Goal: Task Accomplishment & Management: Manage account settings

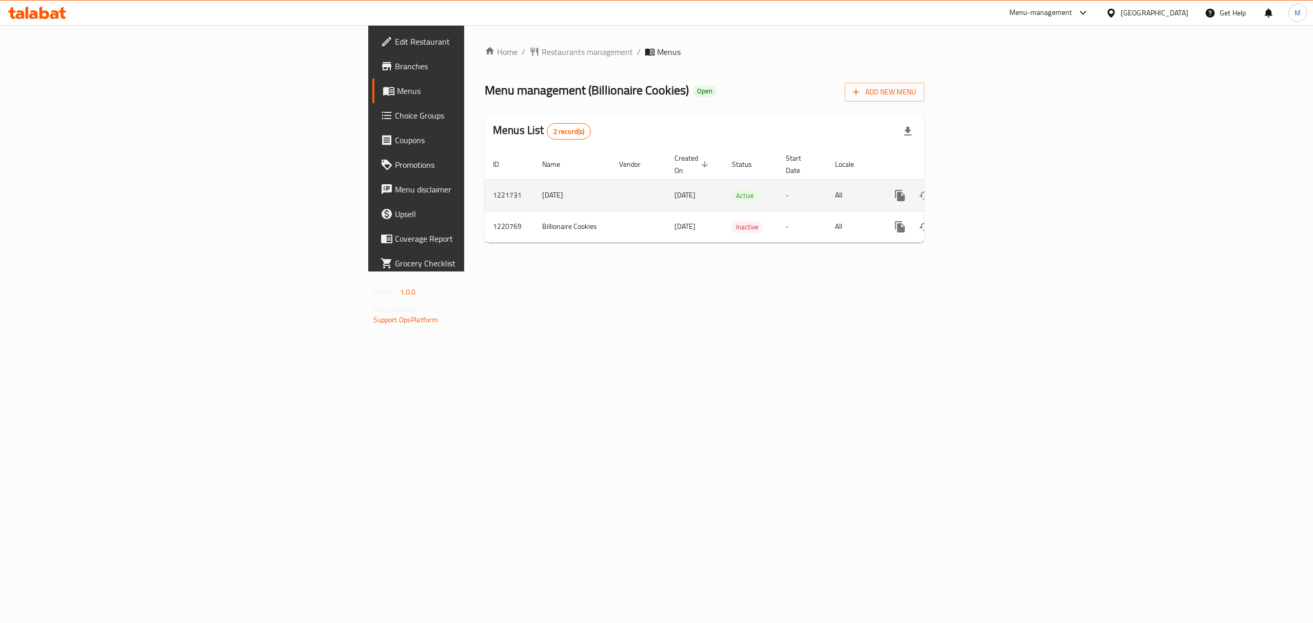
click at [980, 189] on icon "enhanced table" at bounding box center [974, 195] width 12 height 12
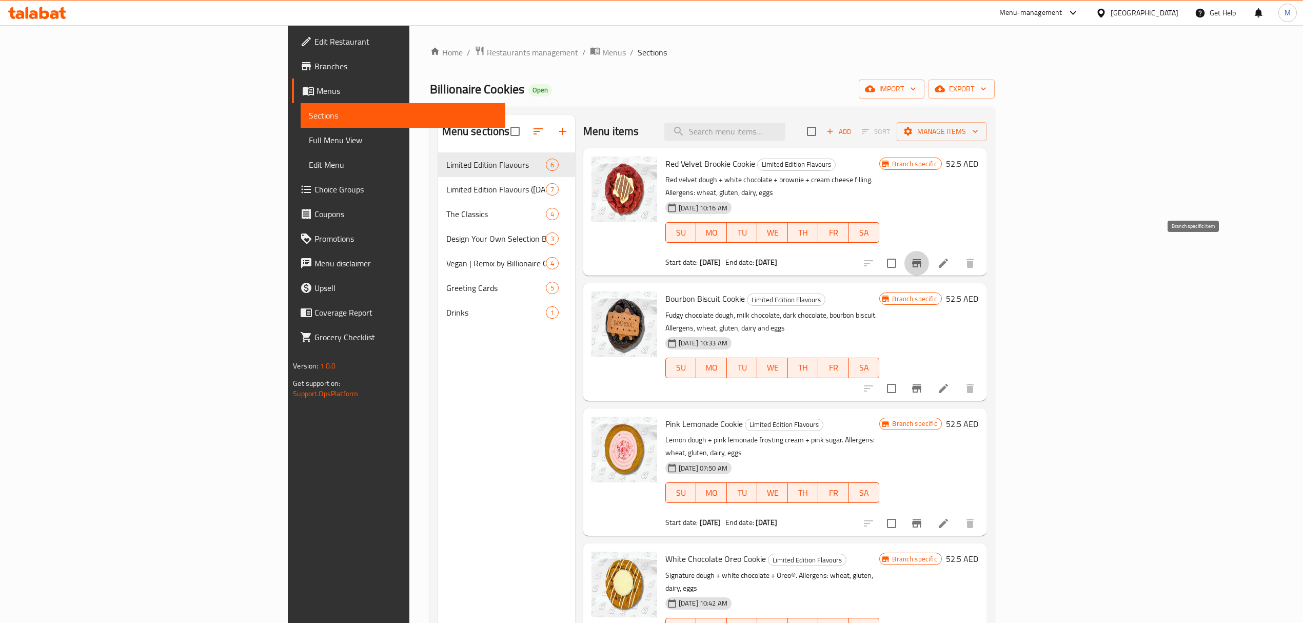
click at [929, 251] on button "Branch-specific-item" at bounding box center [916, 263] width 25 height 25
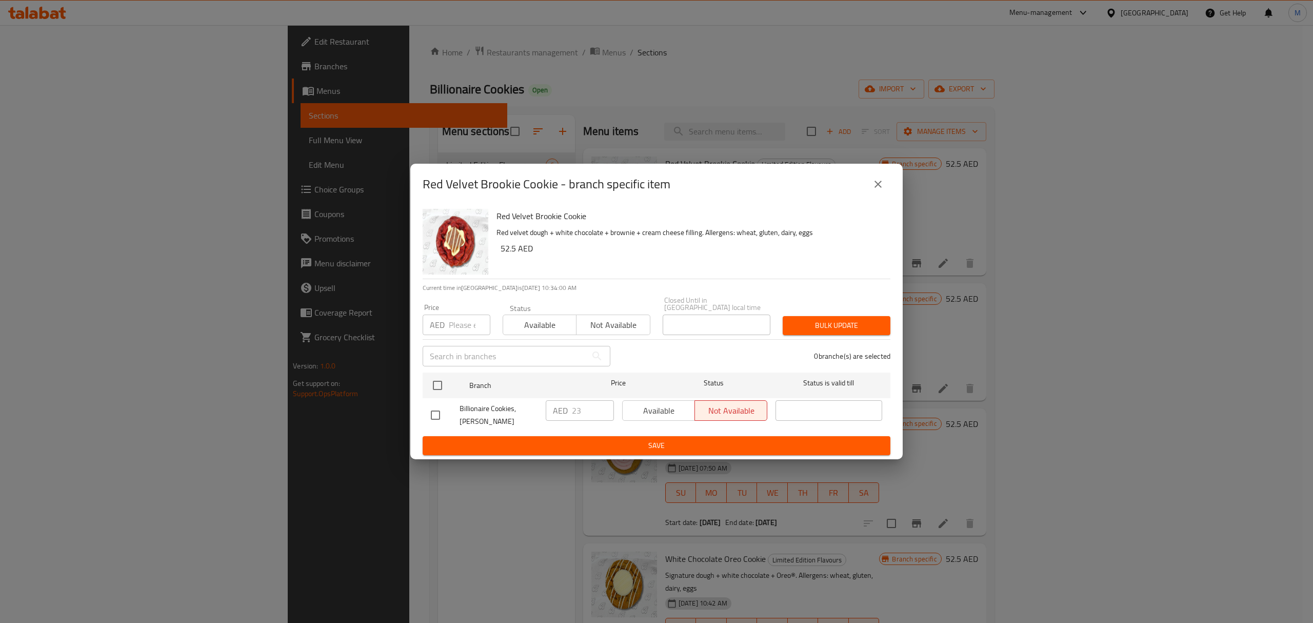
click at [883, 185] on icon "close" at bounding box center [878, 184] width 12 height 12
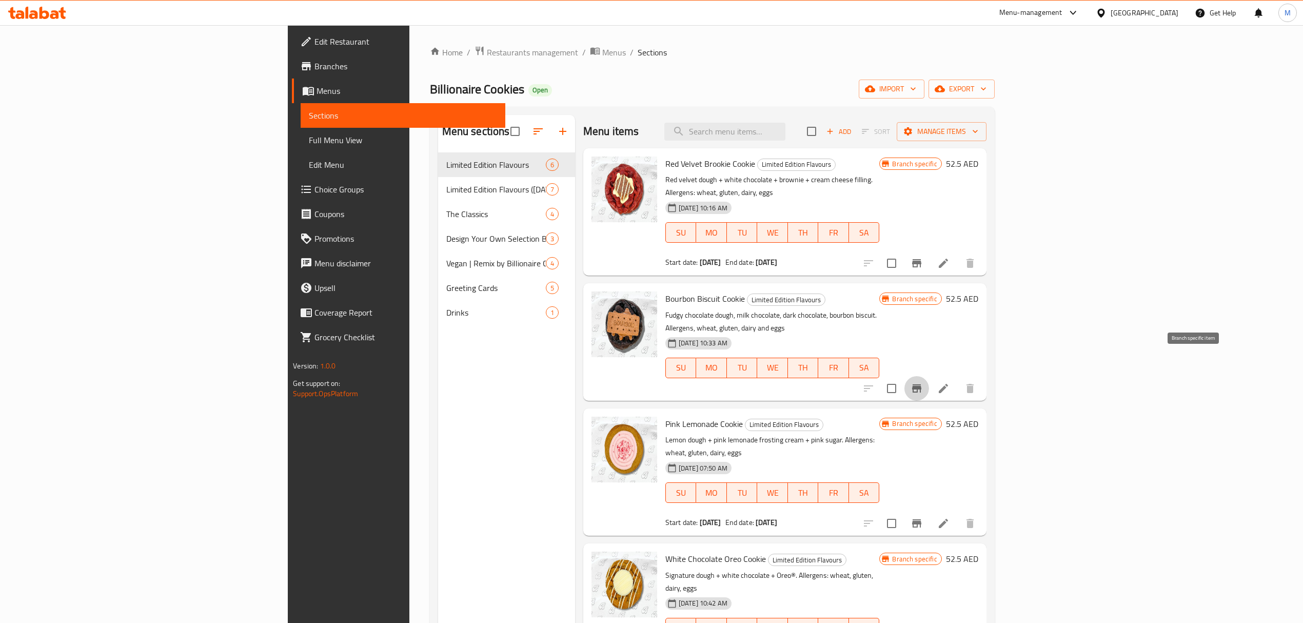
click at [921, 384] on icon "Branch-specific-item" at bounding box center [916, 388] width 9 height 8
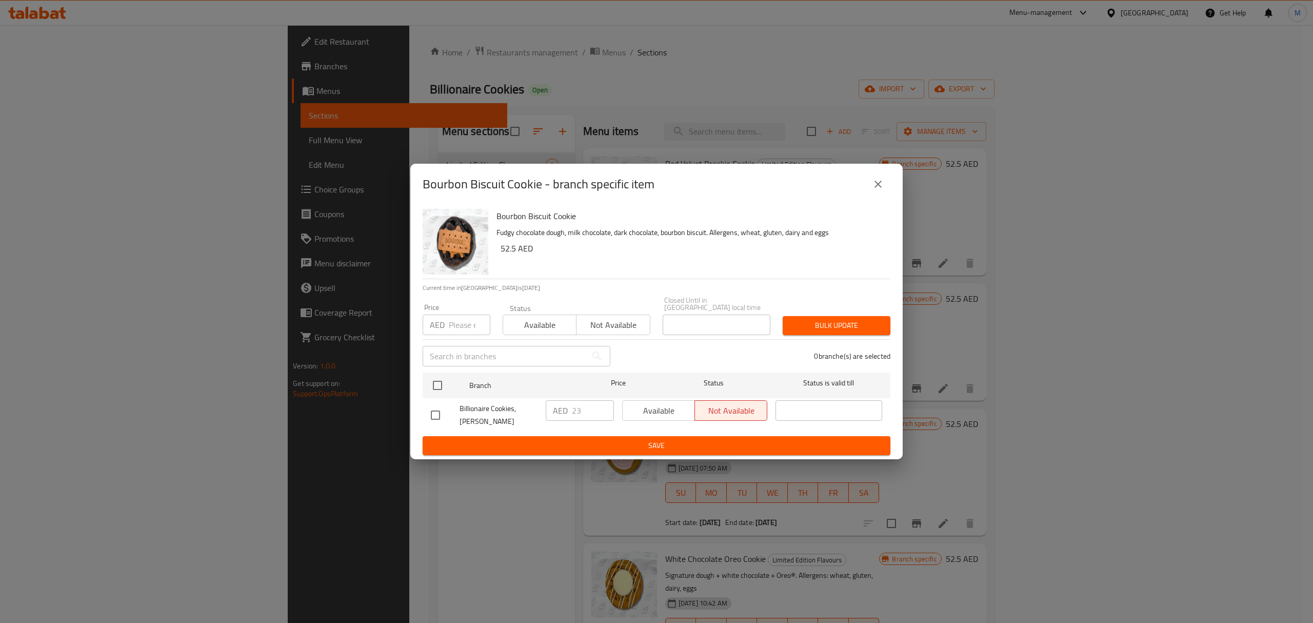
click at [880, 181] on icon "close" at bounding box center [878, 184] width 12 height 12
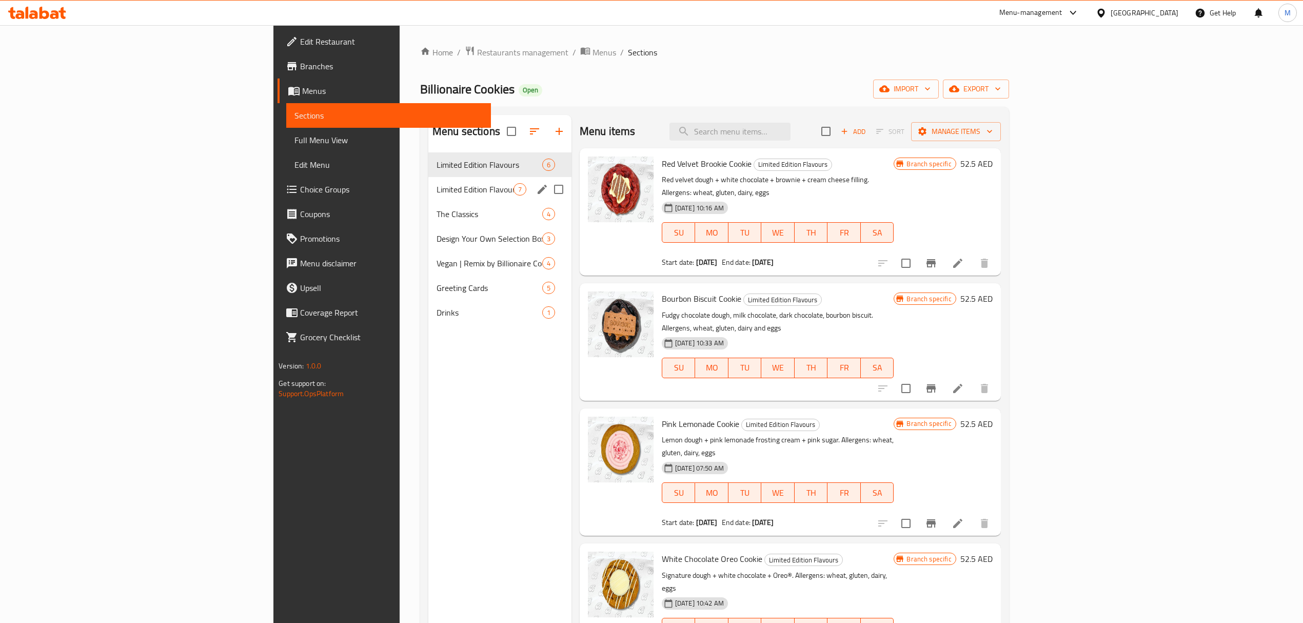
click at [436, 191] on span "Limited Edition Flavours ([DATE]-[DATE])" at bounding box center [474, 189] width 77 height 12
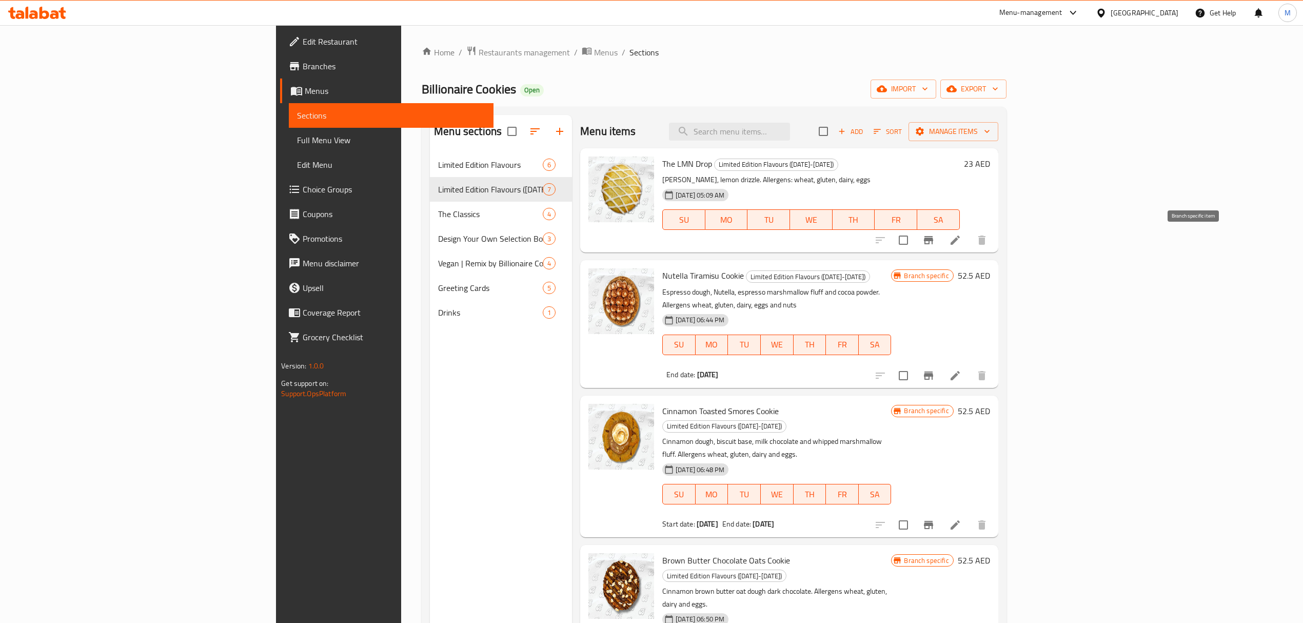
click at [940, 242] on button "Branch-specific-item" at bounding box center [928, 240] width 25 height 25
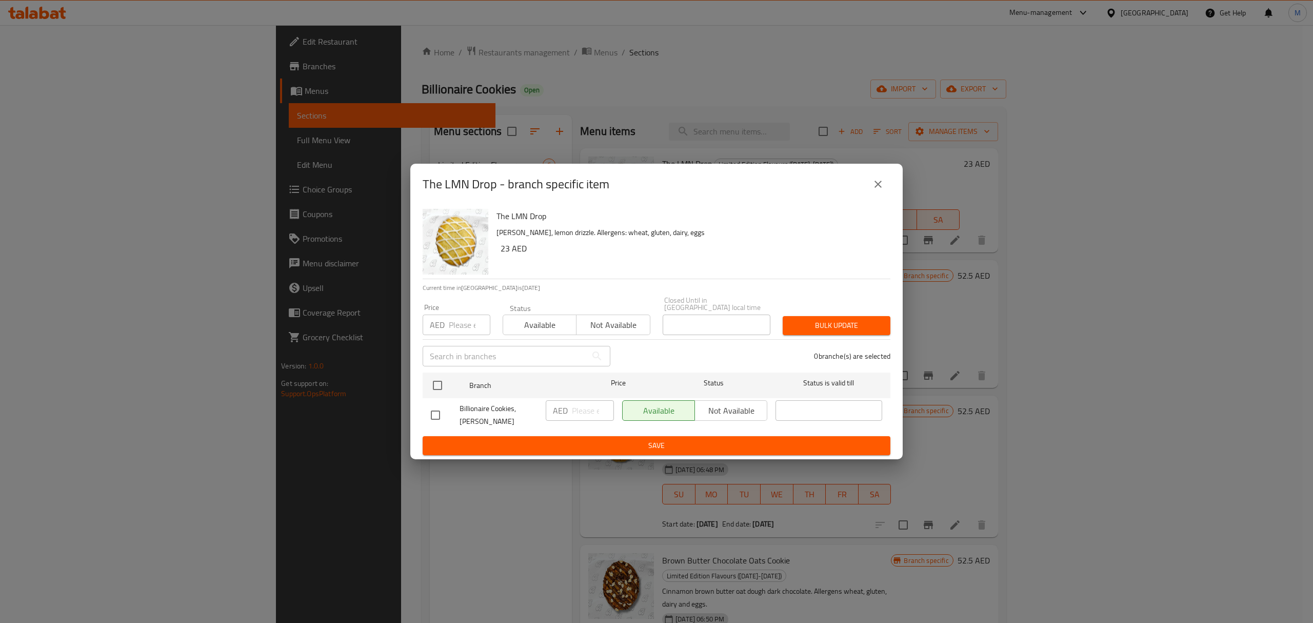
click at [893, 191] on div "The LMN Drop - branch specific item" at bounding box center [656, 184] width 492 height 41
click at [887, 189] on button "close" at bounding box center [878, 184] width 25 height 25
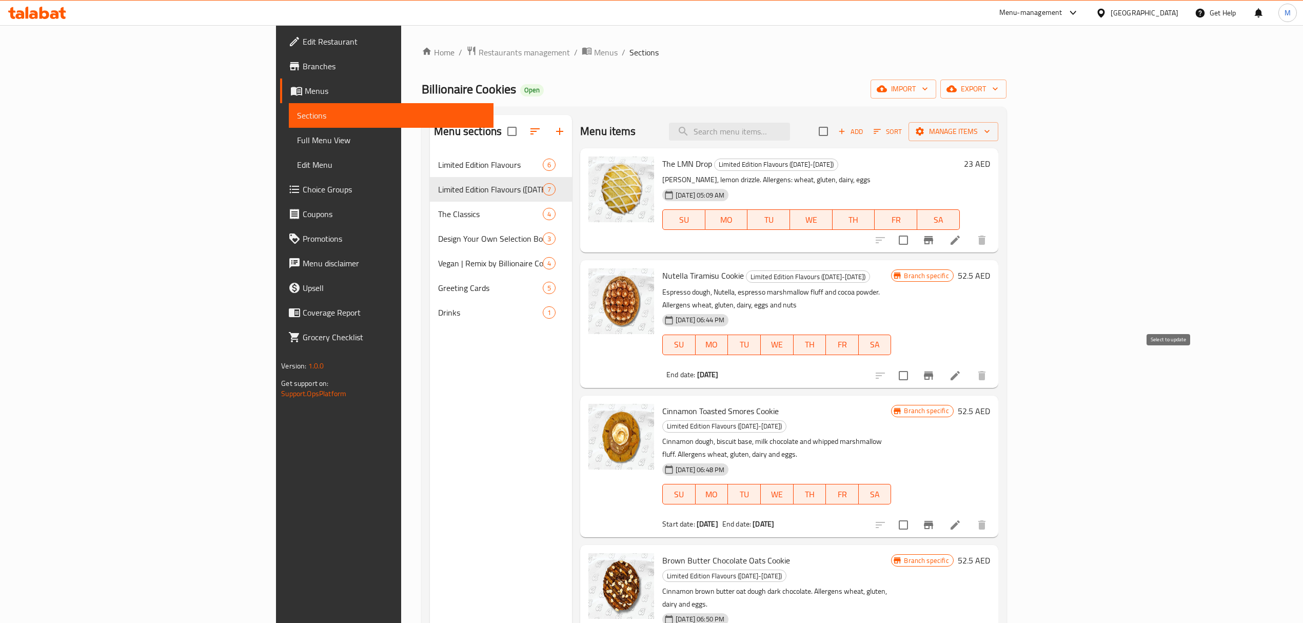
click at [934, 369] on icon "Branch-specific-item" at bounding box center [928, 375] width 12 height 12
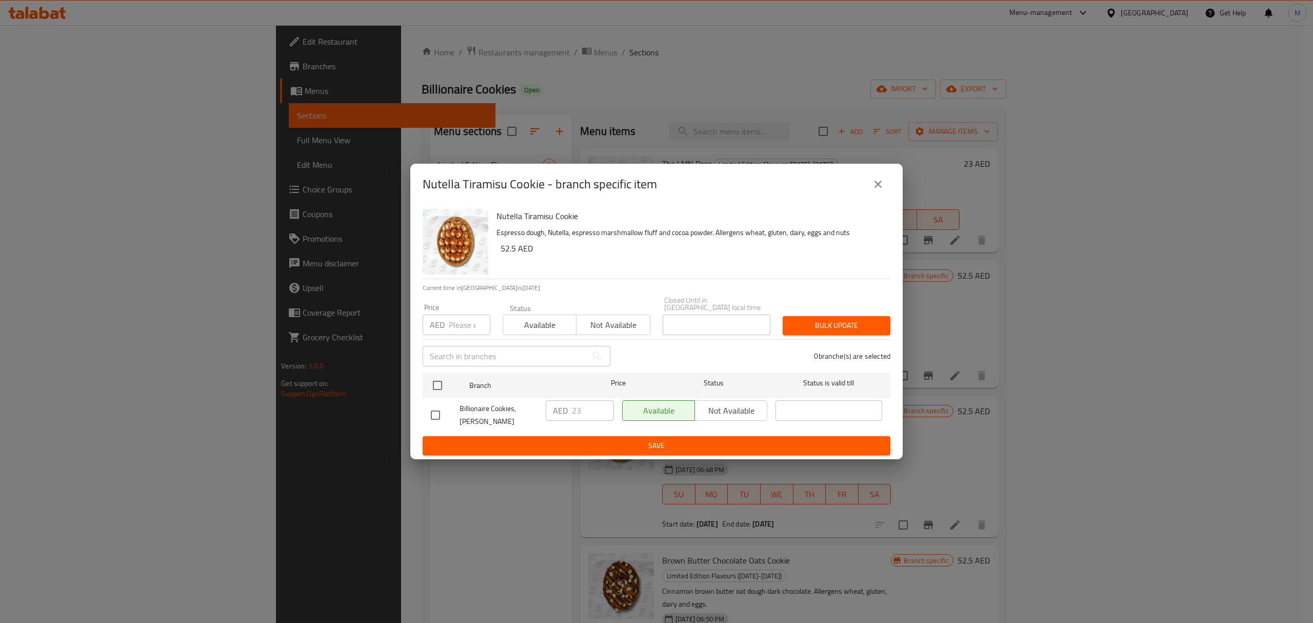
click at [876, 184] on icon "close" at bounding box center [878, 184] width 12 height 12
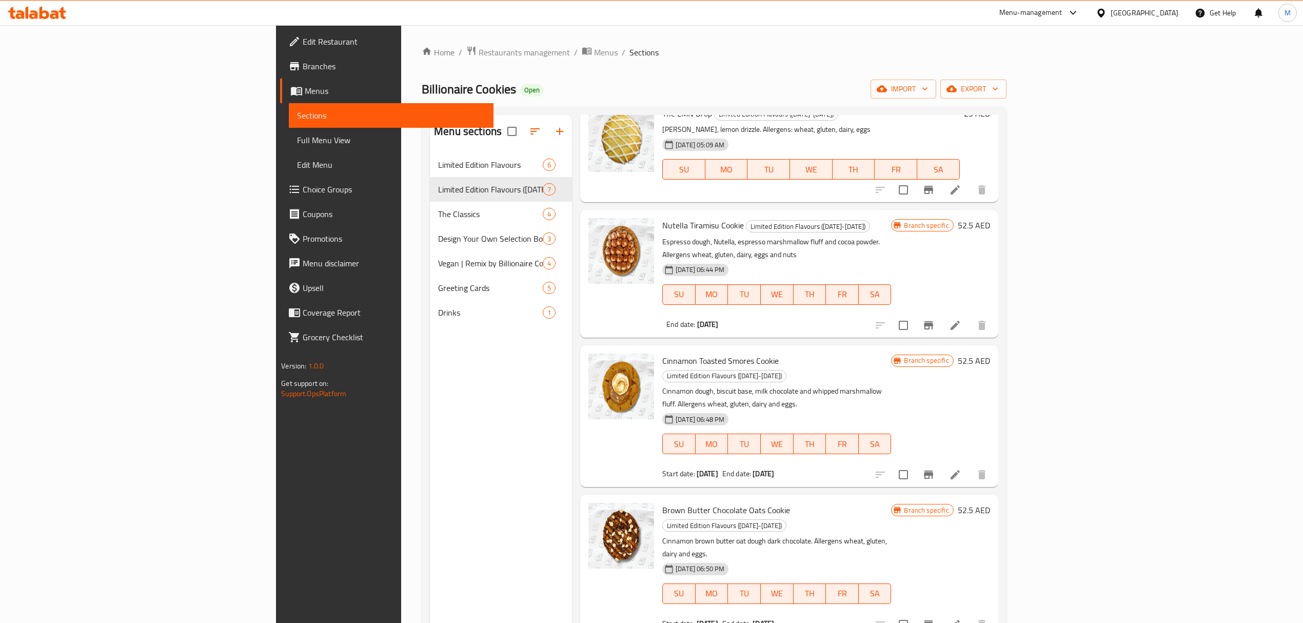
scroll to position [136, 0]
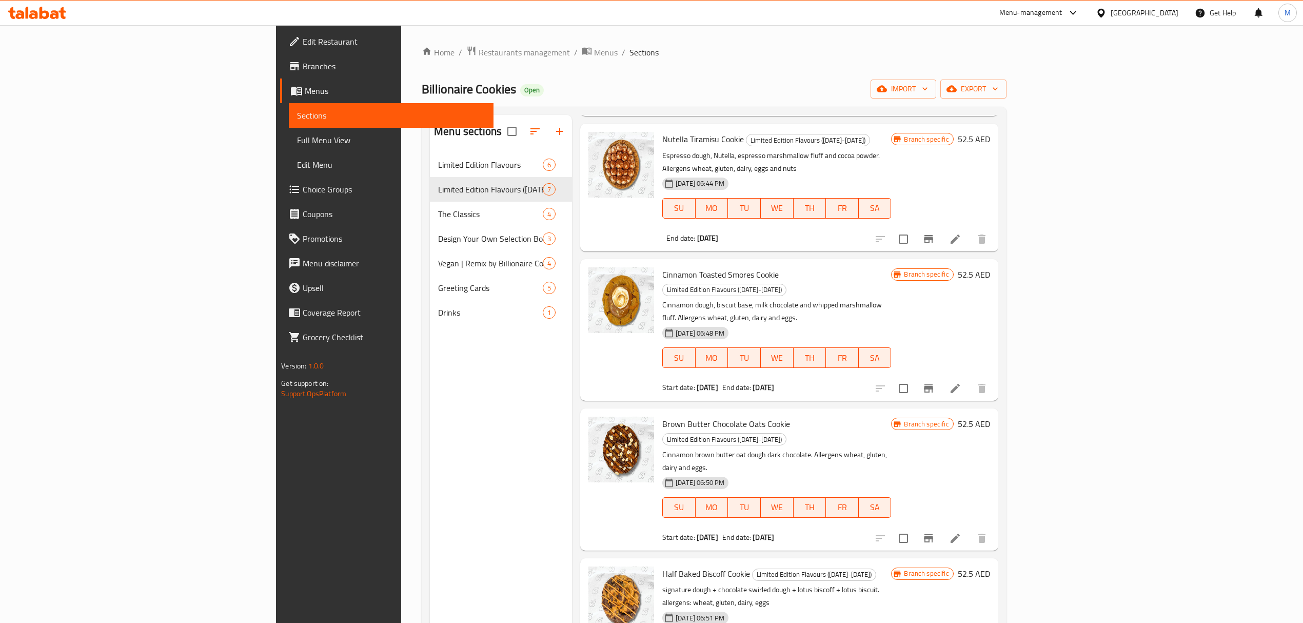
click at [934, 382] on icon "Branch-specific-item" at bounding box center [928, 388] width 12 height 12
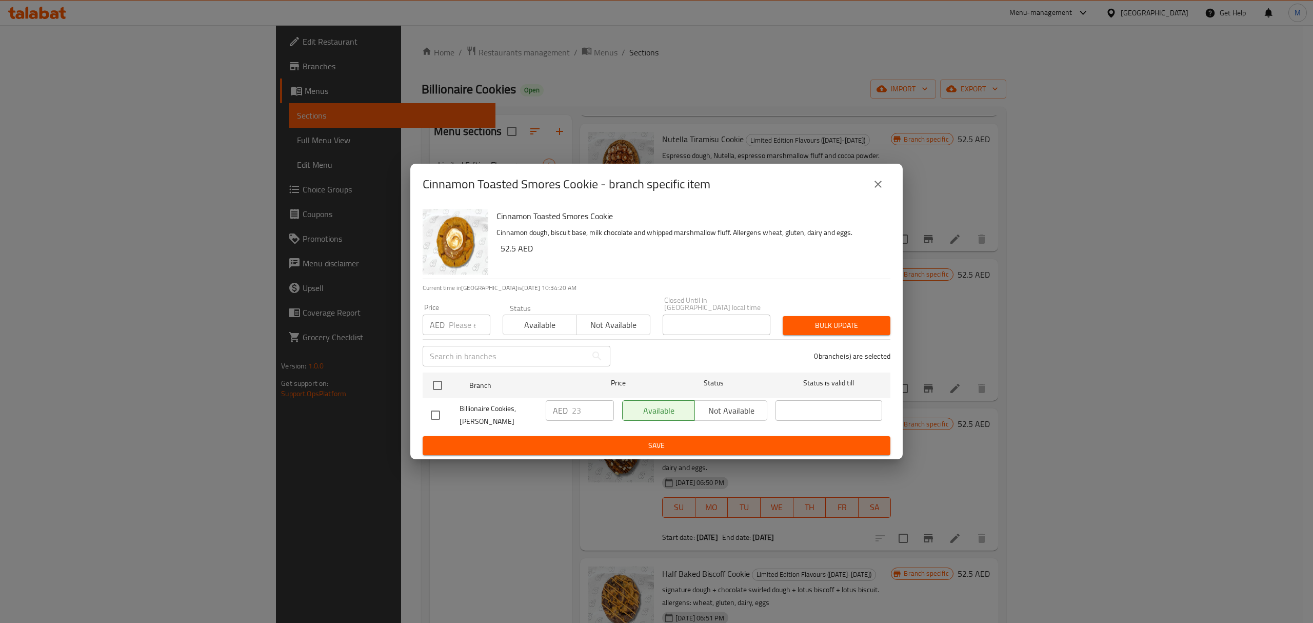
click at [881, 184] on icon "close" at bounding box center [878, 184] width 12 height 12
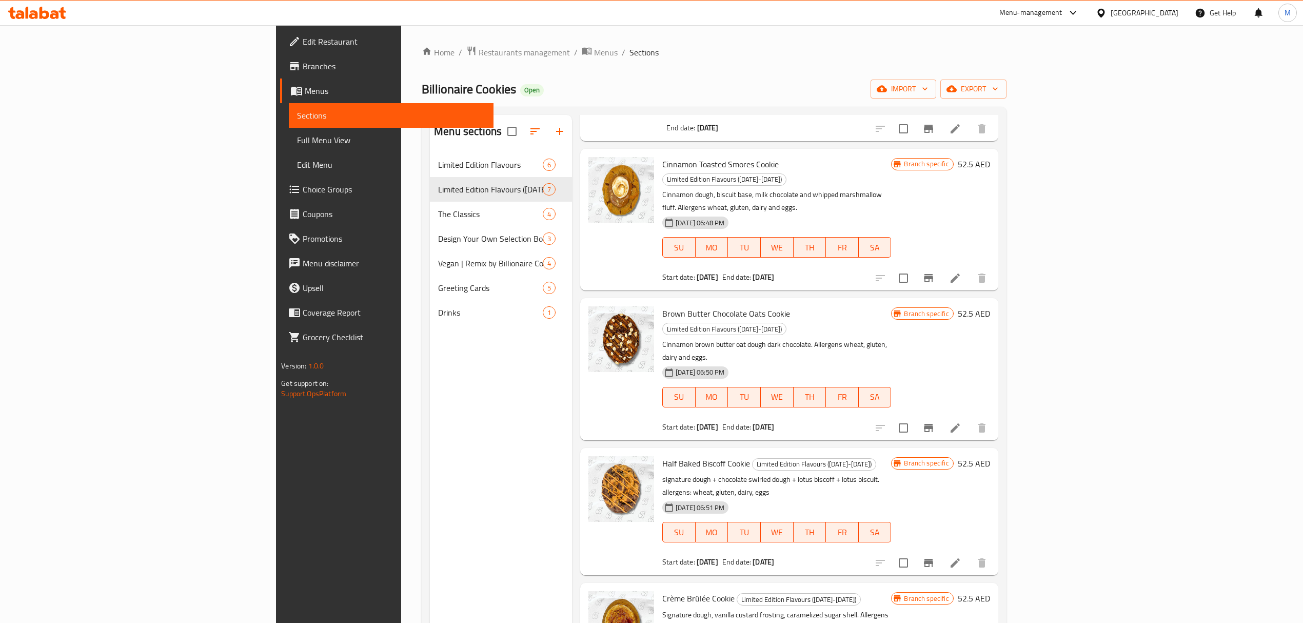
scroll to position [248, 0]
click at [934, 420] on icon "Branch-specific-item" at bounding box center [928, 426] width 12 height 12
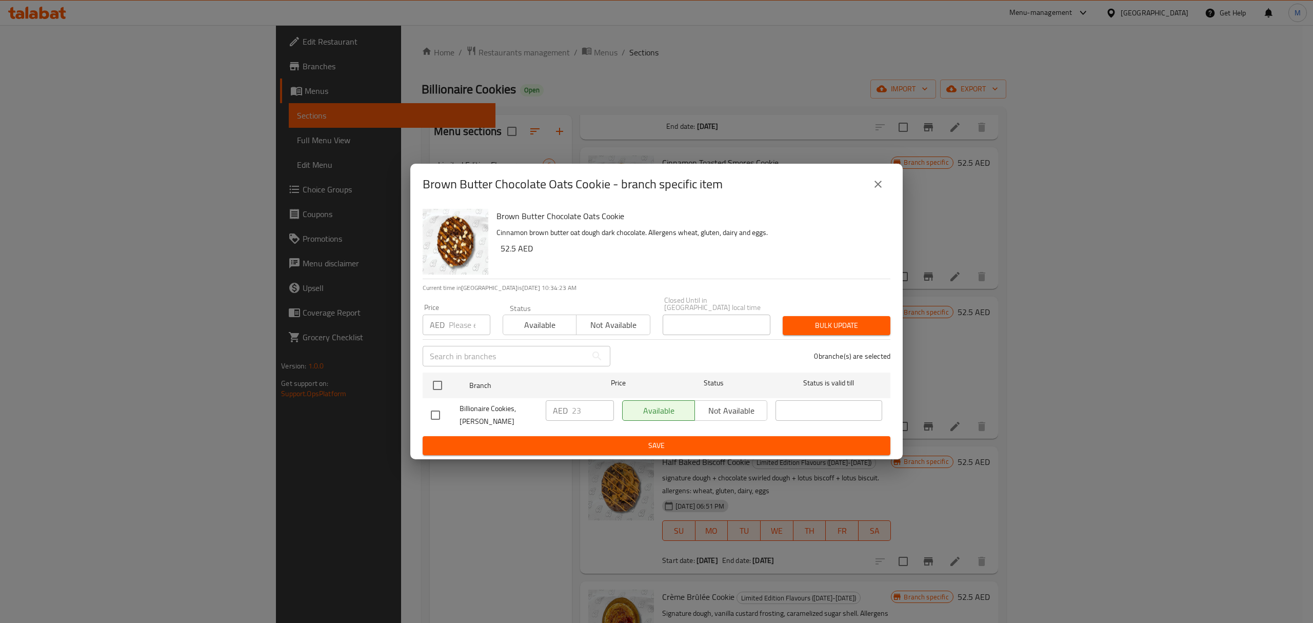
click at [879, 175] on button "close" at bounding box center [878, 184] width 25 height 25
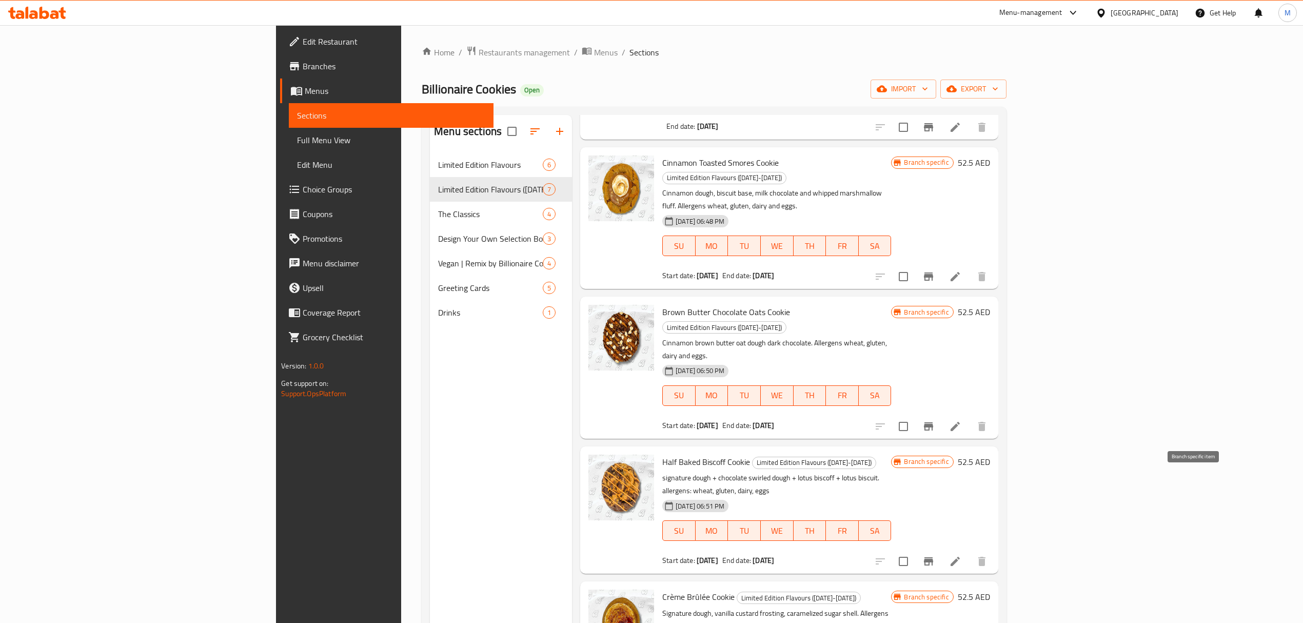
click at [933, 557] on icon "Branch-specific-item" at bounding box center [928, 561] width 9 height 8
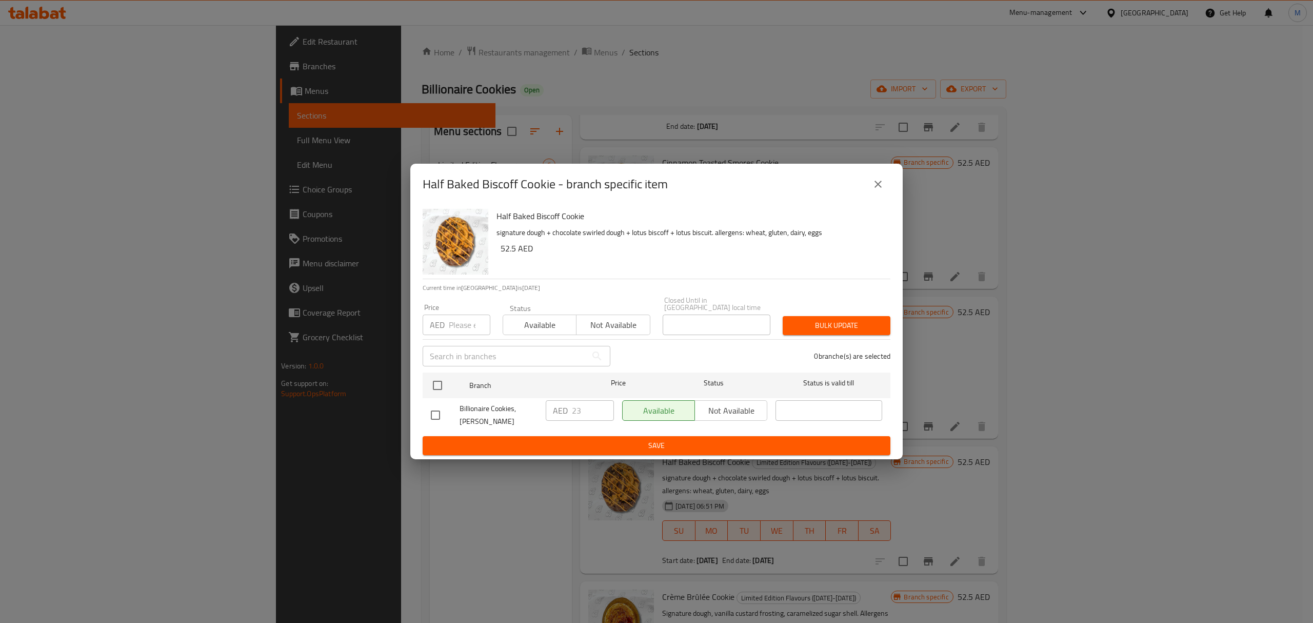
click at [876, 183] on icon "close" at bounding box center [878, 184] width 12 height 12
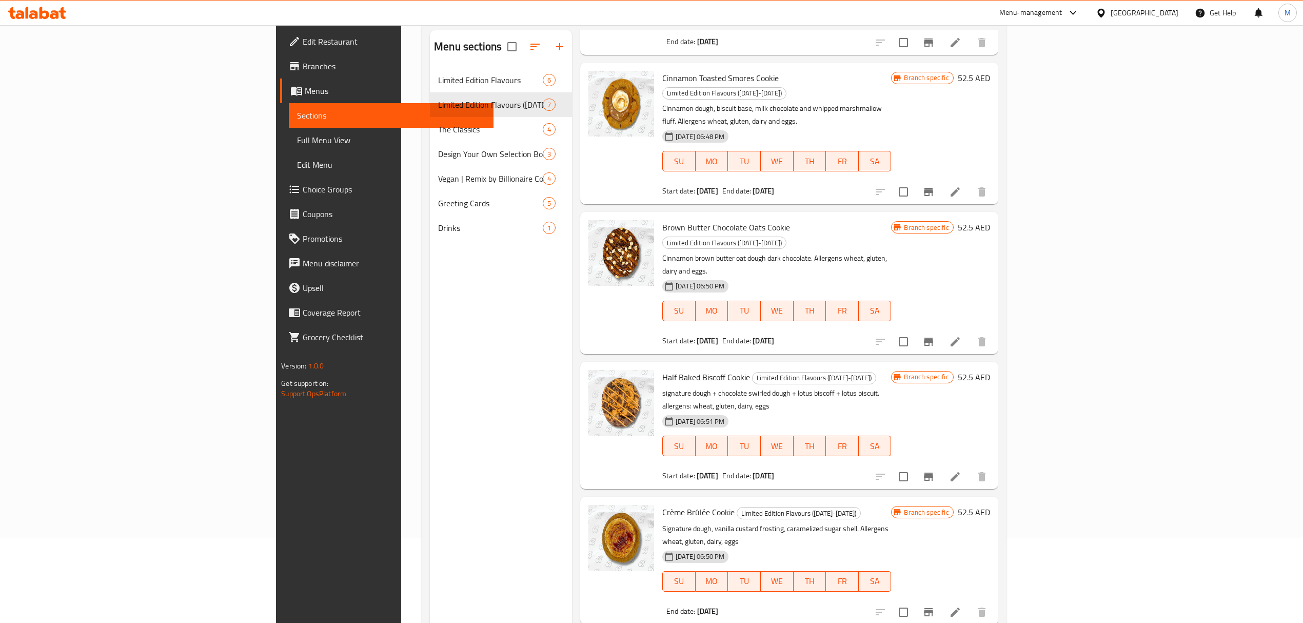
scroll to position [144, 0]
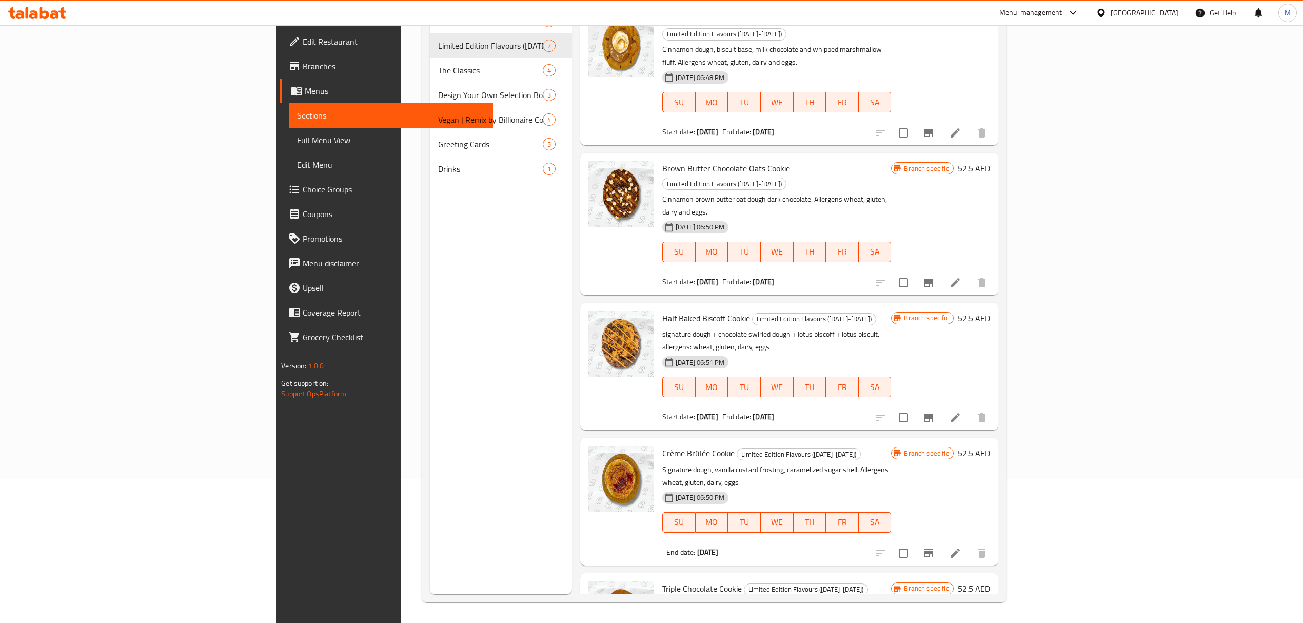
click at [933, 549] on icon "Branch-specific-item" at bounding box center [928, 553] width 9 height 8
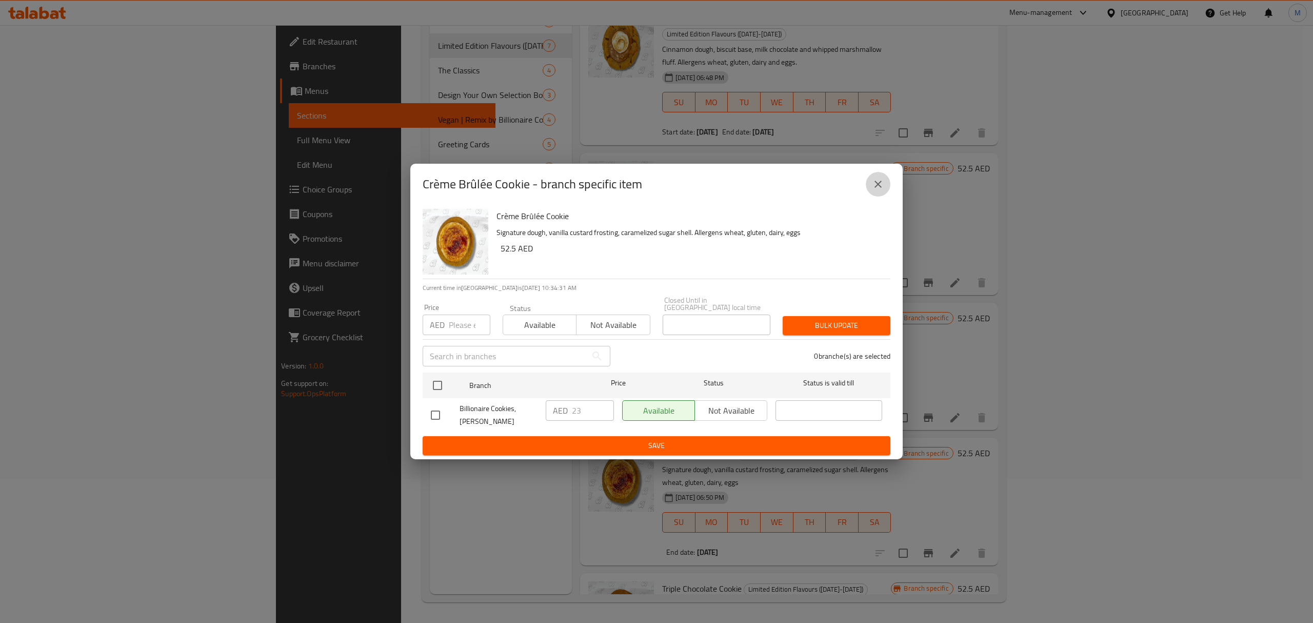
click at [882, 179] on icon "close" at bounding box center [878, 184] width 12 height 12
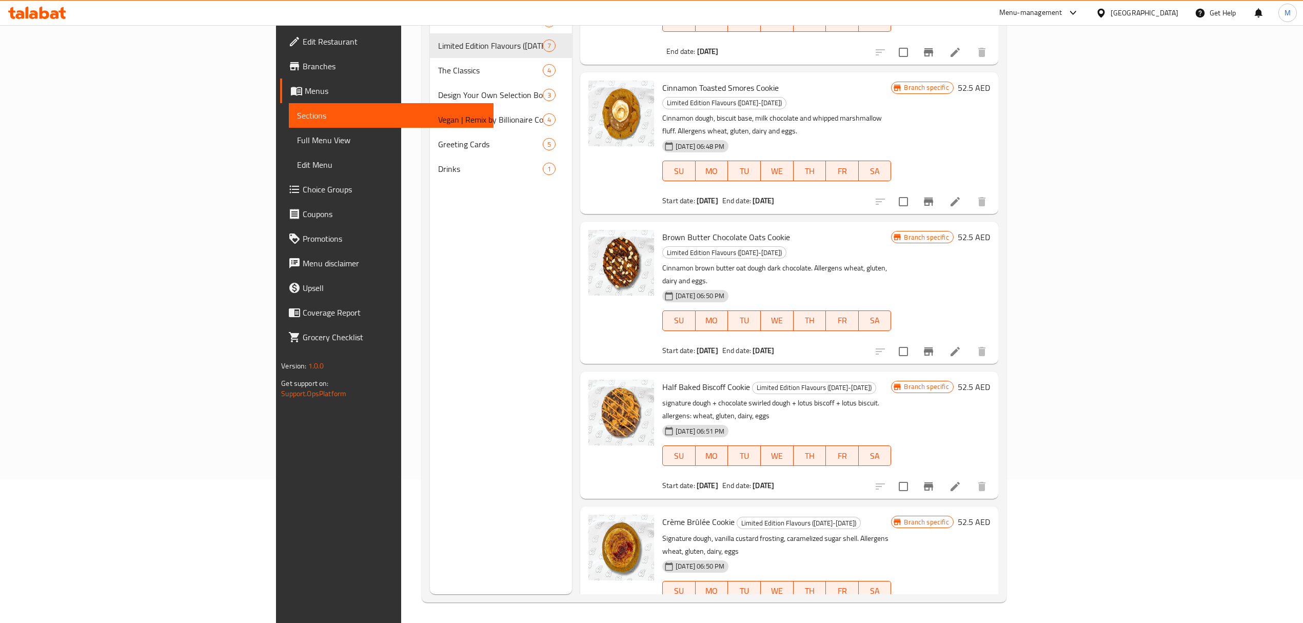
scroll to position [248, 0]
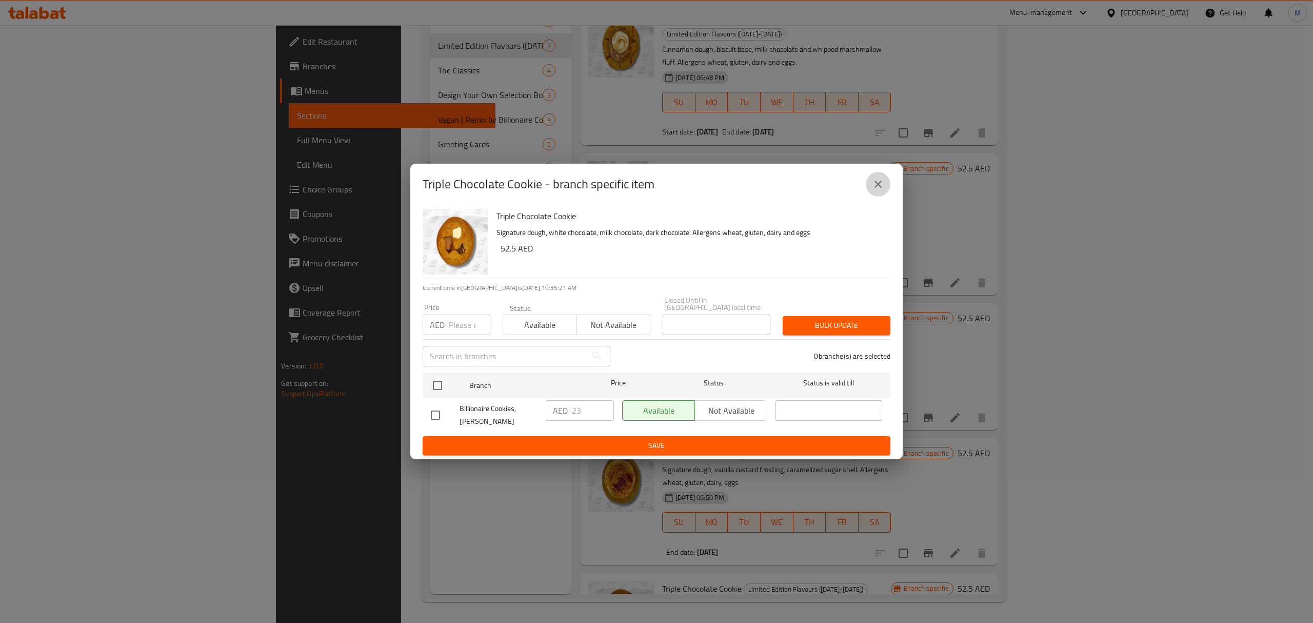
click at [874, 179] on icon "close" at bounding box center [878, 184] width 12 height 12
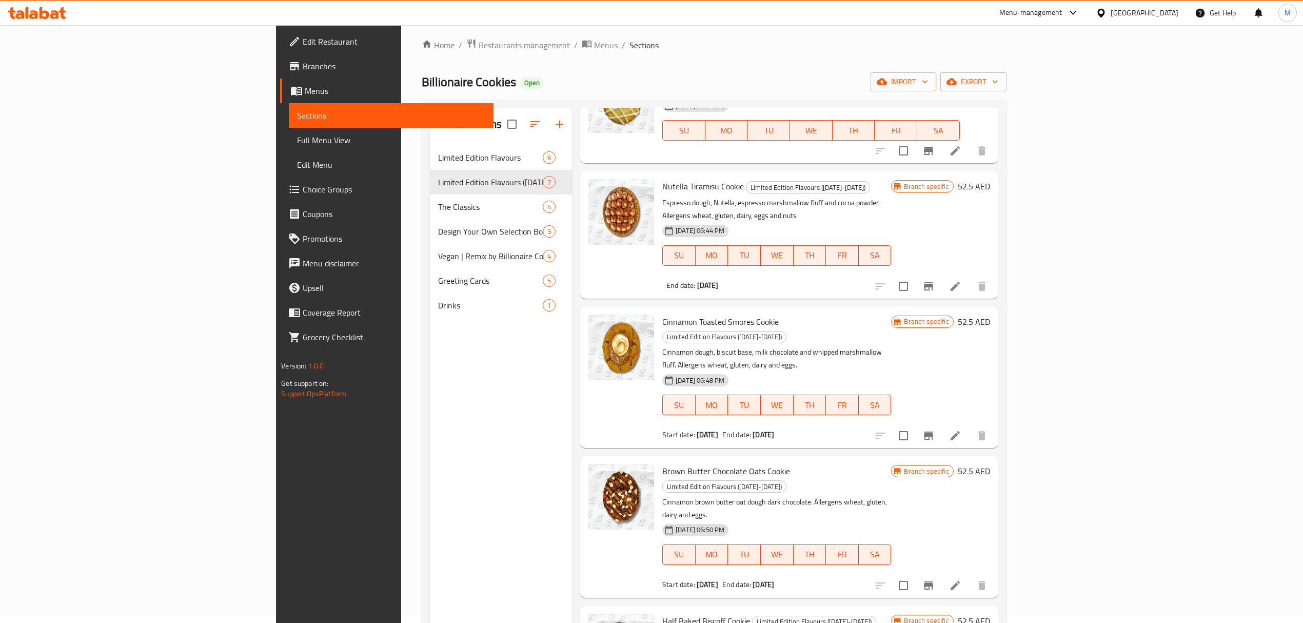
scroll to position [136, 0]
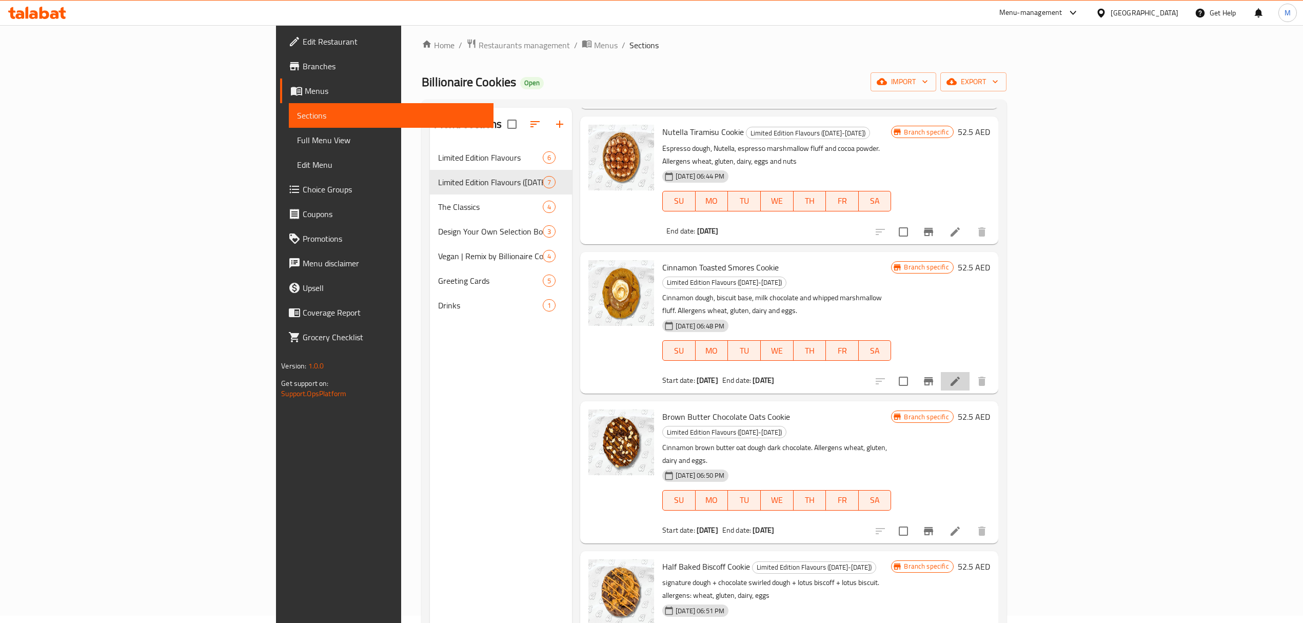
click at [969, 372] on li at bounding box center [954, 381] width 29 height 18
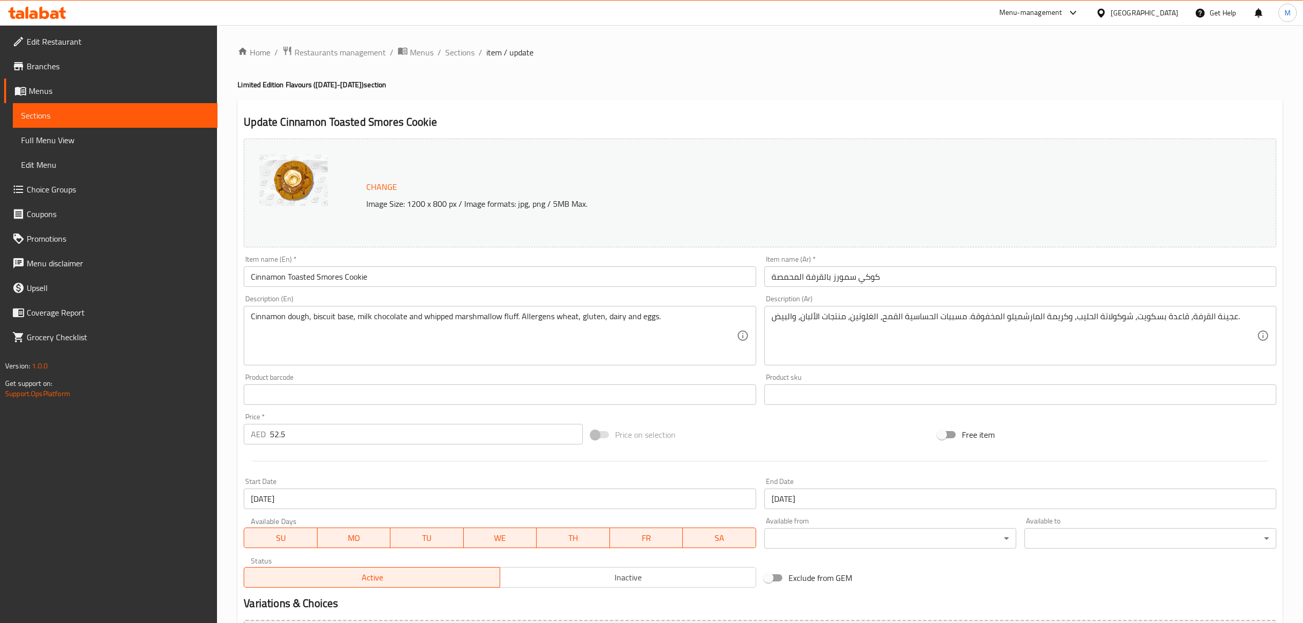
click at [848, 492] on input "[DATE]" at bounding box center [1020, 498] width 512 height 21
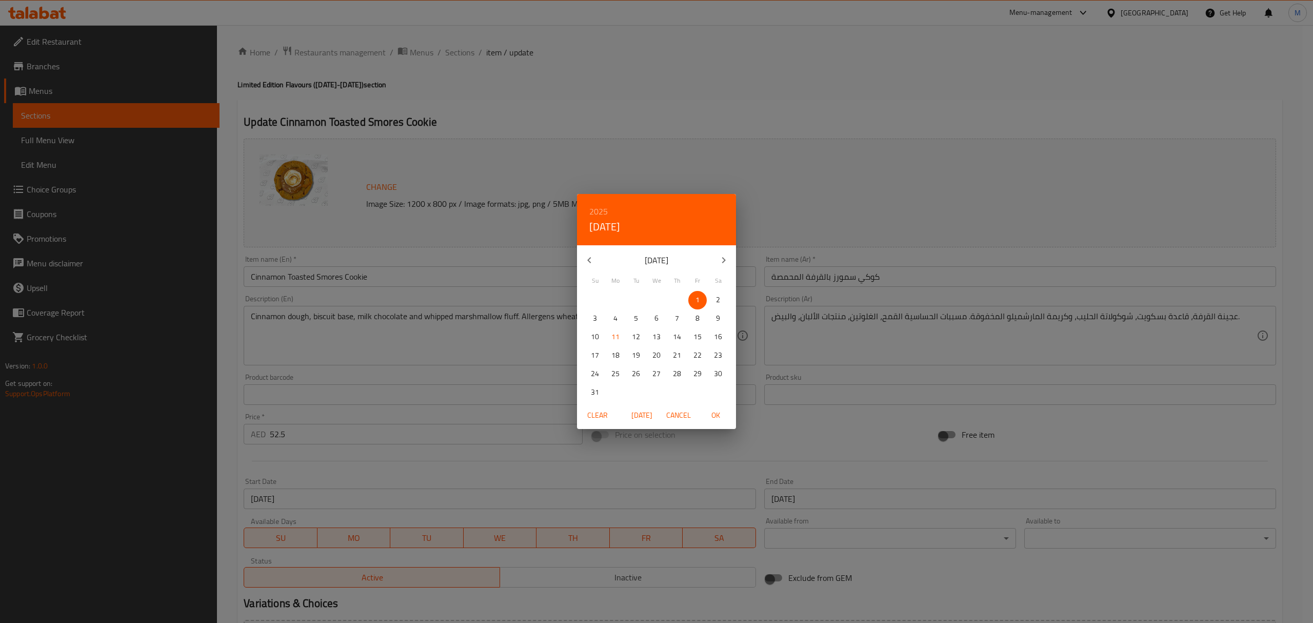
click at [593, 204] on h6 "2025" at bounding box center [598, 211] width 18 height 14
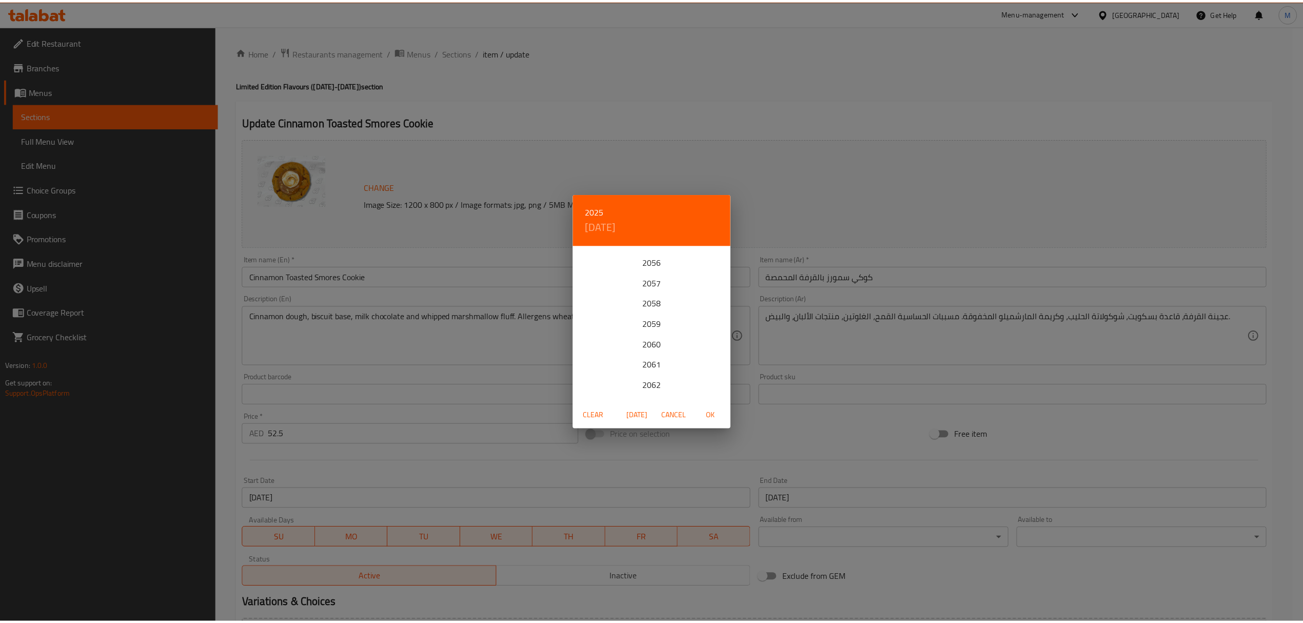
scroll to position [684, 0]
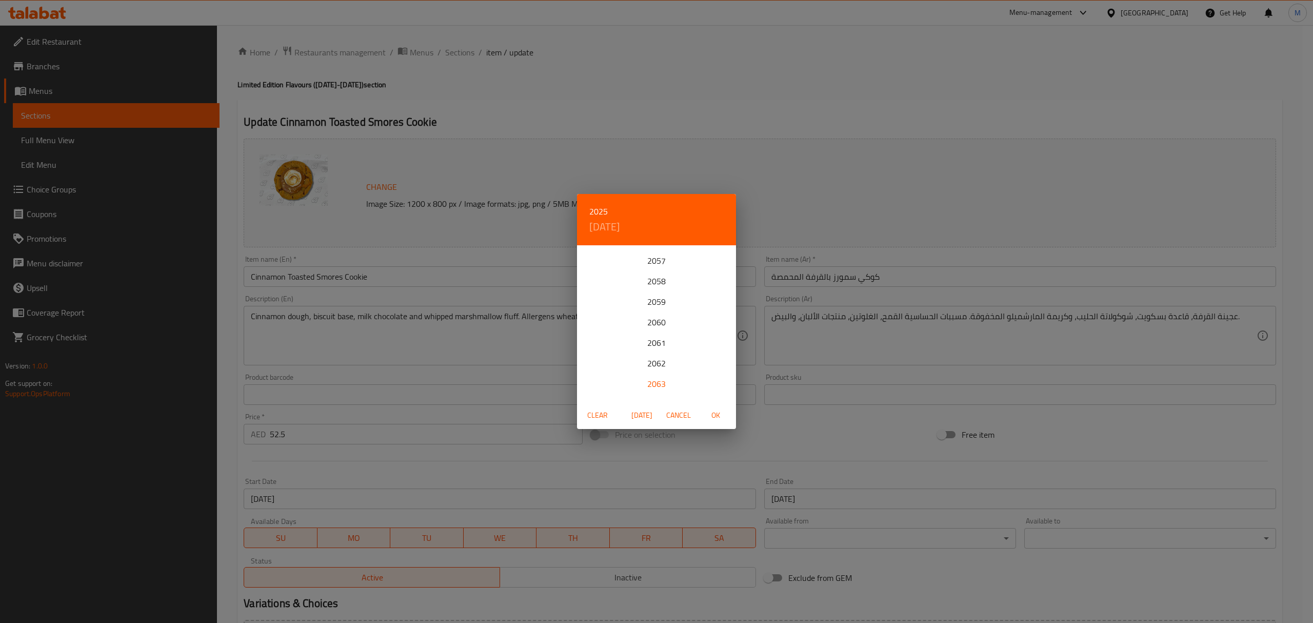
click at [657, 387] on div "2063" at bounding box center [656, 383] width 159 height 21
click at [712, 417] on span "OK" at bounding box center [715, 415] width 25 height 13
type input "[DATE]"
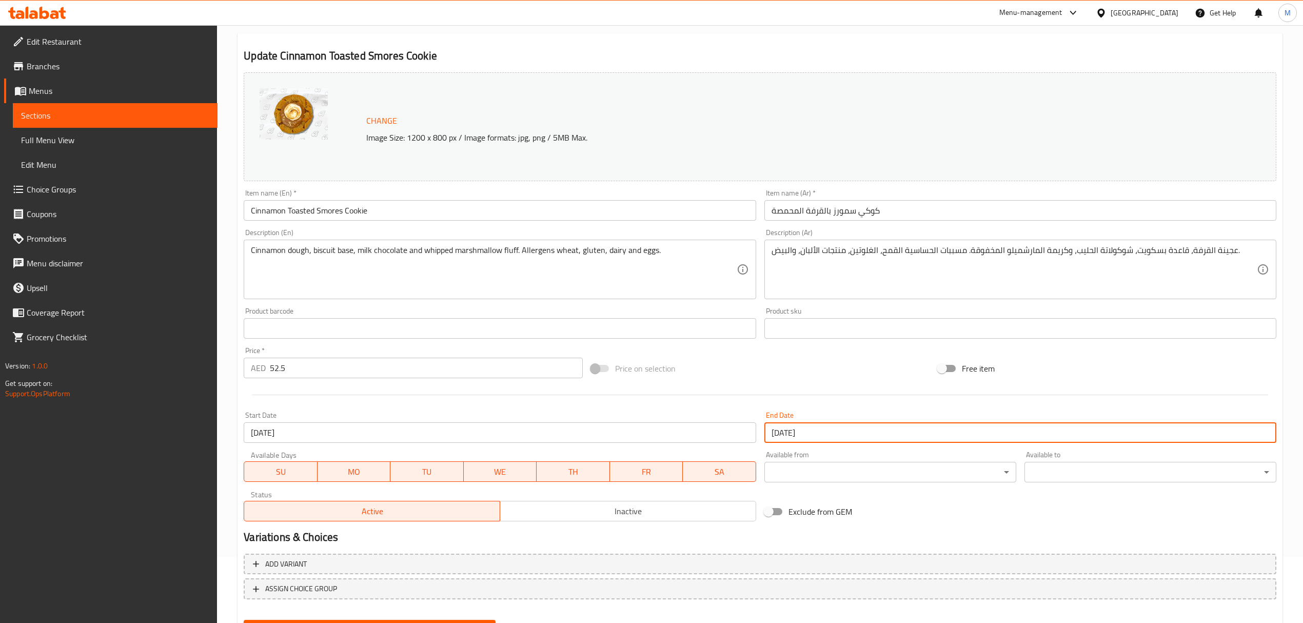
scroll to position [116, 0]
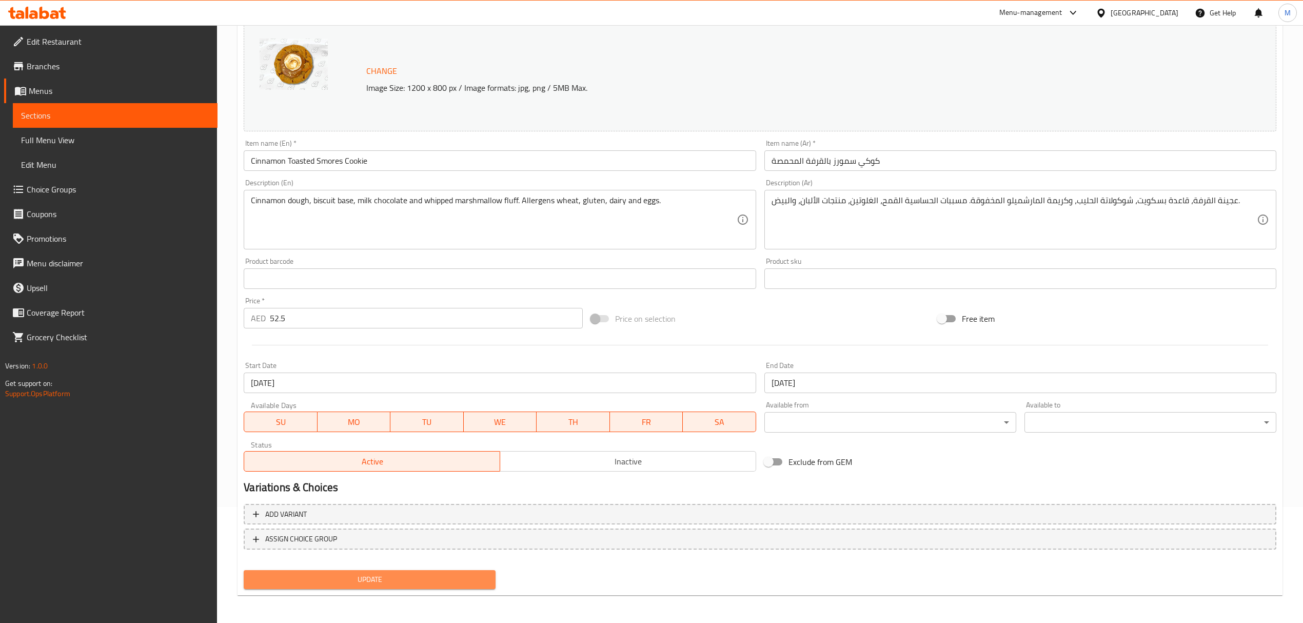
click at [439, 575] on span "Update" at bounding box center [369, 579] width 235 height 13
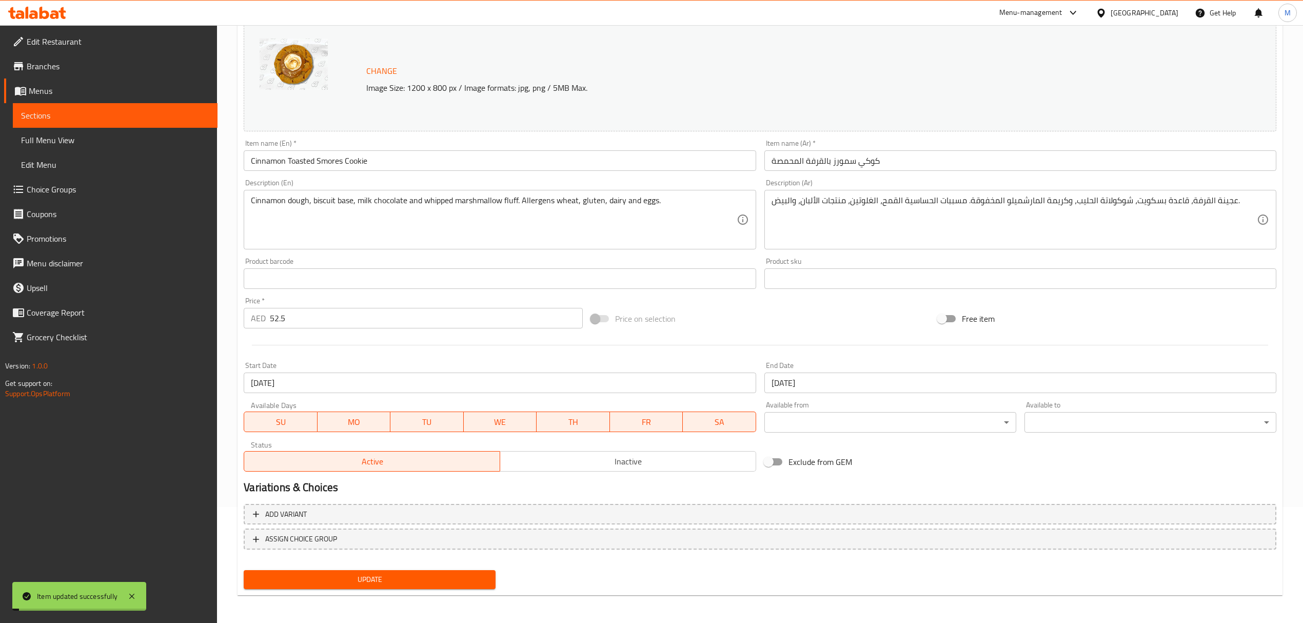
scroll to position [0, 0]
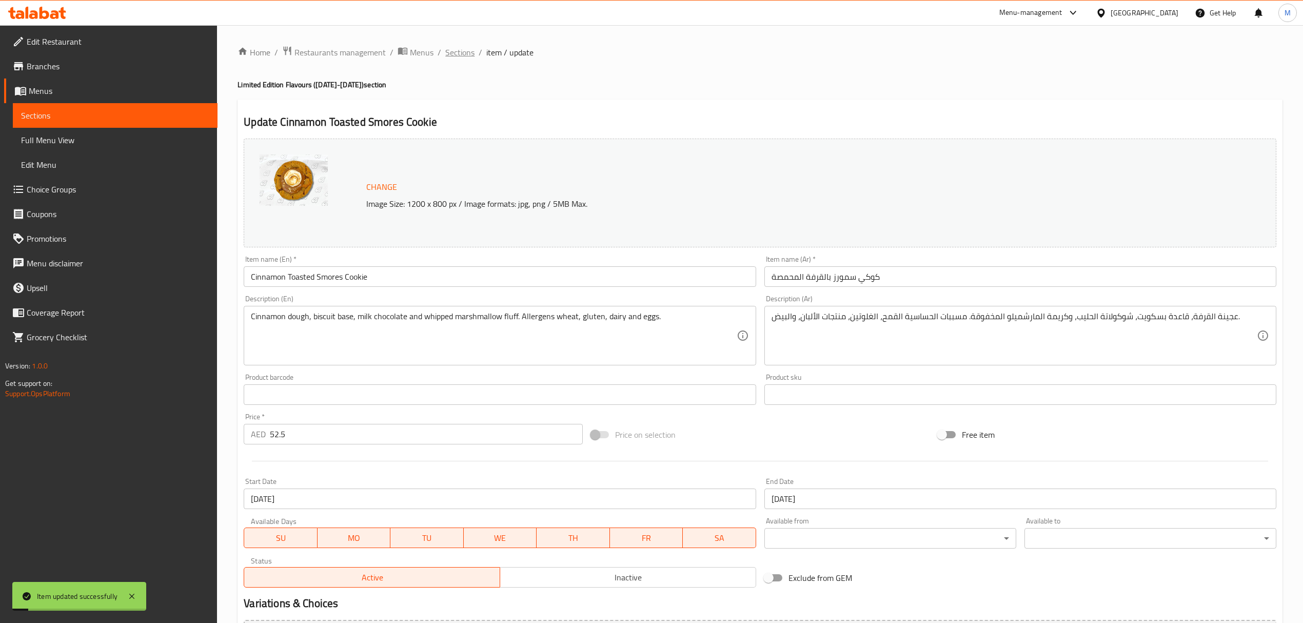
click at [459, 56] on span "Sections" at bounding box center [459, 52] width 29 height 12
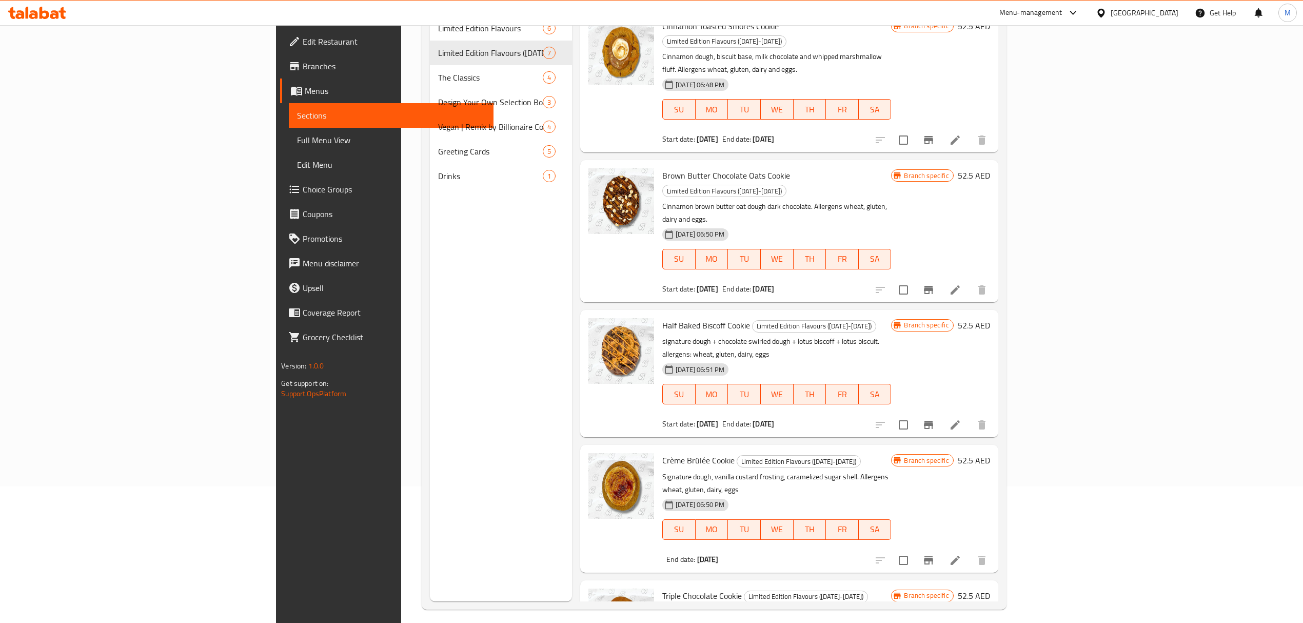
scroll to position [179, 0]
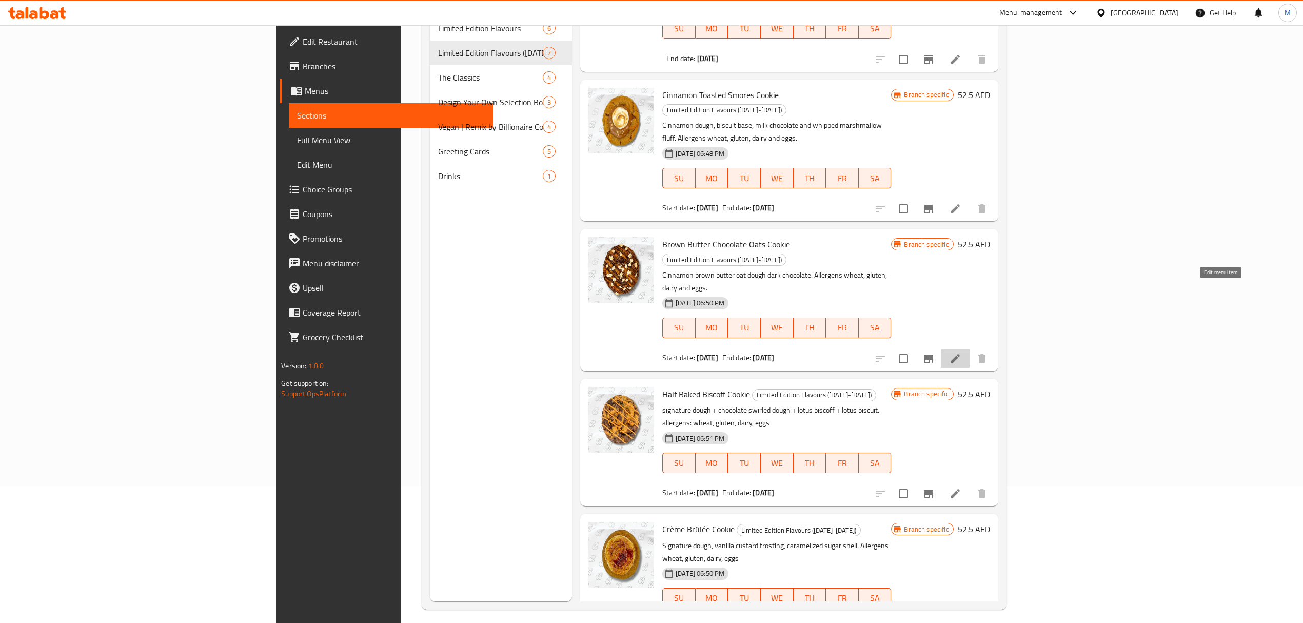
click at [961, 352] on icon at bounding box center [955, 358] width 12 height 12
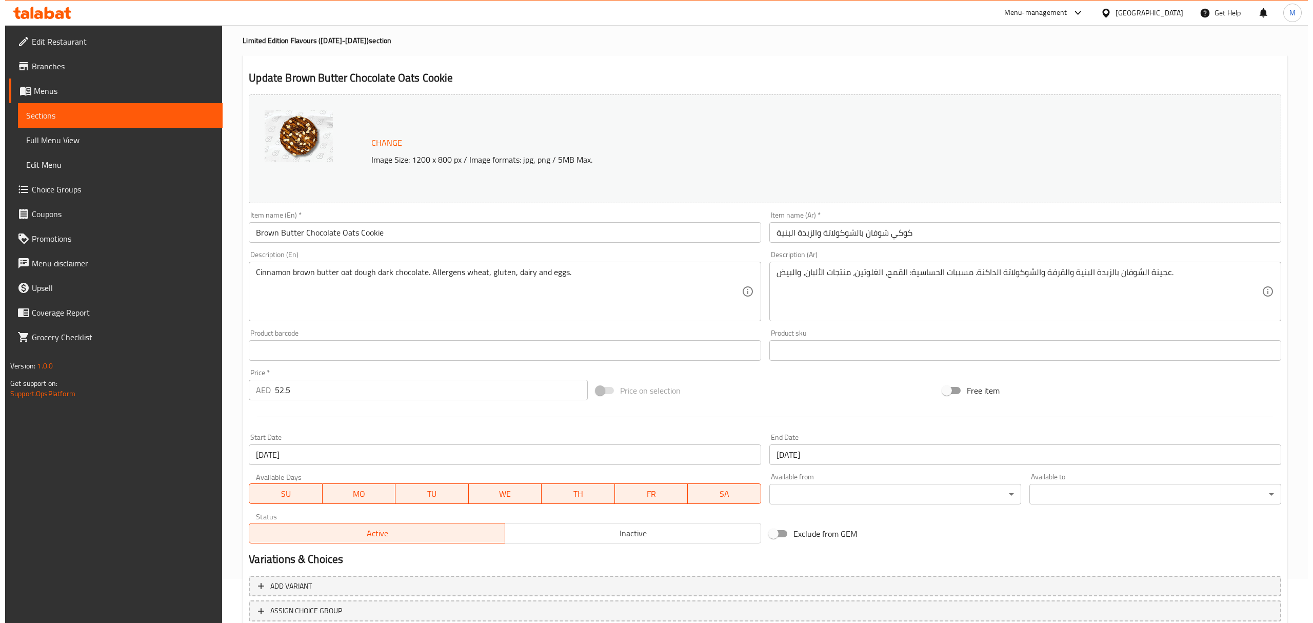
scroll to position [68, 0]
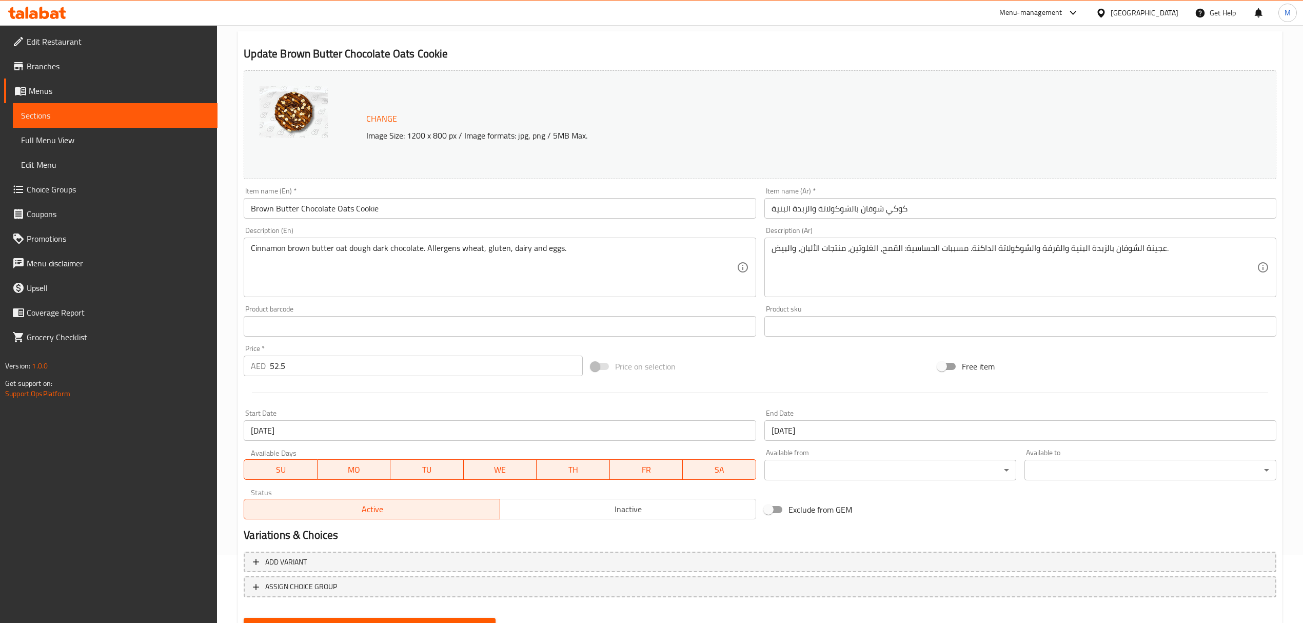
click at [829, 433] on input "[DATE]" at bounding box center [1020, 430] width 512 height 21
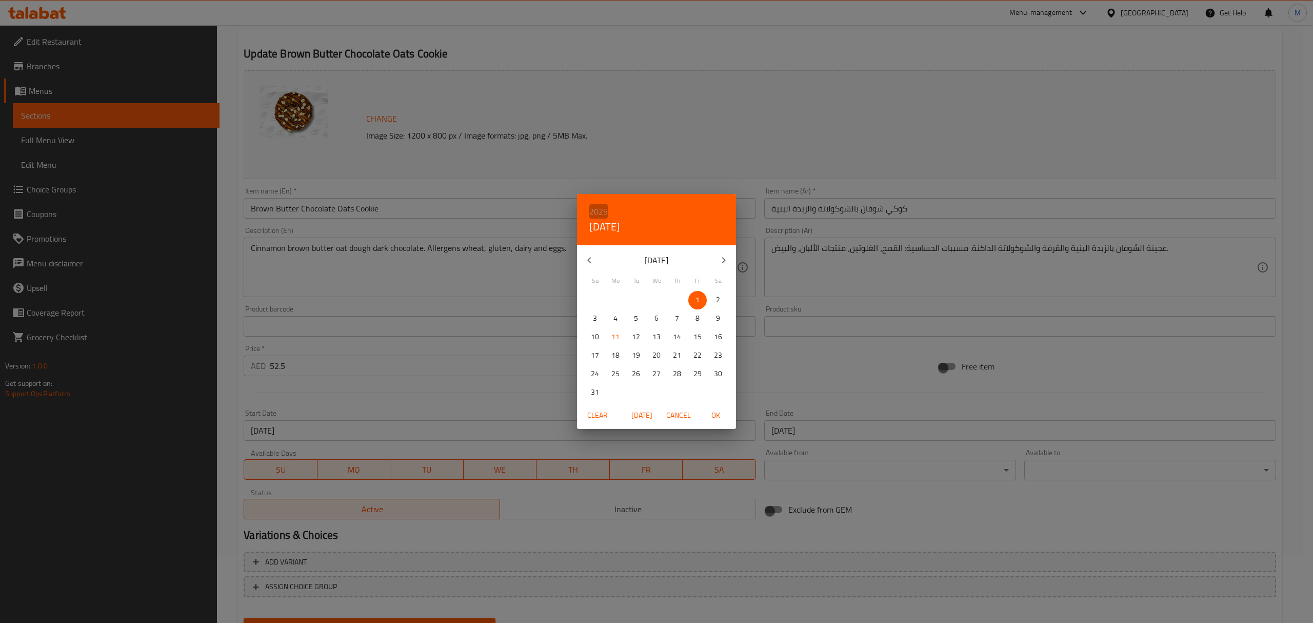
click at [602, 211] on h6 "2025" at bounding box center [598, 211] width 18 height 14
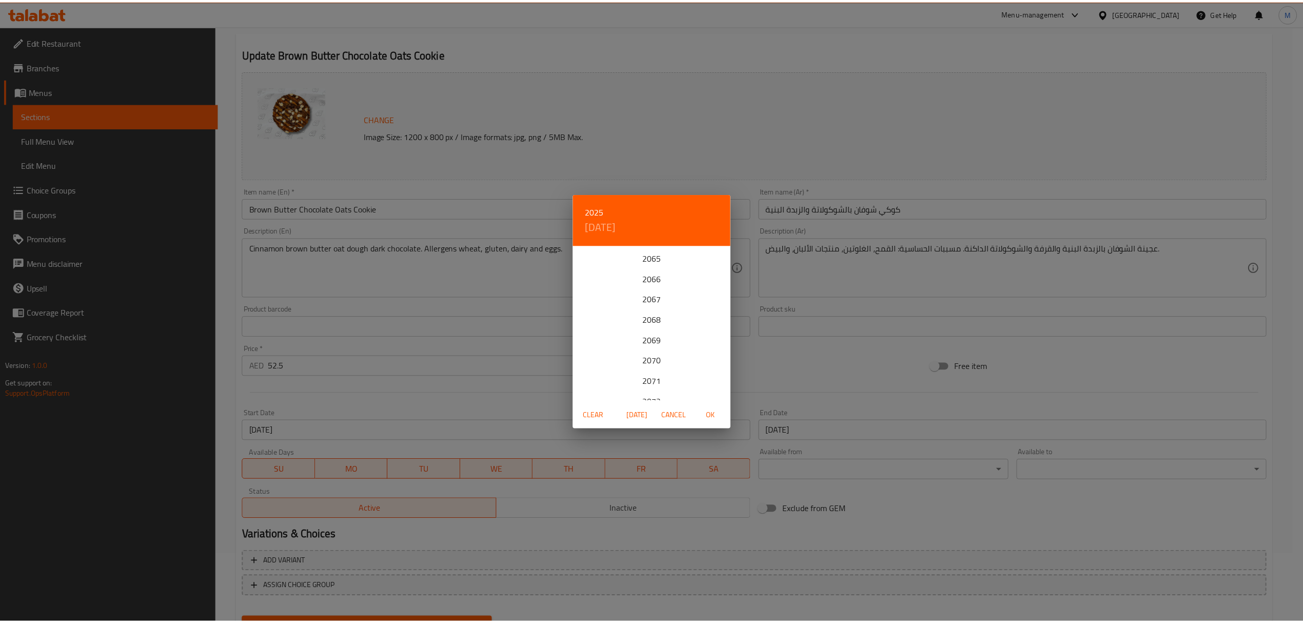
scroll to position [1026, 0]
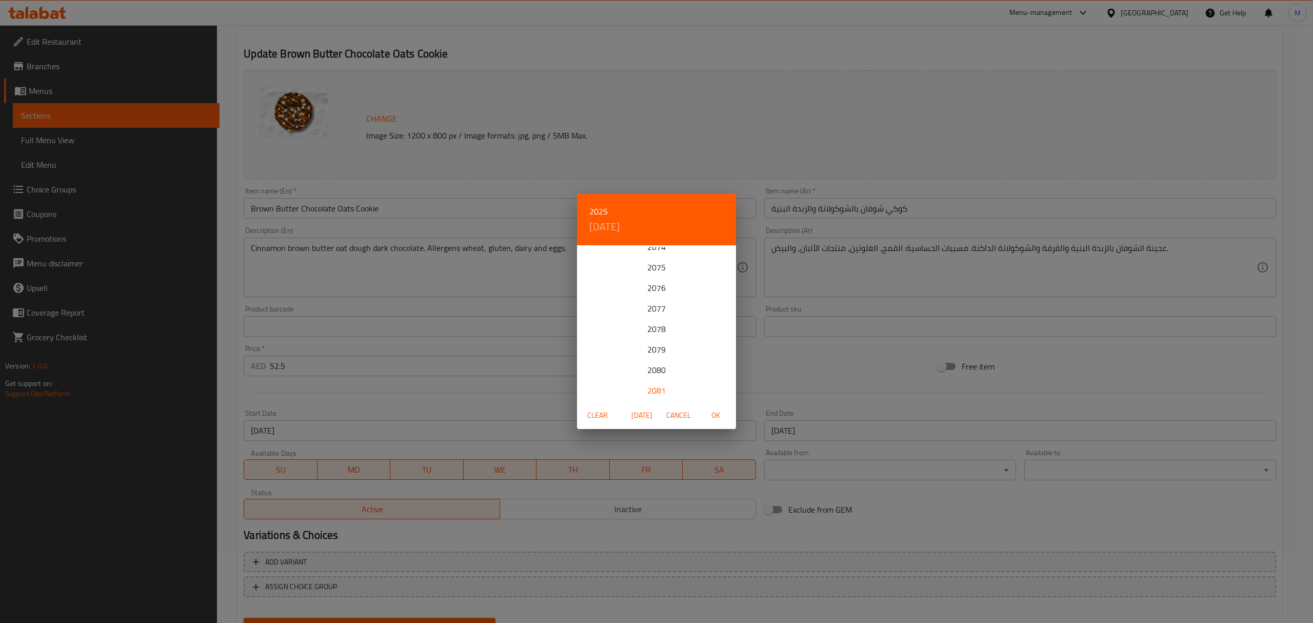
click at [661, 392] on div "2081" at bounding box center [656, 390] width 159 height 21
click at [723, 419] on span "OK" at bounding box center [715, 415] width 25 height 13
type input "[DATE]"
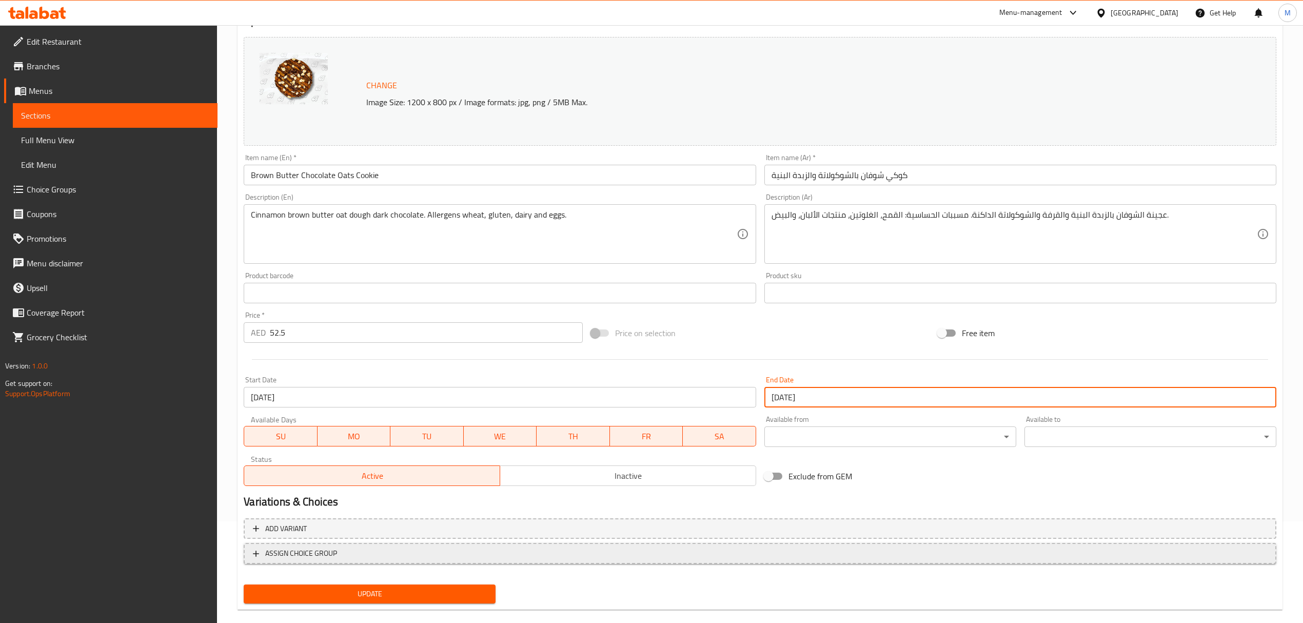
scroll to position [116, 0]
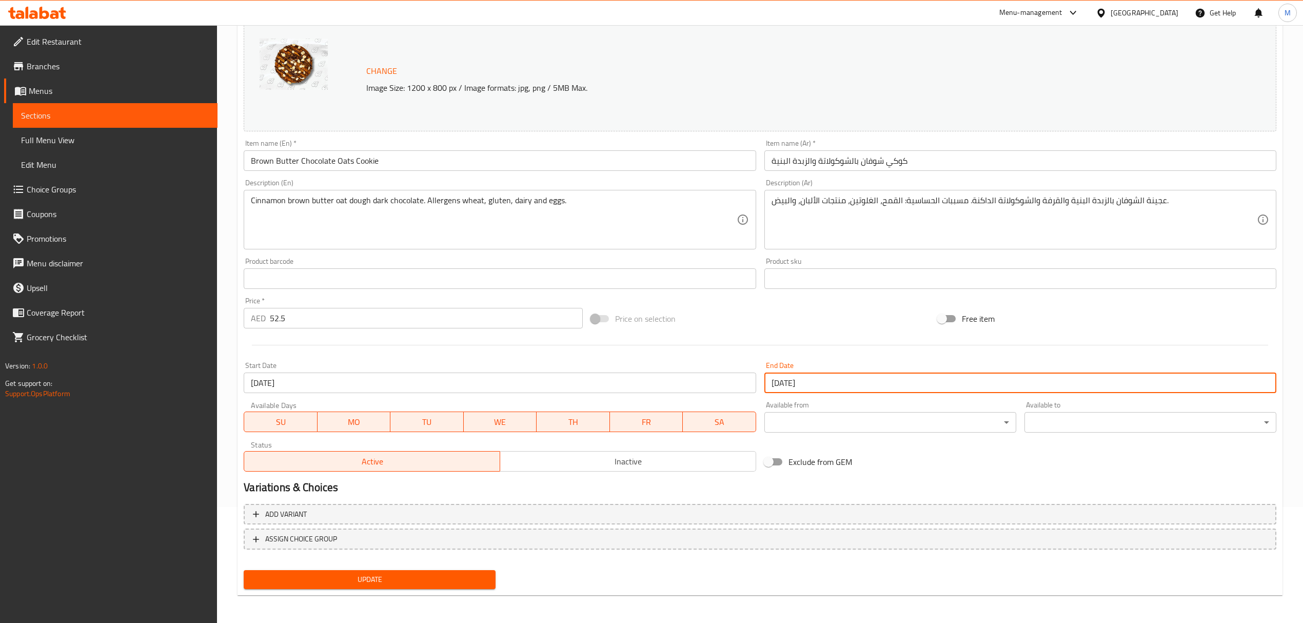
click at [476, 579] on span "Update" at bounding box center [369, 579] width 235 height 13
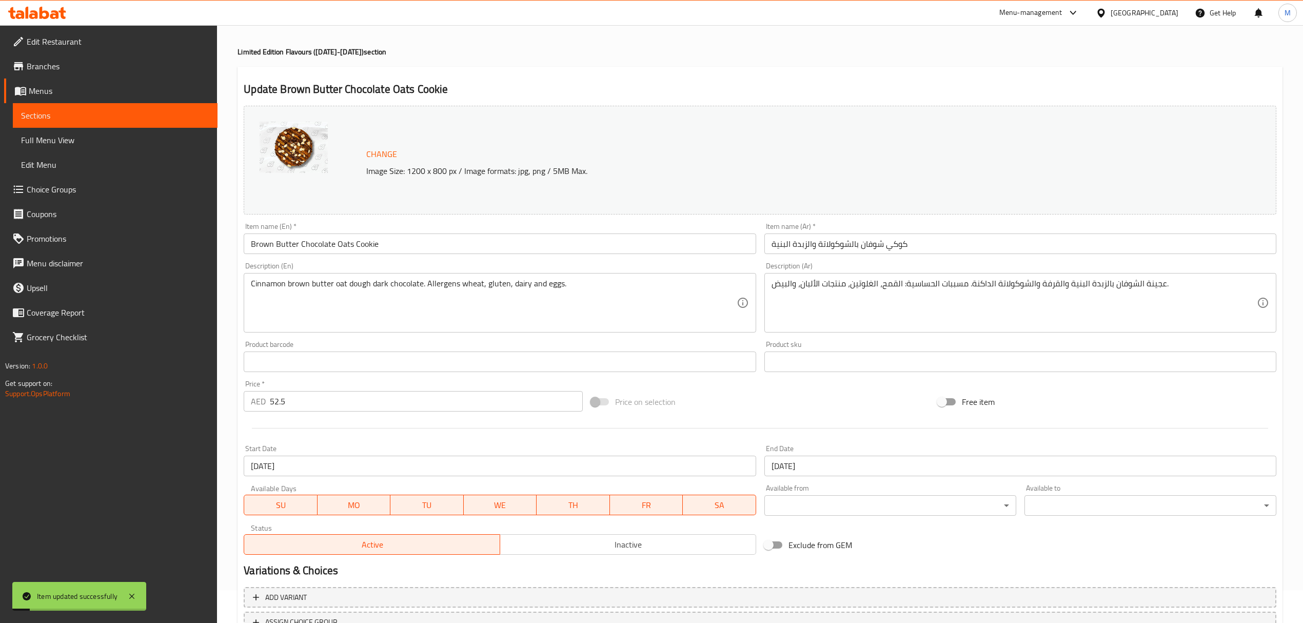
scroll to position [0, 0]
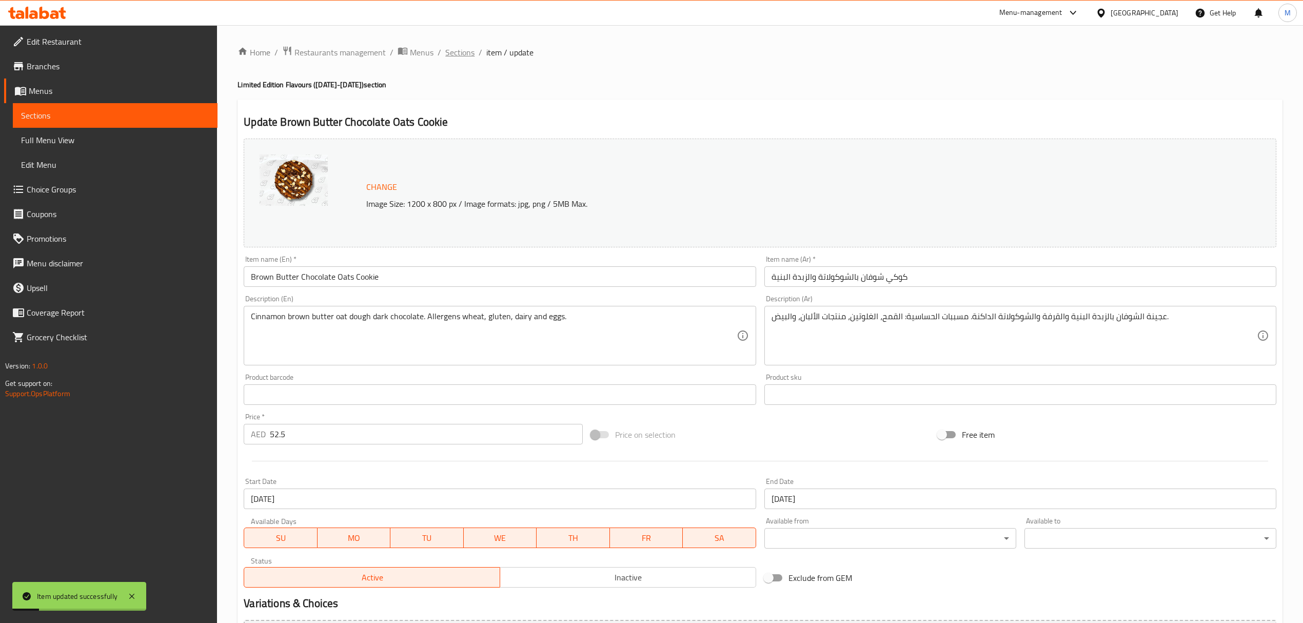
click at [448, 55] on span "Sections" at bounding box center [459, 52] width 29 height 12
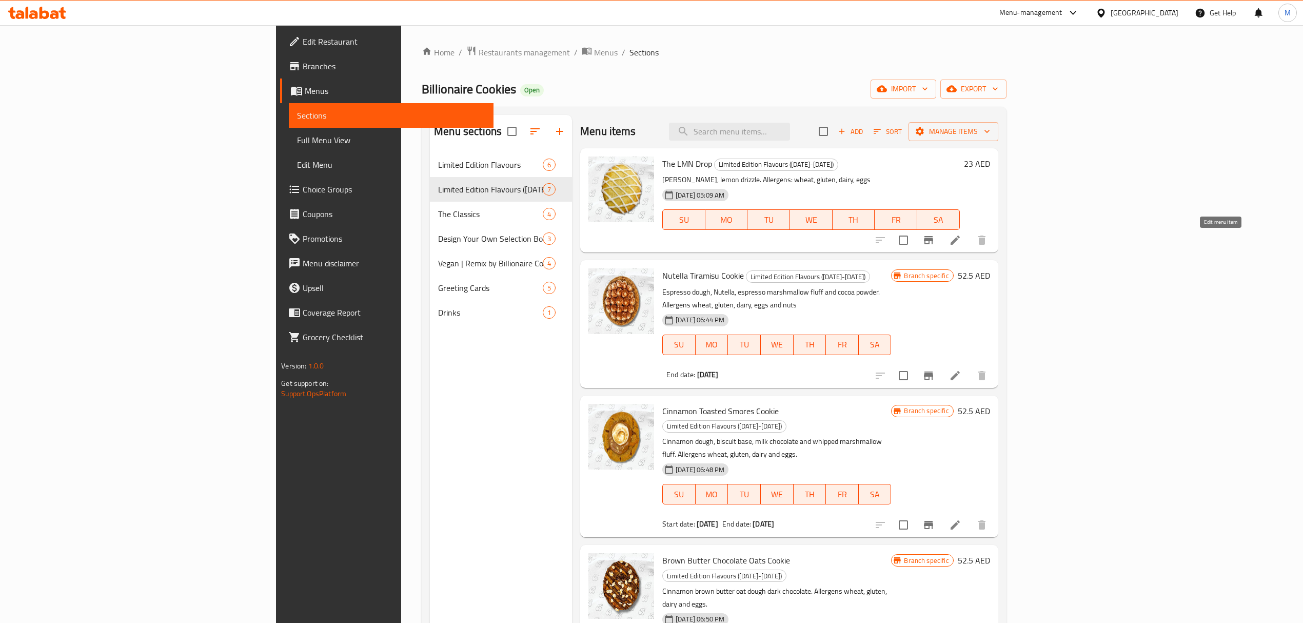
click at [961, 246] on icon at bounding box center [955, 240] width 12 height 12
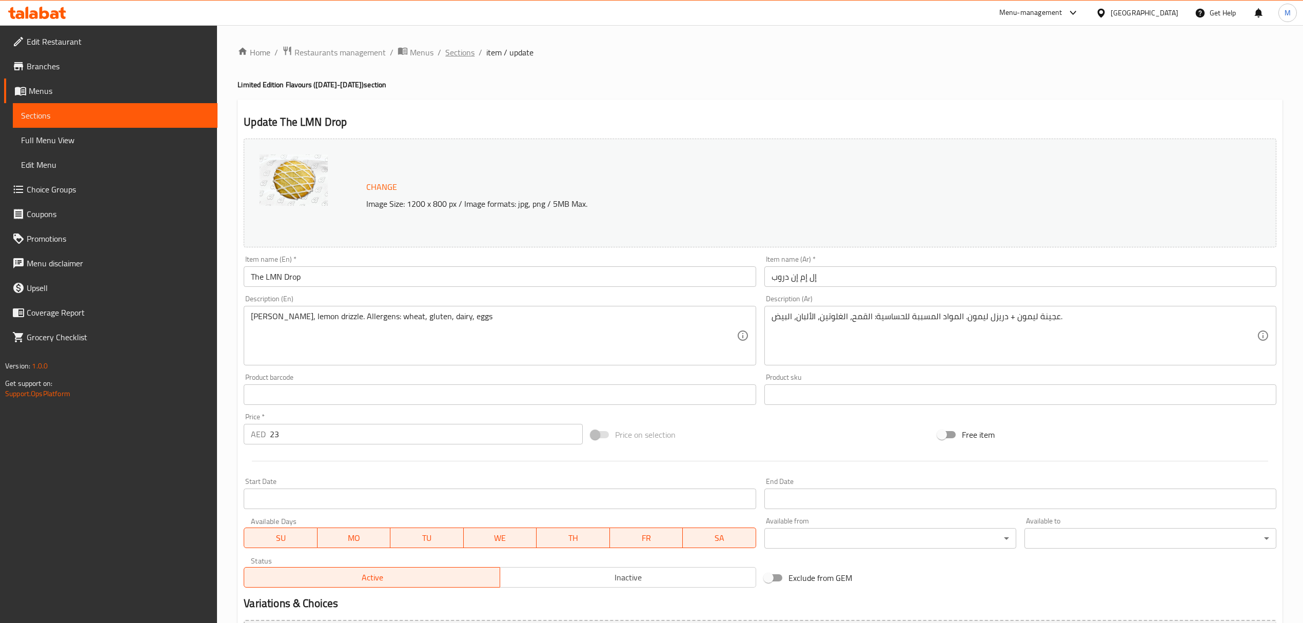
click at [456, 58] on span "Sections" at bounding box center [459, 52] width 29 height 12
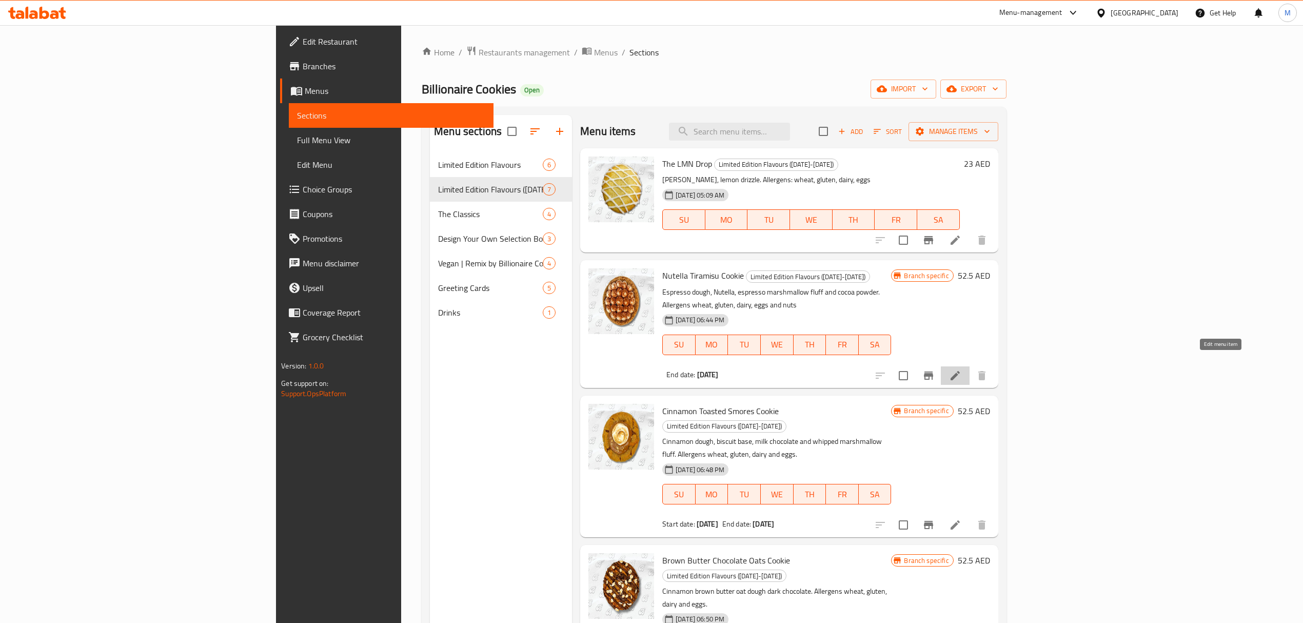
click at [961, 369] on icon at bounding box center [955, 375] width 12 height 12
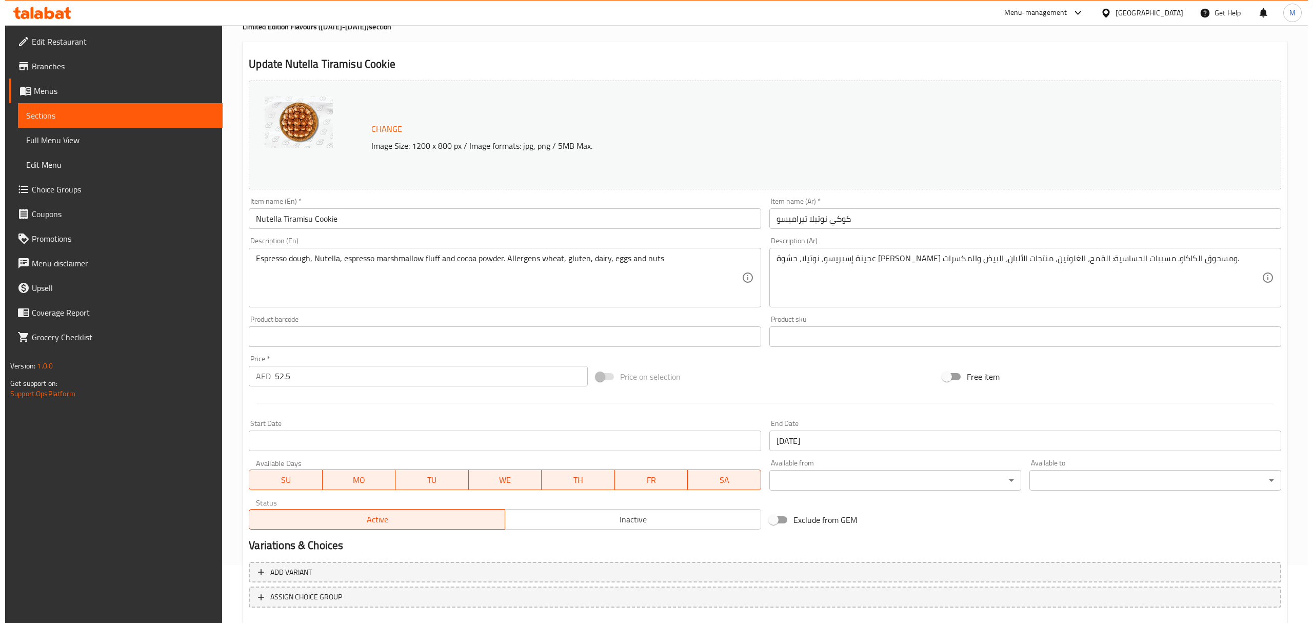
scroll to position [116, 0]
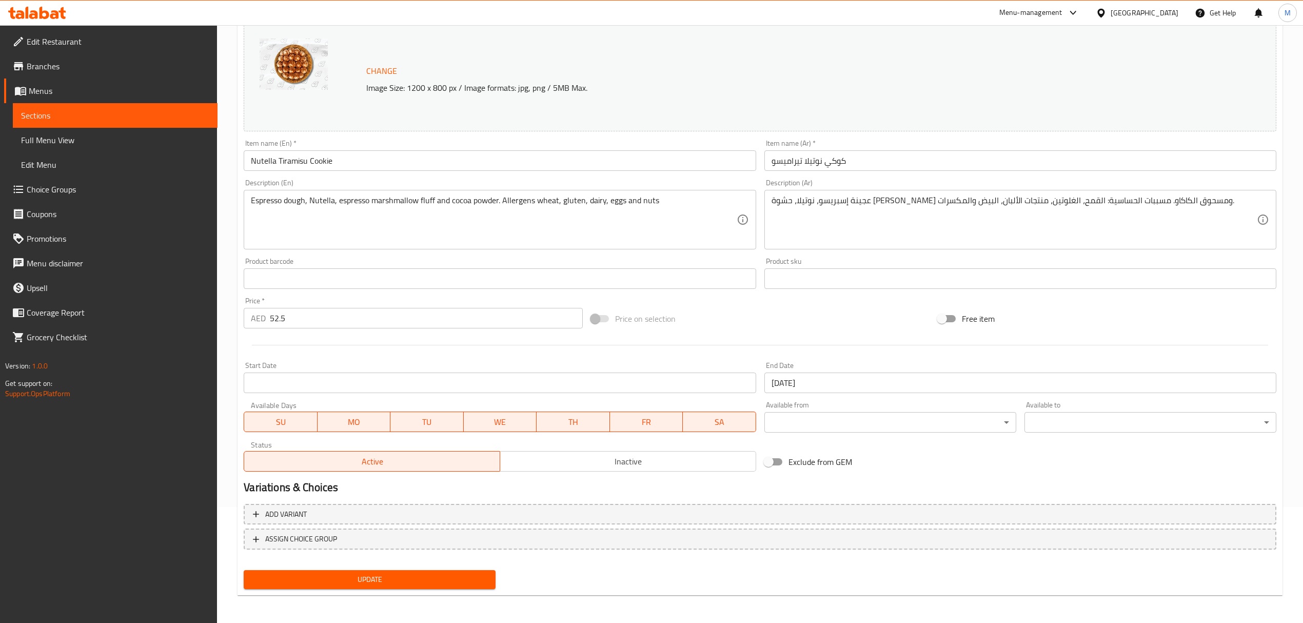
click at [832, 387] on input "[DATE]" at bounding box center [1020, 382] width 512 height 21
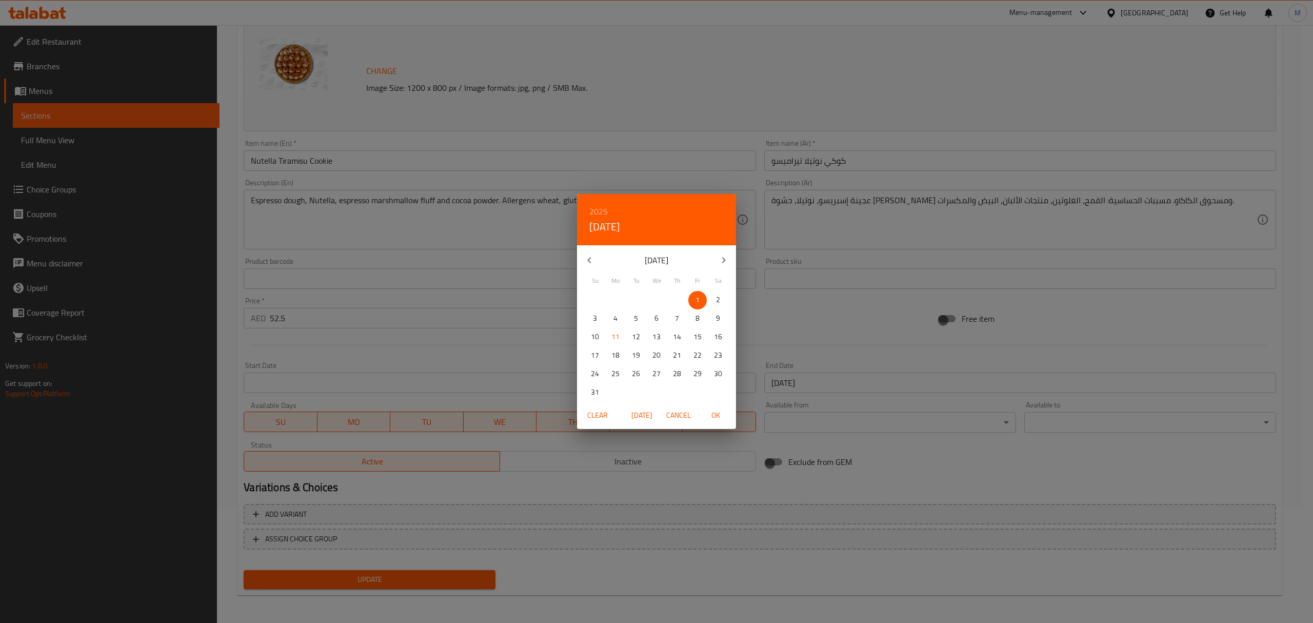
click at [603, 207] on h6 "2025" at bounding box center [598, 211] width 18 height 14
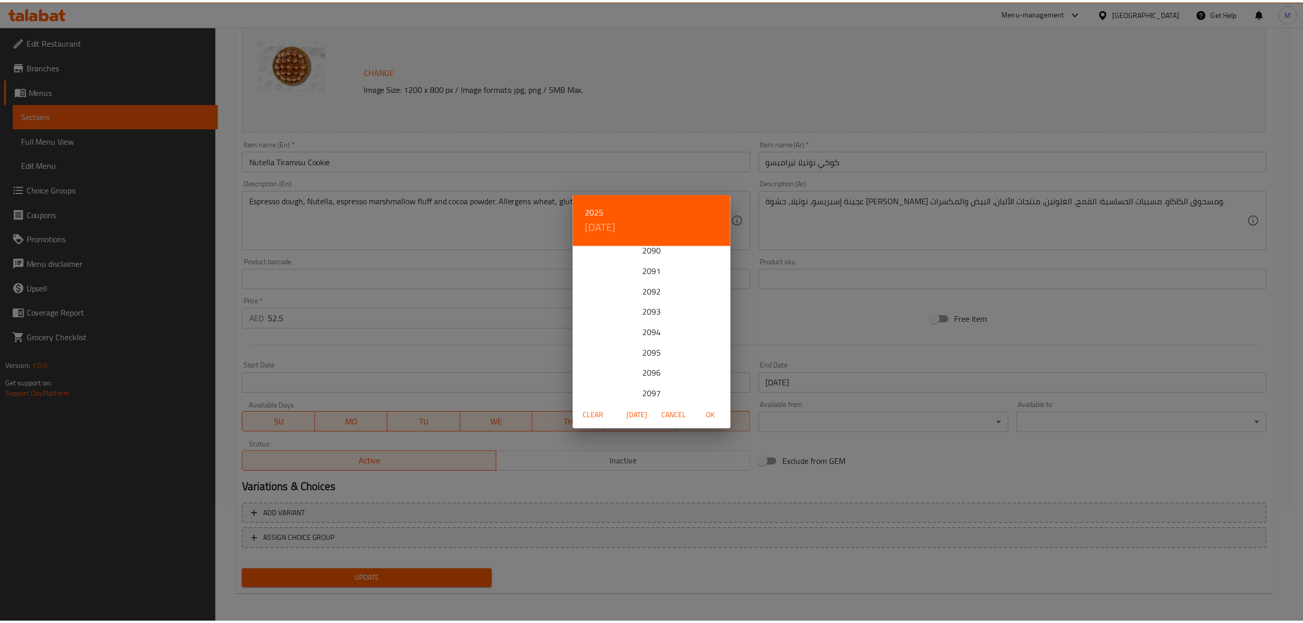
scroll to position [2544, 0]
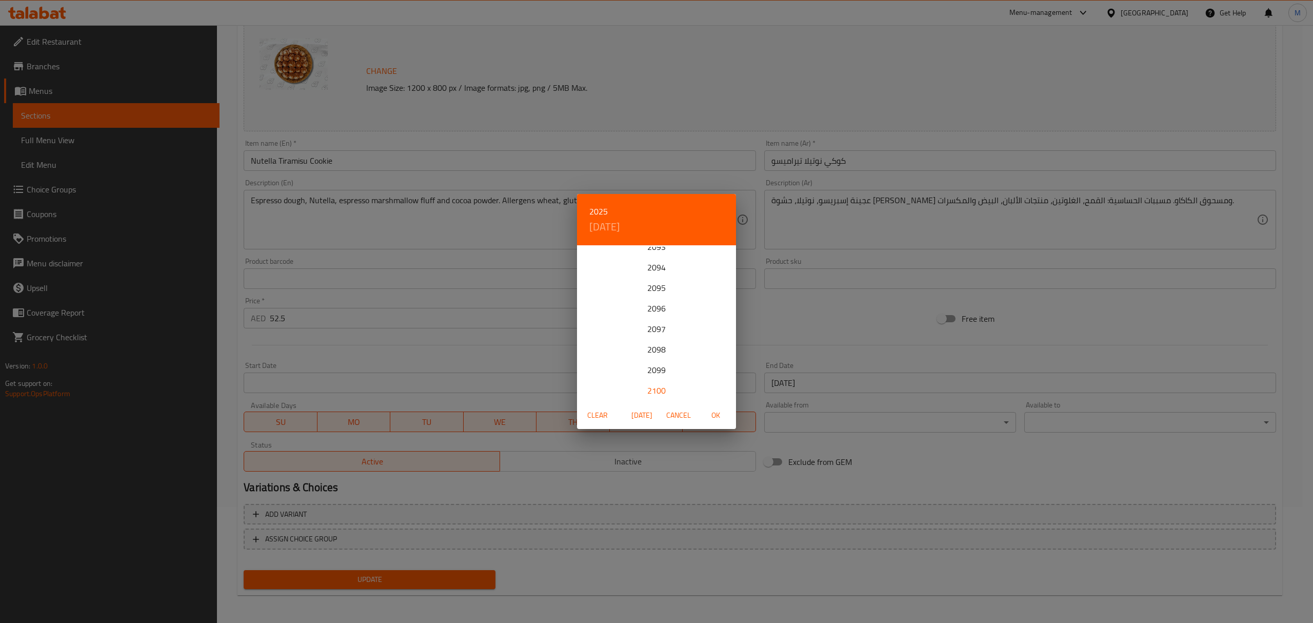
click at [659, 389] on div "2100" at bounding box center [656, 390] width 159 height 21
click at [719, 415] on span "OK" at bounding box center [715, 415] width 25 height 13
type input "[DATE]"
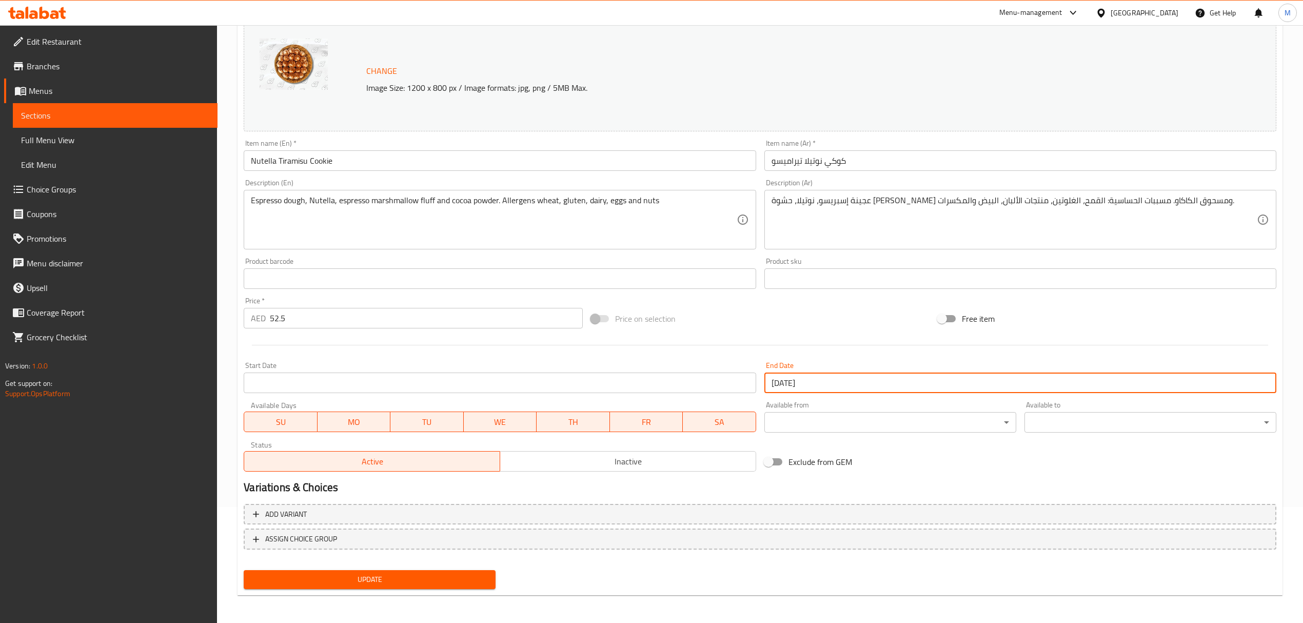
click at [443, 581] on span "Update" at bounding box center [369, 579] width 235 height 13
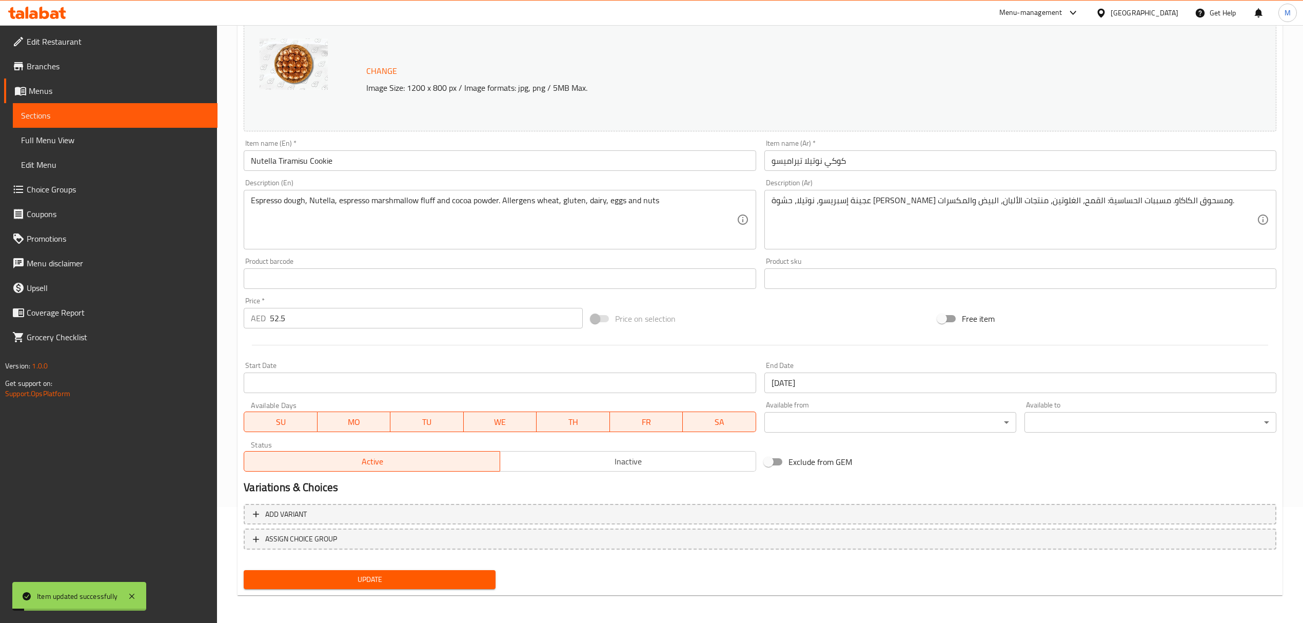
scroll to position [0, 0]
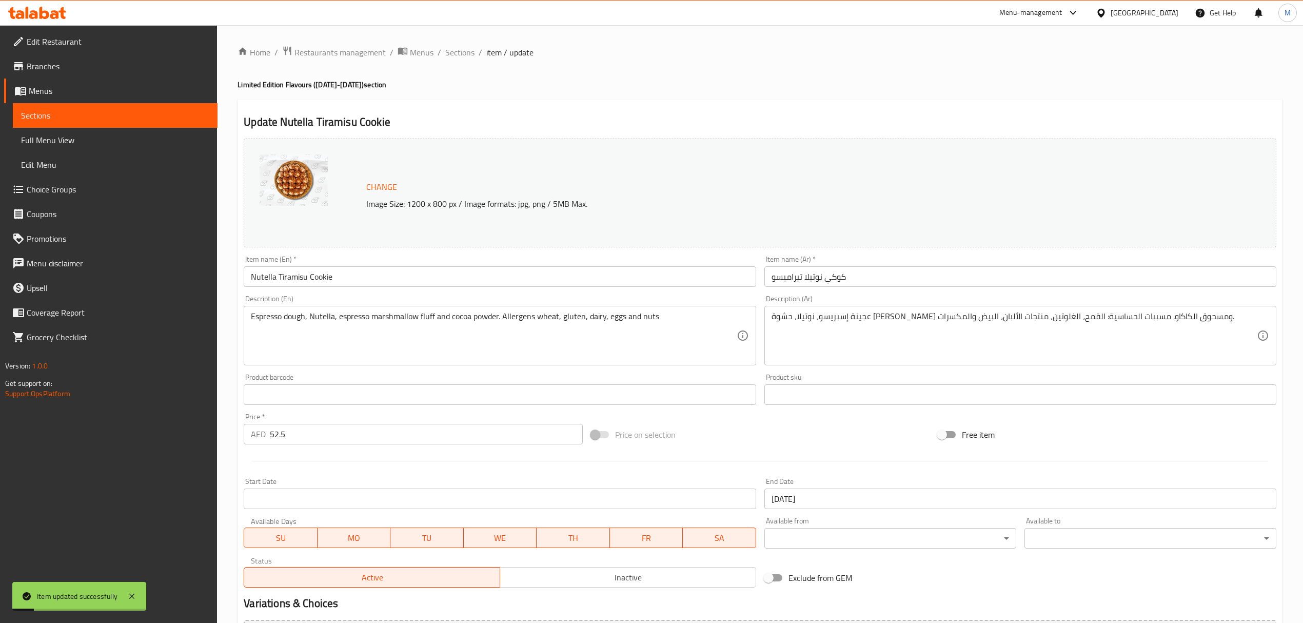
click at [476, 56] on ol "Home / Restaurants management / Menus / Sections / item / update" at bounding box center [759, 52] width 1045 height 13
click at [468, 50] on span "Sections" at bounding box center [459, 52] width 29 height 12
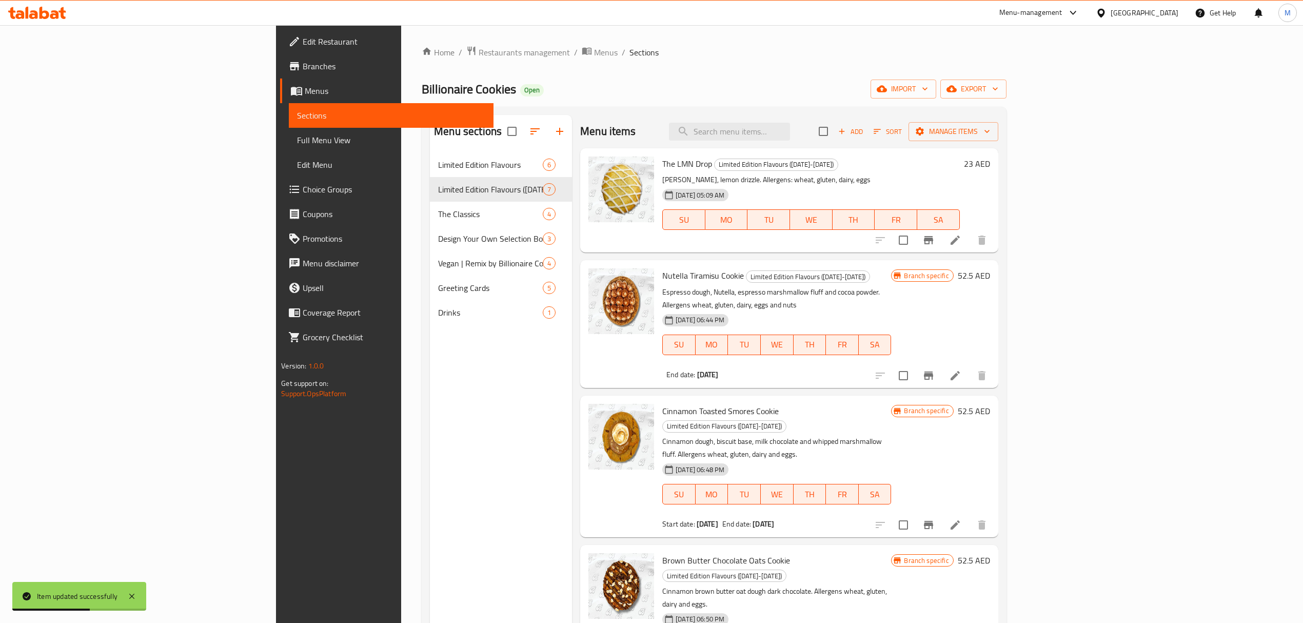
click at [969, 366] on li at bounding box center [954, 375] width 29 height 18
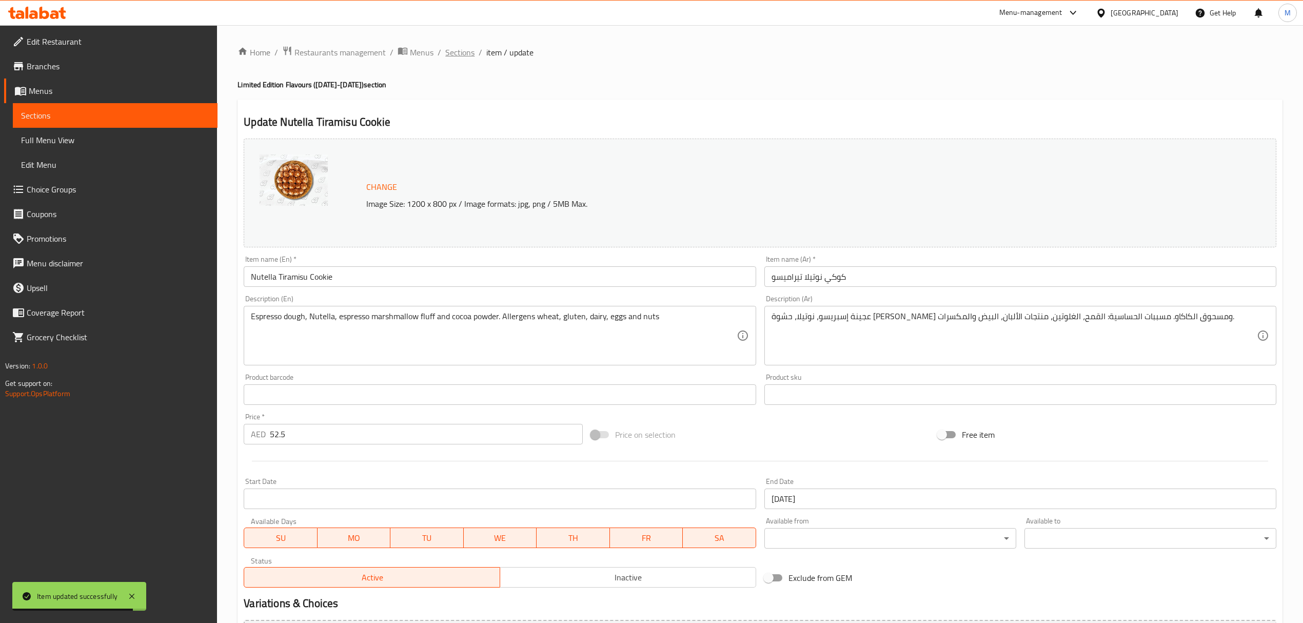
click at [457, 54] on span "Sections" at bounding box center [459, 52] width 29 height 12
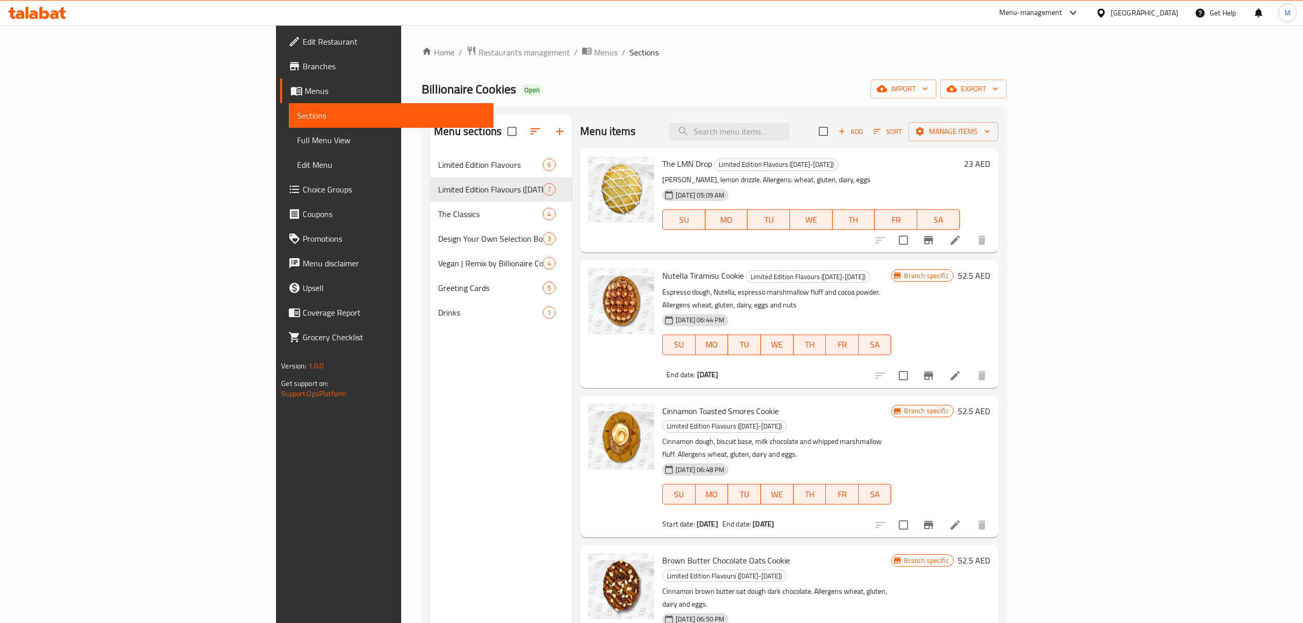
click at [961, 518] on icon at bounding box center [955, 524] width 12 height 12
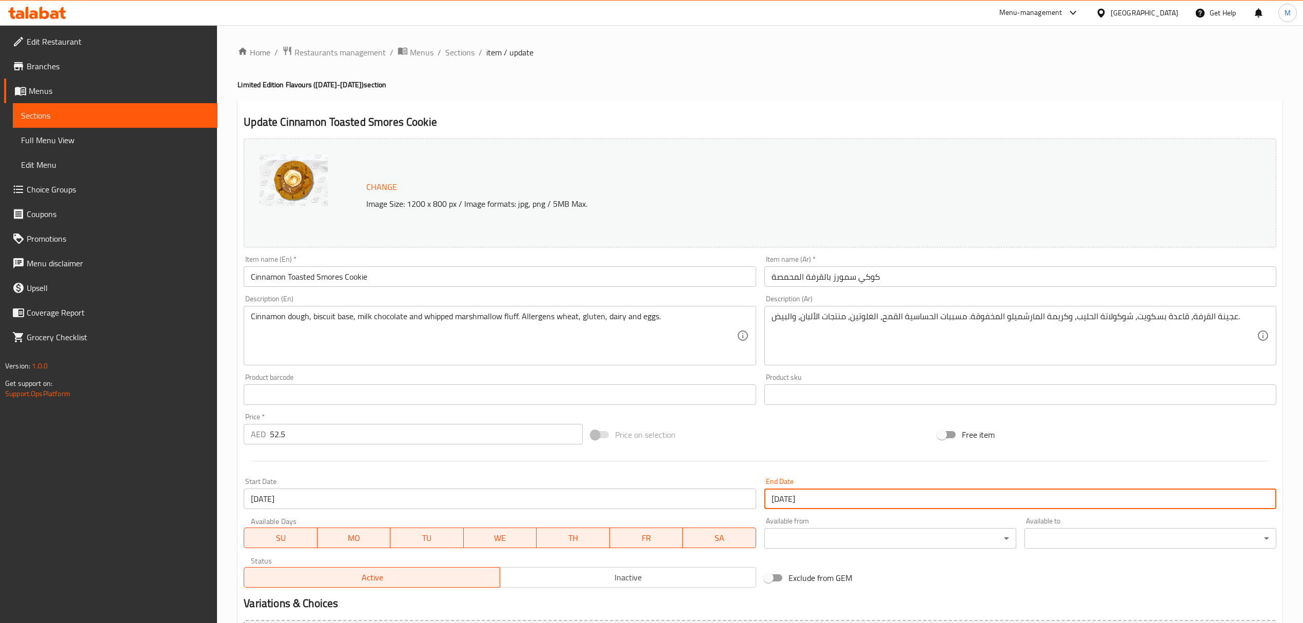
click at [867, 501] on input "[DATE]" at bounding box center [1020, 498] width 512 height 21
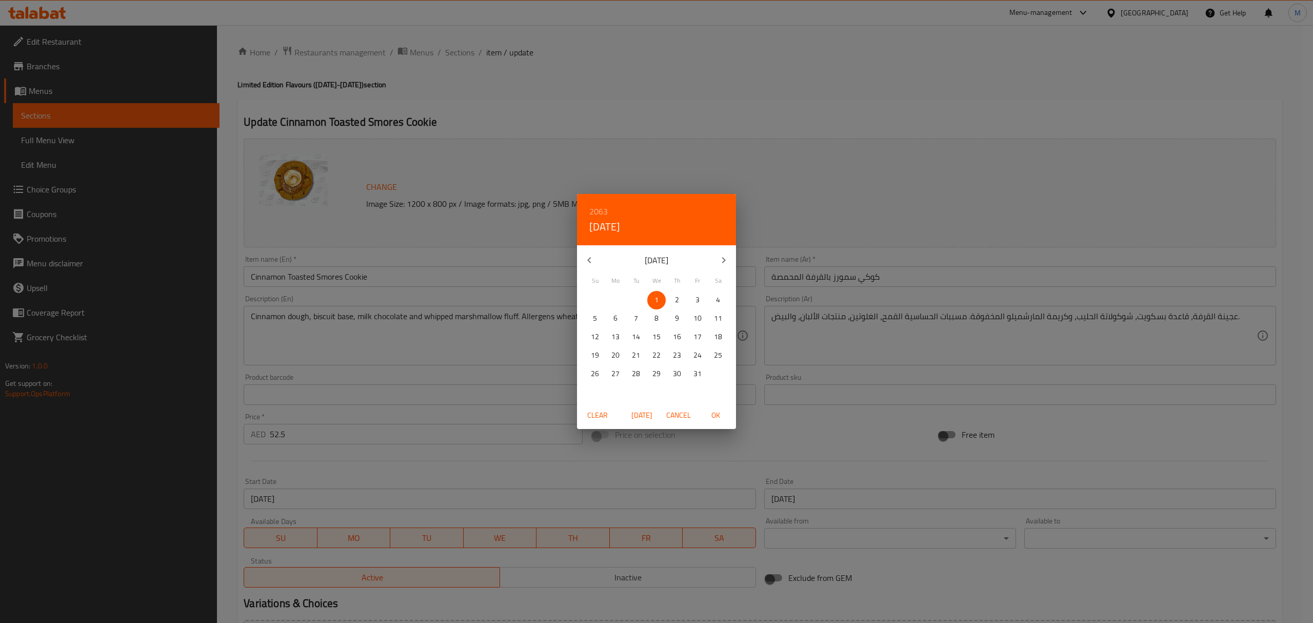
click at [591, 134] on div "2063 Wed, Aug [DATE] Mo Tu We Th Fr Sa 29 30 31 1 2 3 4 5 6 7 8 9 10 11 12 13 1…" at bounding box center [656, 311] width 1313 height 623
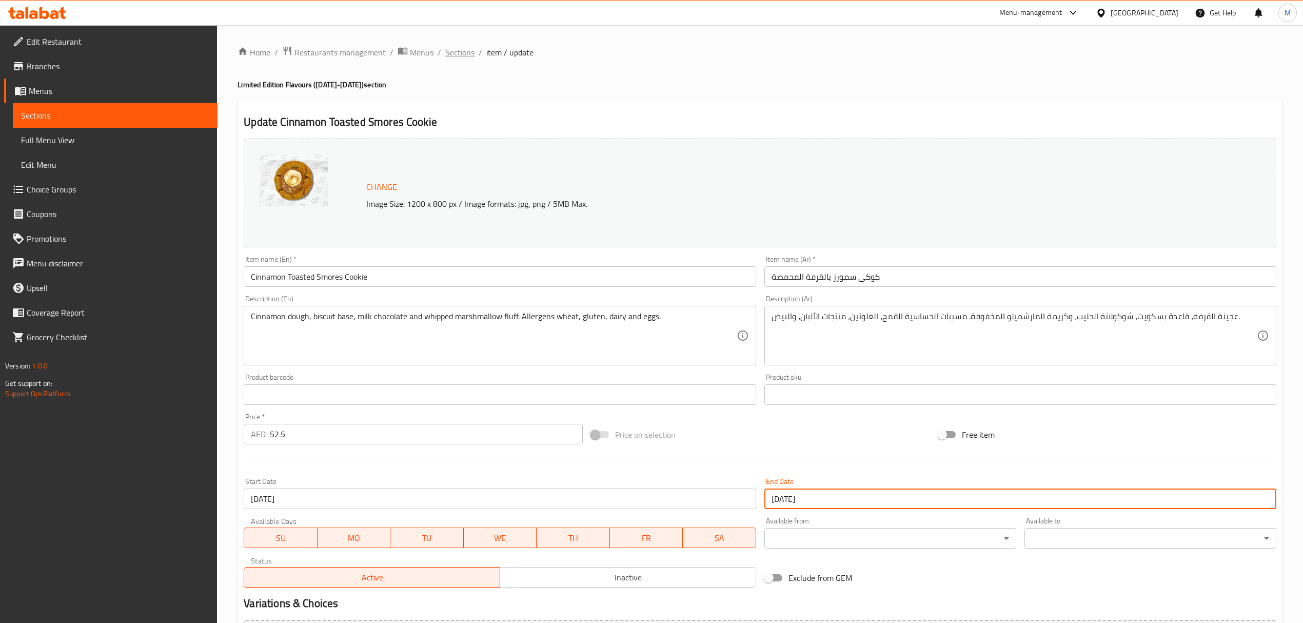
click at [458, 49] on span "Sections" at bounding box center [459, 52] width 29 height 12
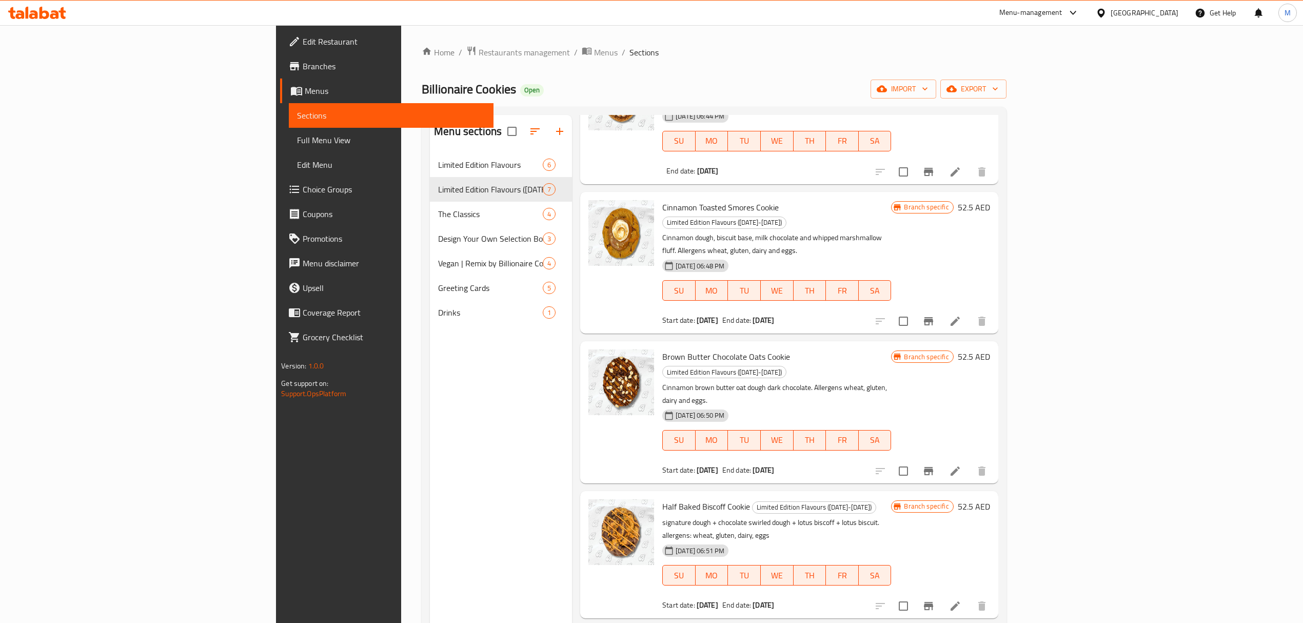
scroll to position [205, 0]
click at [961, 463] on icon at bounding box center [955, 469] width 12 height 12
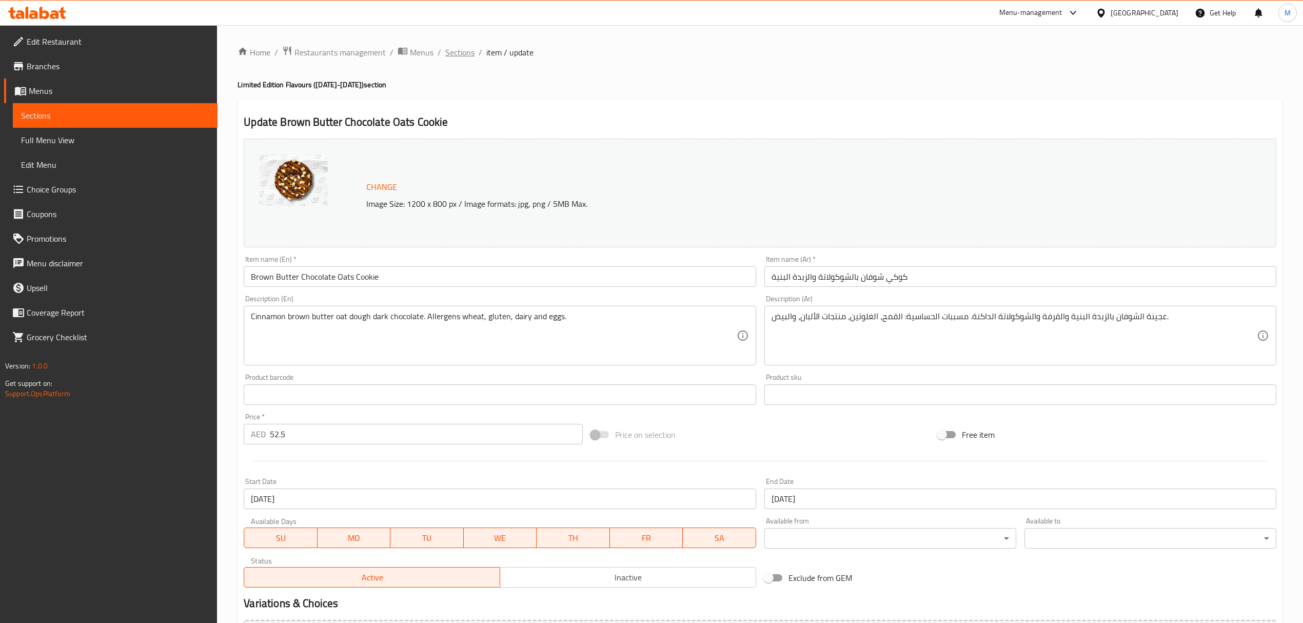
click at [467, 53] on span "Sections" at bounding box center [459, 52] width 29 height 12
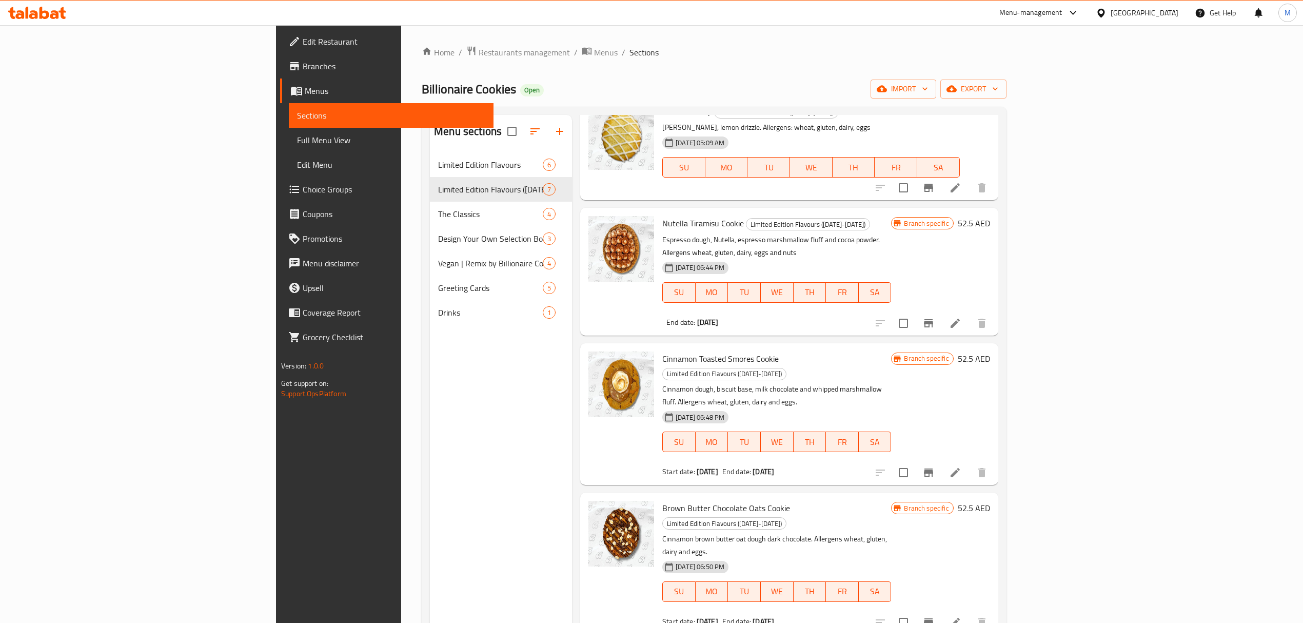
scroll to position [136, 0]
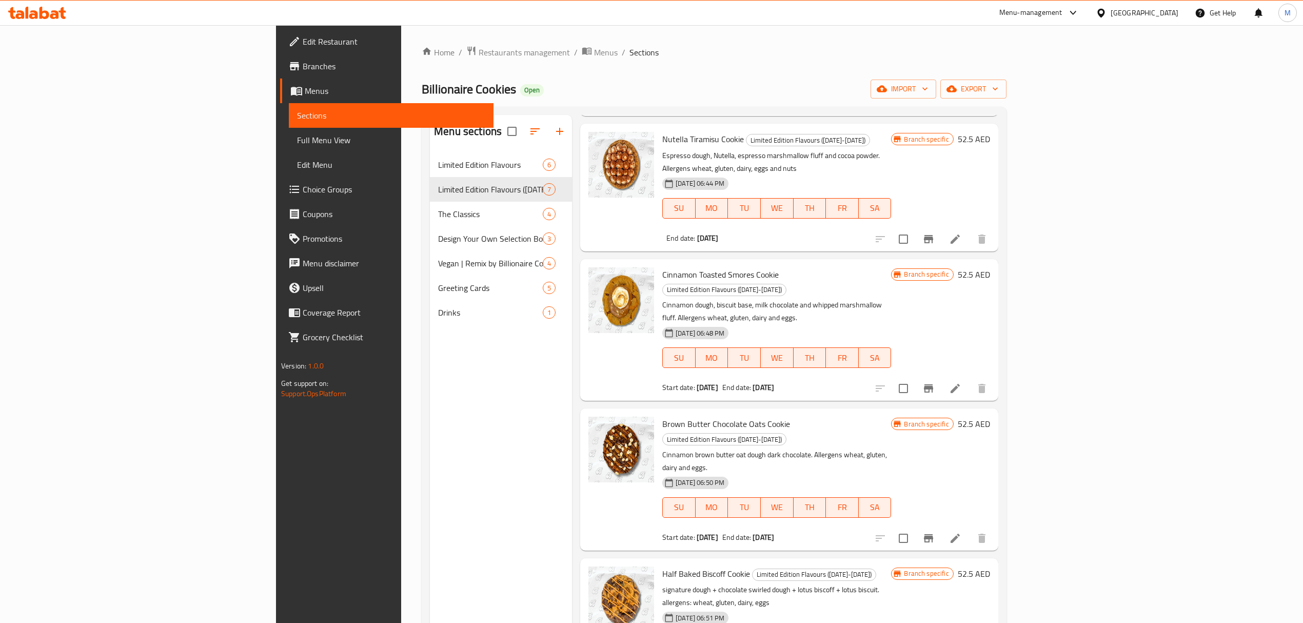
click at [969, 529] on li at bounding box center [954, 538] width 29 height 18
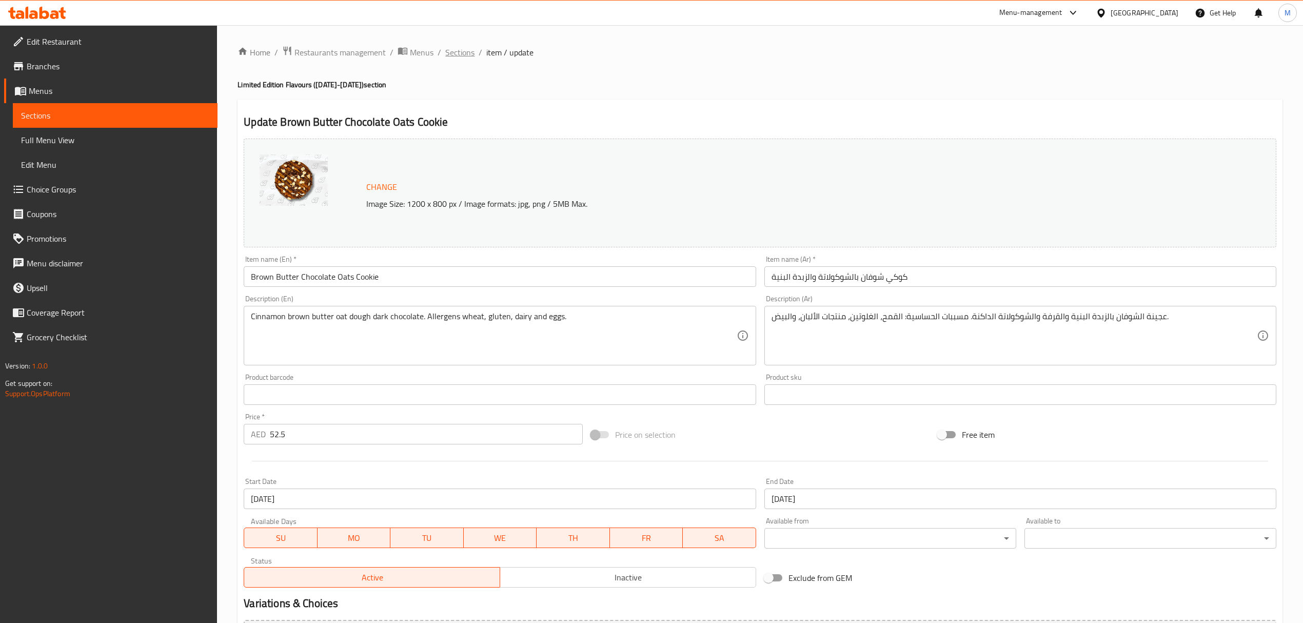
click at [463, 54] on span "Sections" at bounding box center [459, 52] width 29 height 12
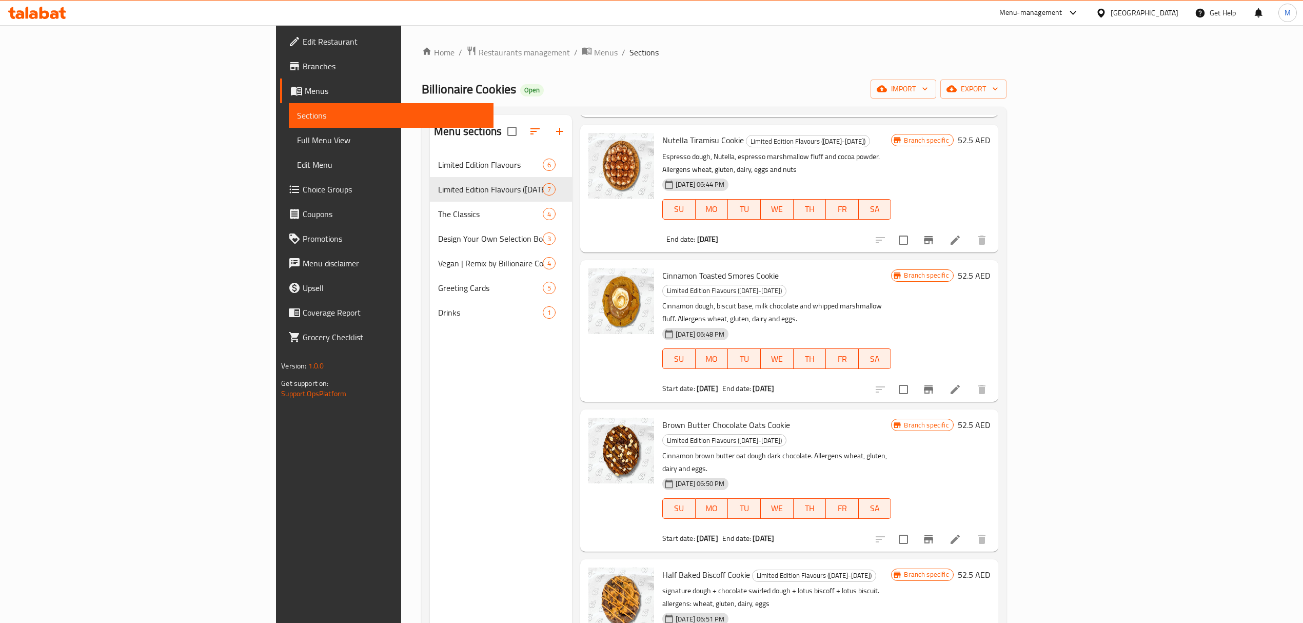
scroll to position [136, 0]
click at [961, 532] on icon at bounding box center [955, 538] width 12 height 12
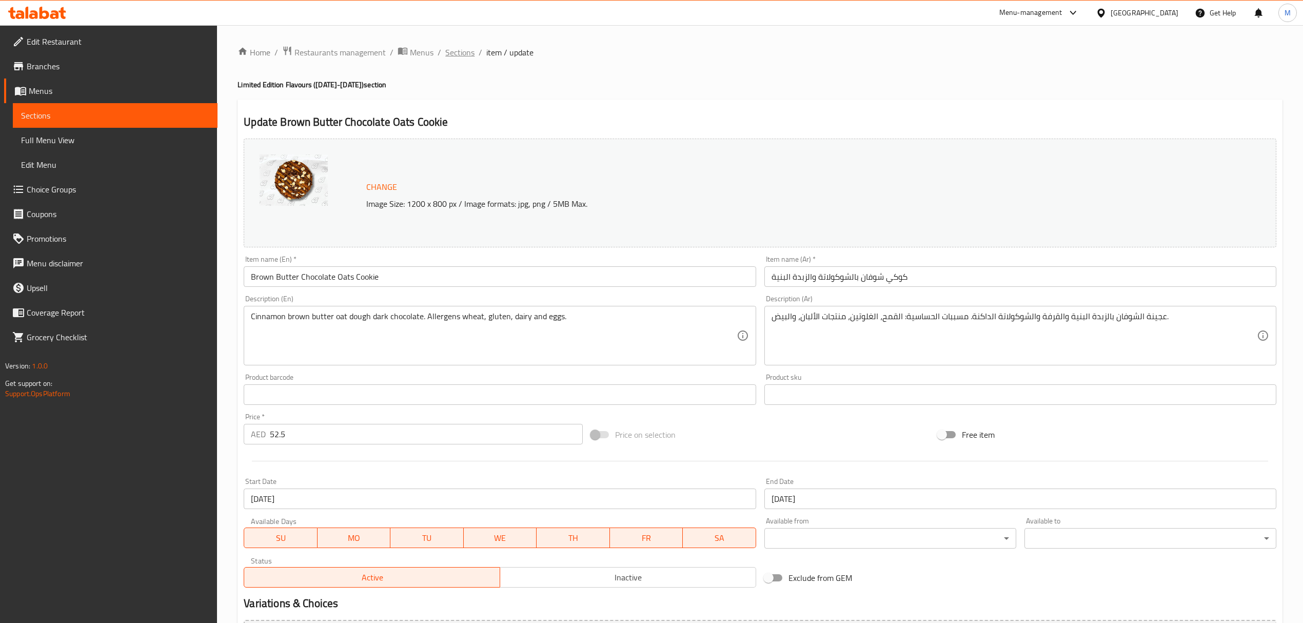
click at [459, 56] on span "Sections" at bounding box center [459, 52] width 29 height 12
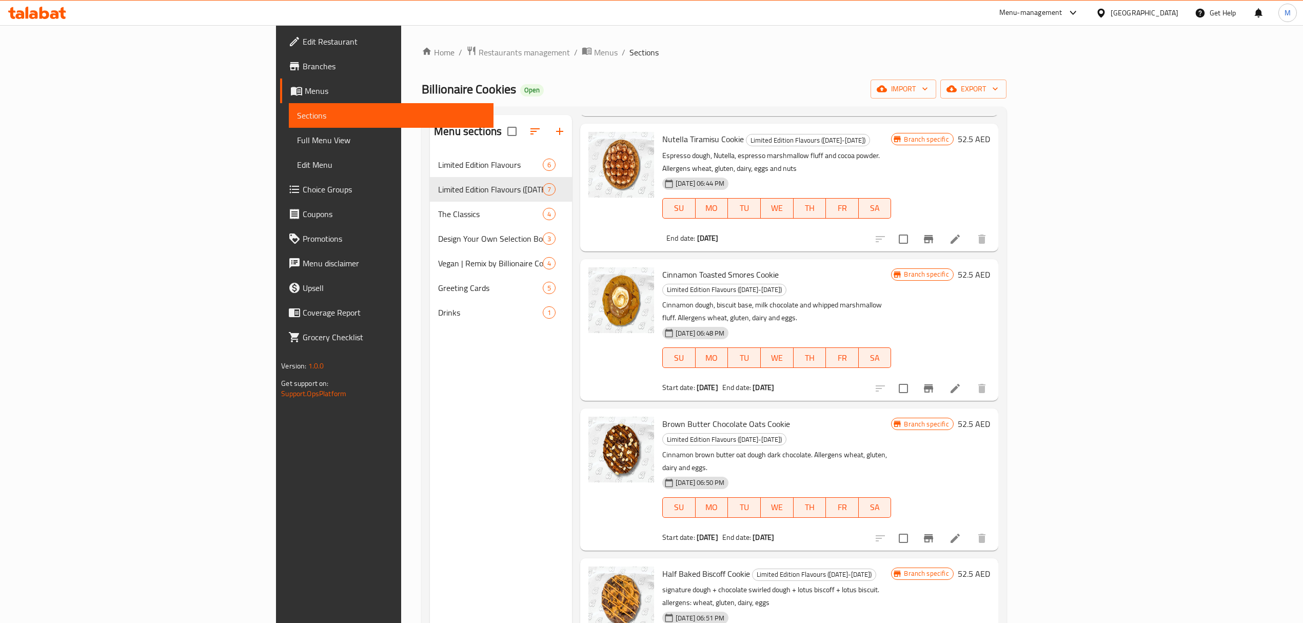
scroll to position [248, 0]
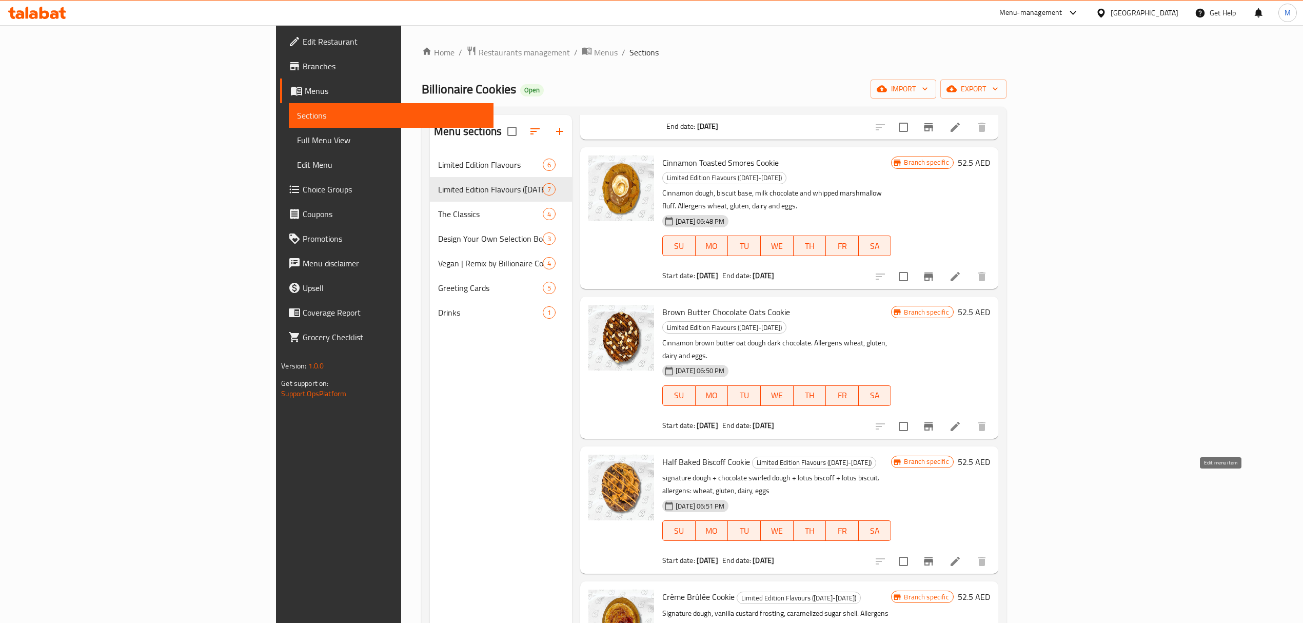
click at [961, 555] on icon at bounding box center [955, 561] width 12 height 12
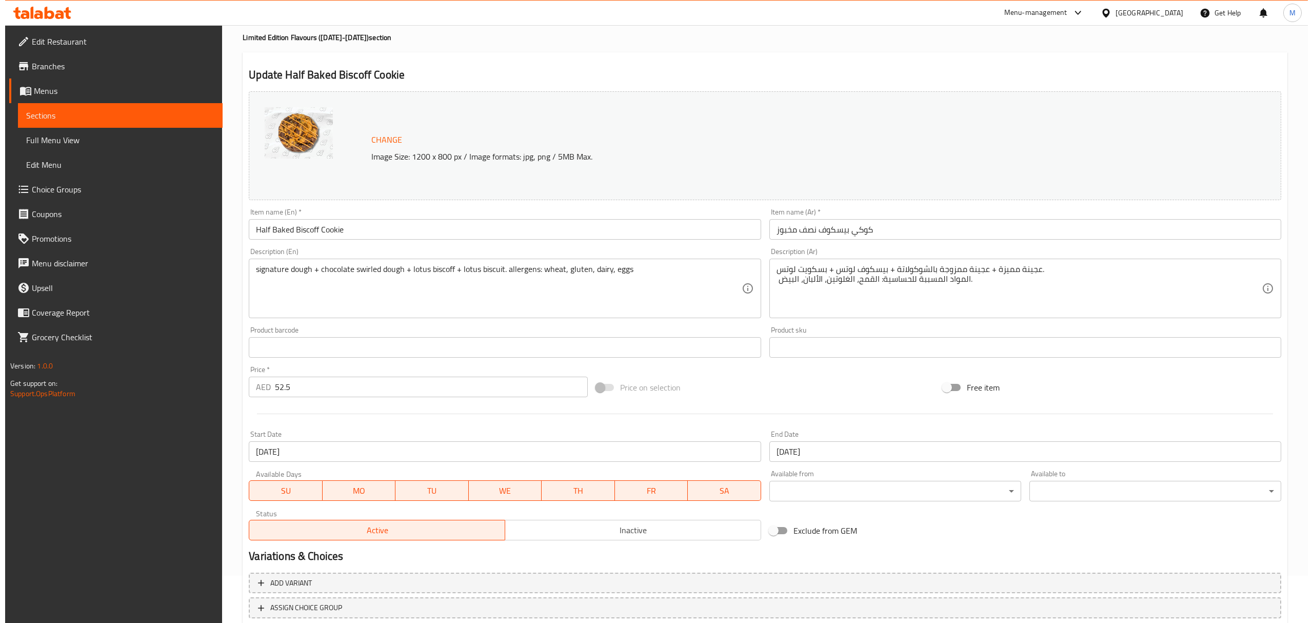
scroll to position [68, 0]
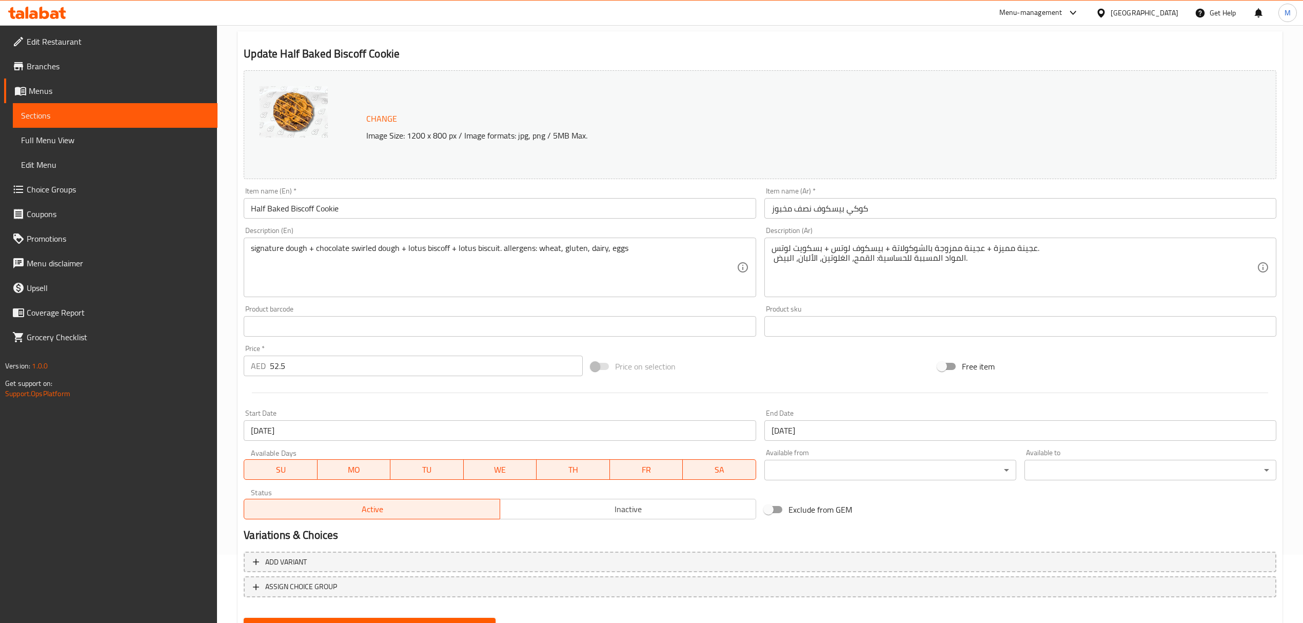
click at [824, 427] on input "[DATE]" at bounding box center [1020, 430] width 512 height 21
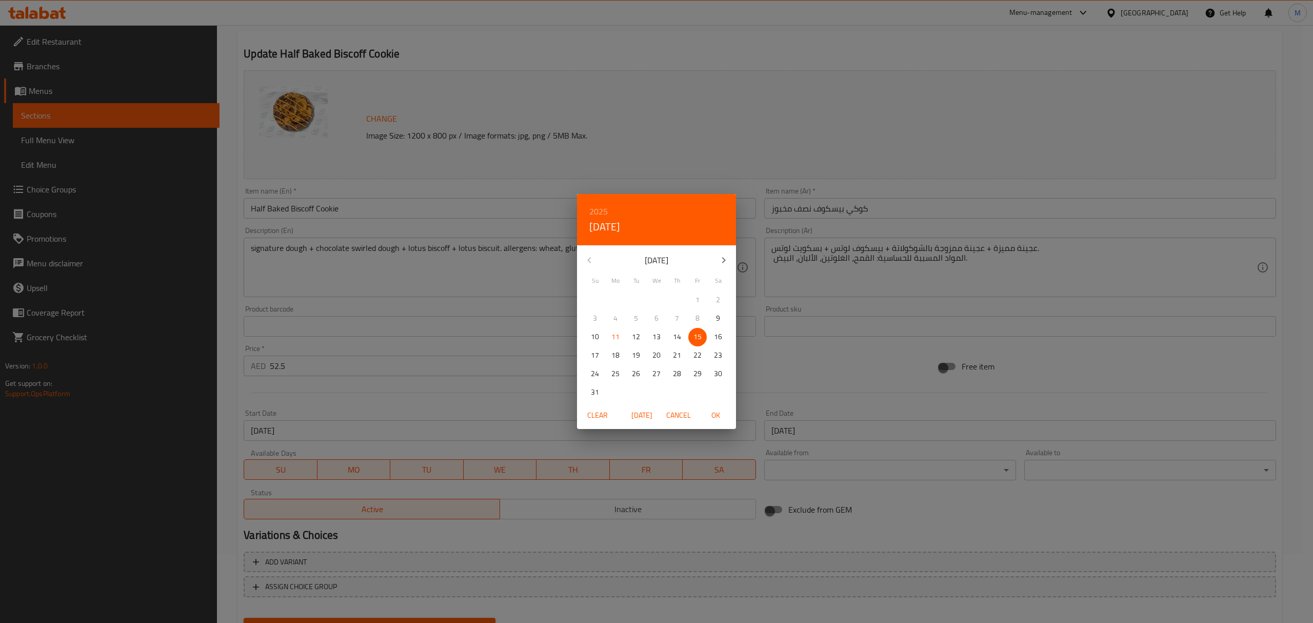
click at [622, 207] on div "2025 [DATE]" at bounding box center [656, 219] width 159 height 51
click at [607, 208] on h6 "2025" at bounding box center [598, 211] width 18 height 14
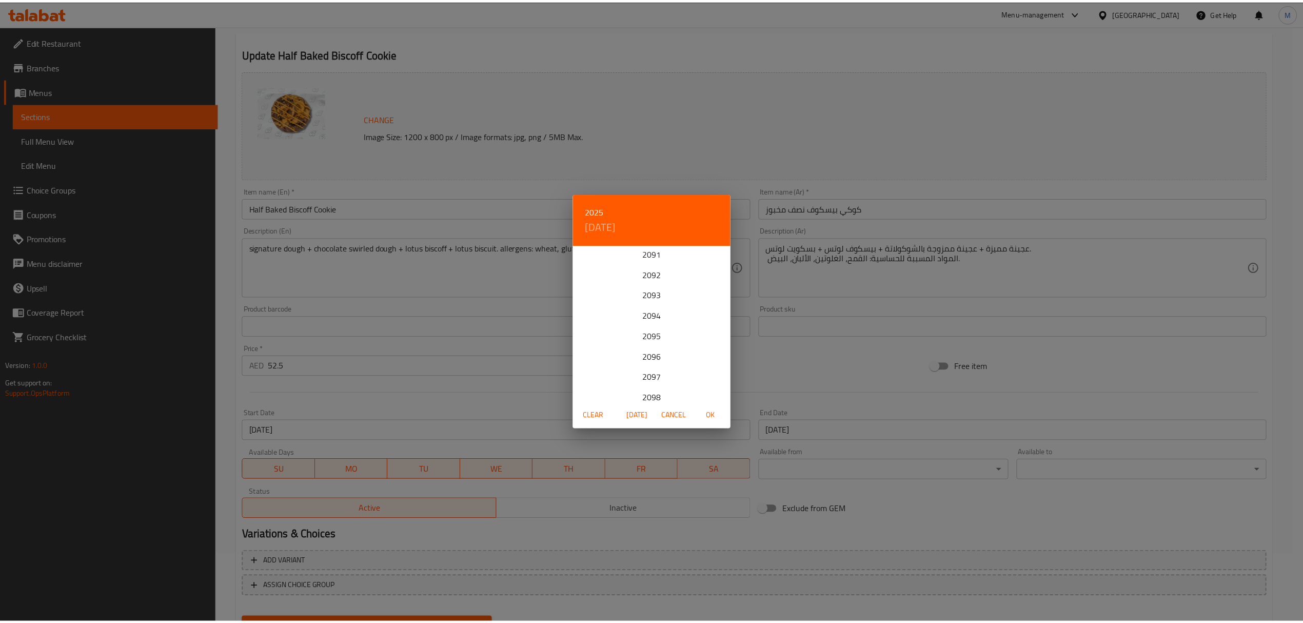
scroll to position [1415, 0]
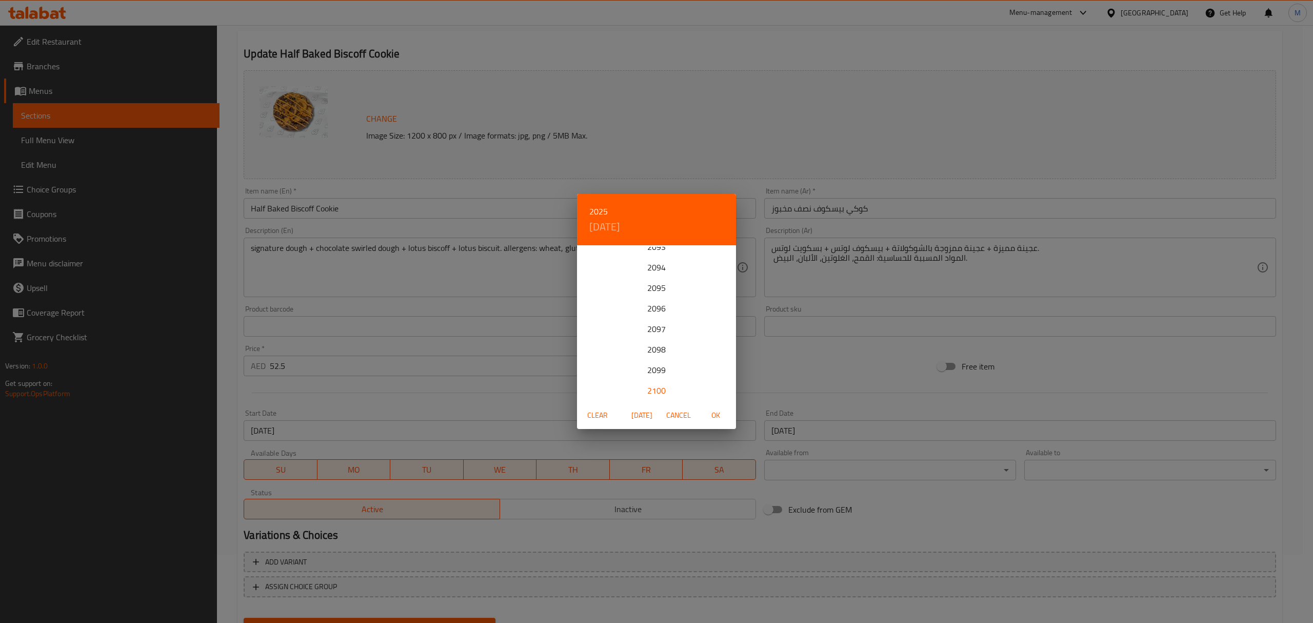
click at [660, 389] on div "2100" at bounding box center [656, 390] width 159 height 21
click at [726, 414] on span "OK" at bounding box center [715, 415] width 25 height 13
type input "[DATE]"
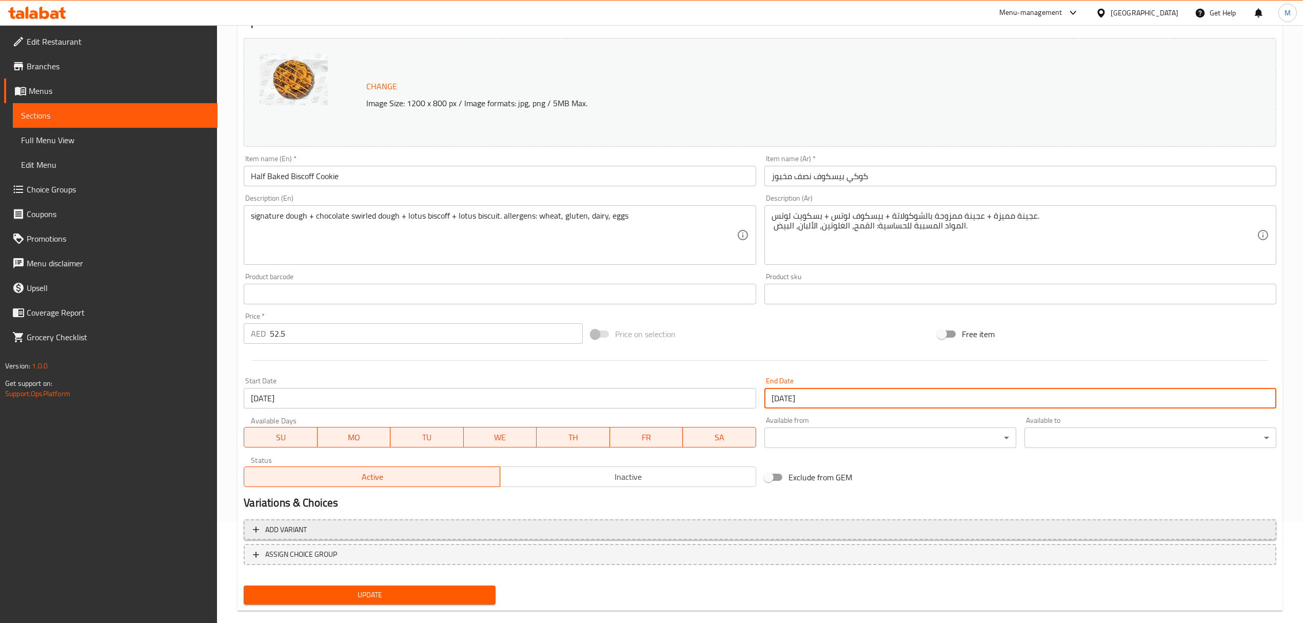
scroll to position [116, 0]
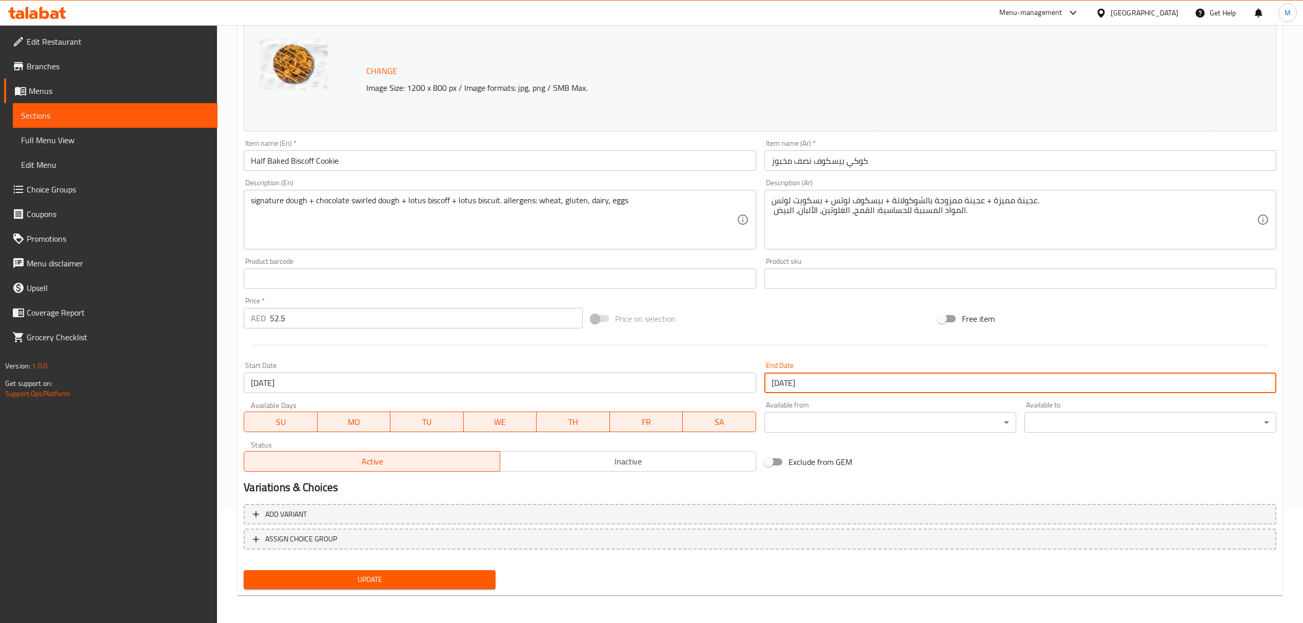
click at [472, 579] on span "Update" at bounding box center [369, 579] width 235 height 13
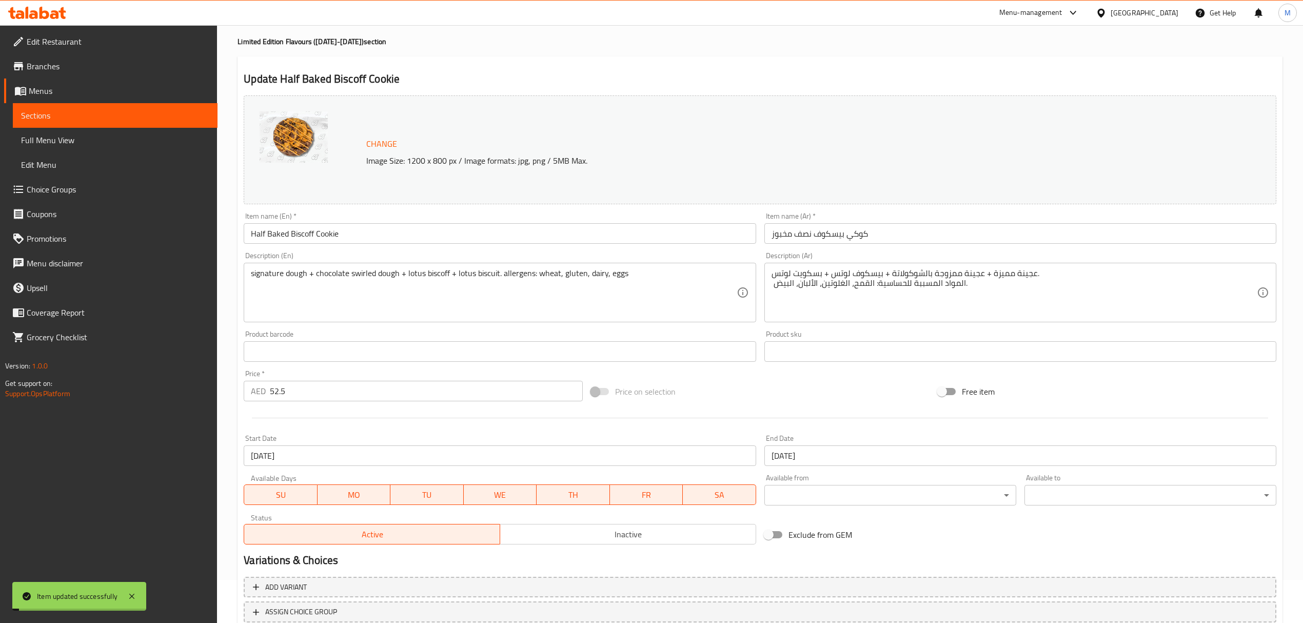
scroll to position [0, 0]
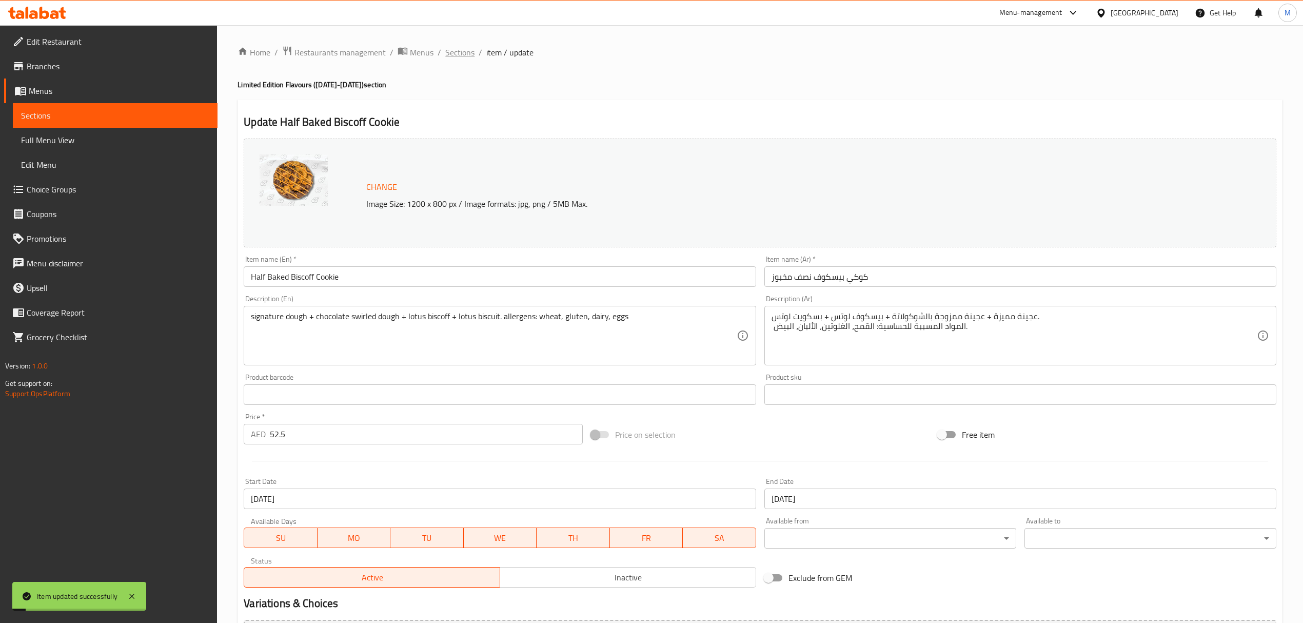
click at [463, 56] on span "Sections" at bounding box center [459, 52] width 29 height 12
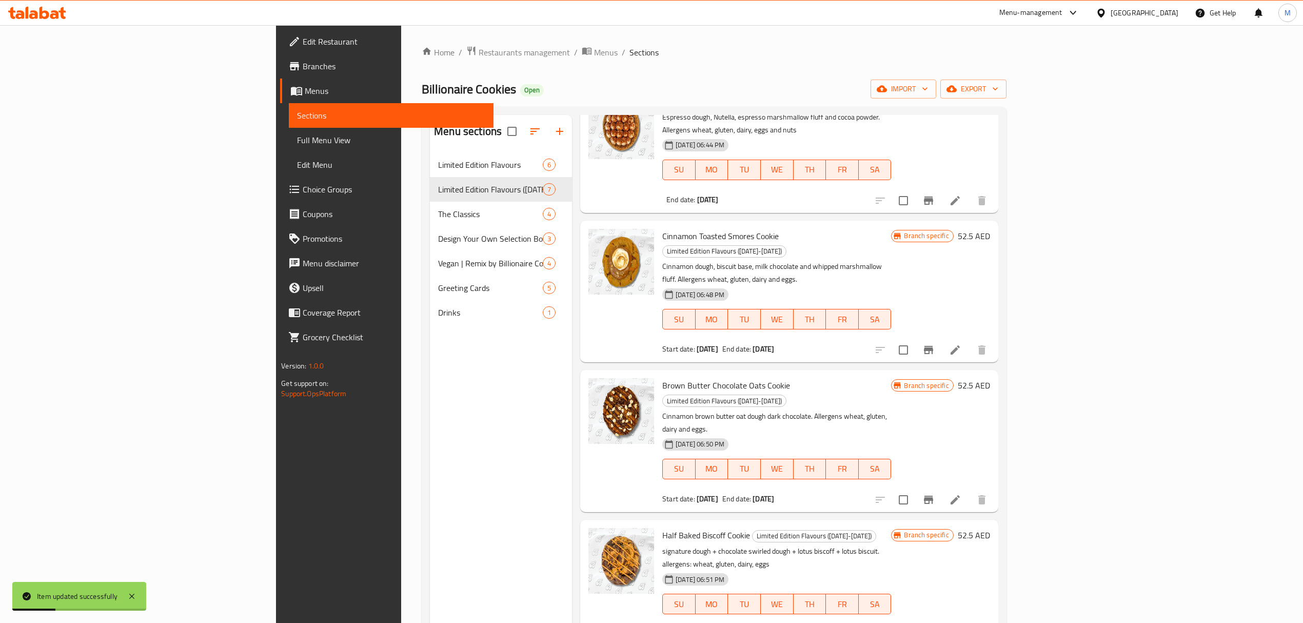
scroll to position [248, 0]
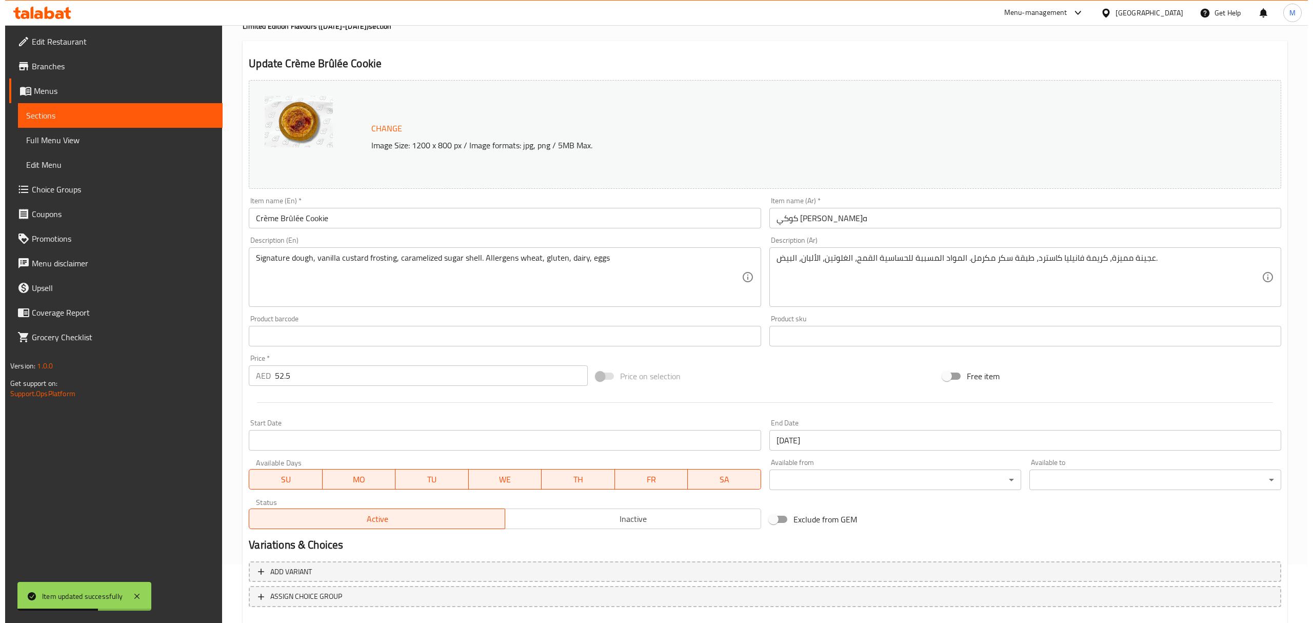
scroll to position [116, 0]
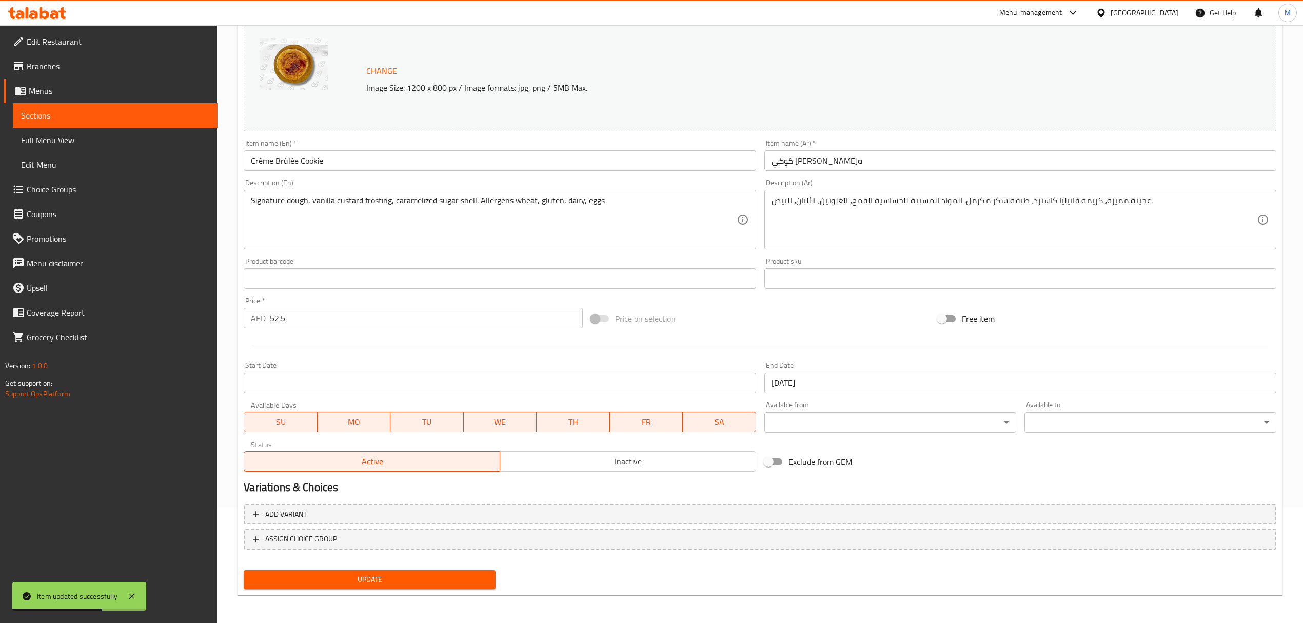
click at [839, 385] on input "[DATE]" at bounding box center [1020, 382] width 512 height 21
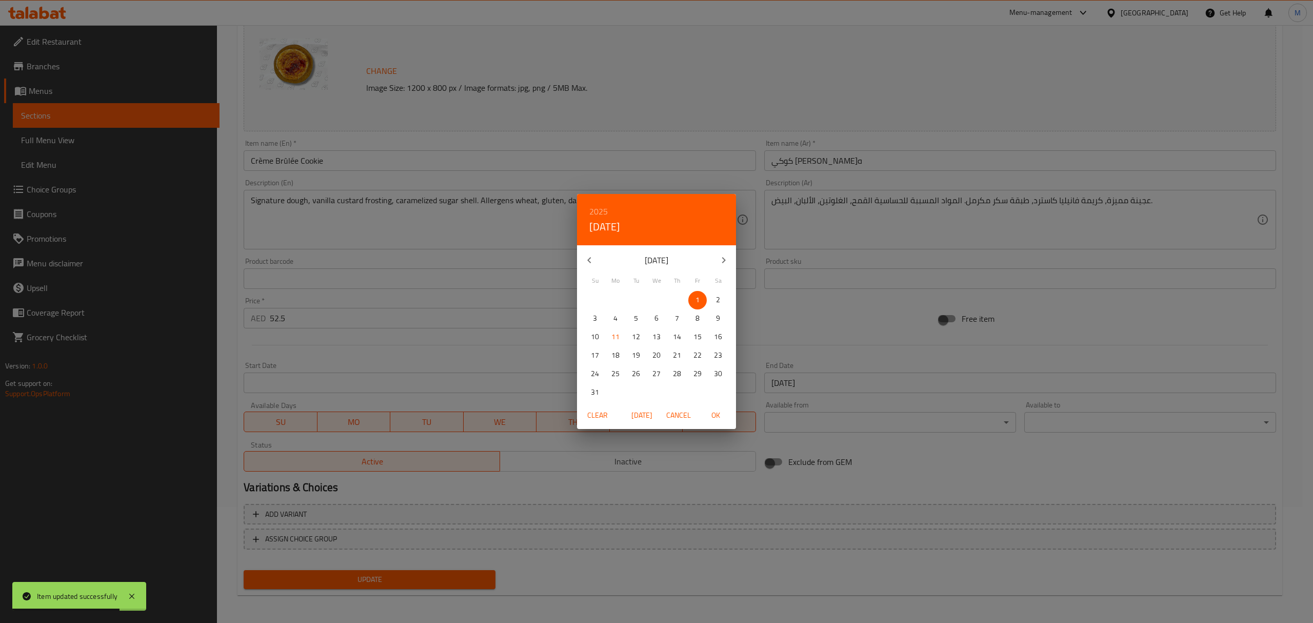
click at [608, 212] on div "2025 [DATE]" at bounding box center [656, 219] width 159 height 51
click at [602, 208] on h6 "2025" at bounding box center [598, 211] width 18 height 14
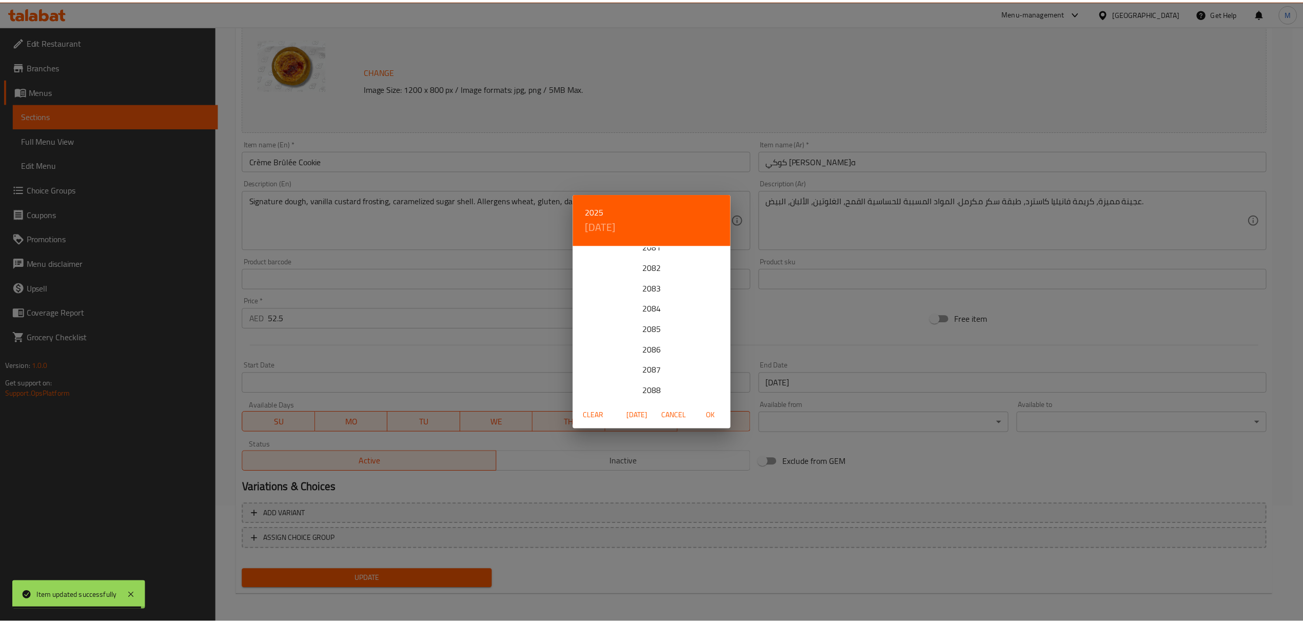
scroll to position [2544, 0]
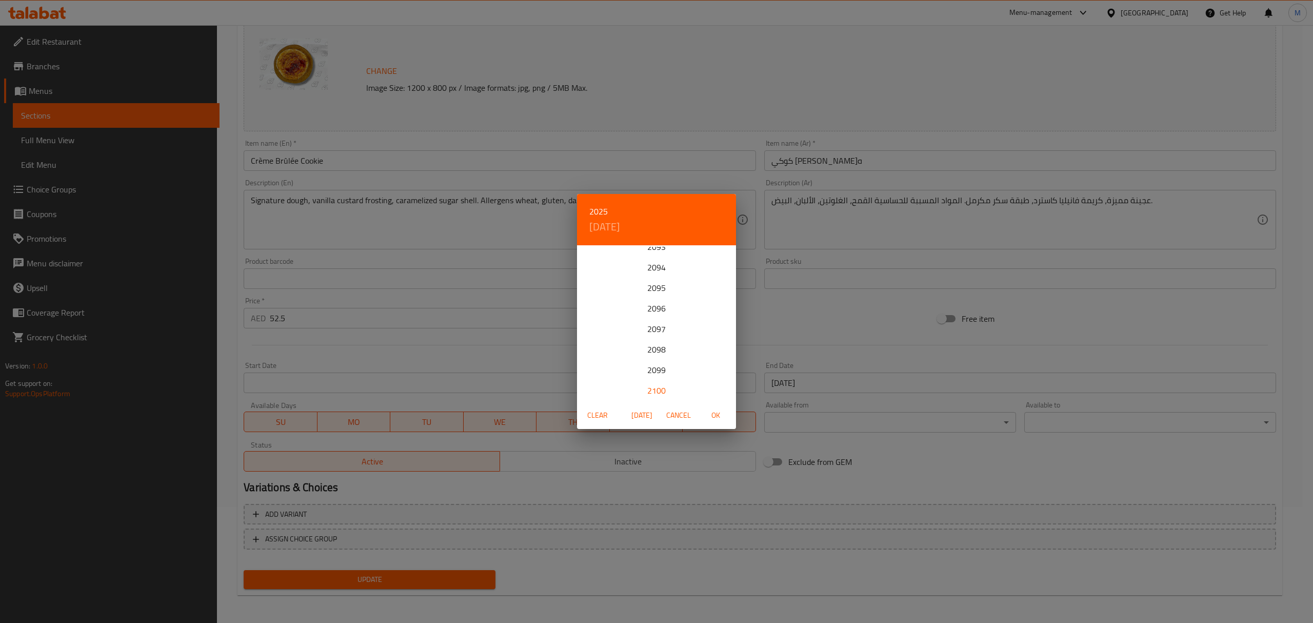
click at [656, 392] on div "2100" at bounding box center [656, 390] width 159 height 21
click at [725, 415] on span "OK" at bounding box center [715, 415] width 25 height 13
type input "[DATE]"
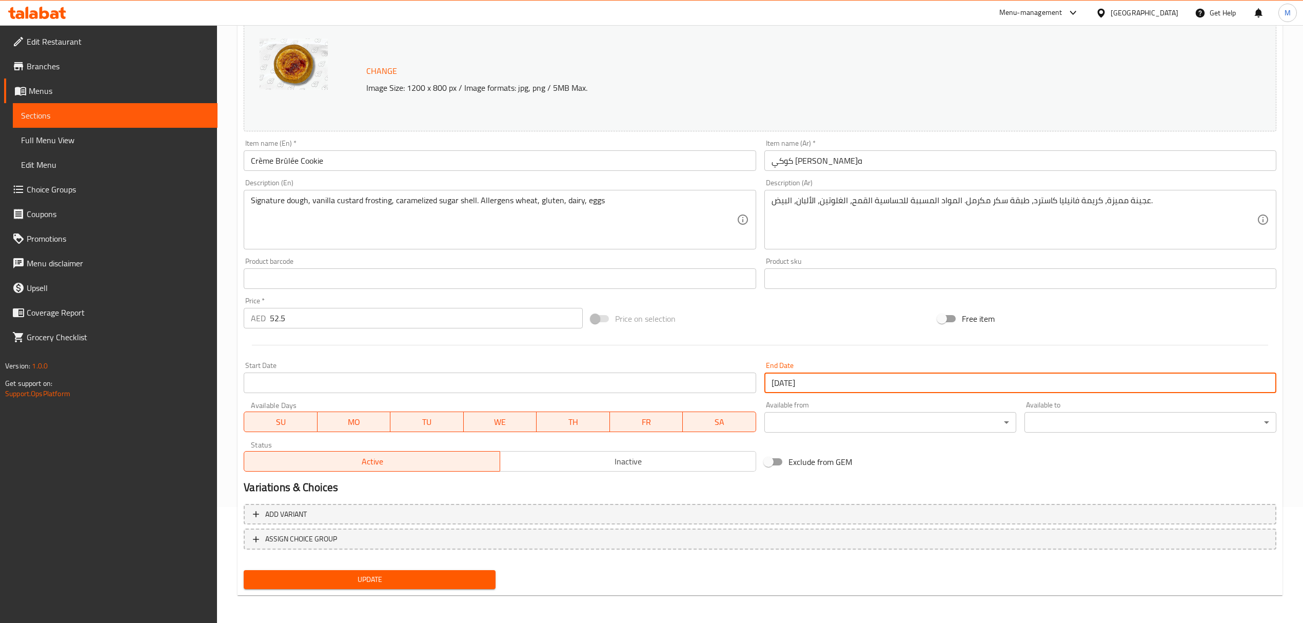
click at [464, 581] on span "Update" at bounding box center [369, 579] width 235 height 13
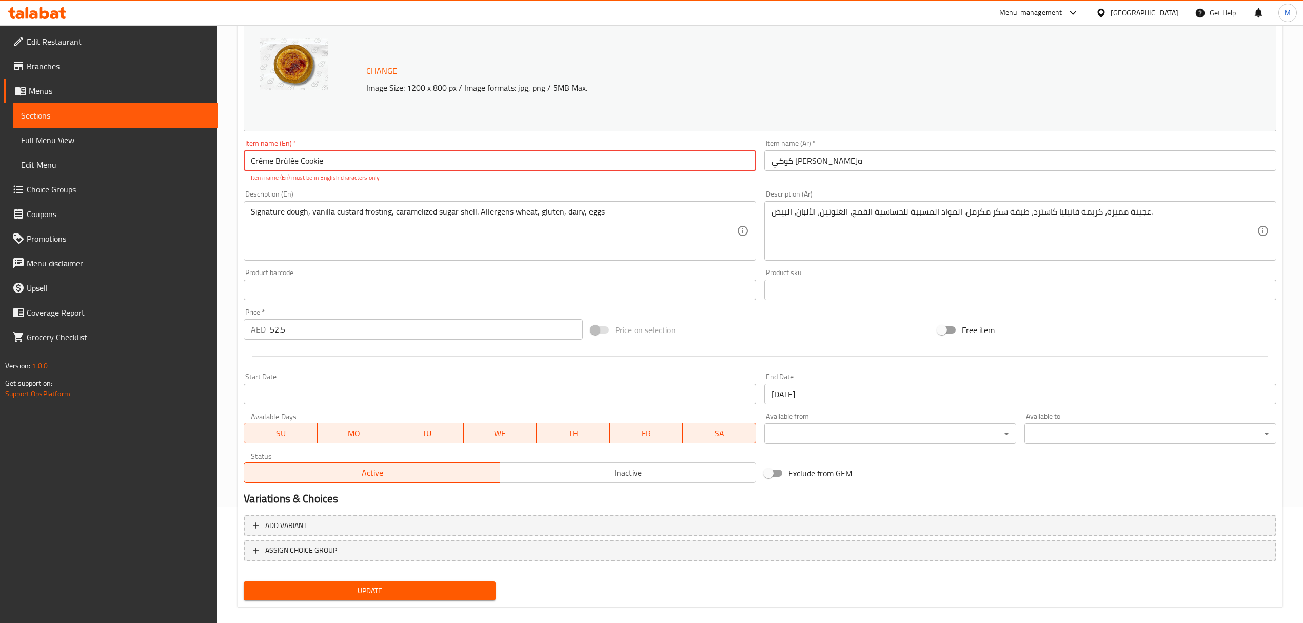
click at [289, 161] on input "Crème Brûlée Cookie" at bounding box center [500, 160] width 512 height 21
click at [291, 161] on input "Crème Brûlée Cookie" at bounding box center [500, 160] width 512 height 21
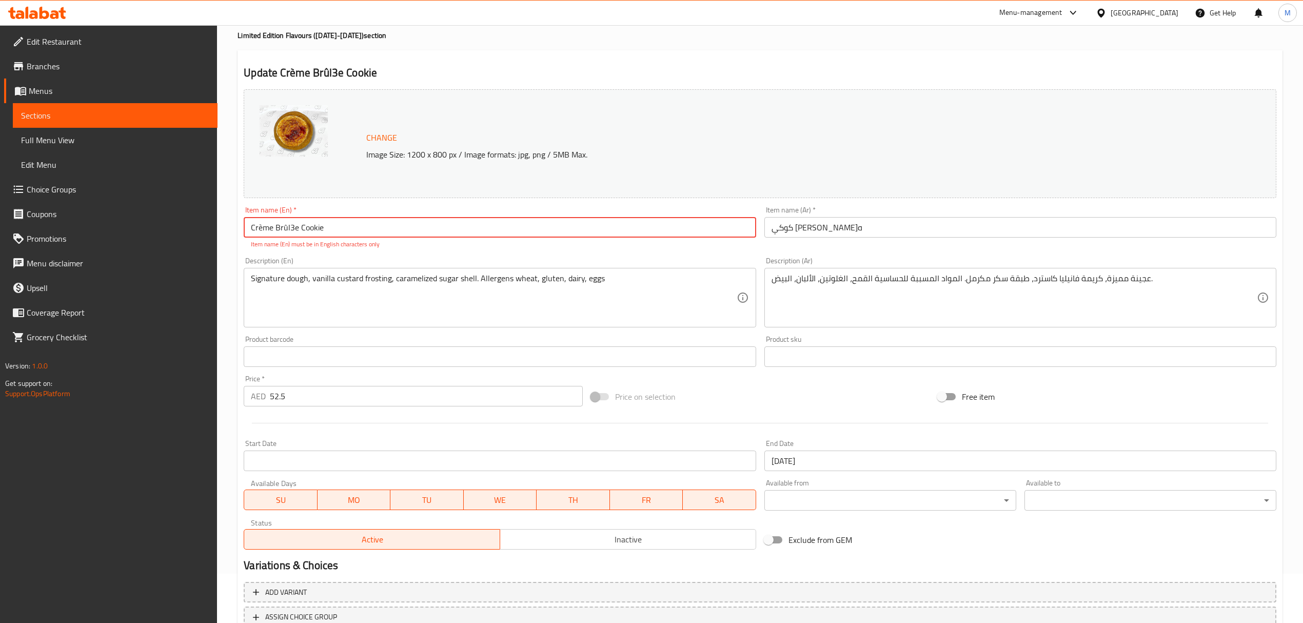
scroll to position [0, 0]
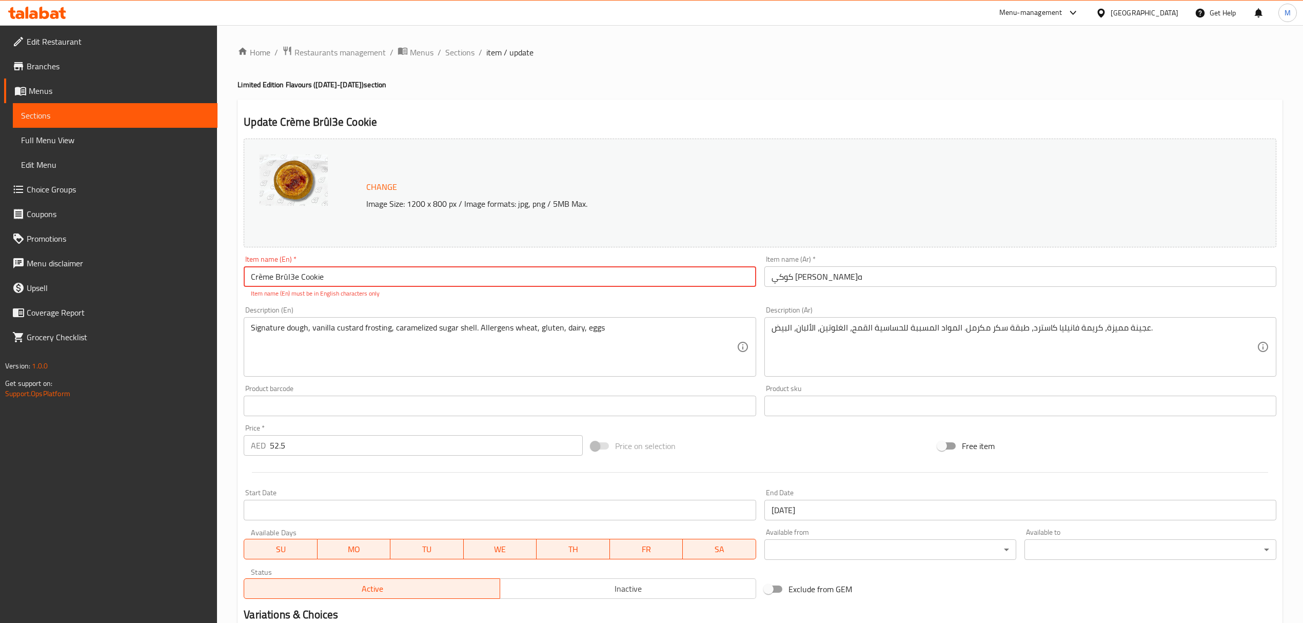
type input "Crème Brûl3e Cookie"
click at [478, 55] on li "/" at bounding box center [480, 52] width 4 height 12
click at [470, 53] on span "Sections" at bounding box center [459, 52] width 29 height 12
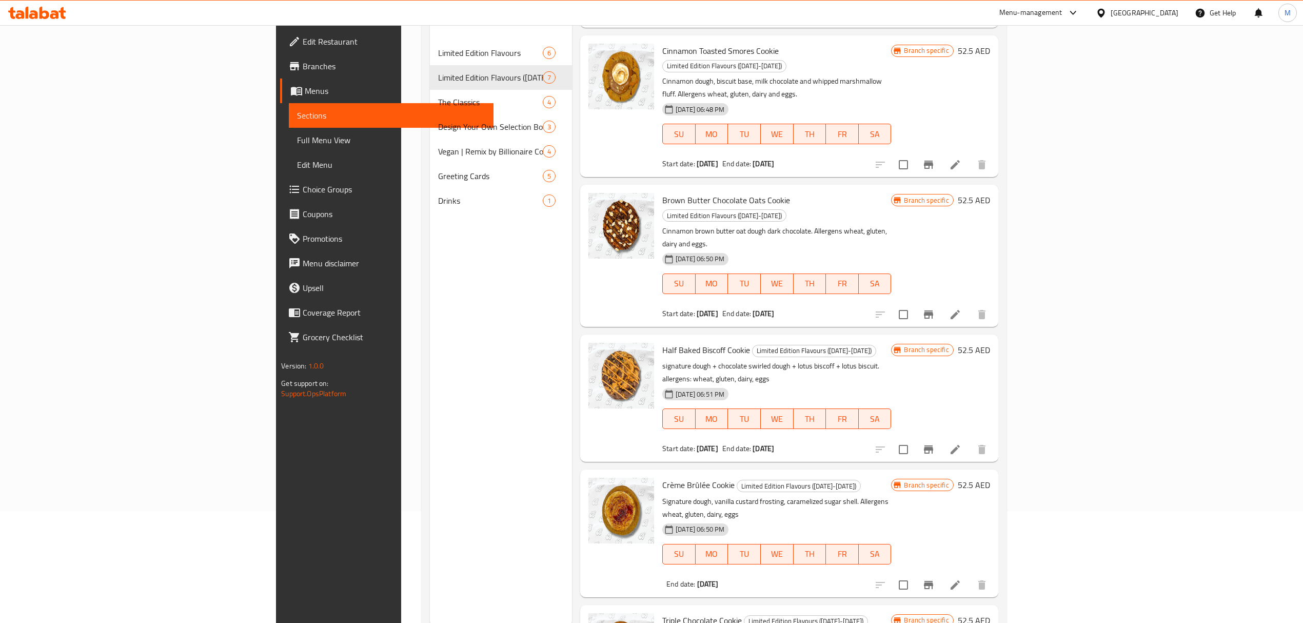
scroll to position [144, 0]
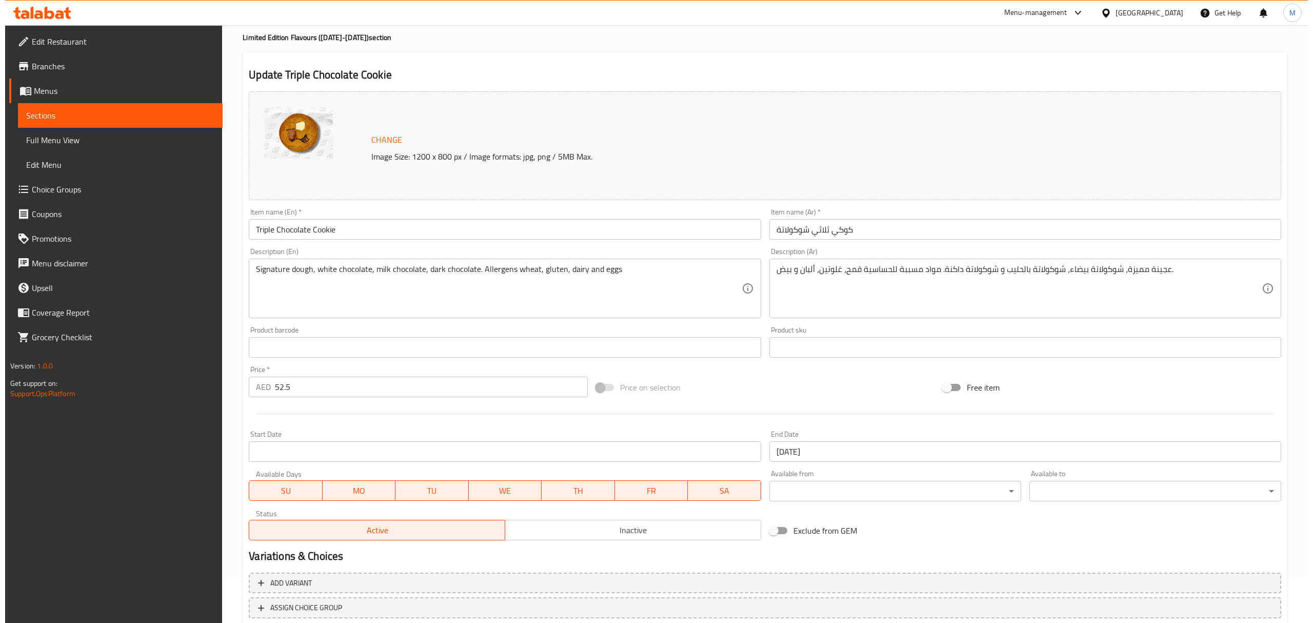
scroll to position [116, 0]
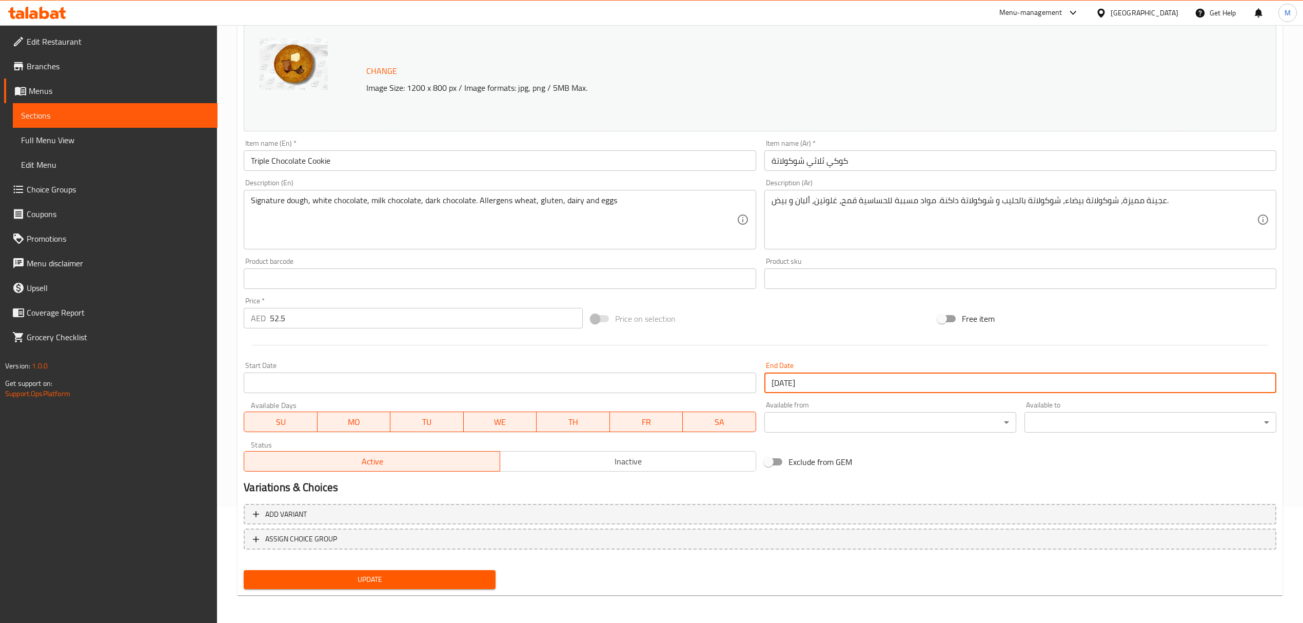
click at [829, 380] on input "[DATE]" at bounding box center [1020, 382] width 512 height 21
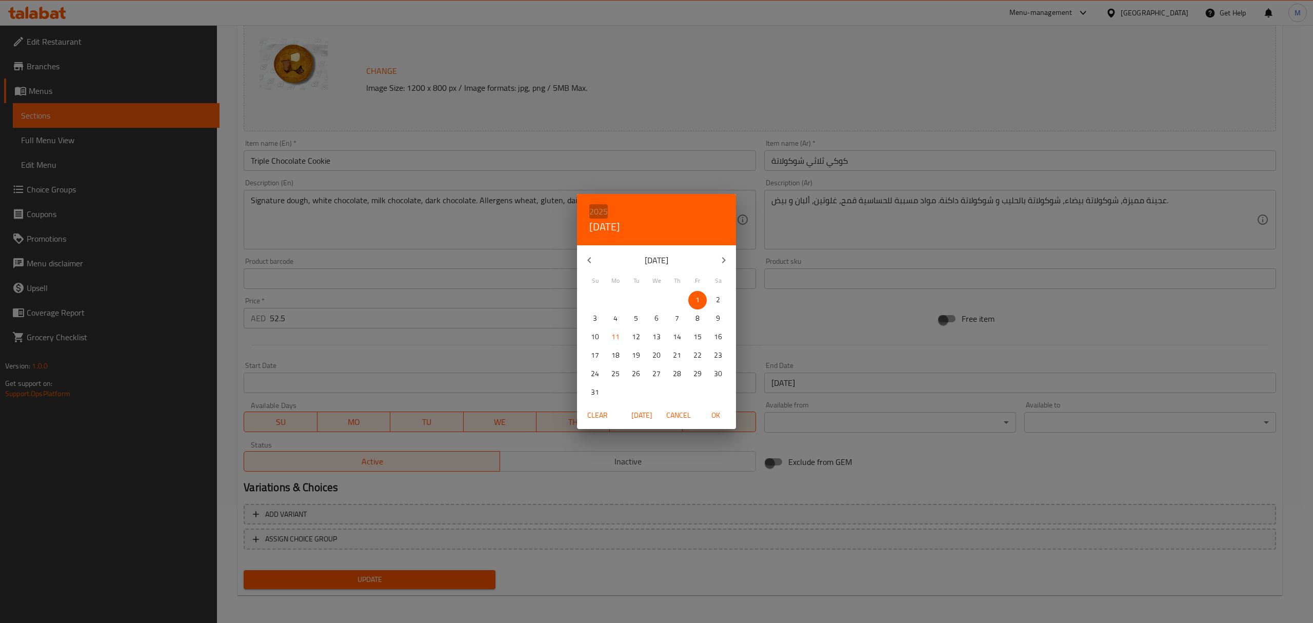
click at [599, 212] on h6 "2025" at bounding box center [598, 211] width 18 height 14
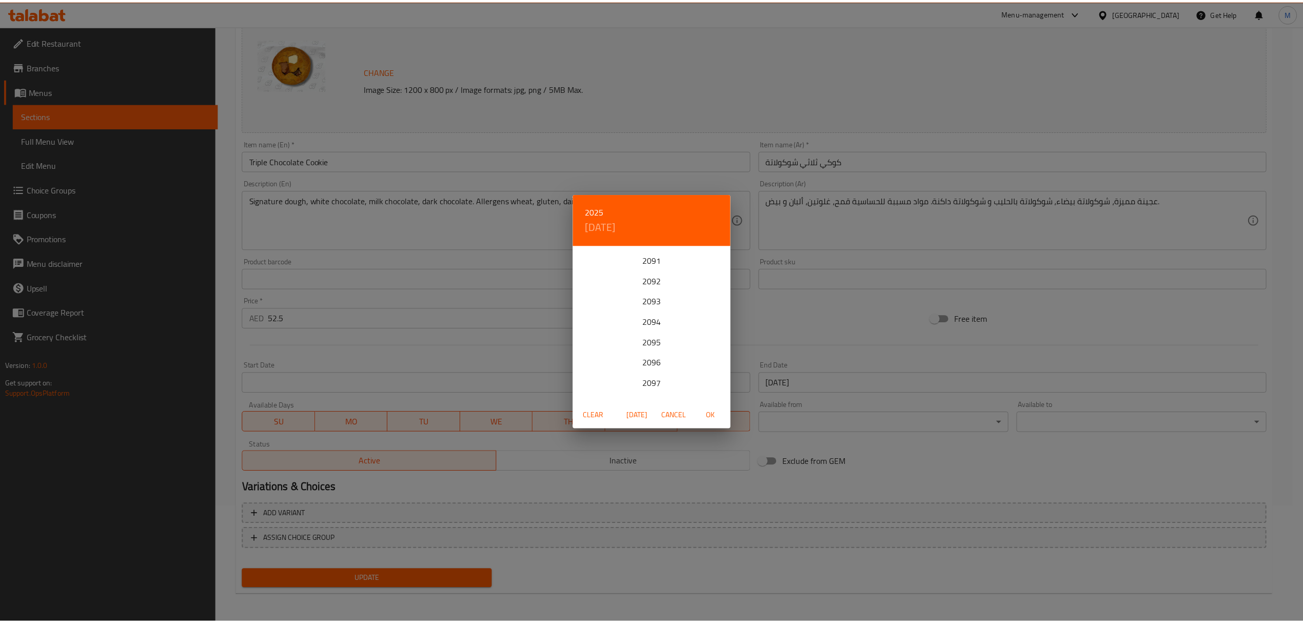
scroll to position [2544, 0]
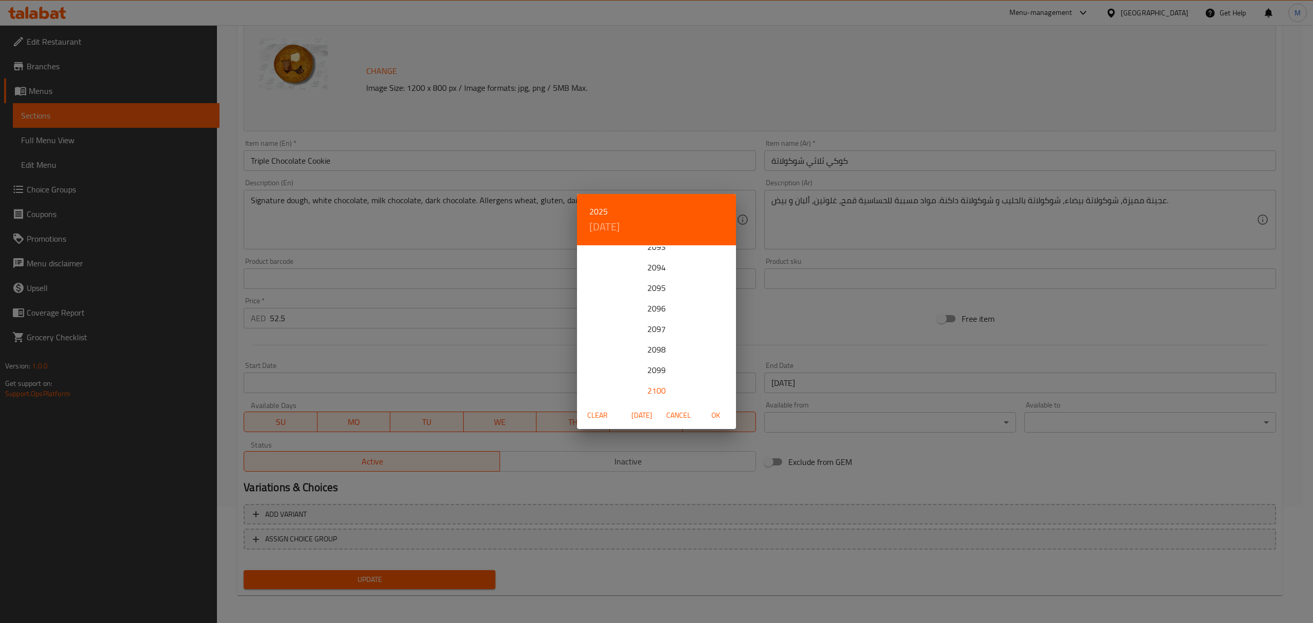
click at [660, 388] on div "2100" at bounding box center [656, 390] width 159 height 21
click at [713, 412] on span "OK" at bounding box center [715, 415] width 25 height 13
type input "[DATE]"
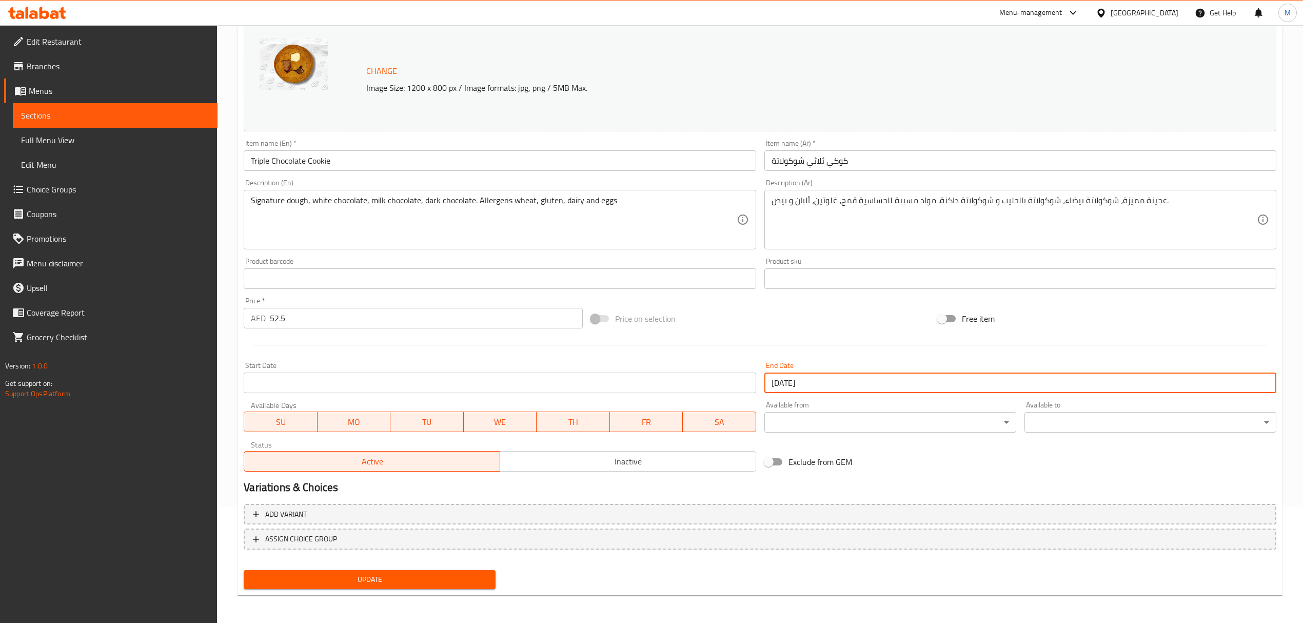
click at [478, 587] on button "Update" at bounding box center [370, 579] width 252 height 19
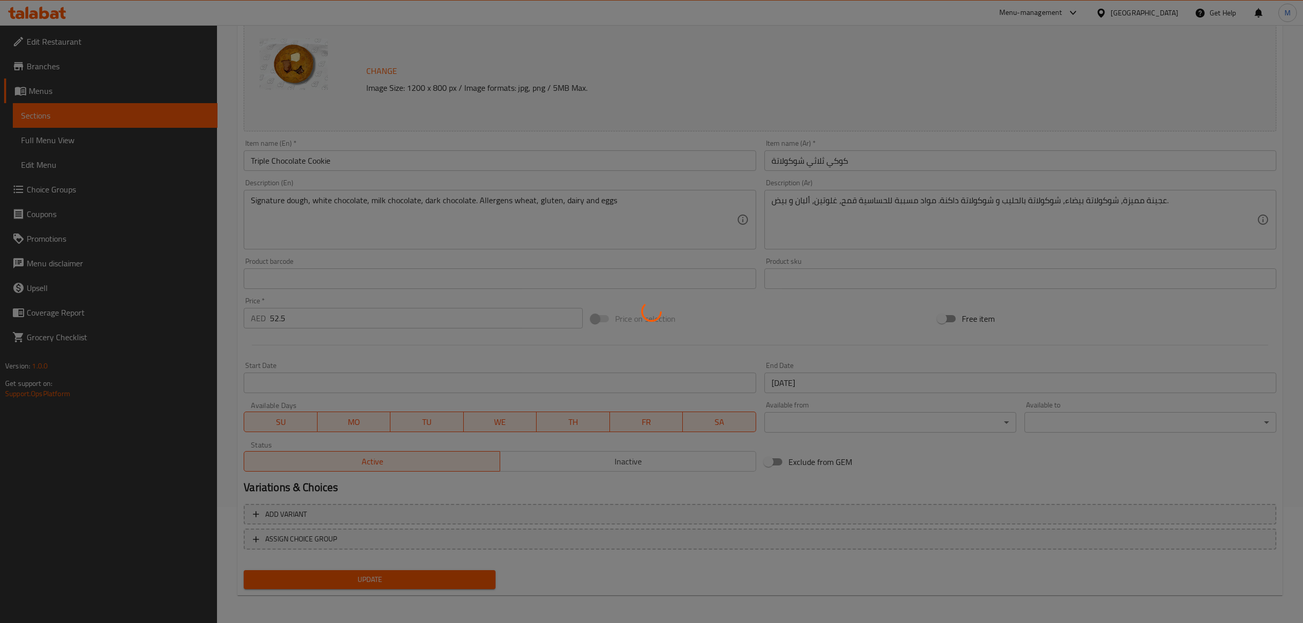
click at [472, 579] on div at bounding box center [651, 311] width 1303 height 623
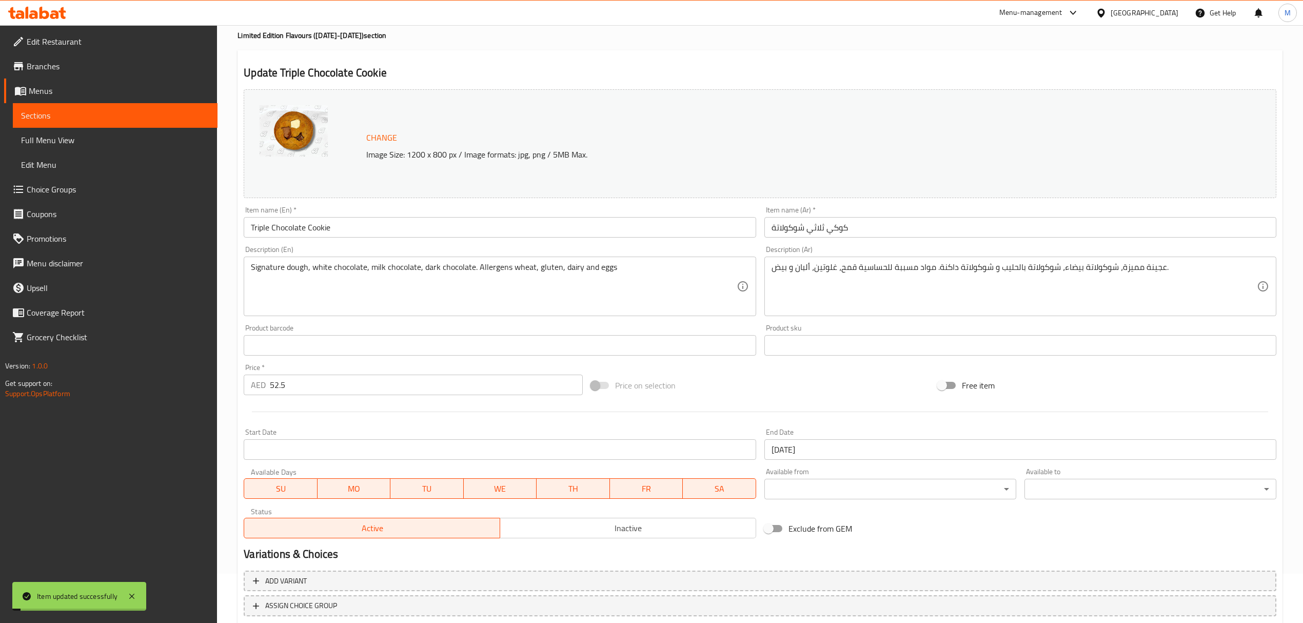
scroll to position [0, 0]
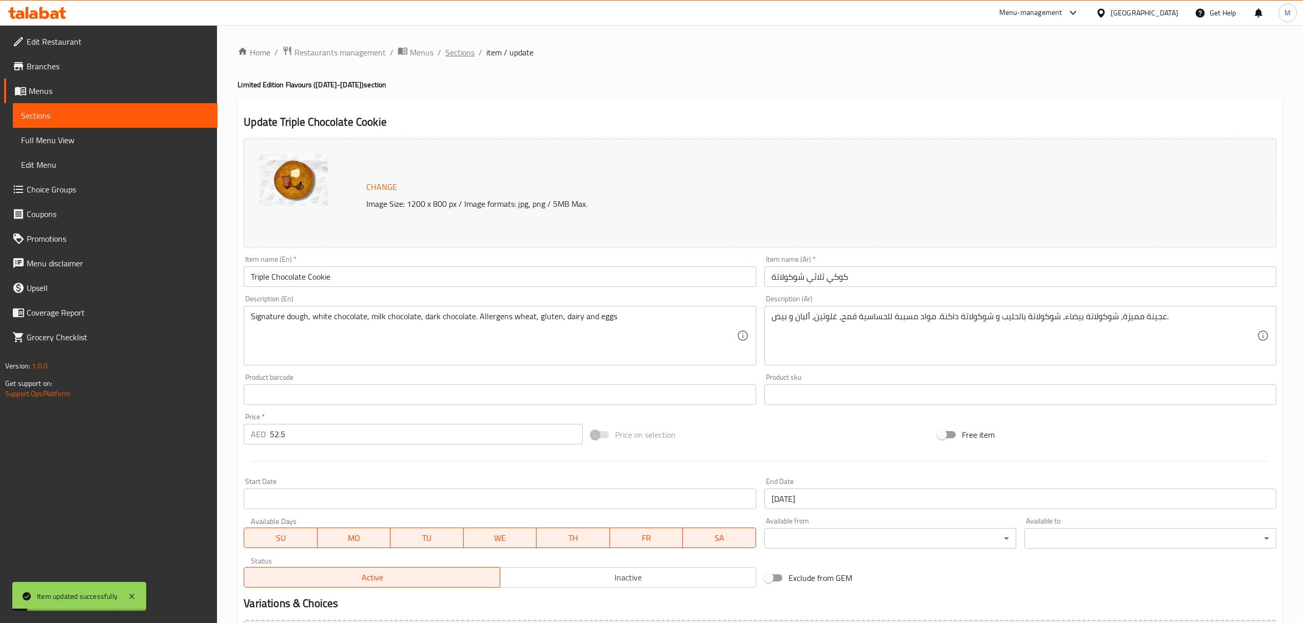
click at [461, 56] on span "Sections" at bounding box center [459, 52] width 29 height 12
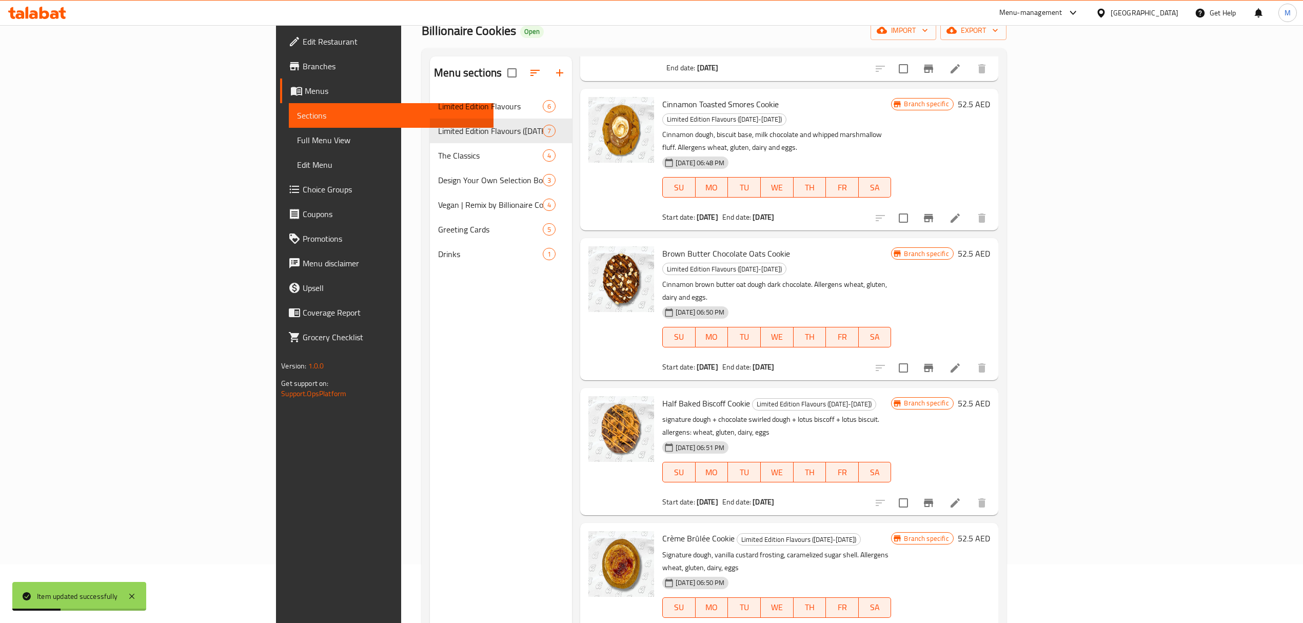
scroll to position [144, 0]
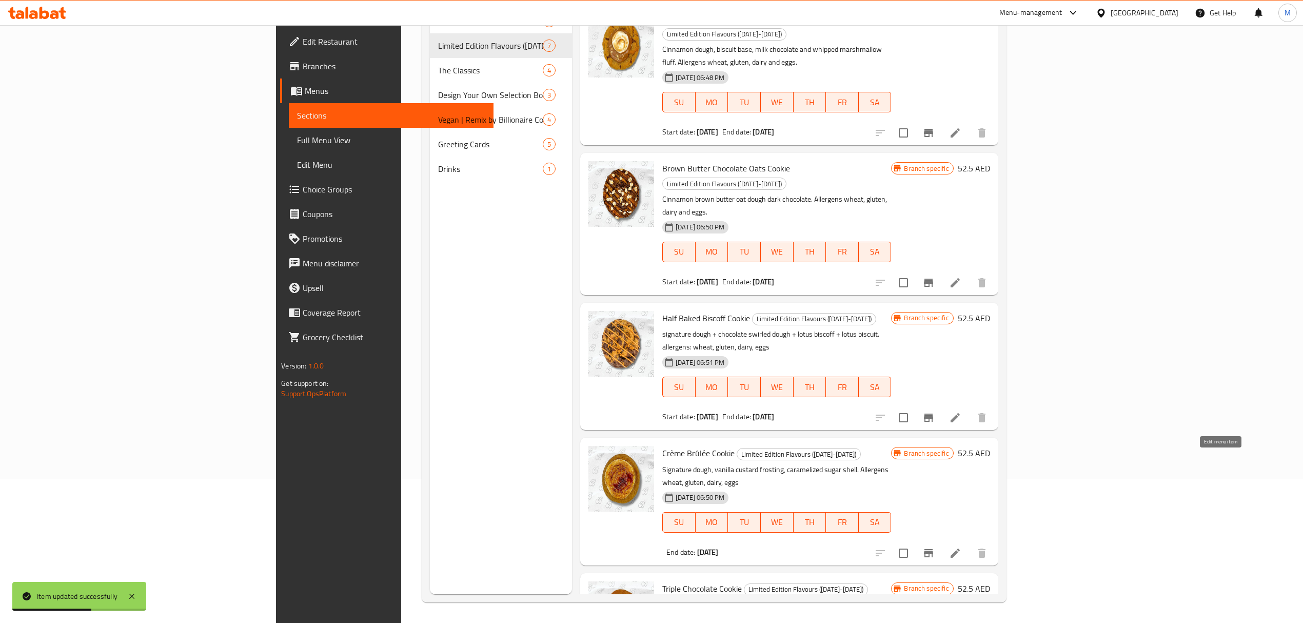
click at [961, 547] on icon at bounding box center [955, 553] width 12 height 12
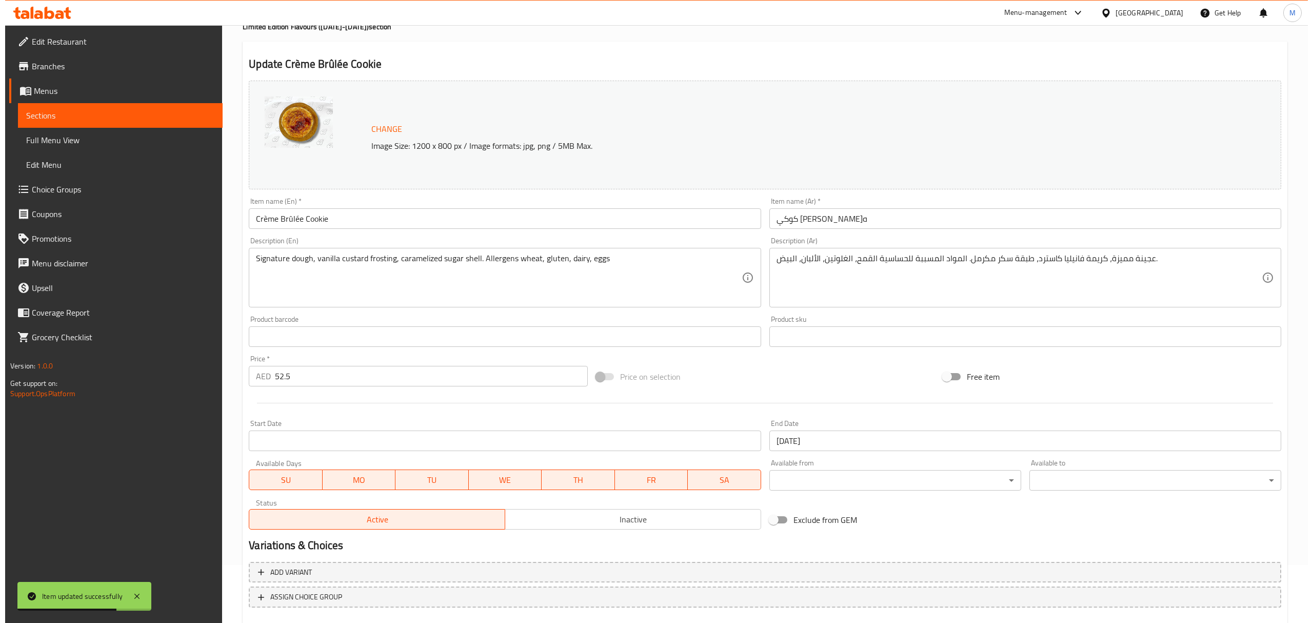
scroll to position [116, 0]
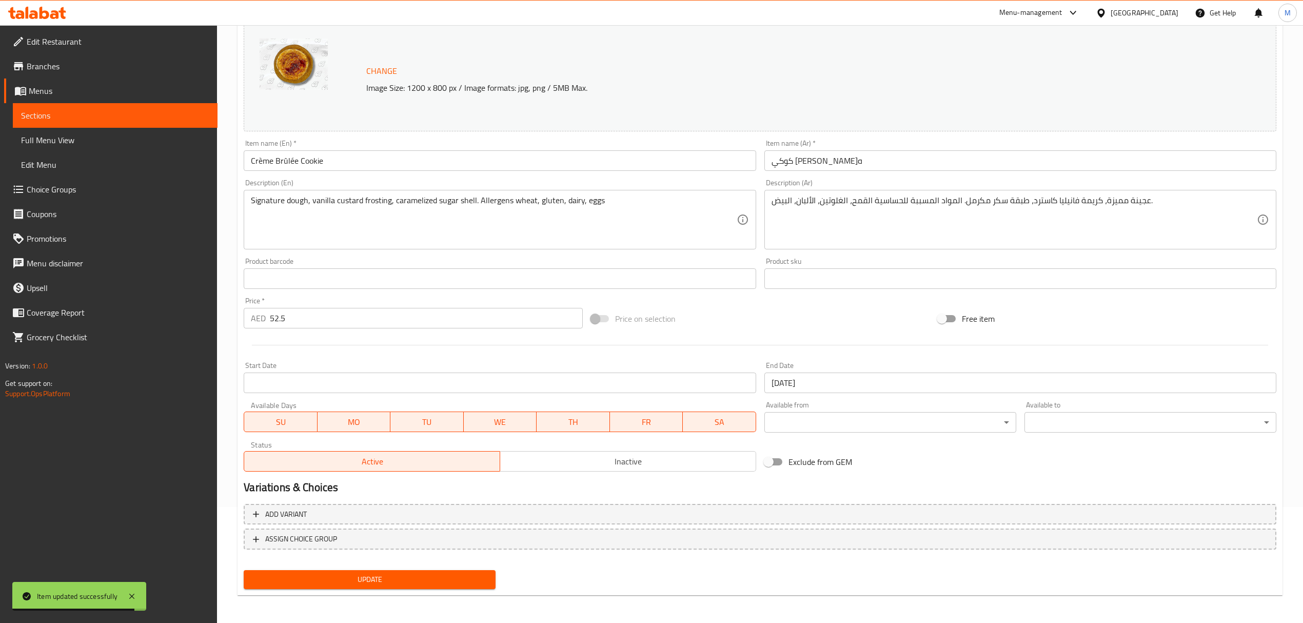
click at [819, 385] on input "[DATE]" at bounding box center [1020, 382] width 512 height 21
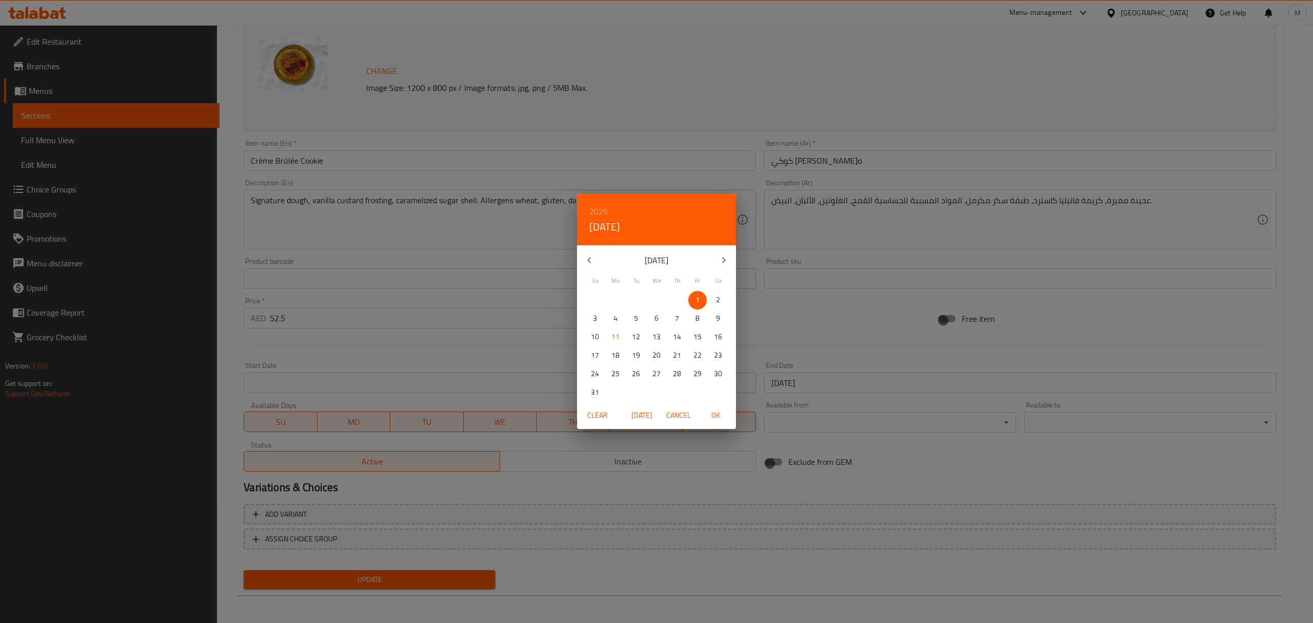
click at [599, 210] on h6 "2025" at bounding box center [598, 211] width 18 height 14
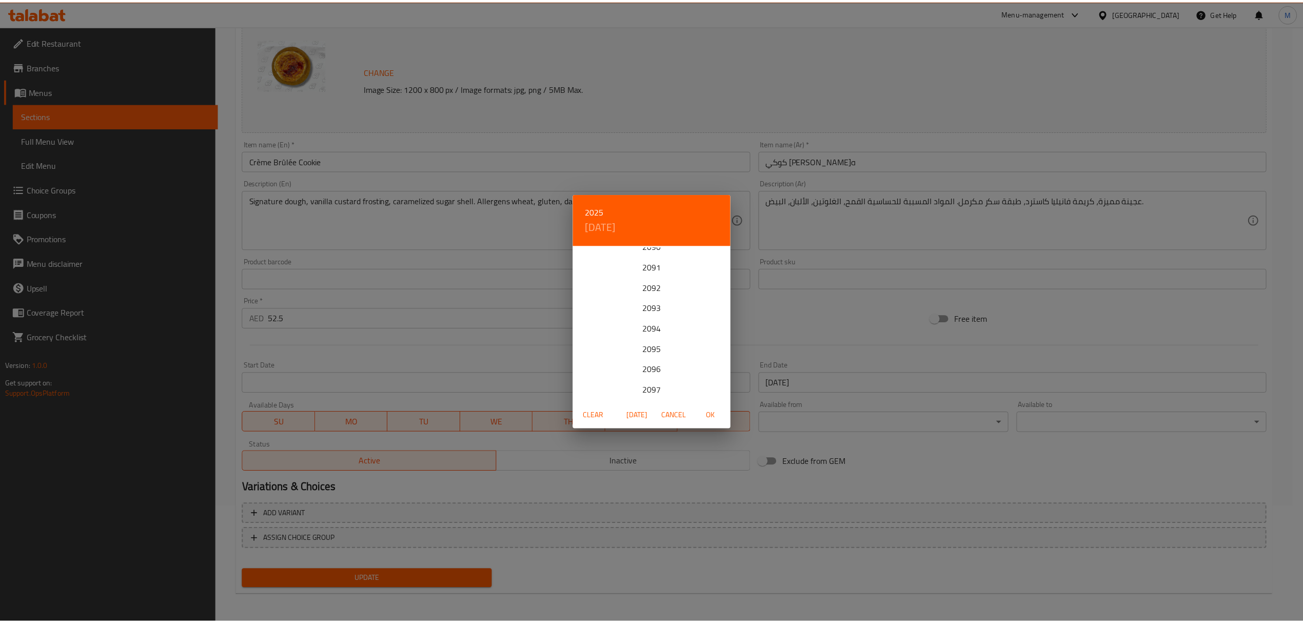
scroll to position [2544, 0]
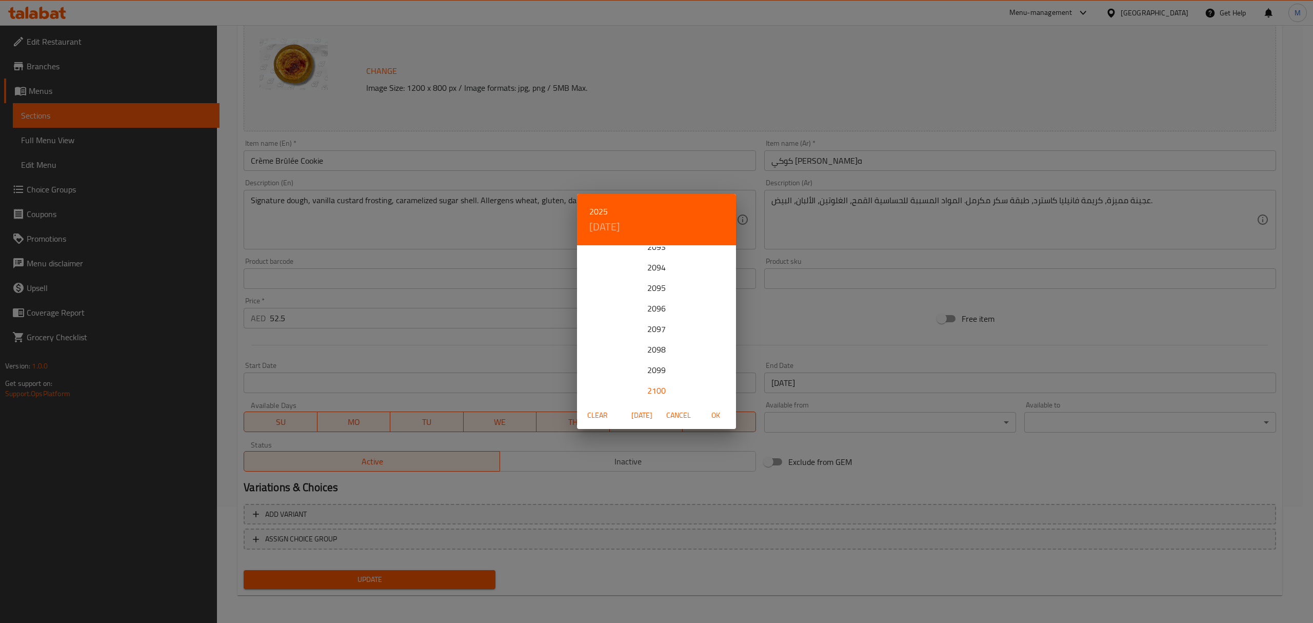
click at [657, 390] on div "2100" at bounding box center [656, 390] width 159 height 21
click at [710, 412] on span "OK" at bounding box center [715, 415] width 25 height 13
type input "[DATE]"
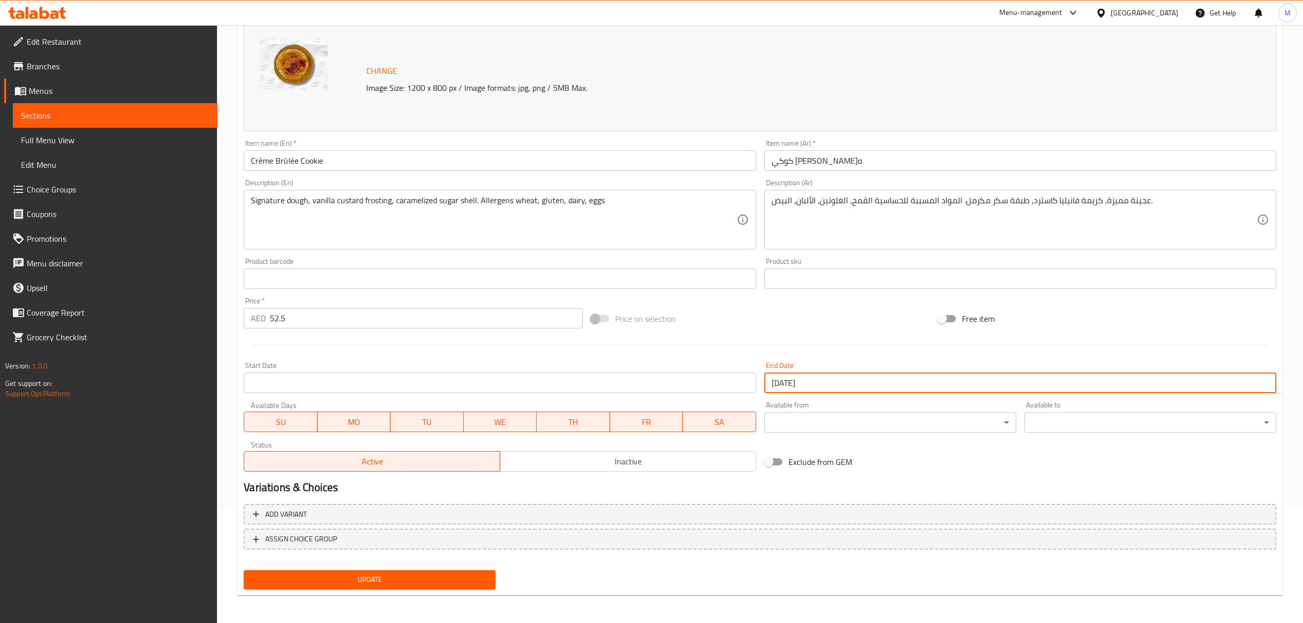
click at [458, 579] on span "Update" at bounding box center [369, 579] width 235 height 13
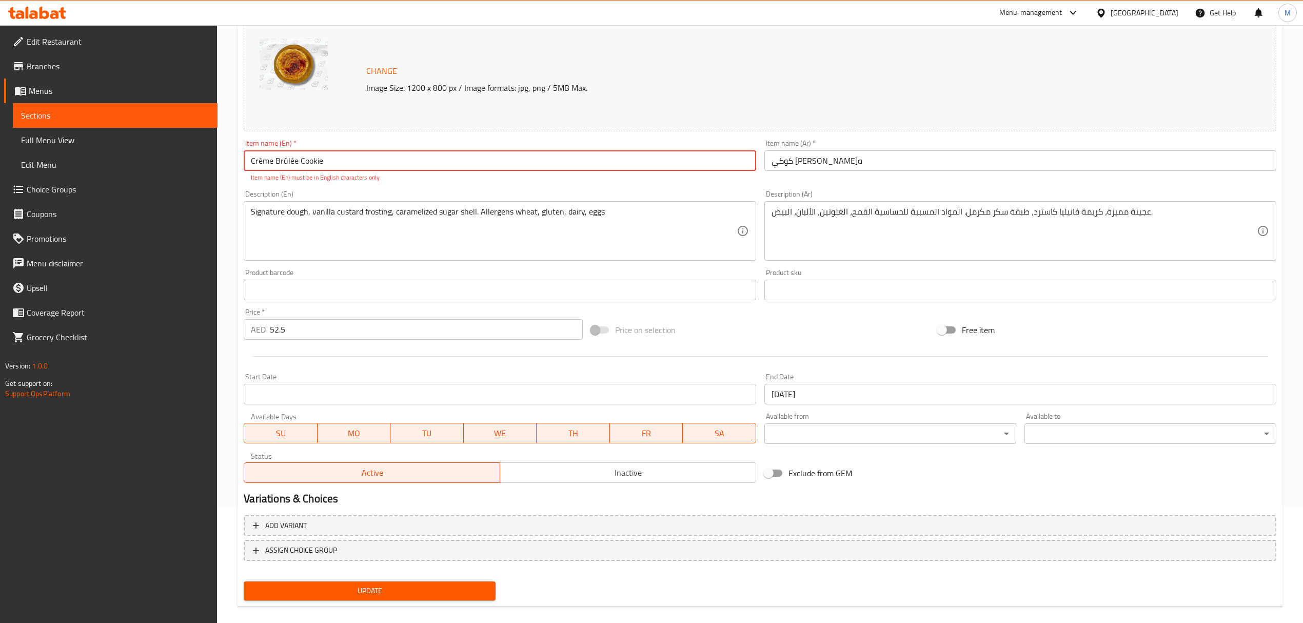
click at [285, 159] on input "Crème Brûlée Cookie" at bounding box center [500, 160] width 512 height 21
click at [291, 163] on input "Crème Brulée Cookie" at bounding box center [500, 160] width 512 height 21
click at [427, 587] on span "Update" at bounding box center [369, 590] width 235 height 13
click at [263, 162] on input "Crème Brulee Cookie" at bounding box center [500, 160] width 512 height 21
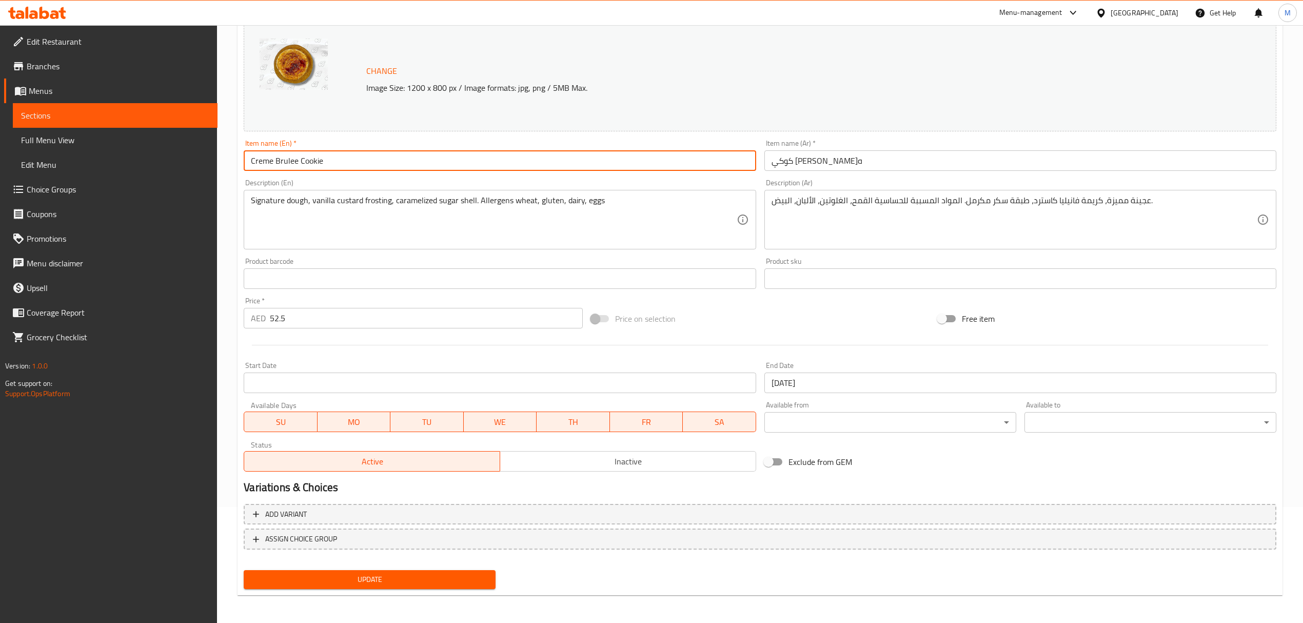
type input "Creme Brulee Cookie"
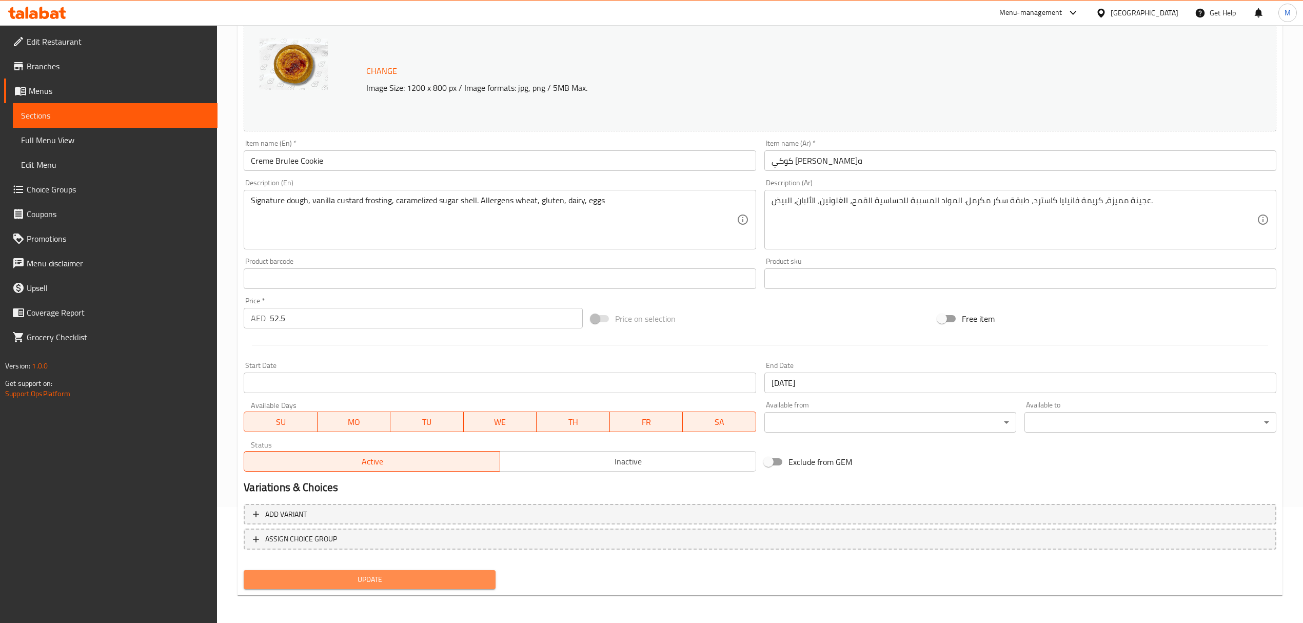
click at [413, 577] on span "Update" at bounding box center [369, 579] width 235 height 13
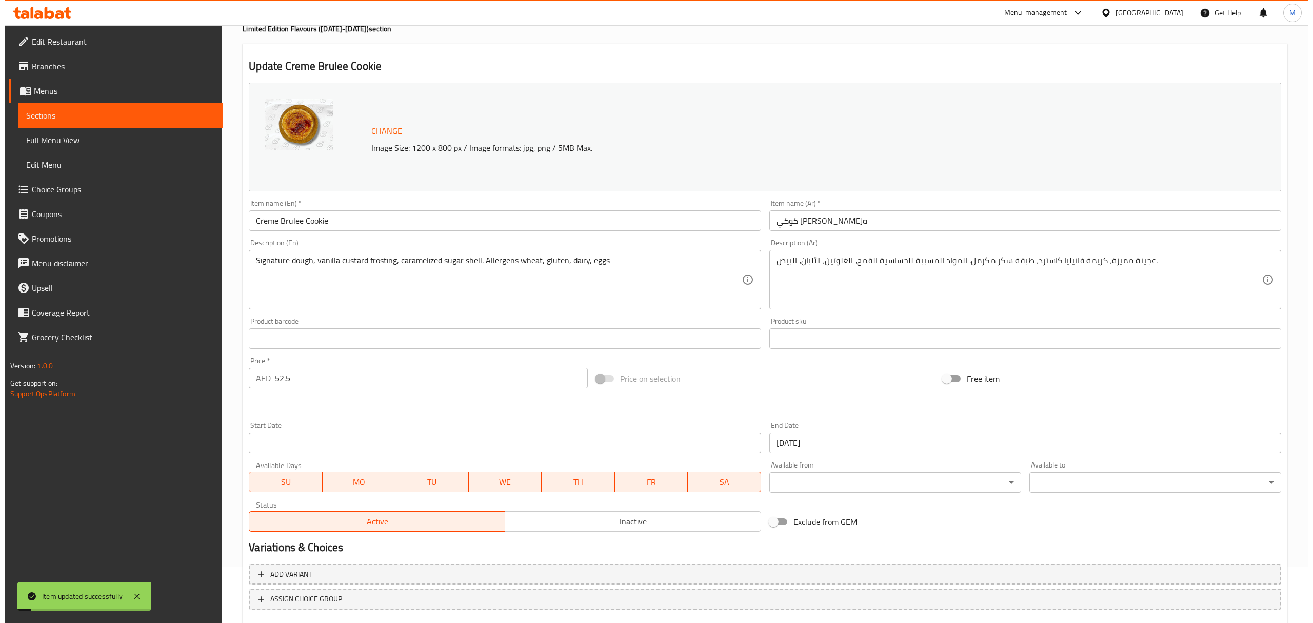
scroll to position [0, 0]
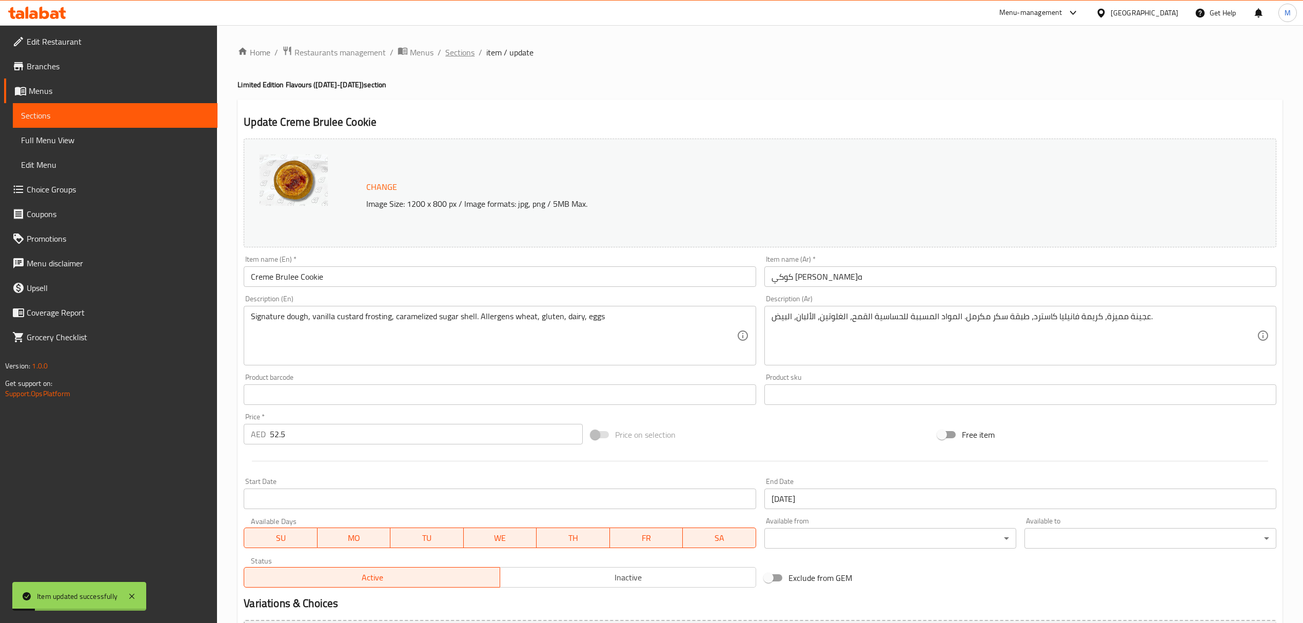
click at [464, 50] on span "Sections" at bounding box center [459, 52] width 29 height 12
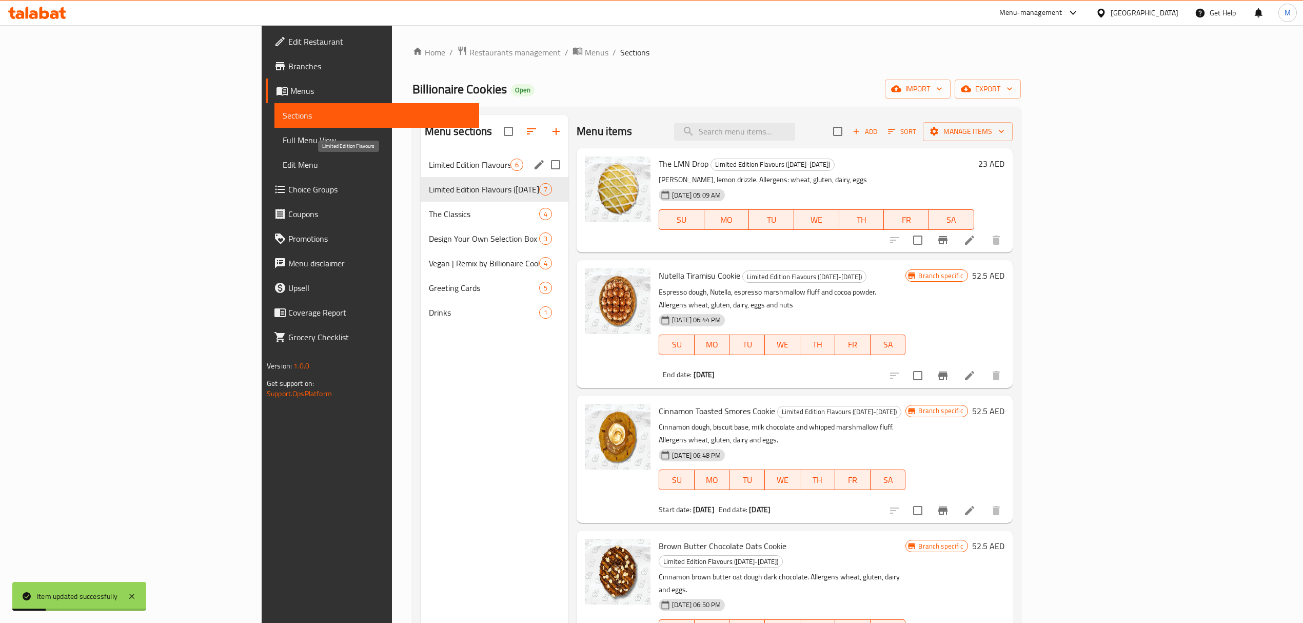
click at [429, 165] on span "Limited Edition Flavours" at bounding box center [470, 164] width 82 height 12
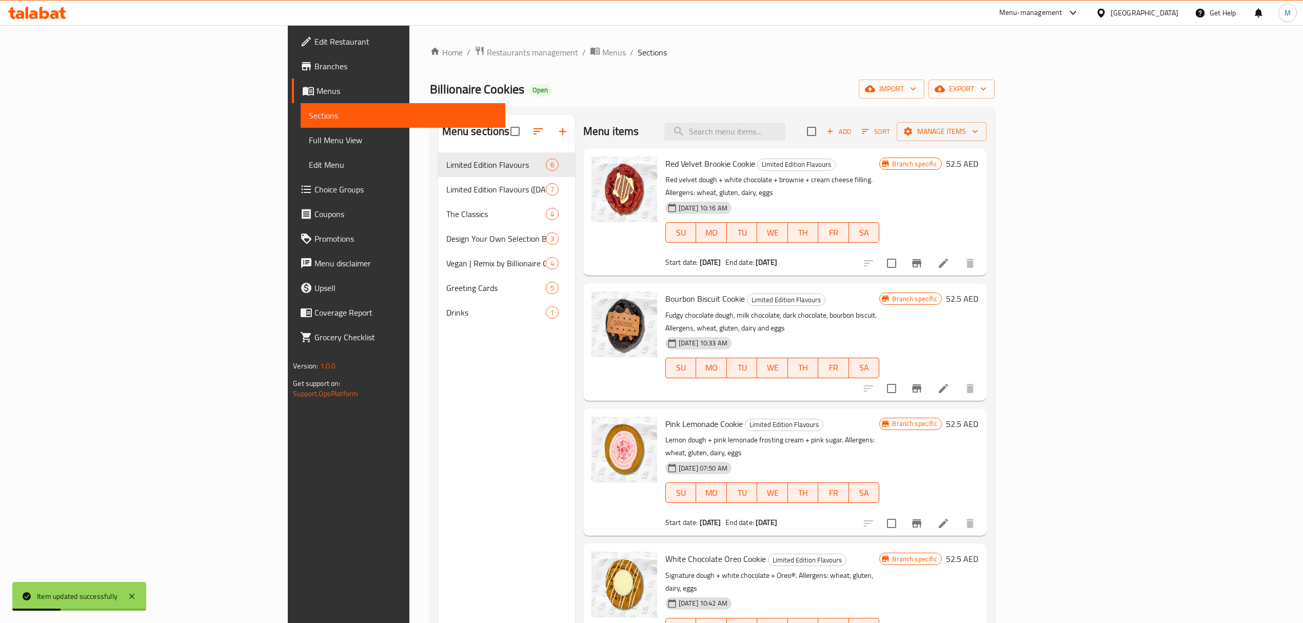
click at [957, 254] on li at bounding box center [943, 263] width 29 height 18
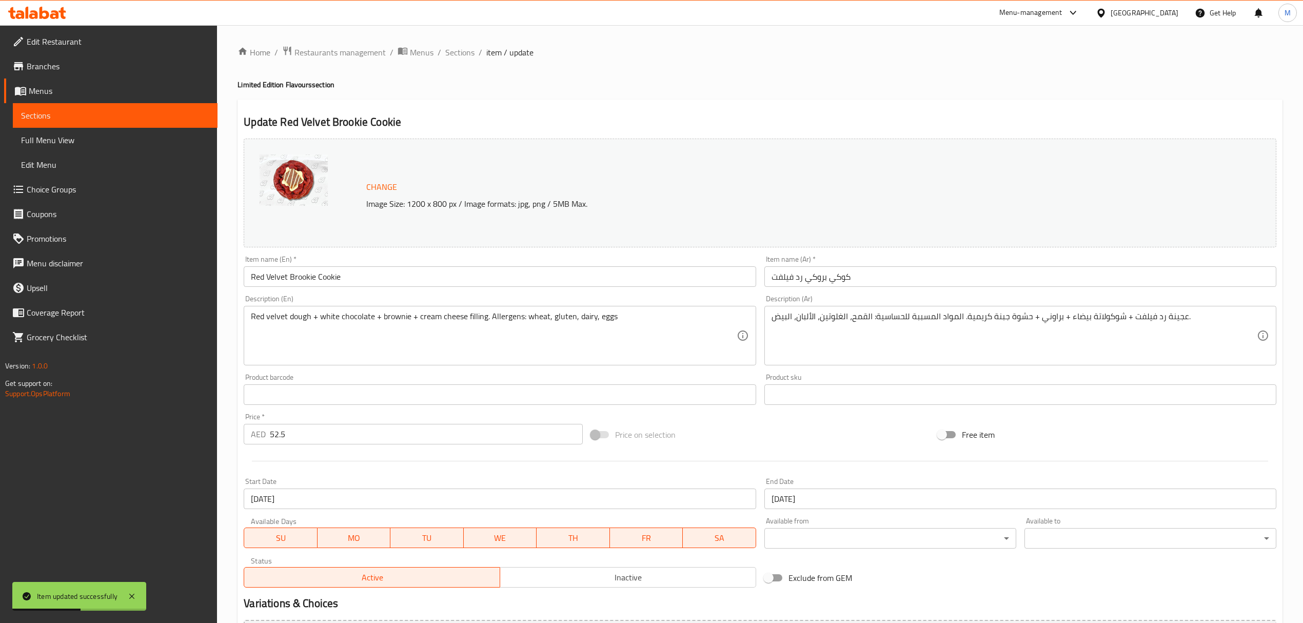
click at [835, 501] on input "[DATE]" at bounding box center [1020, 498] width 512 height 21
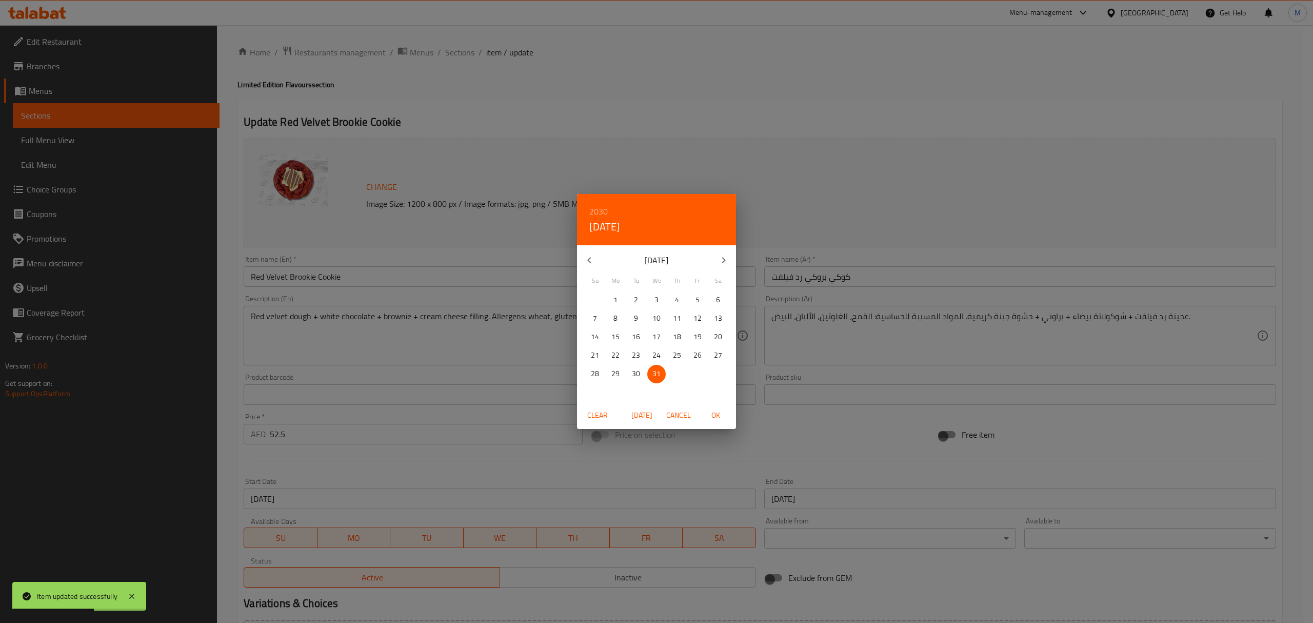
click at [604, 205] on h6 "2030" at bounding box center [598, 211] width 18 height 14
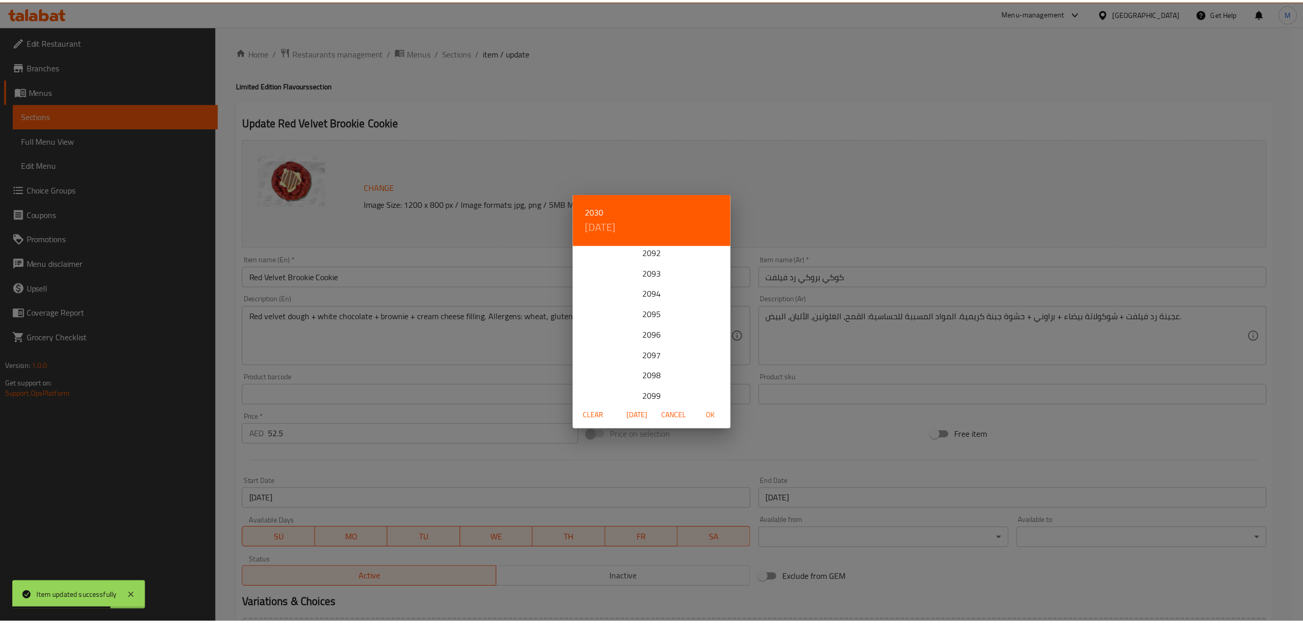
scroll to position [1436, 0]
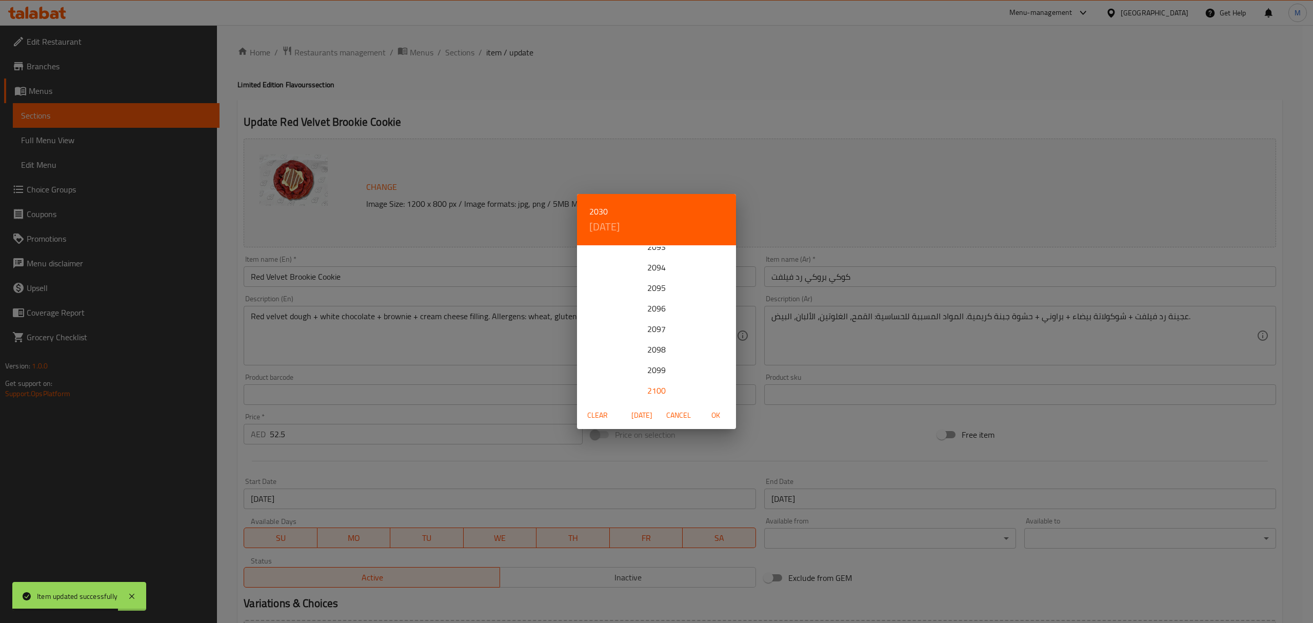
click at [651, 392] on div "2100" at bounding box center [656, 390] width 159 height 21
click at [716, 415] on span "OK" at bounding box center [715, 415] width 25 height 13
type input "[DATE]"
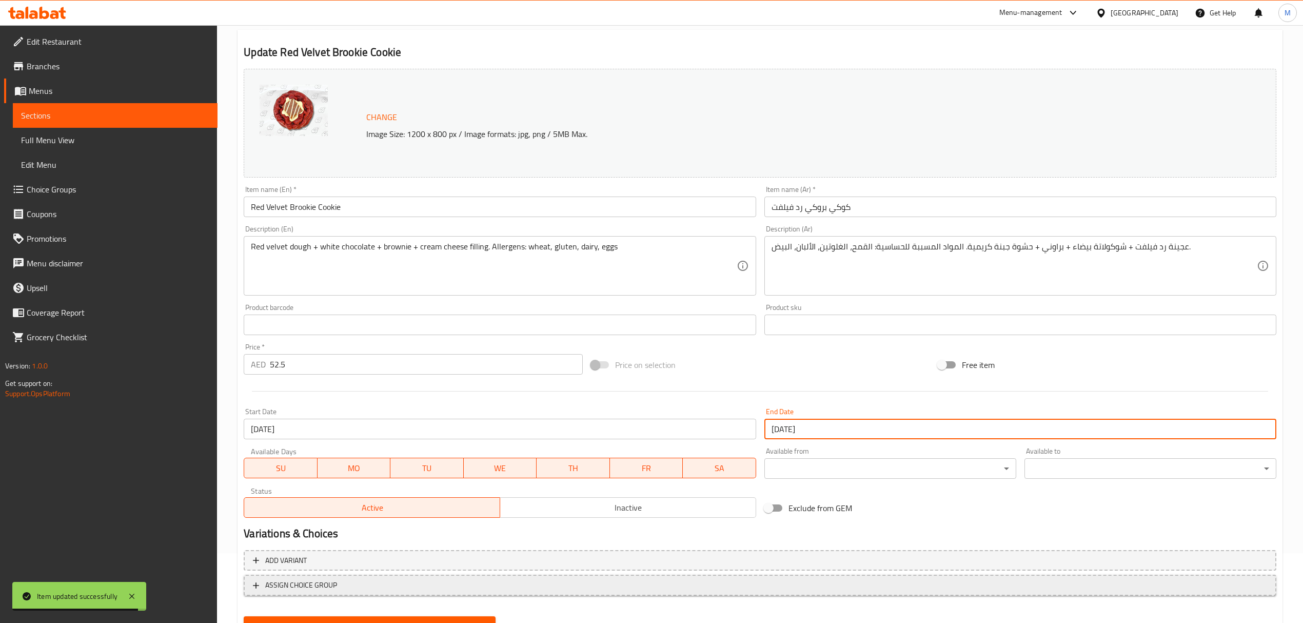
scroll to position [116, 0]
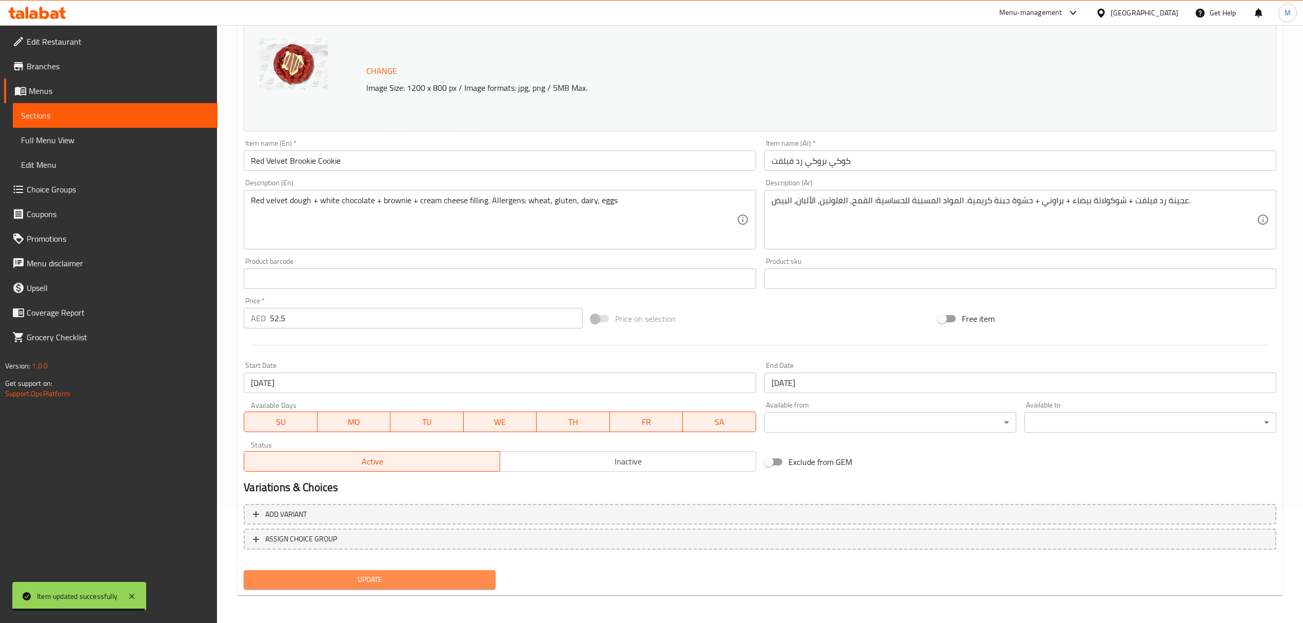
click at [462, 570] on button "Update" at bounding box center [370, 579] width 252 height 19
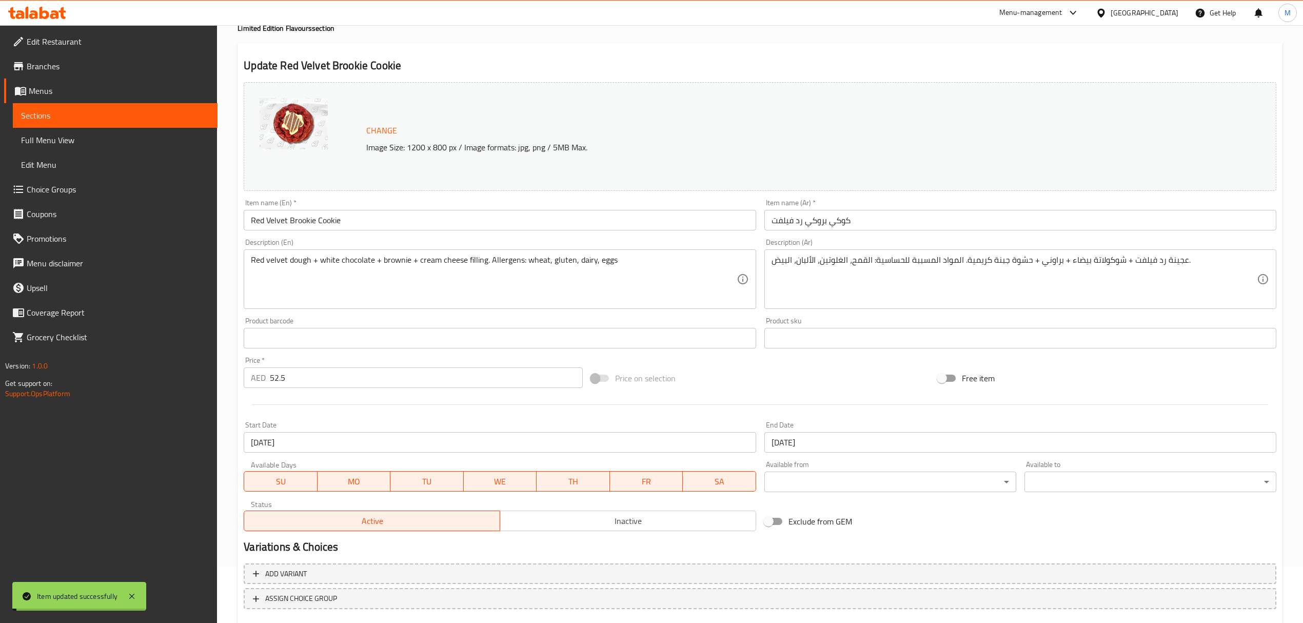
scroll to position [0, 0]
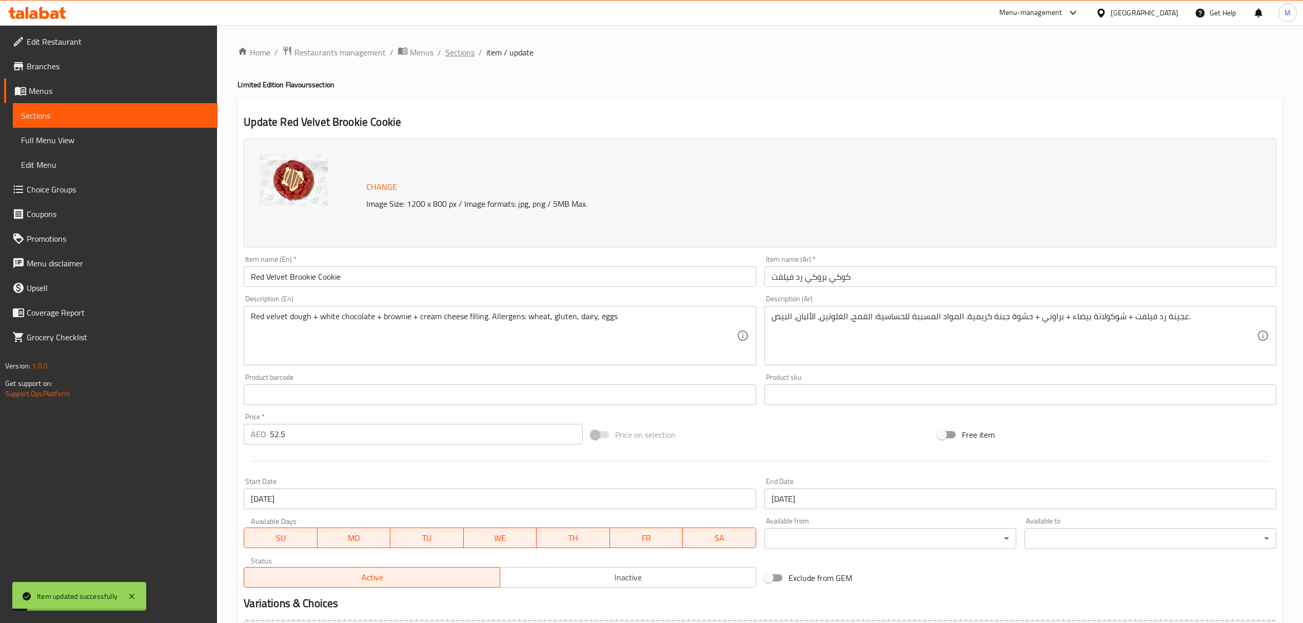
click at [452, 55] on span "Sections" at bounding box center [459, 52] width 29 height 12
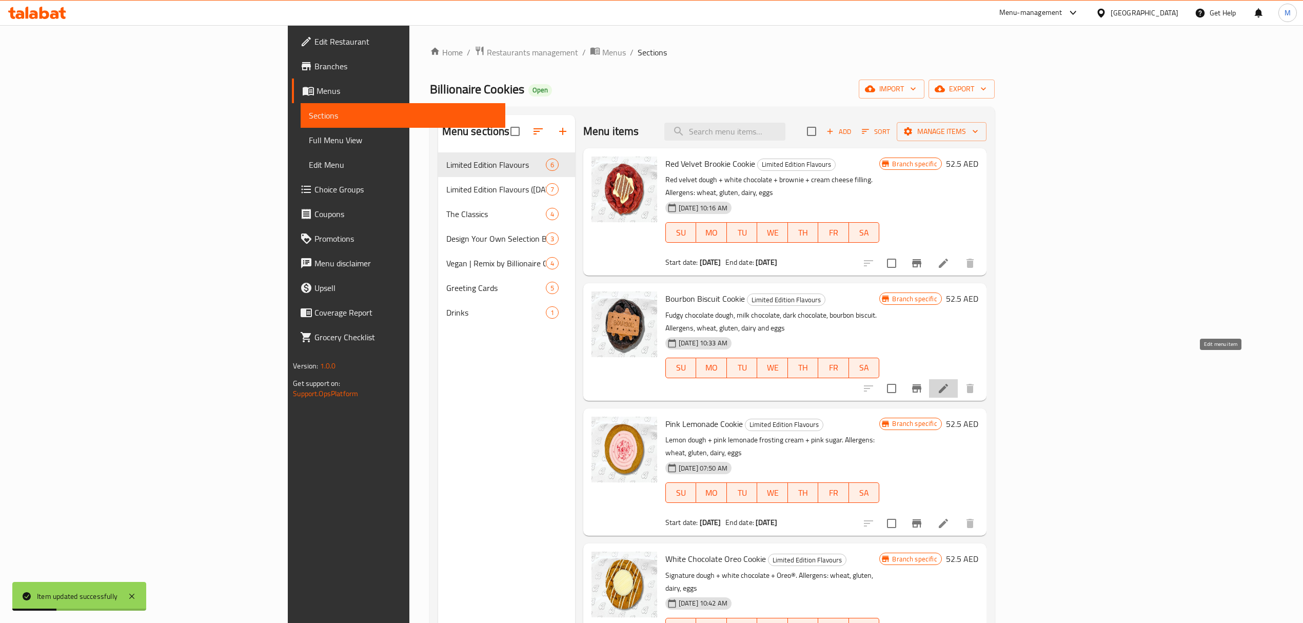
click at [949, 382] on icon at bounding box center [943, 388] width 12 height 12
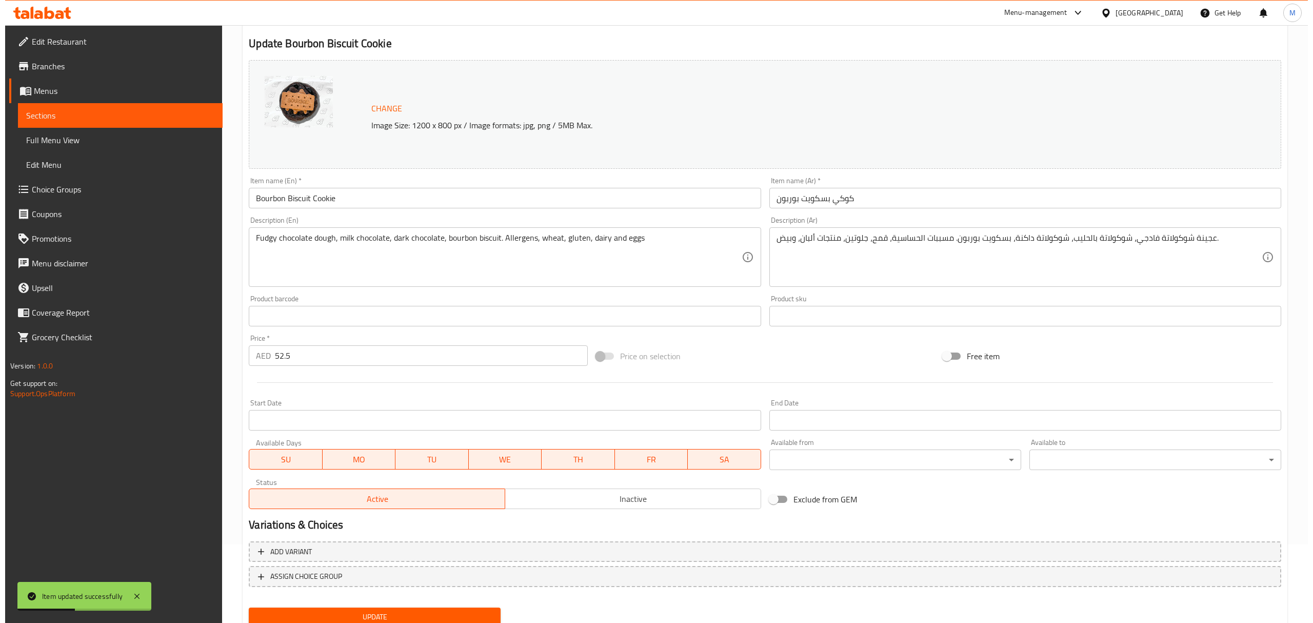
scroll to position [116, 0]
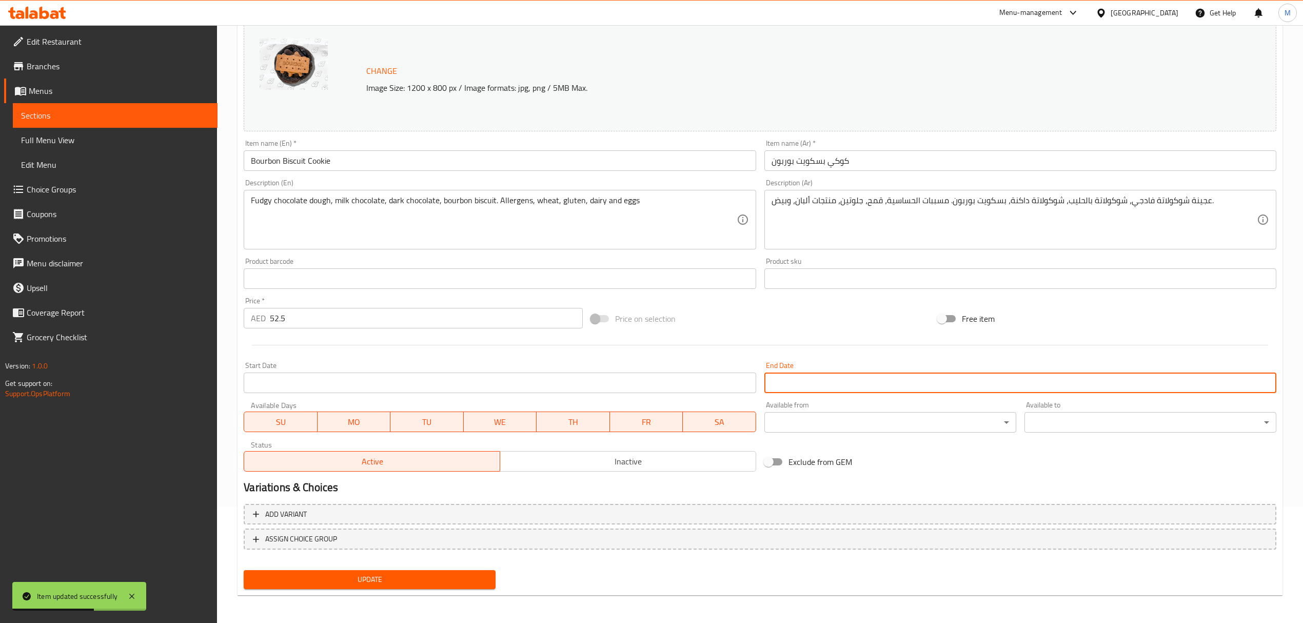
click at [841, 384] on input "Start Date" at bounding box center [1020, 382] width 512 height 21
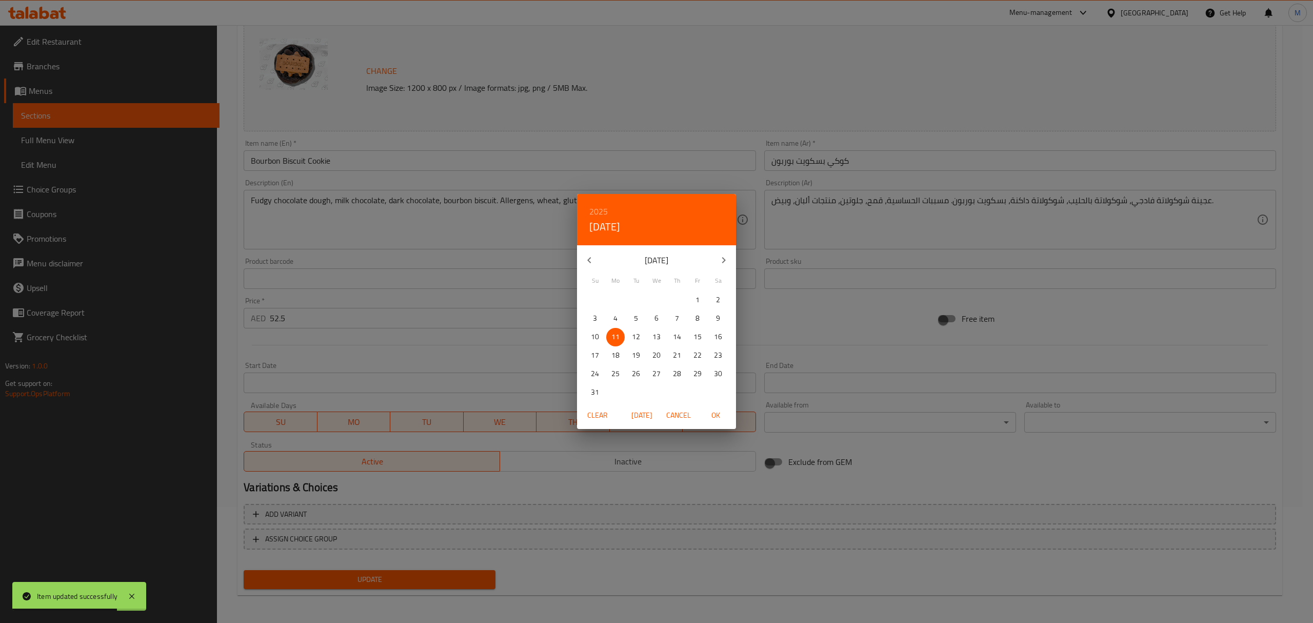
click at [608, 211] on div "2025 [DATE]" at bounding box center [656, 219] width 159 height 51
click at [605, 211] on h6 "2025" at bounding box center [598, 211] width 18 height 14
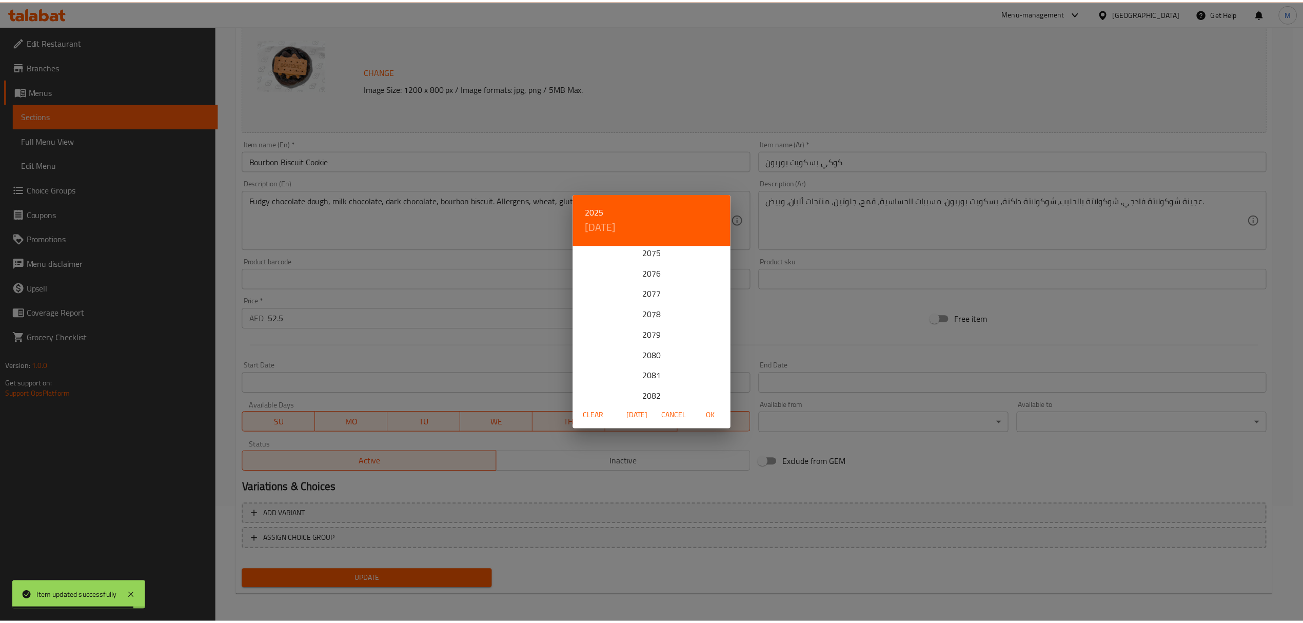
scroll to position [2544, 0]
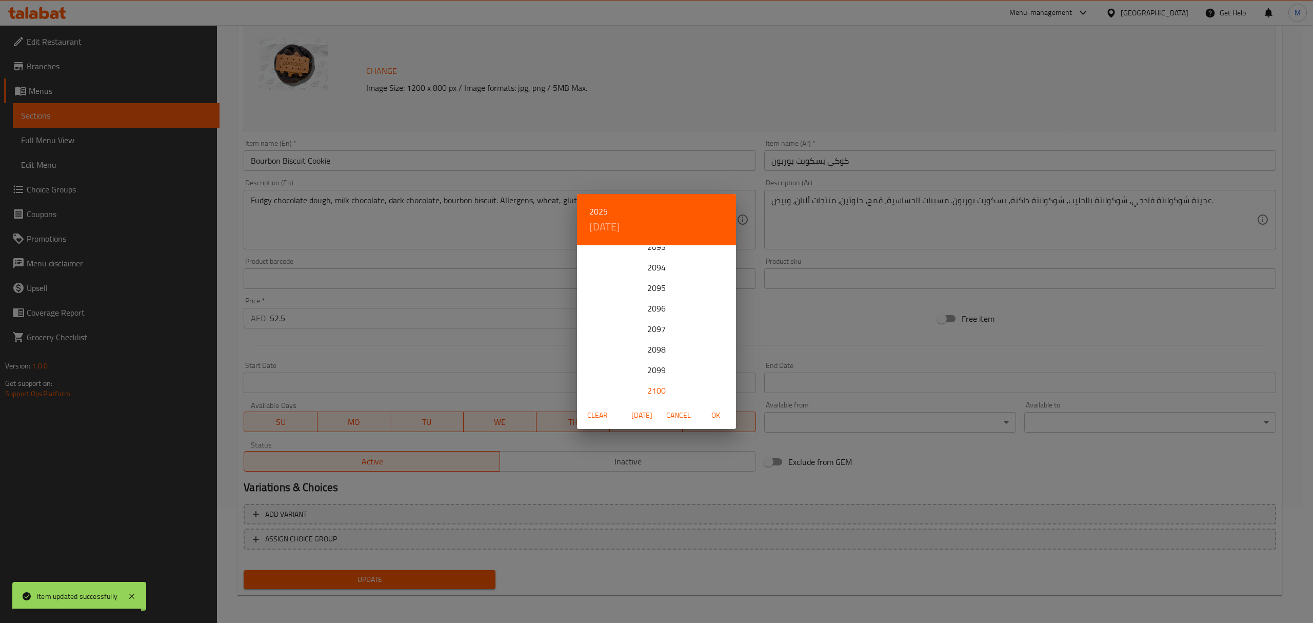
click at [654, 394] on div "2100" at bounding box center [656, 390] width 159 height 21
click at [712, 414] on span "OK" at bounding box center [715, 415] width 25 height 13
type input "[DATE]"
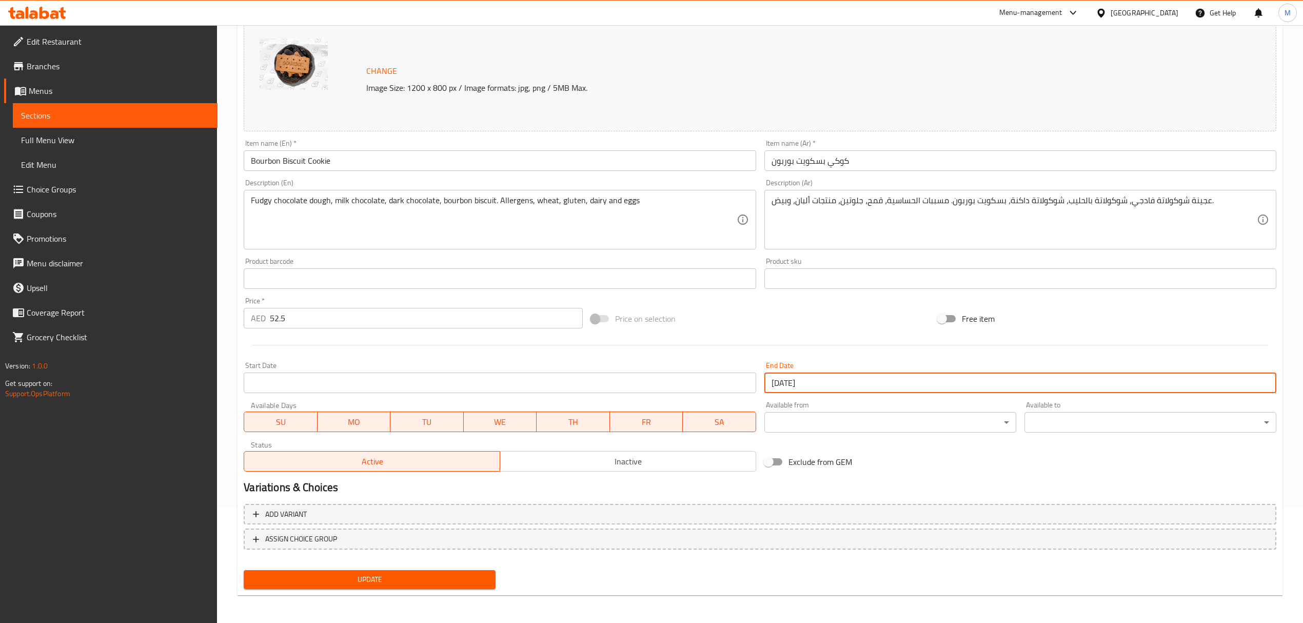
click at [481, 579] on span "Update" at bounding box center [369, 579] width 235 height 13
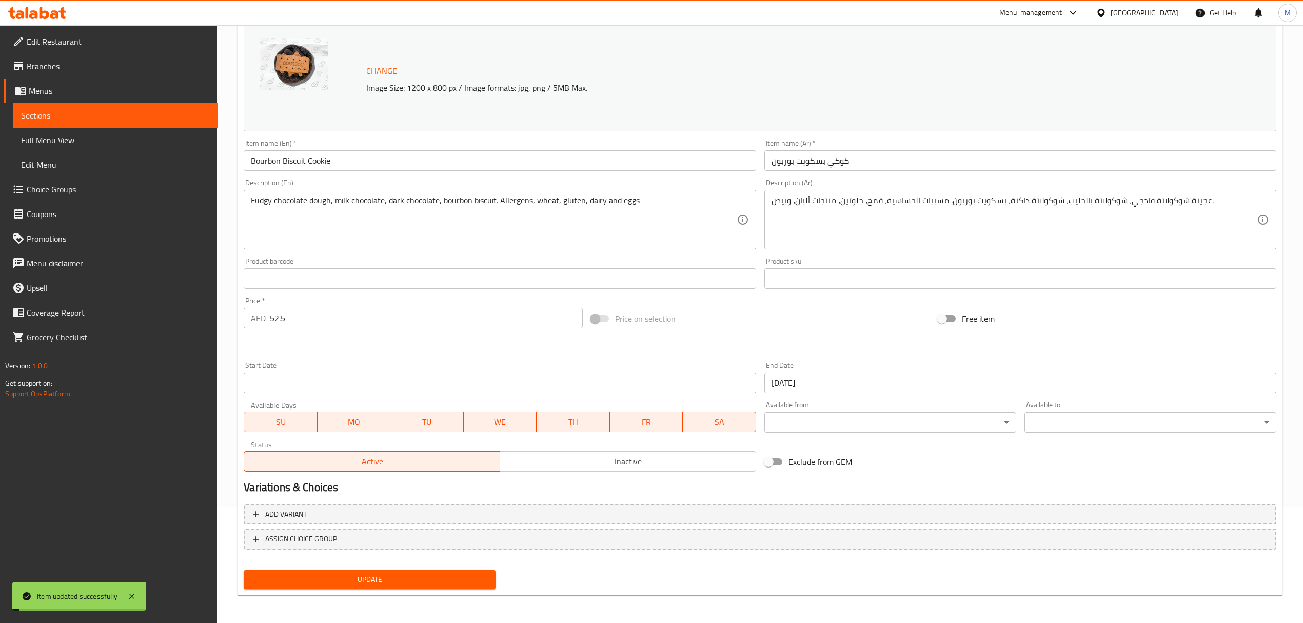
scroll to position [0, 0]
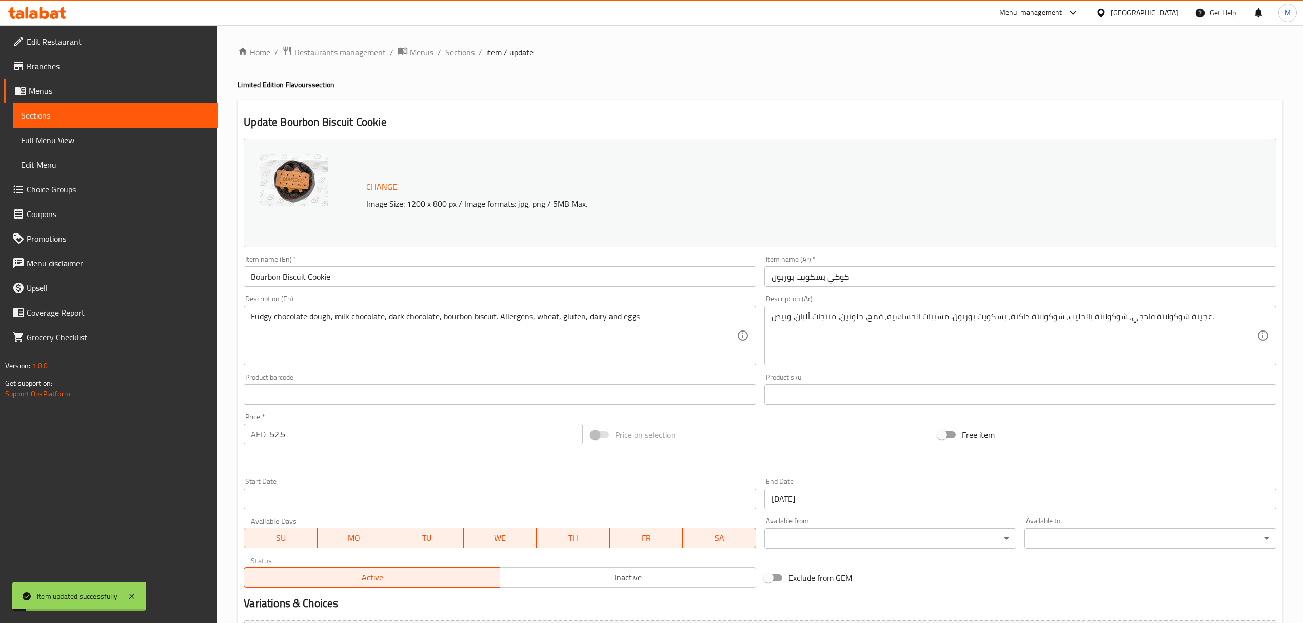
click at [454, 50] on span "Sections" at bounding box center [459, 52] width 29 height 12
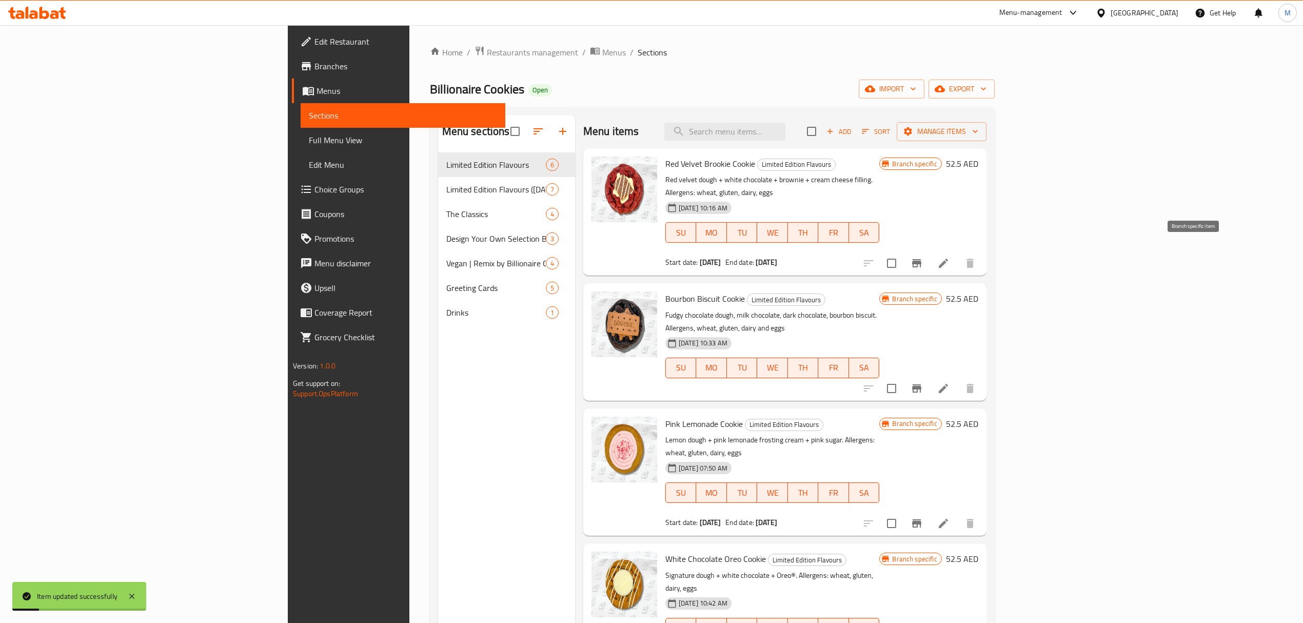
click at [929, 255] on button "Branch-specific-item" at bounding box center [916, 263] width 25 height 25
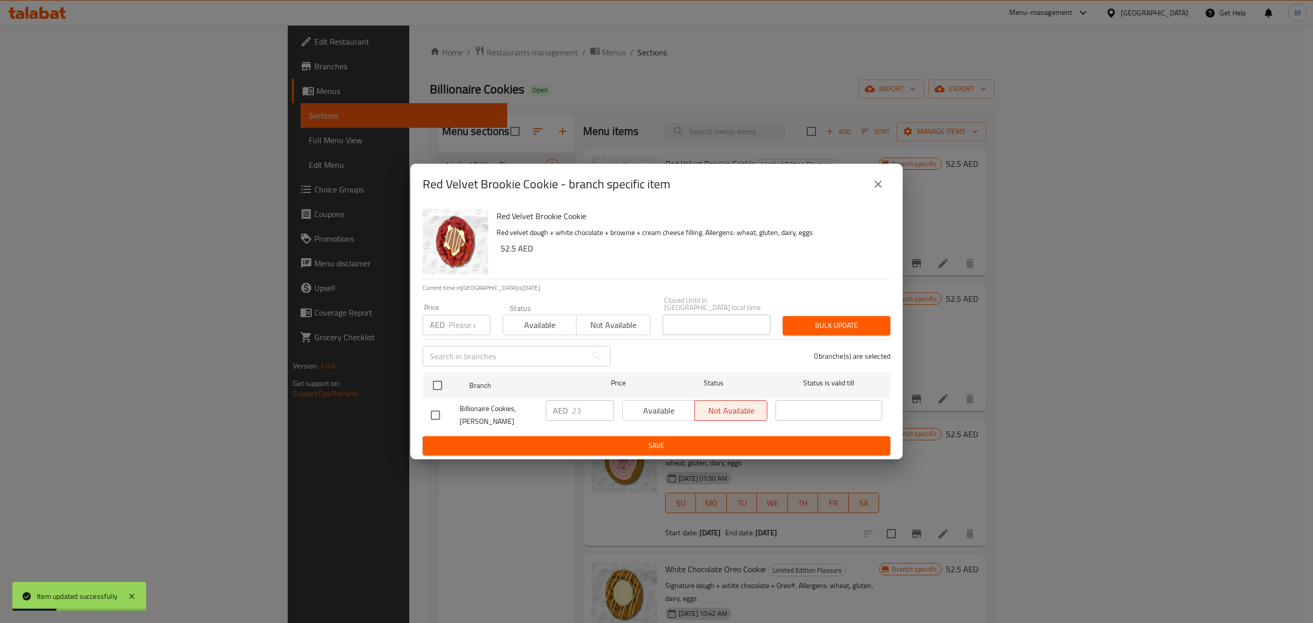
click at [871, 184] on button "close" at bounding box center [878, 184] width 25 height 25
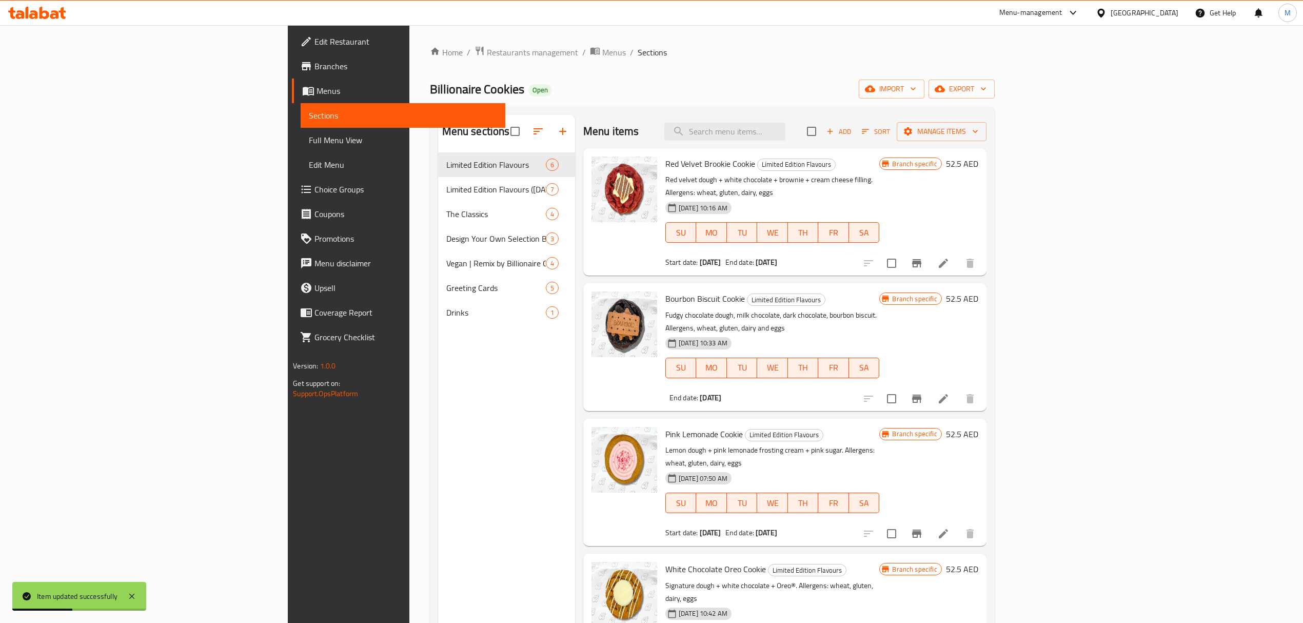
scroll to position [126, 0]
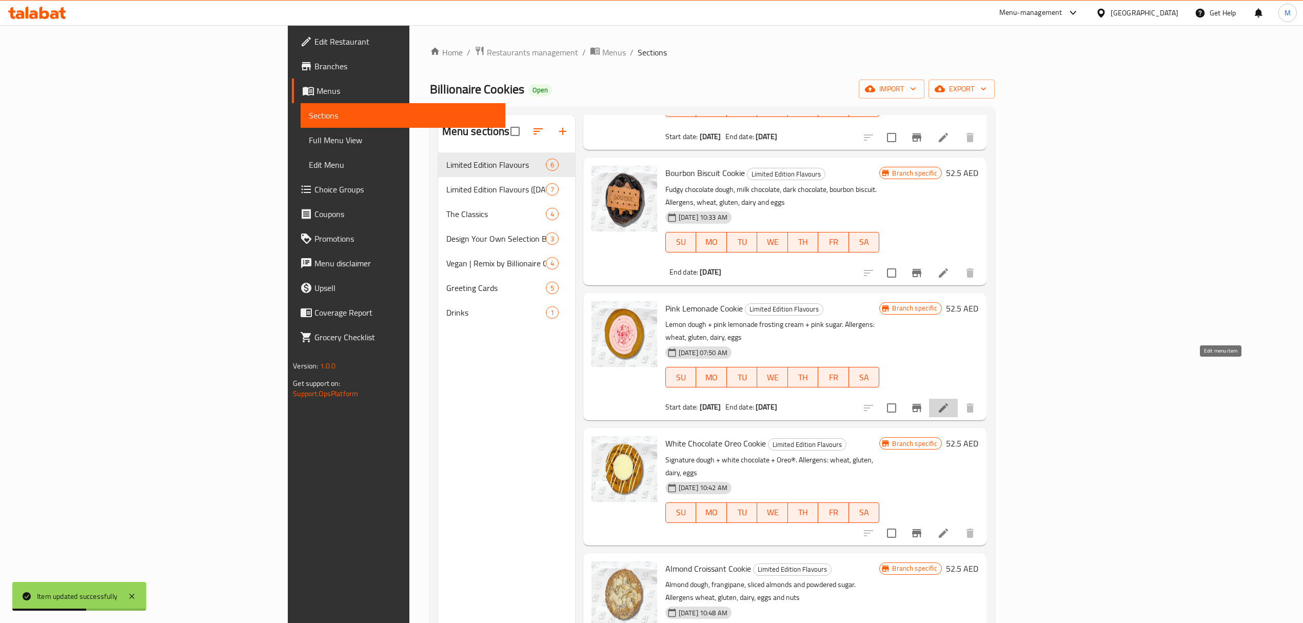
click at [948, 403] on icon at bounding box center [942, 407] width 9 height 9
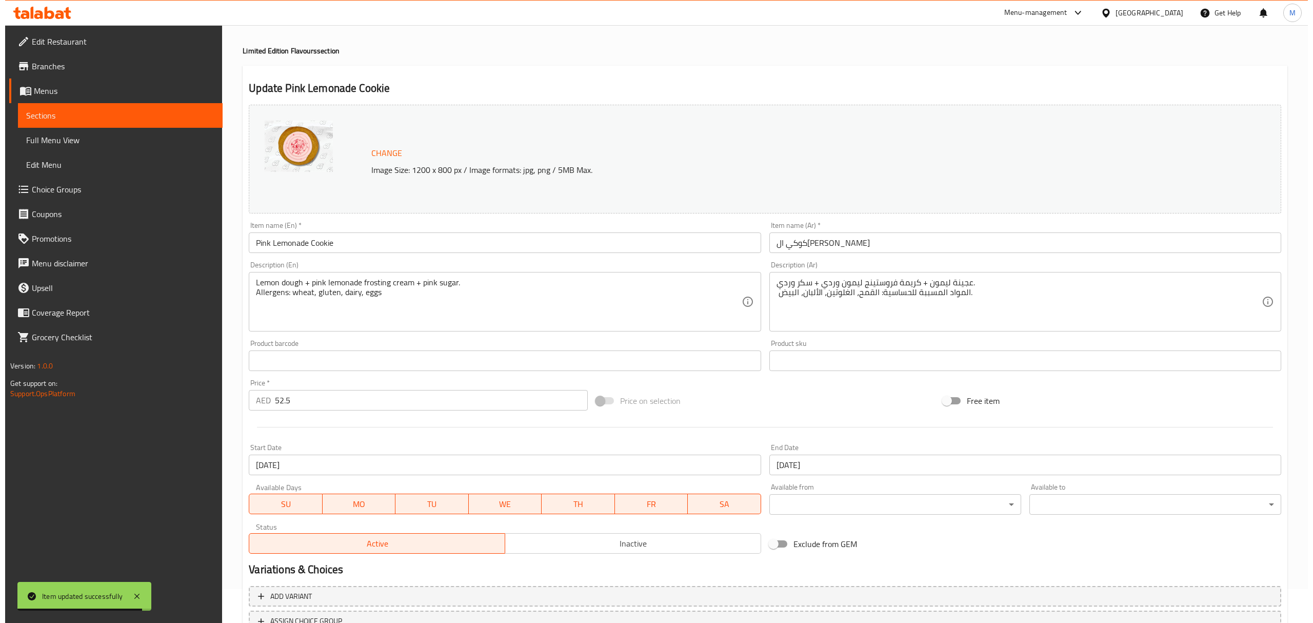
scroll to position [116, 0]
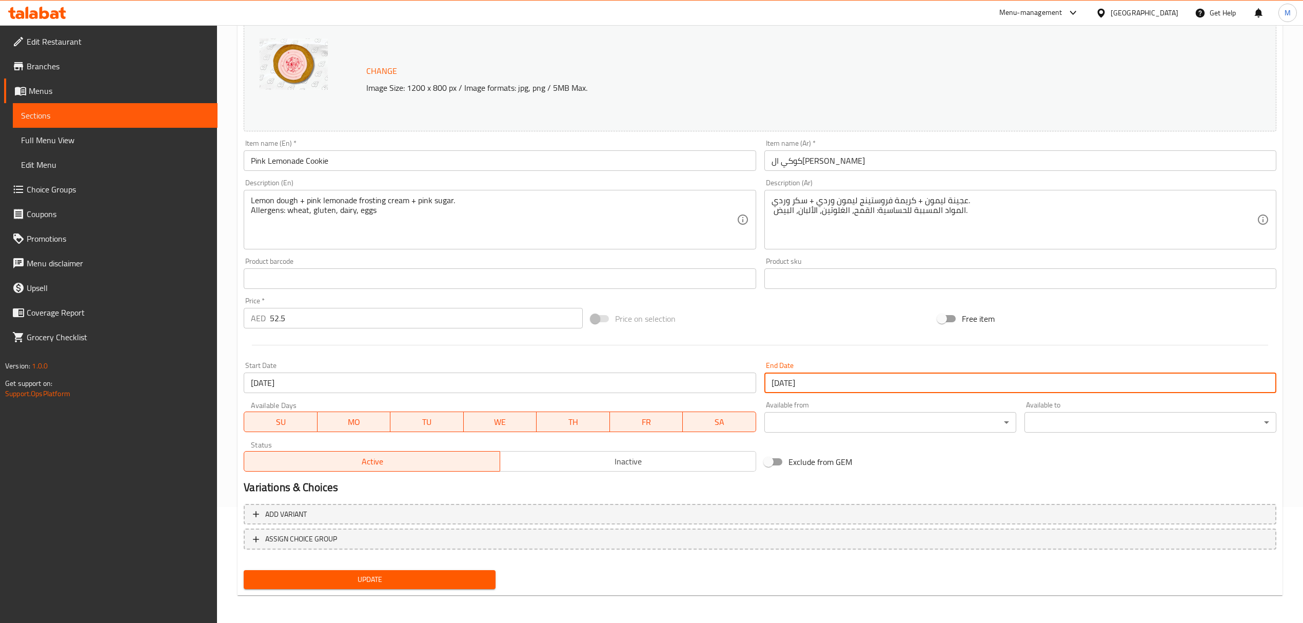
click at [857, 384] on input "[DATE]" at bounding box center [1020, 382] width 512 height 21
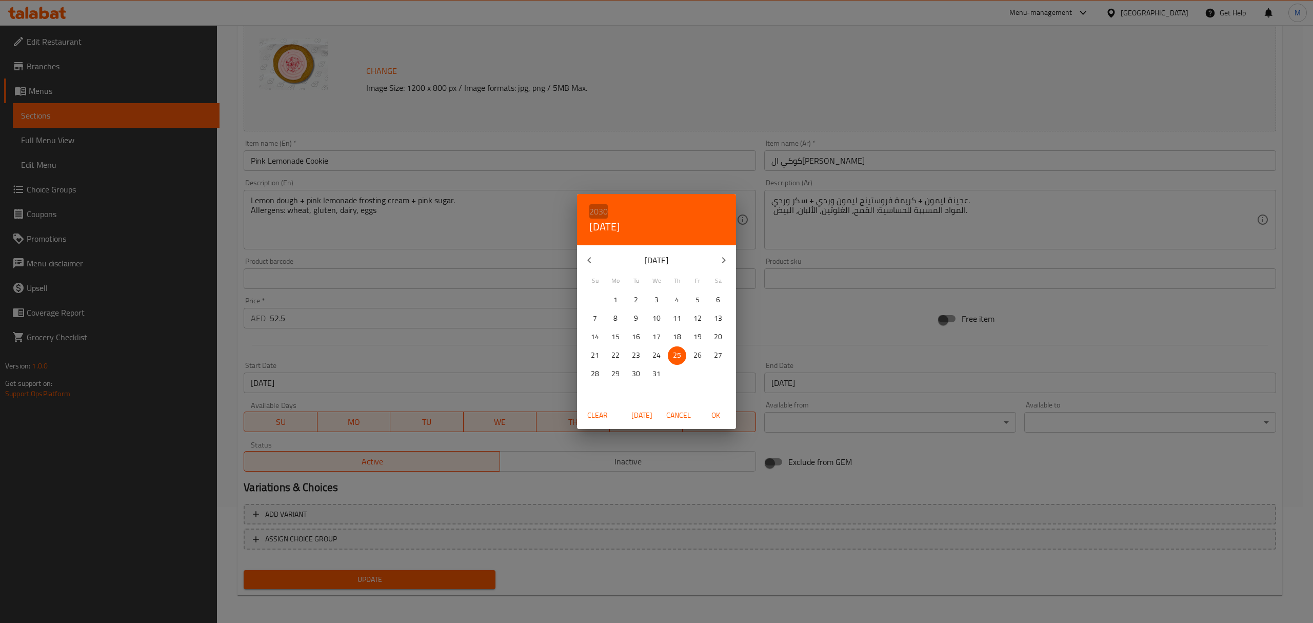
click at [599, 210] on h6 "2030" at bounding box center [598, 211] width 18 height 14
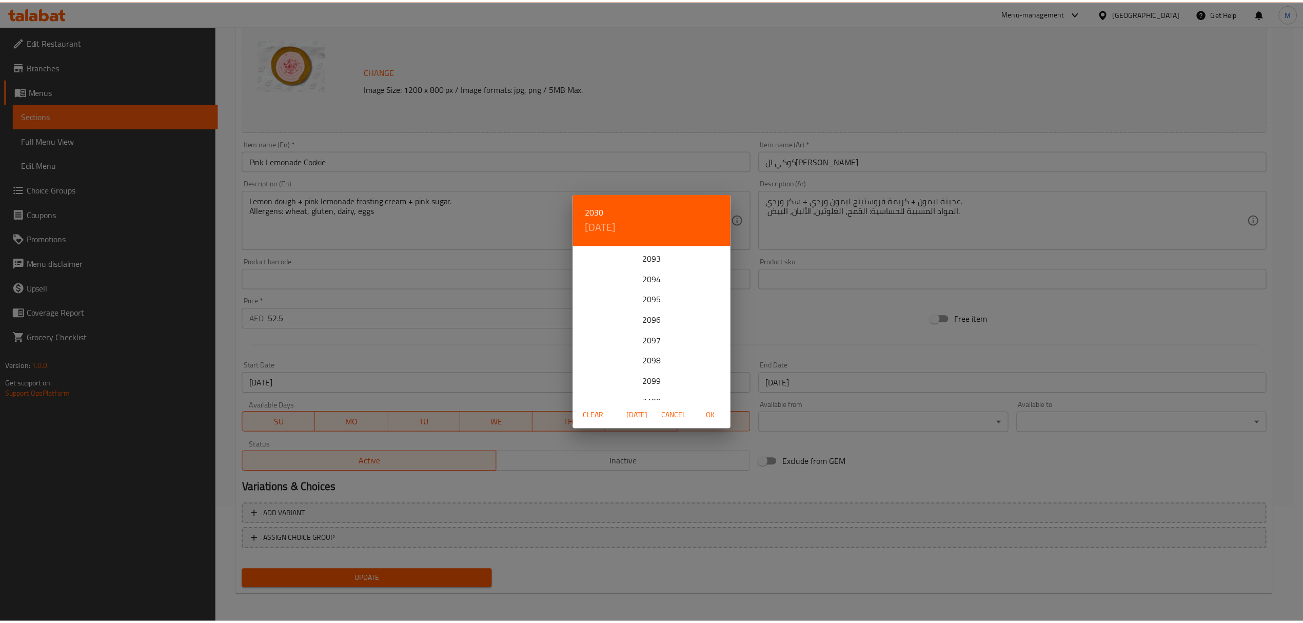
scroll to position [1415, 0]
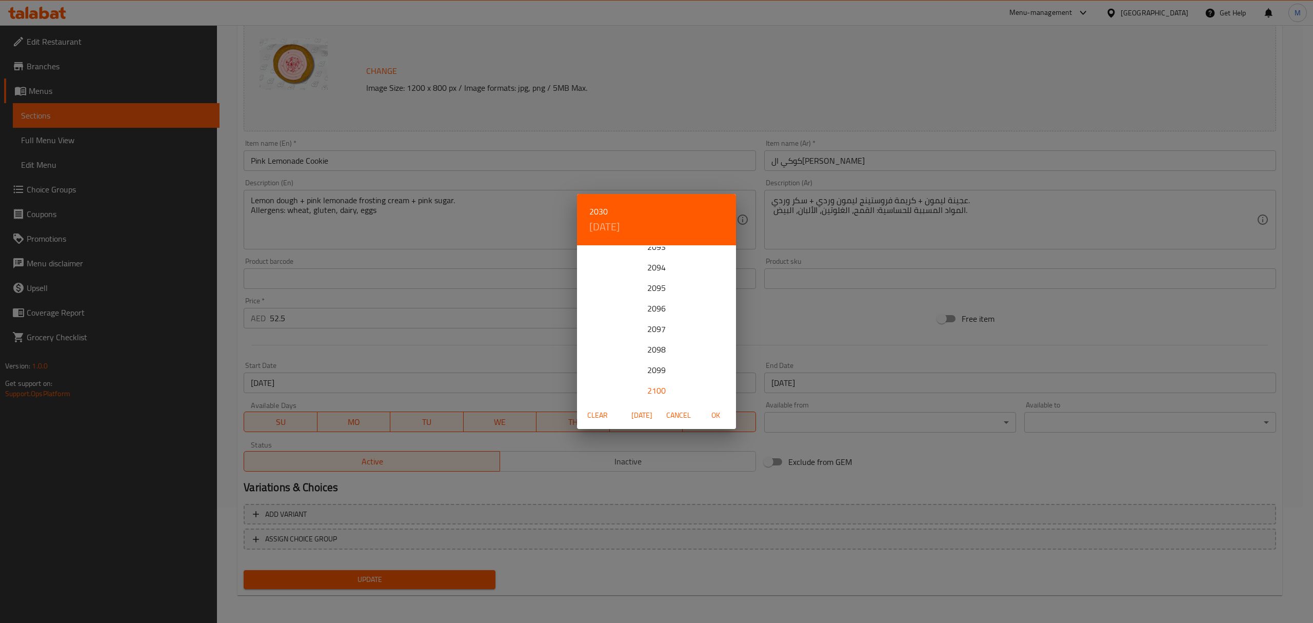
click at [658, 387] on div "2100" at bounding box center [656, 390] width 159 height 21
click at [714, 413] on span "OK" at bounding box center [715, 415] width 25 height 13
type input "[DATE]"
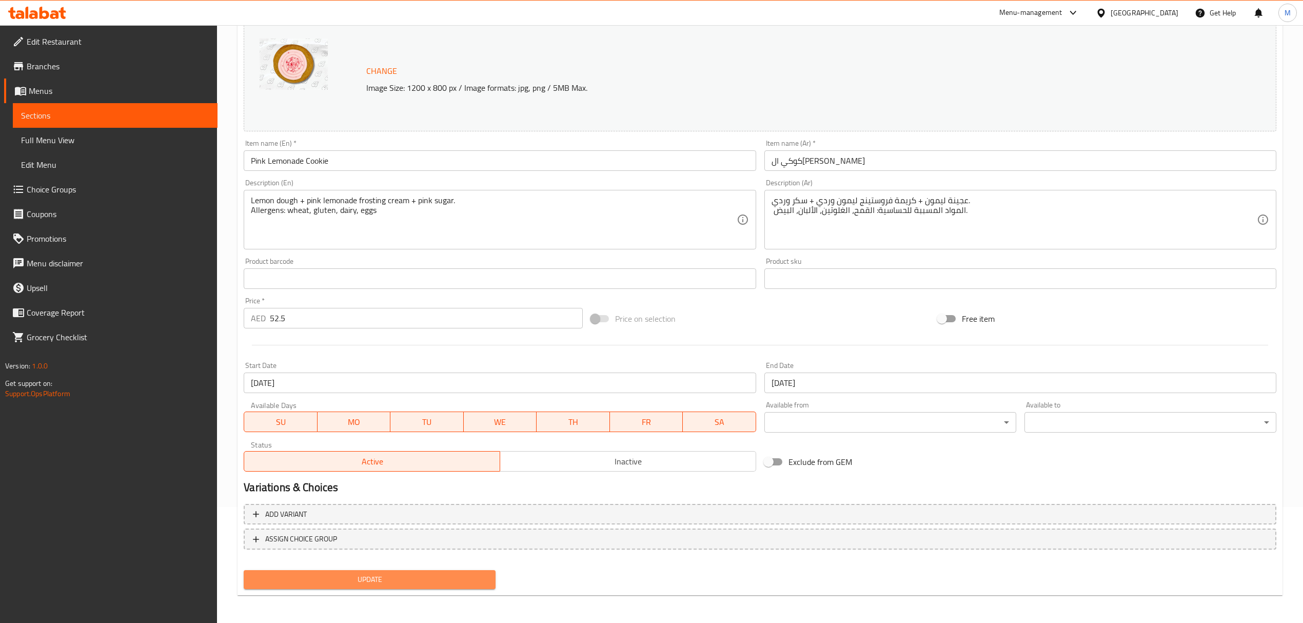
click at [454, 575] on span "Update" at bounding box center [369, 579] width 235 height 13
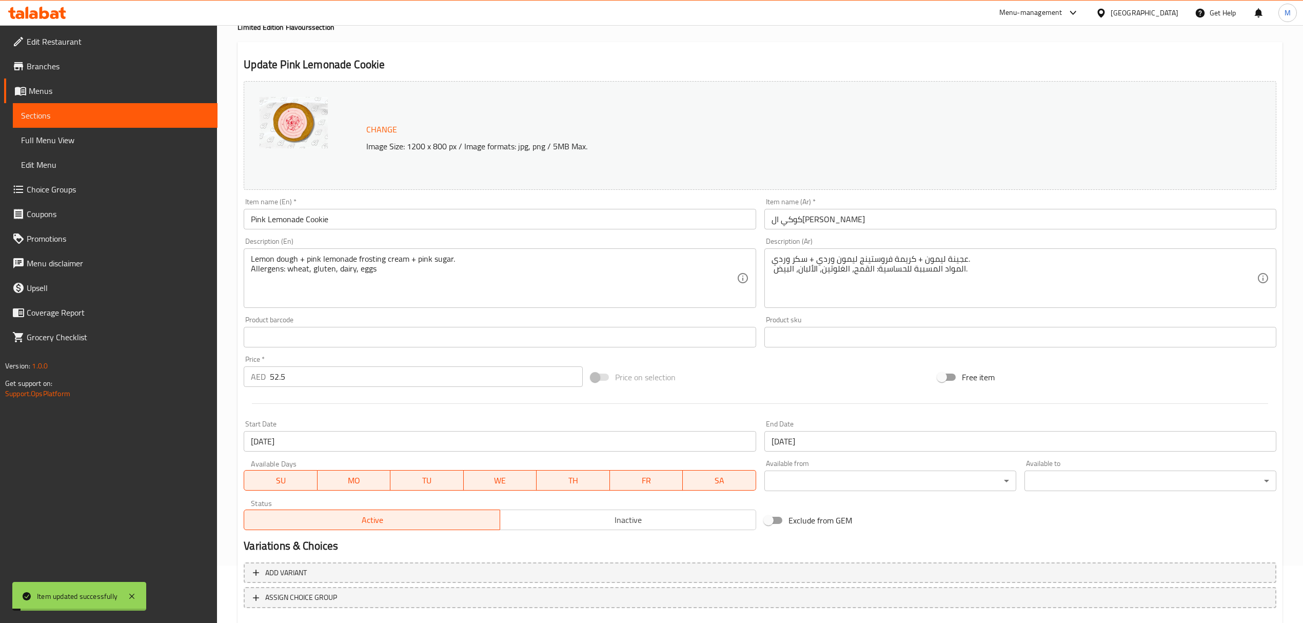
scroll to position [0, 0]
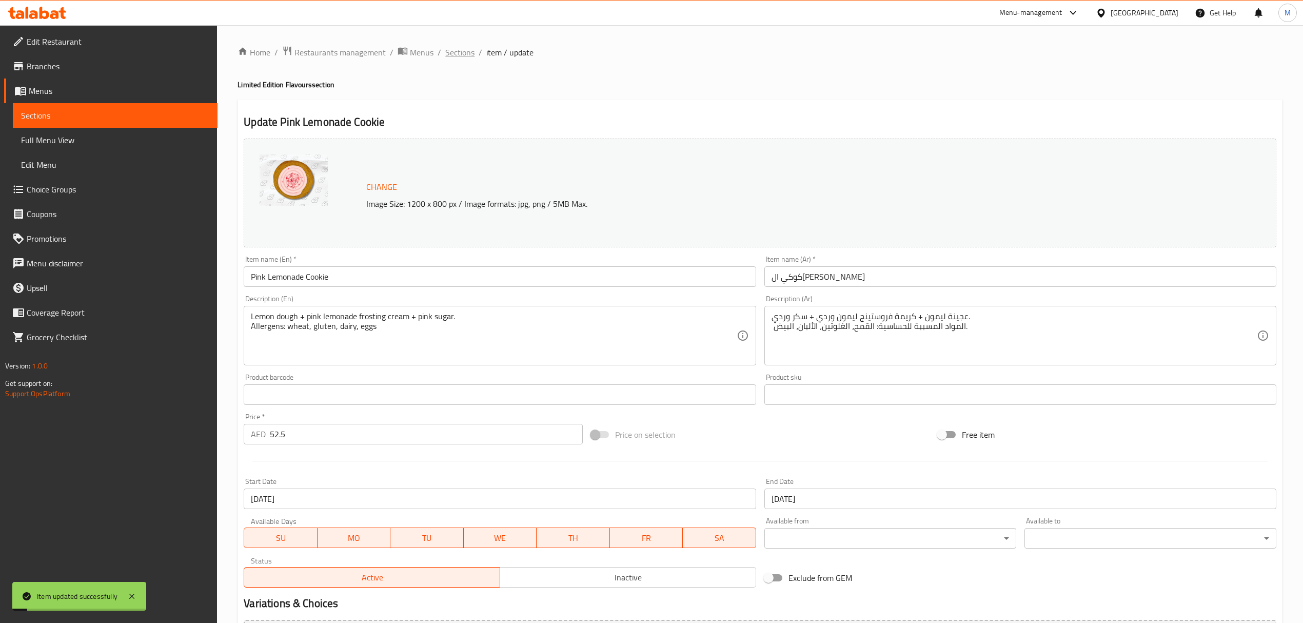
click at [453, 54] on span "Sections" at bounding box center [459, 52] width 29 height 12
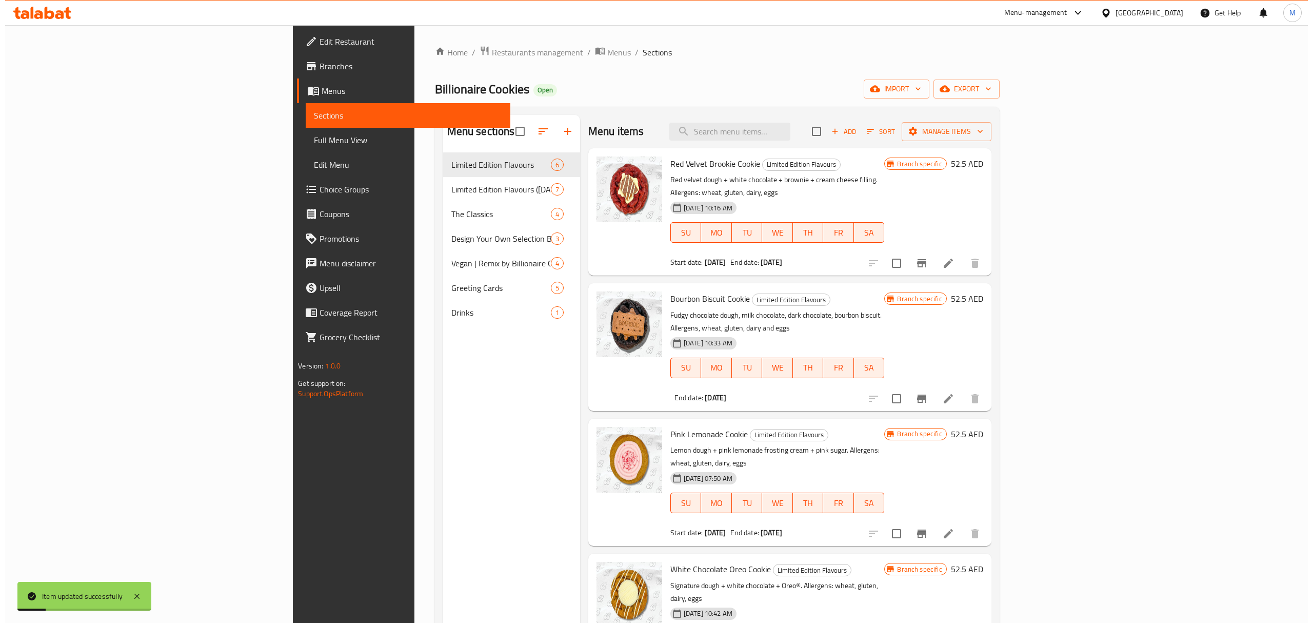
scroll to position [126, 0]
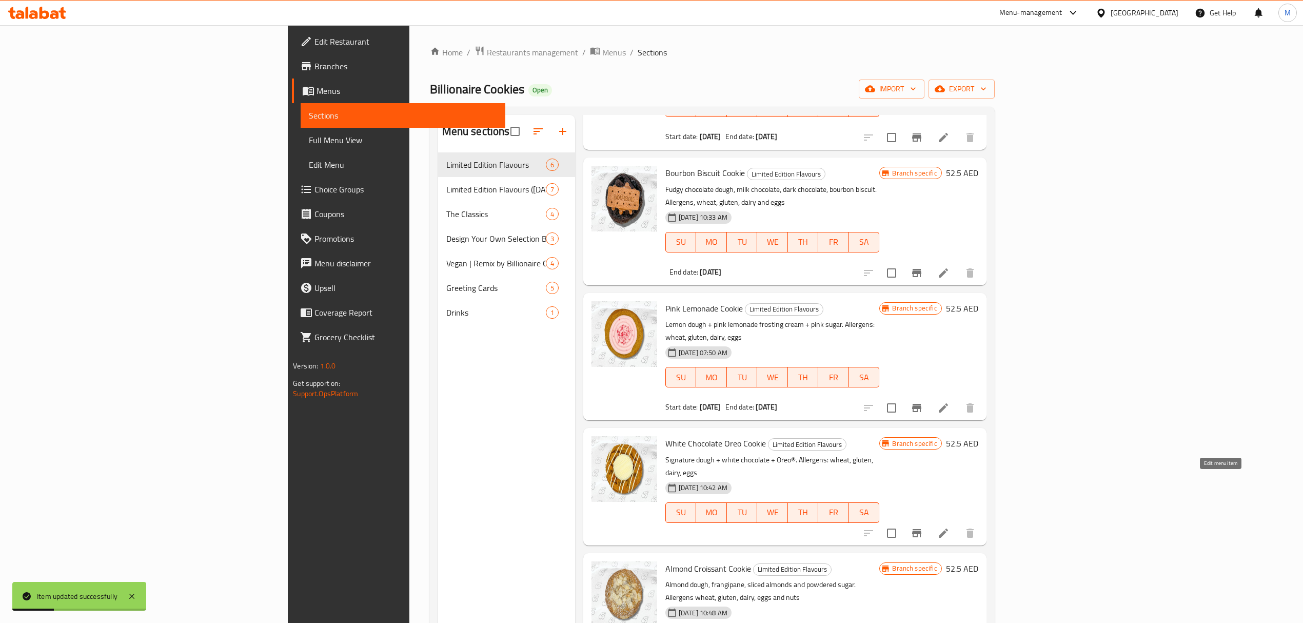
click at [948, 528] on icon at bounding box center [942, 532] width 9 height 9
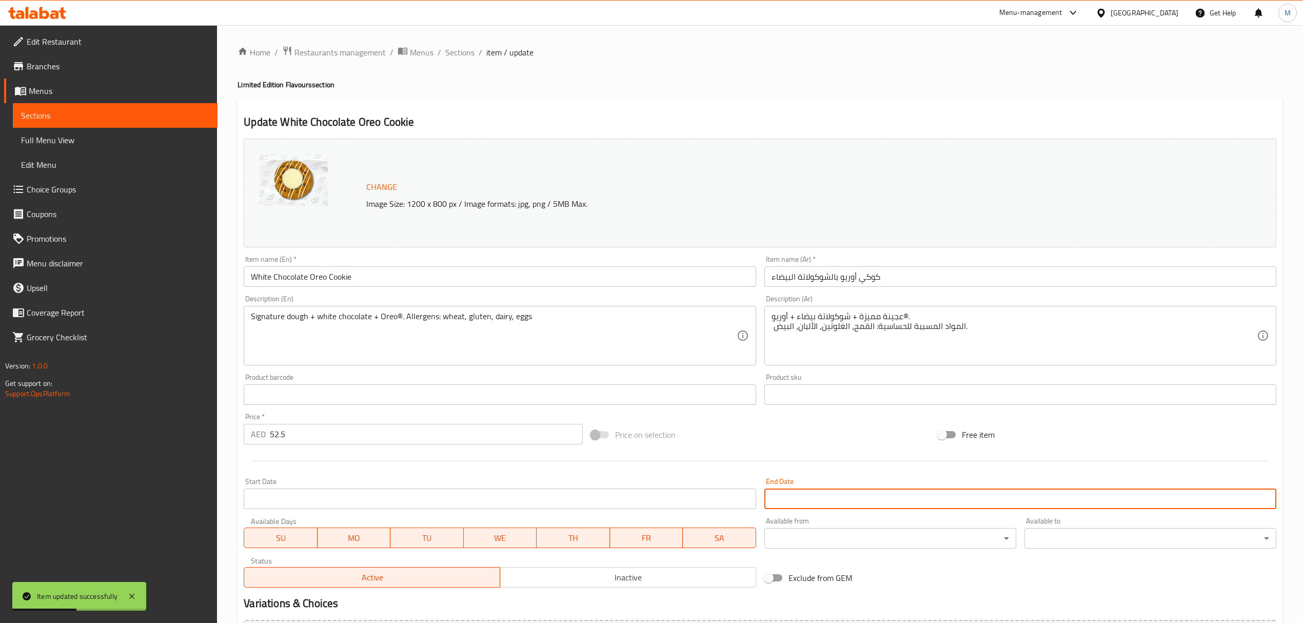
click at [856, 496] on input "Start Date" at bounding box center [1020, 498] width 512 height 21
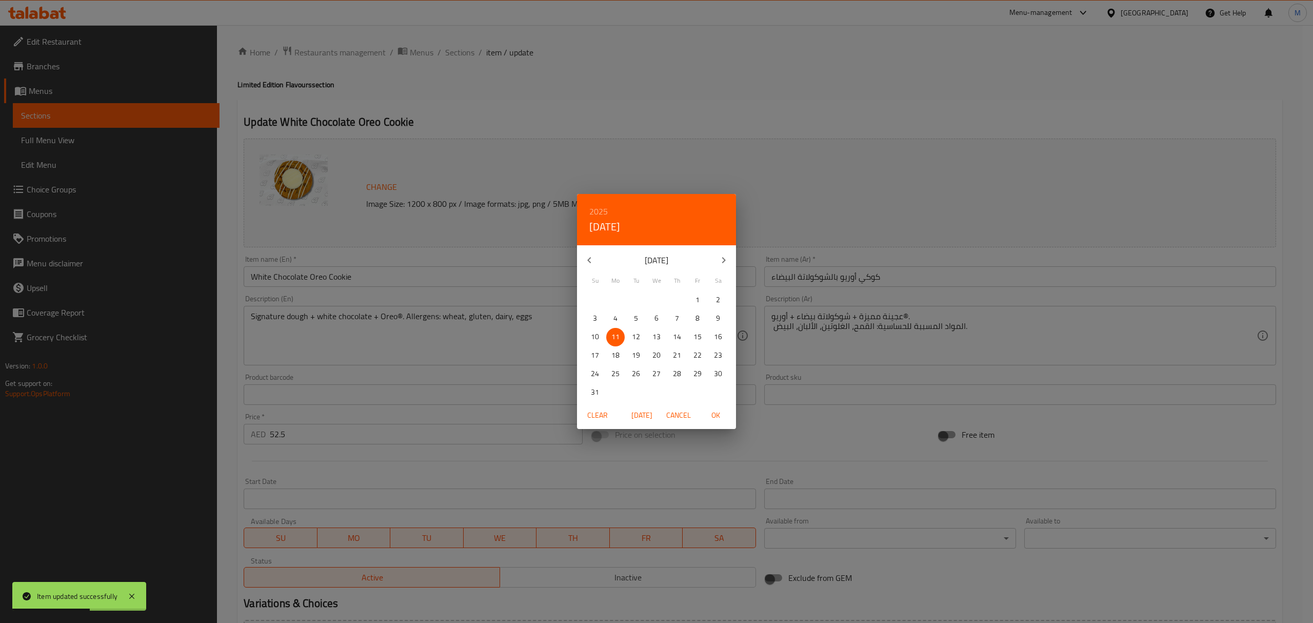
click at [595, 208] on h6 "2025" at bounding box center [598, 211] width 18 height 14
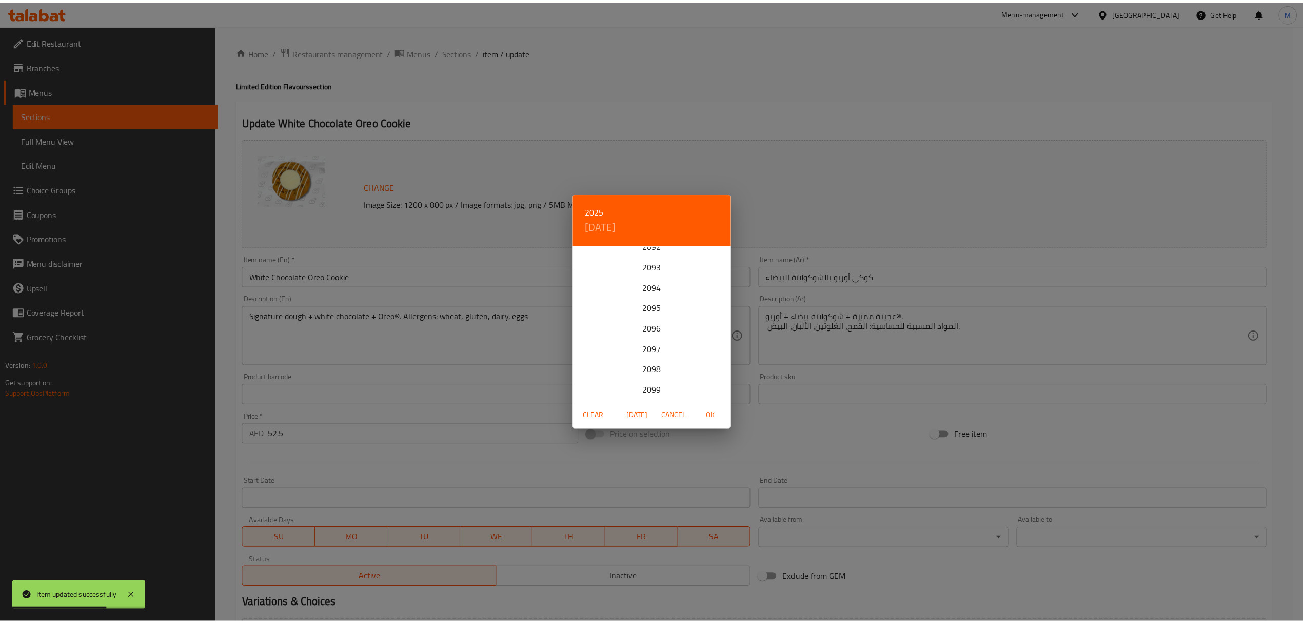
scroll to position [2544, 0]
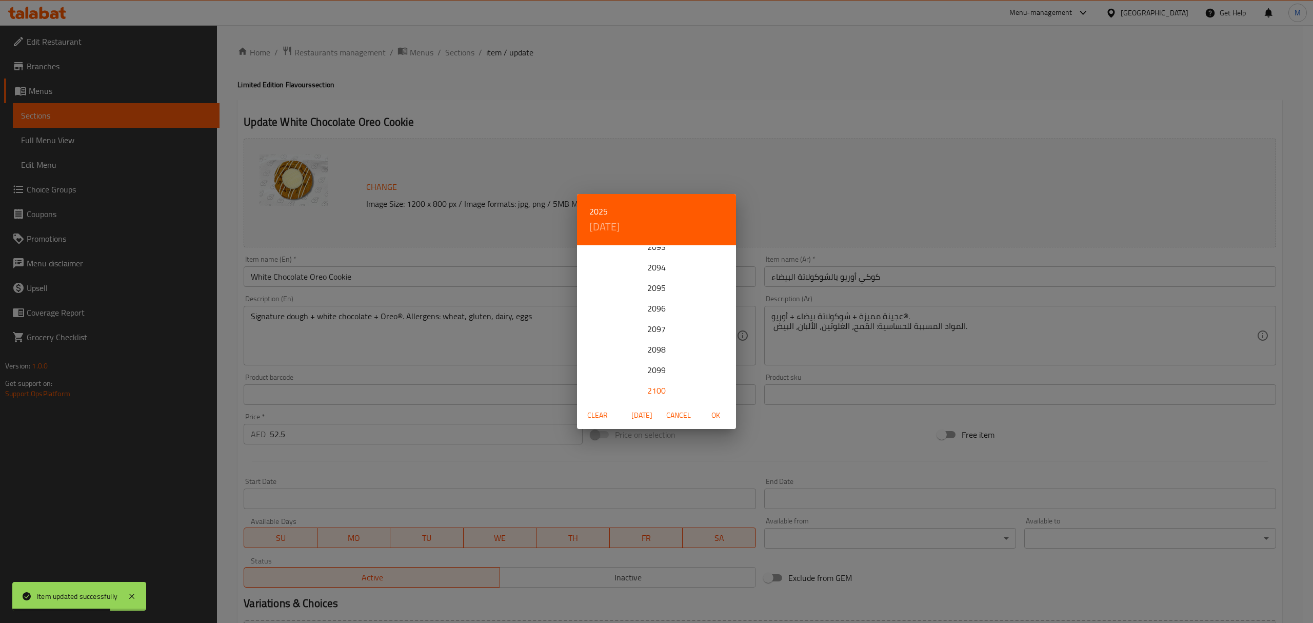
click at [655, 392] on div "2100" at bounding box center [656, 390] width 159 height 21
click at [724, 418] on span "OK" at bounding box center [715, 415] width 25 height 13
type input "[DATE]"
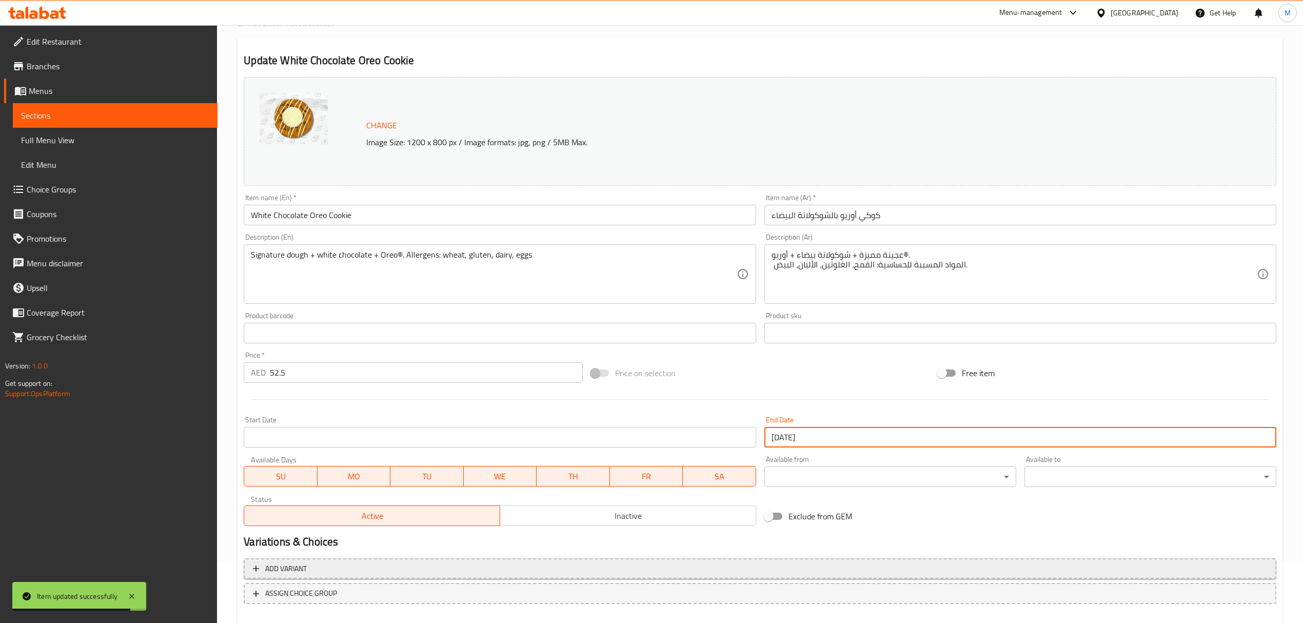
scroll to position [116, 0]
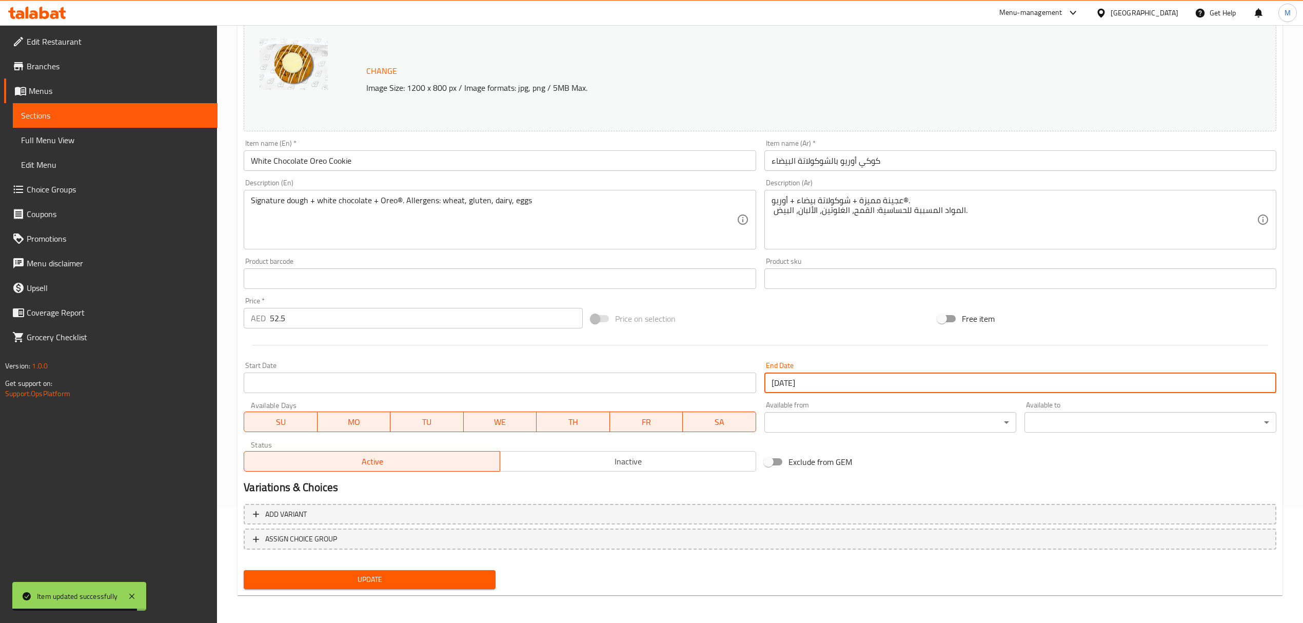
click at [460, 574] on span "Update" at bounding box center [369, 579] width 235 height 13
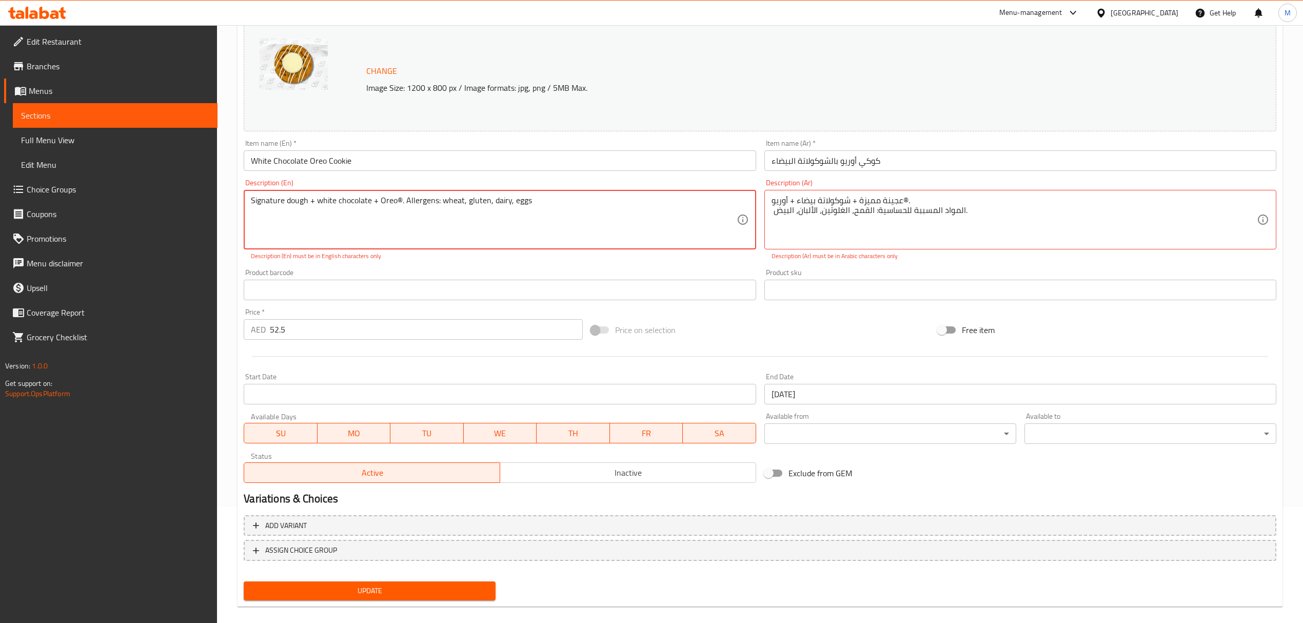
click at [404, 222] on textarea "Signature dough + white chocolate + Oreo®. Allergens: wheat, gluten, dairy, eggs" at bounding box center [493, 219] width 485 height 49
click at [401, 200] on textarea "Signature dough + white chocolate + Oreo®. Allergens: wheat, gluten, dairy, eggs" at bounding box center [493, 219] width 485 height 49
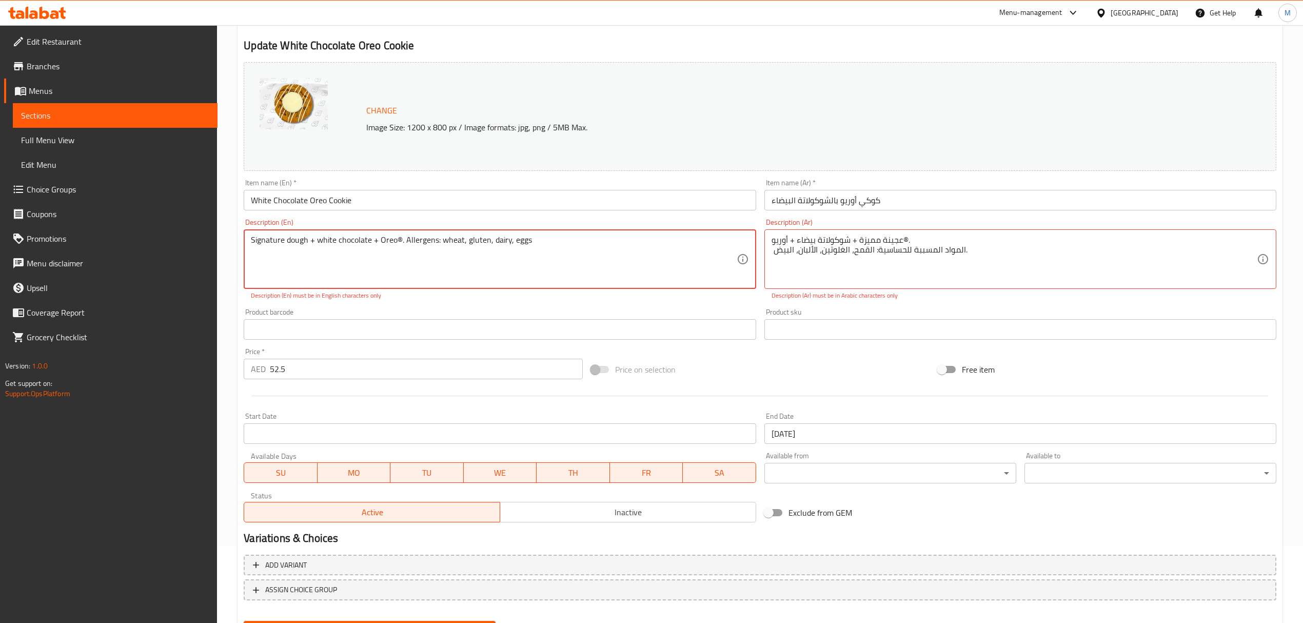
scroll to position [0, 0]
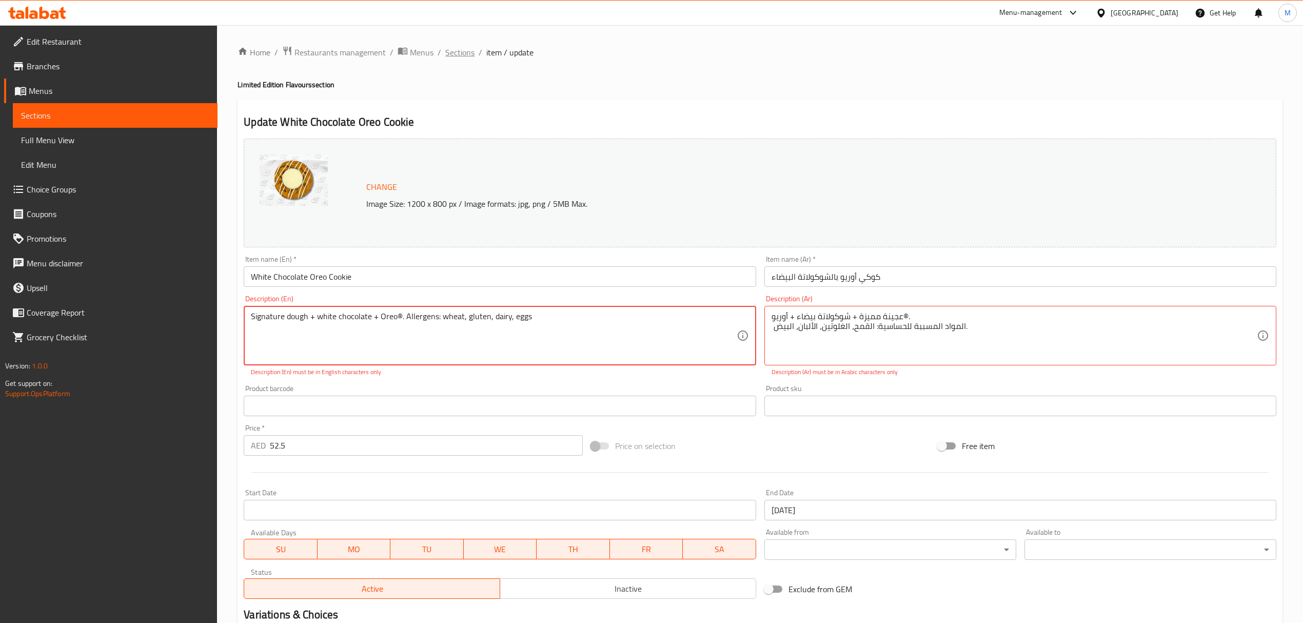
click at [464, 52] on span "Sections" at bounding box center [459, 52] width 29 height 12
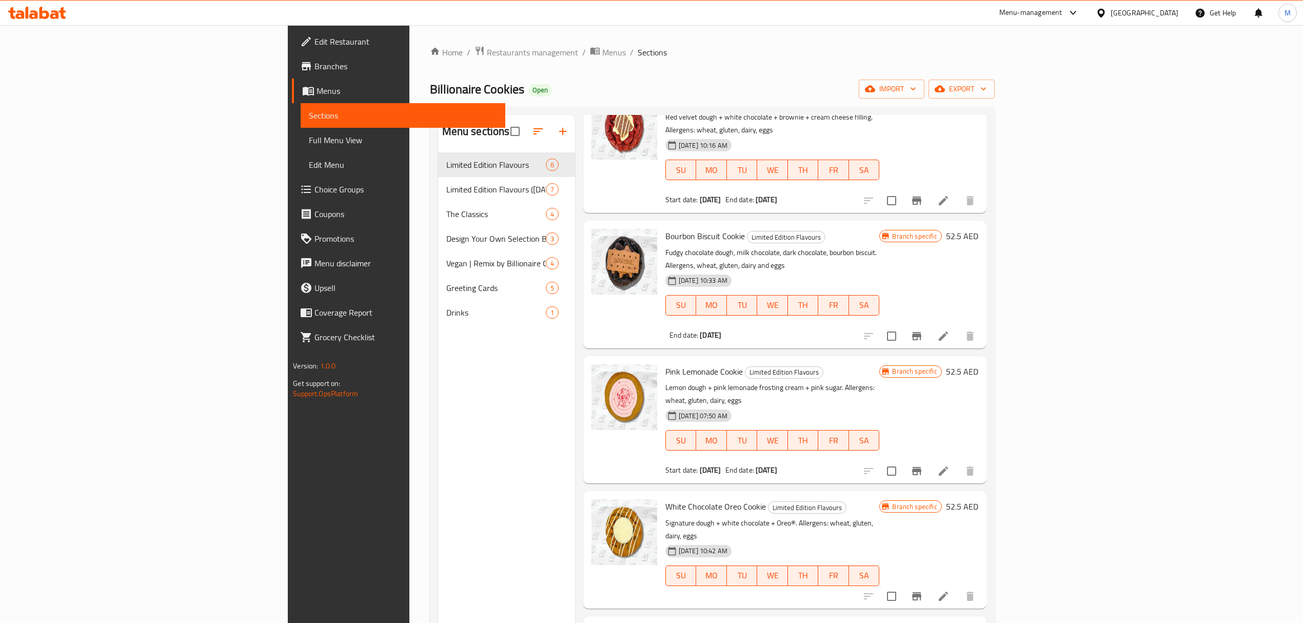
scroll to position [126, 0]
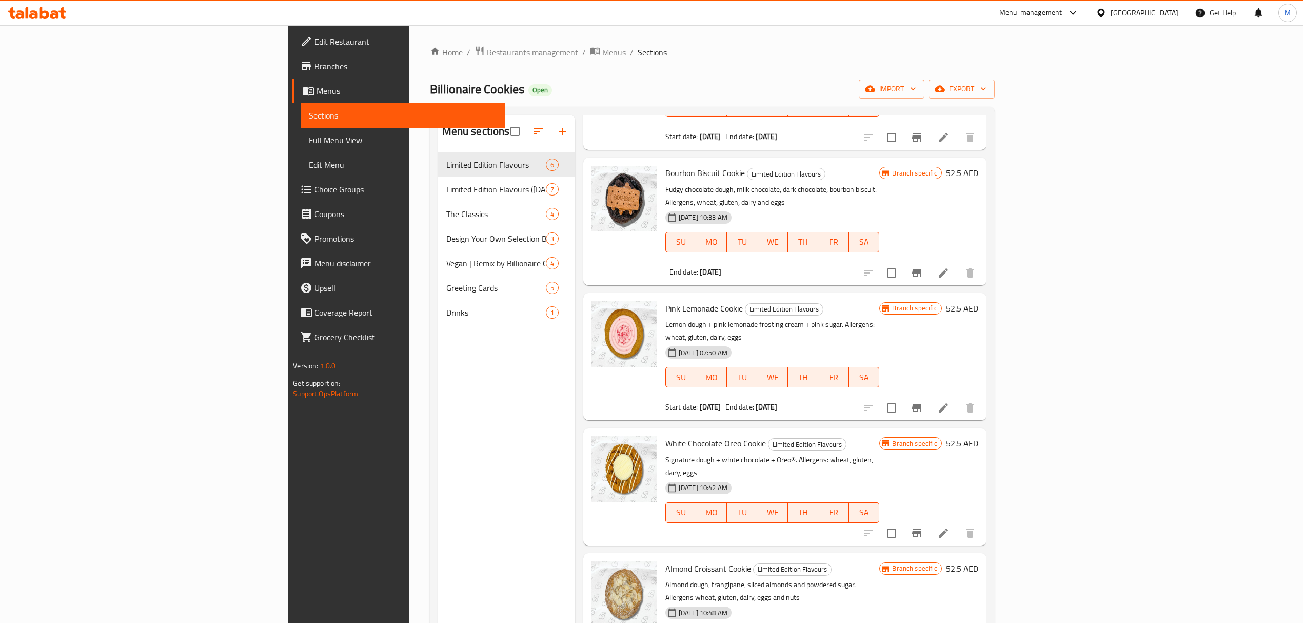
click at [949, 402] on icon at bounding box center [943, 408] width 12 height 12
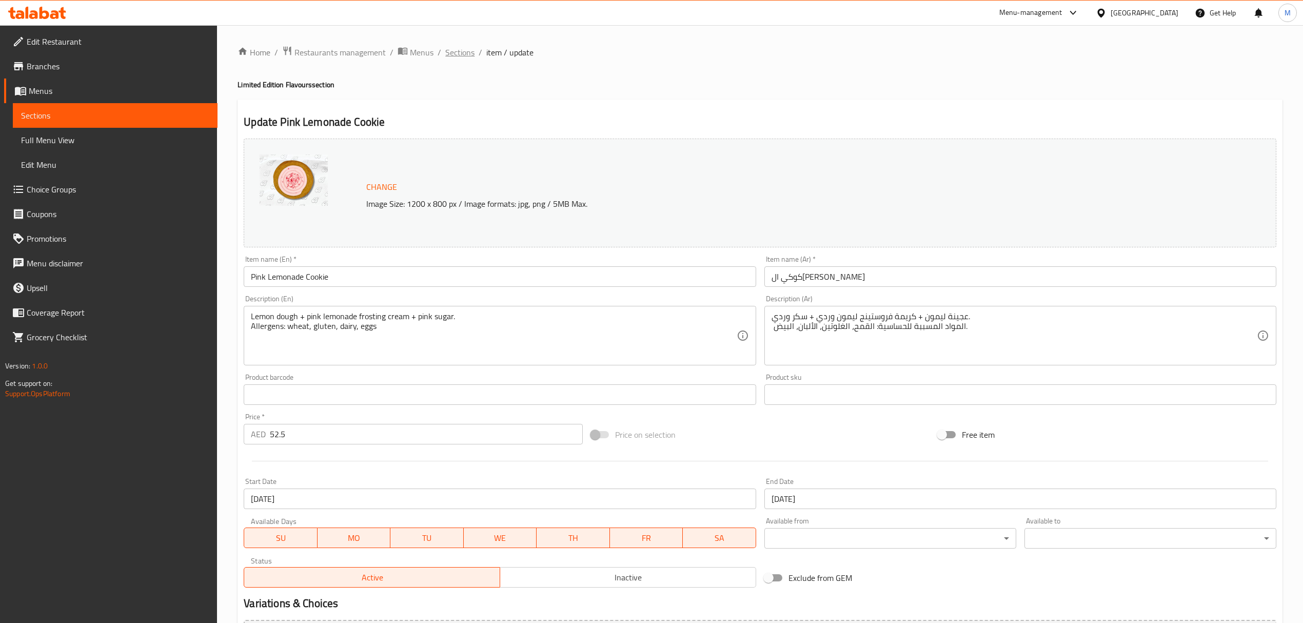
click at [462, 58] on span "Sections" at bounding box center [459, 52] width 29 height 12
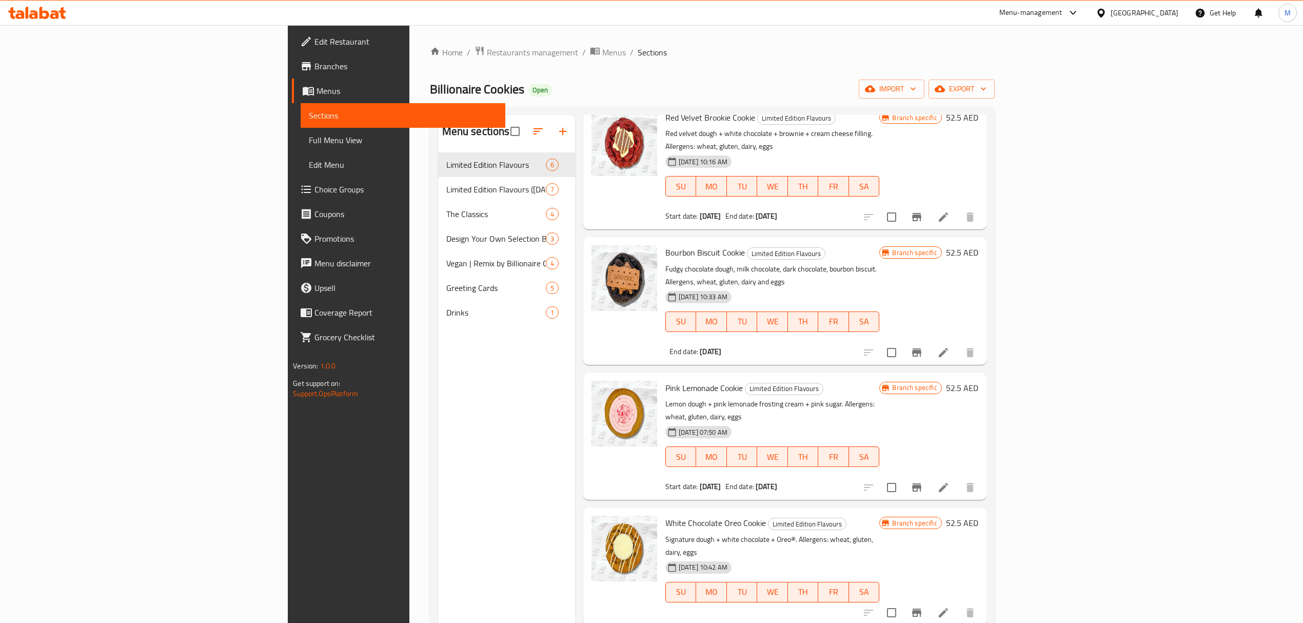
scroll to position [68, 0]
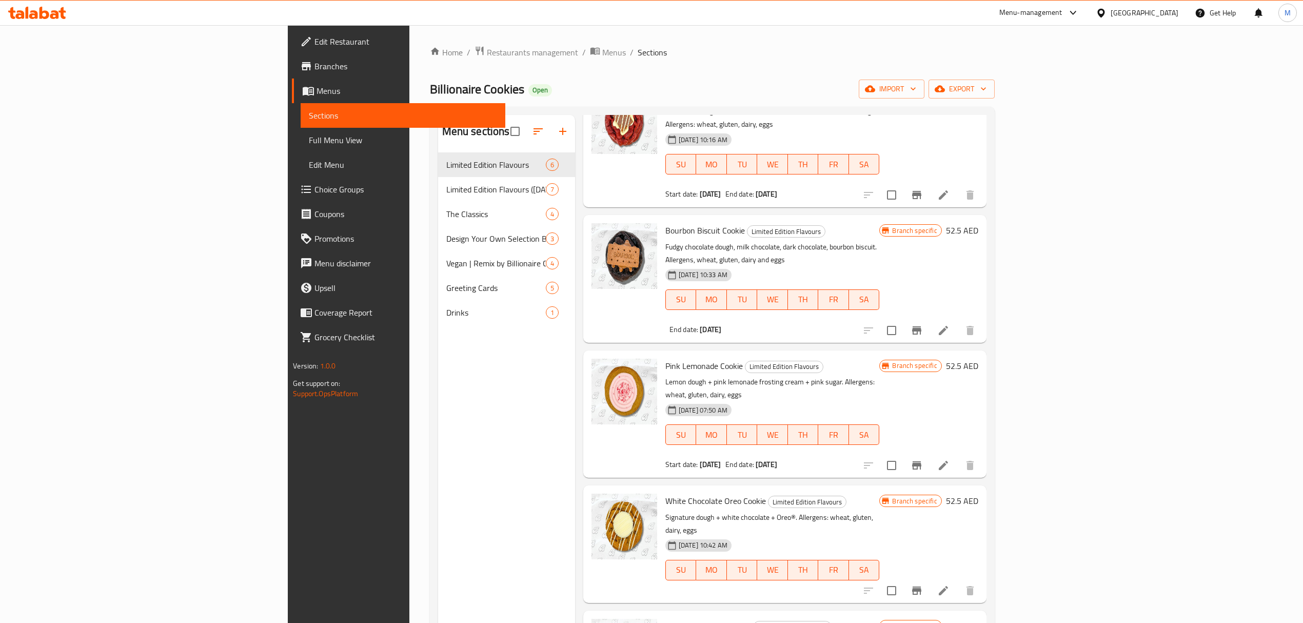
click at [949, 584] on icon at bounding box center [943, 590] width 12 height 12
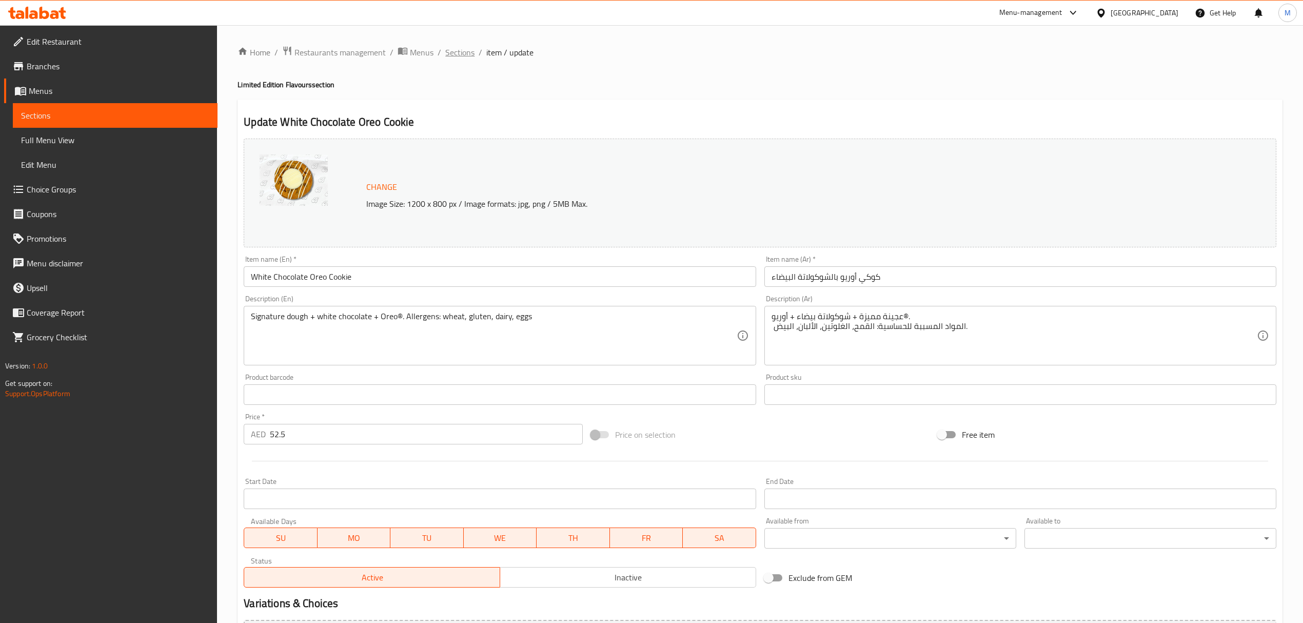
click at [473, 52] on span "Sections" at bounding box center [459, 52] width 29 height 12
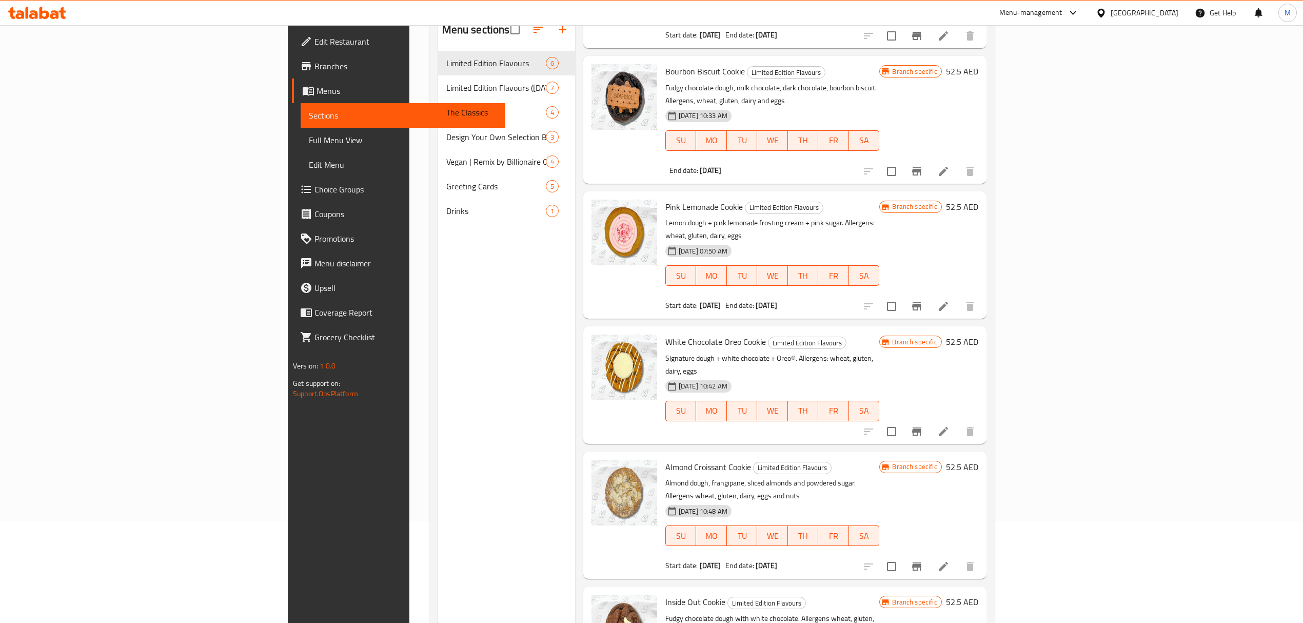
scroll to position [136, 0]
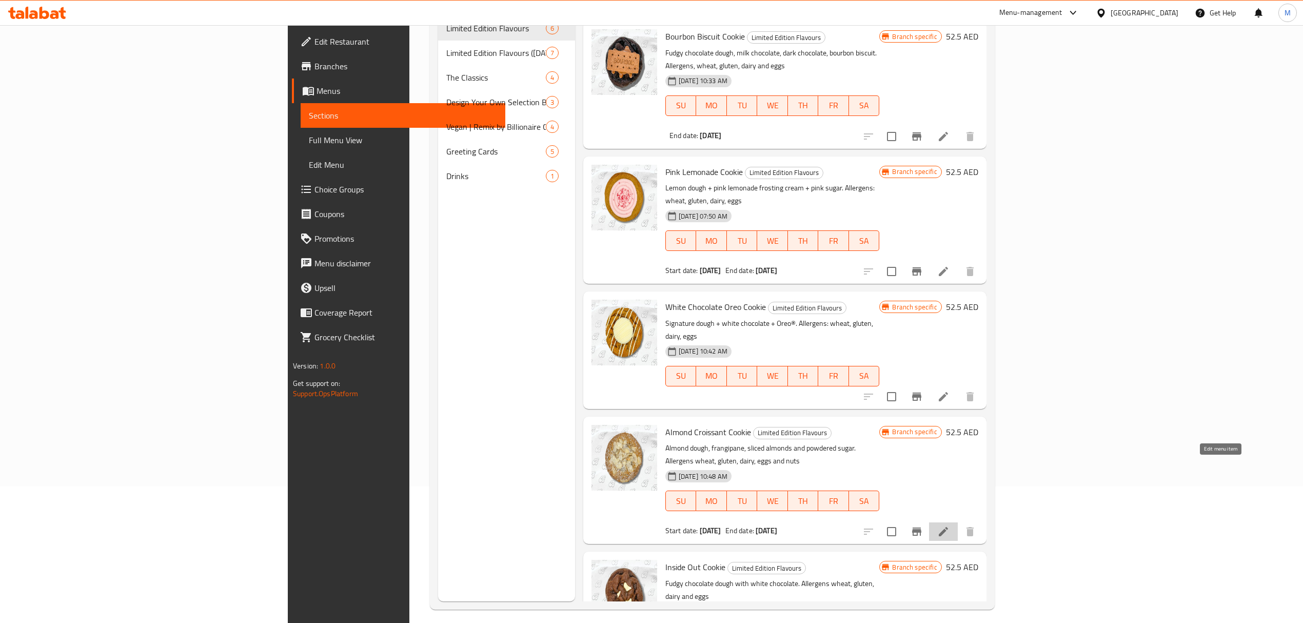
click at [949, 525] on icon at bounding box center [943, 531] width 12 height 12
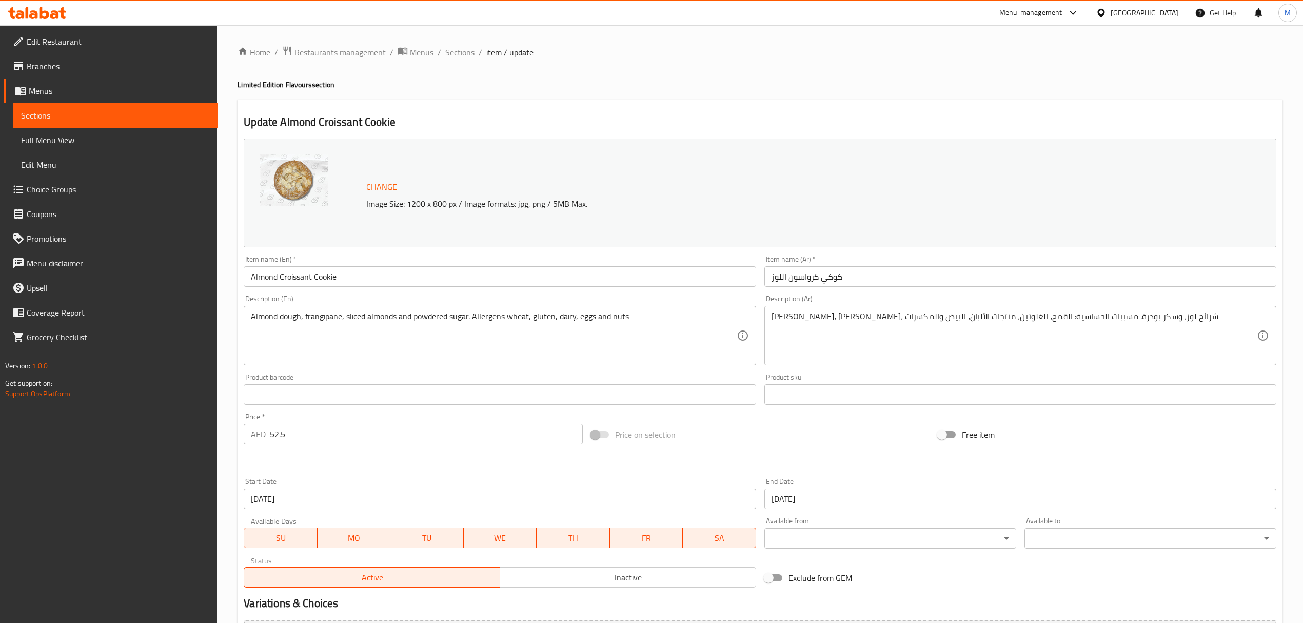
click at [452, 55] on span "Sections" at bounding box center [459, 52] width 29 height 12
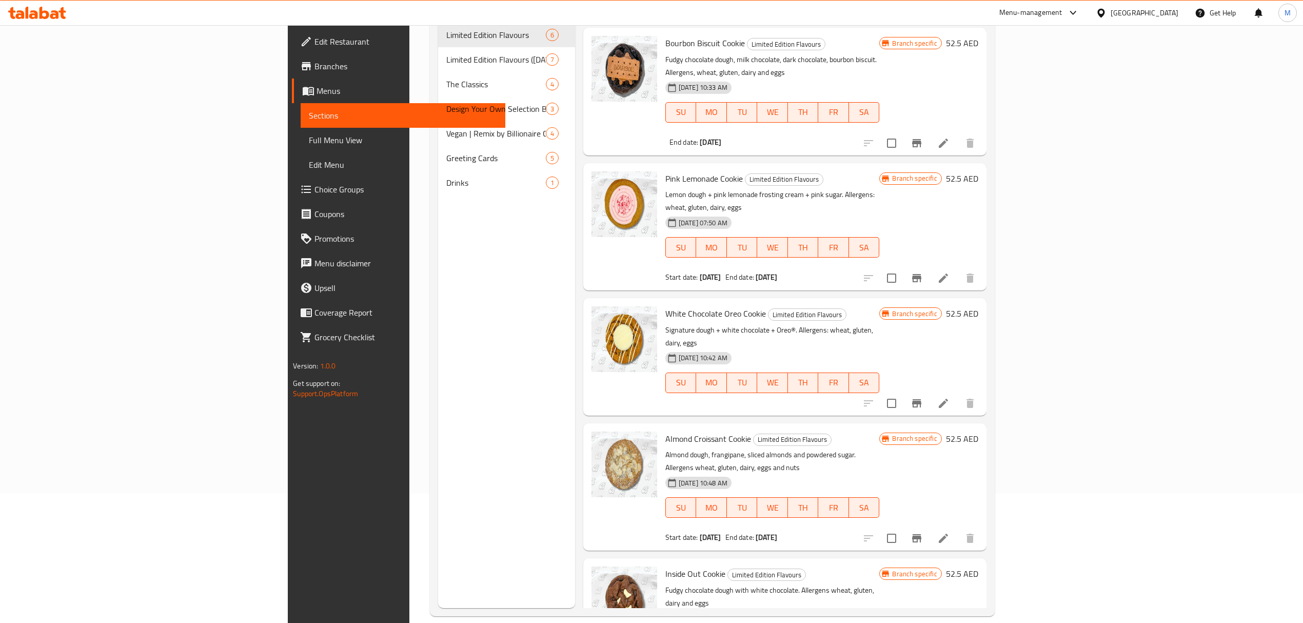
scroll to position [144, 0]
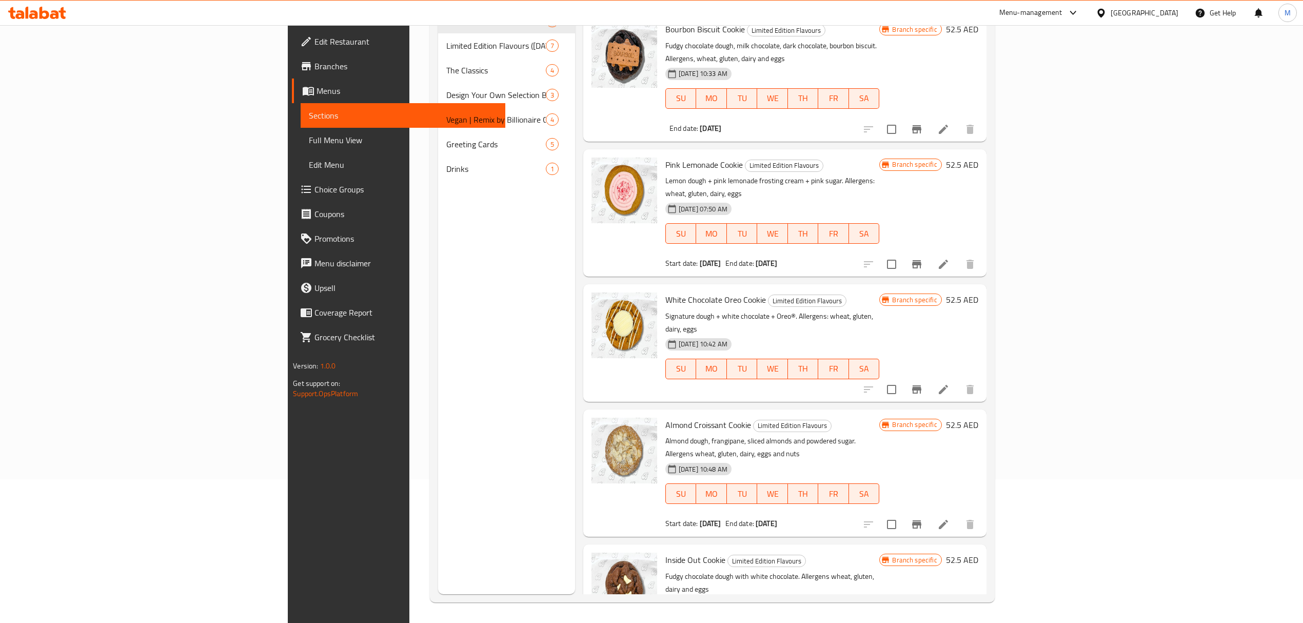
click at [957, 515] on li at bounding box center [943, 524] width 29 height 18
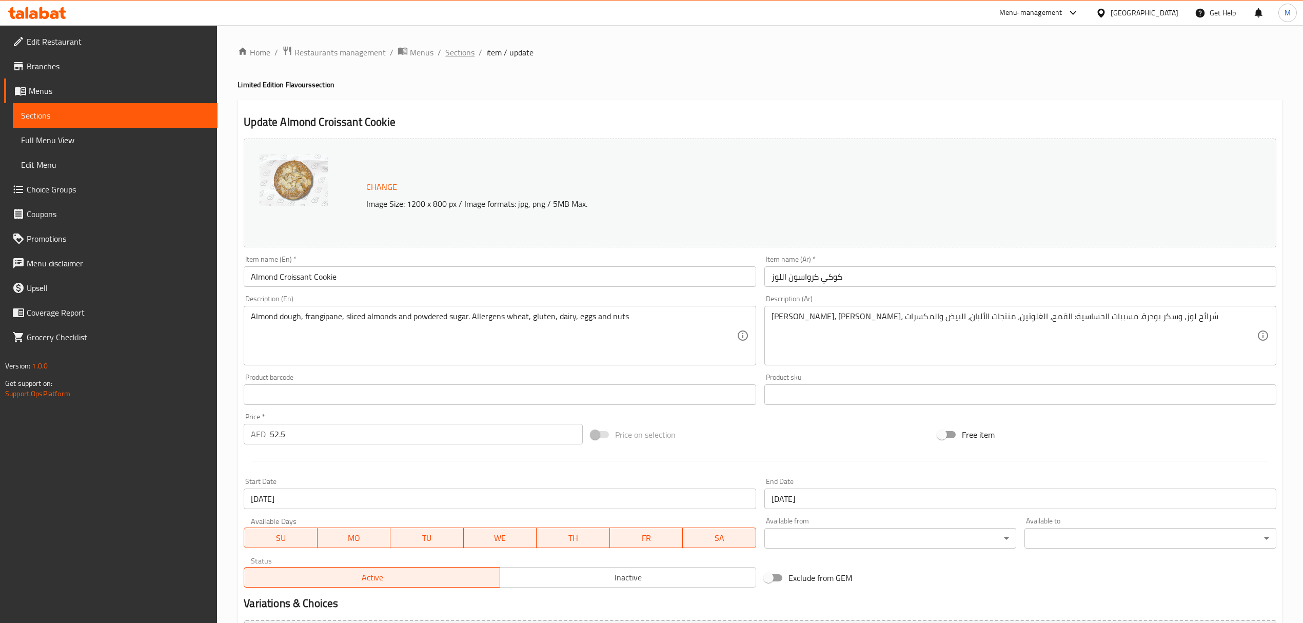
click at [459, 50] on span "Sections" at bounding box center [459, 52] width 29 height 12
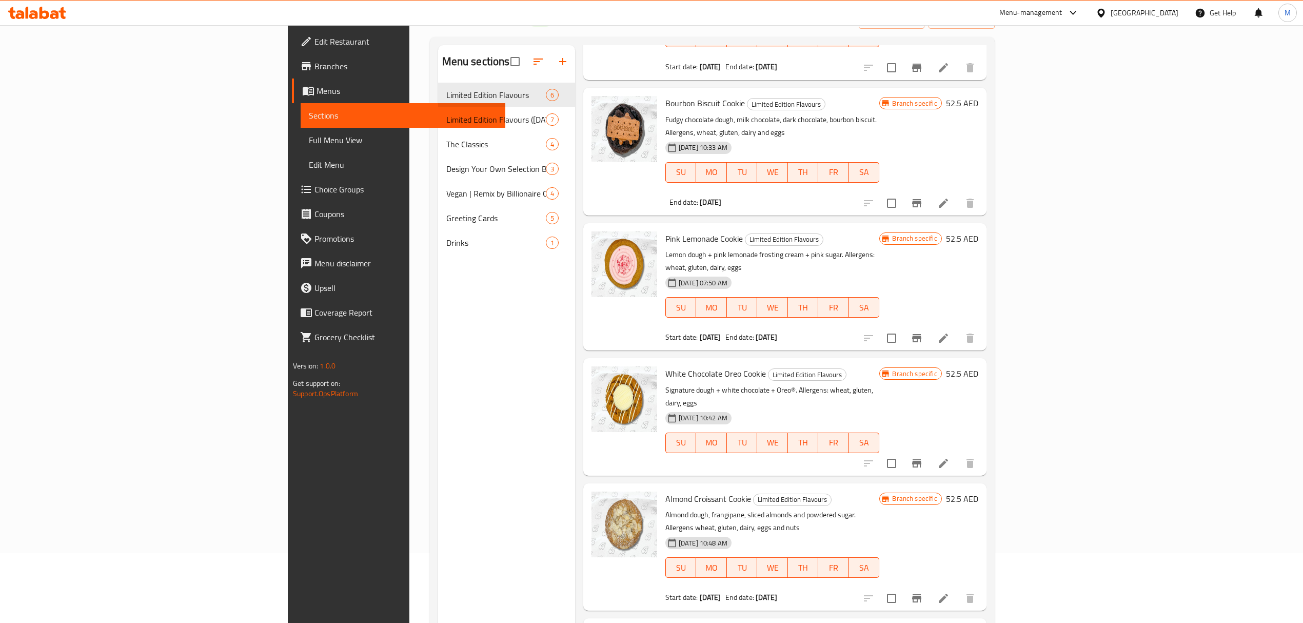
scroll to position [136, 0]
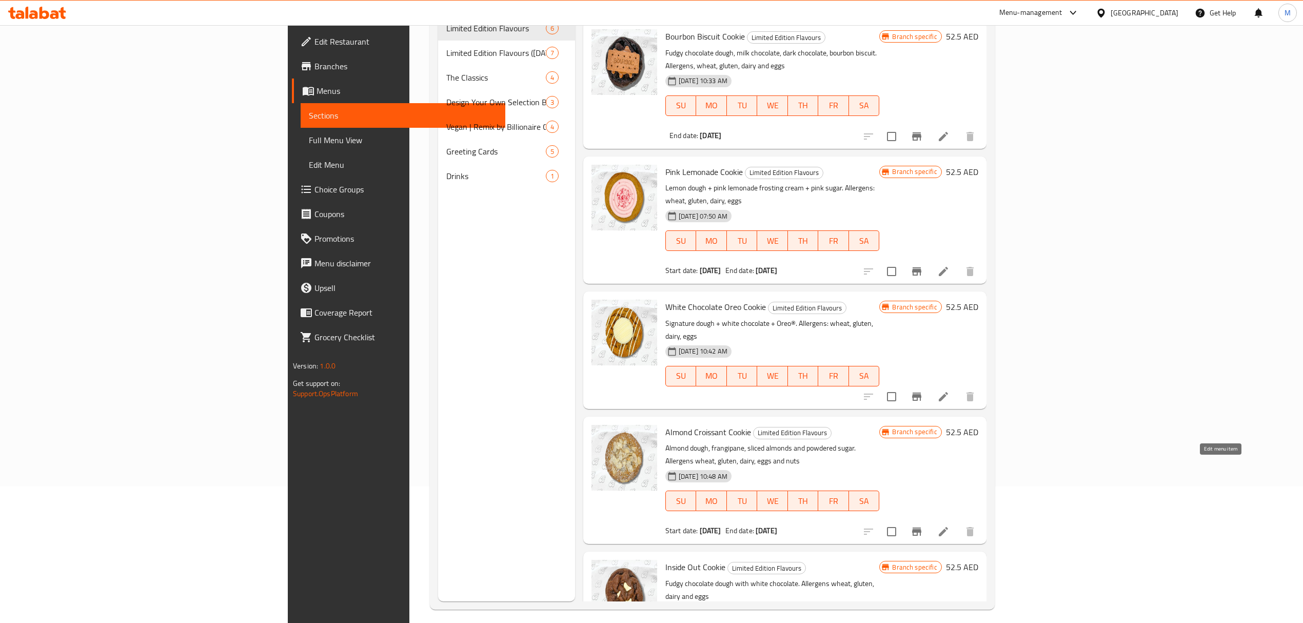
click at [948, 527] on icon at bounding box center [942, 531] width 9 height 9
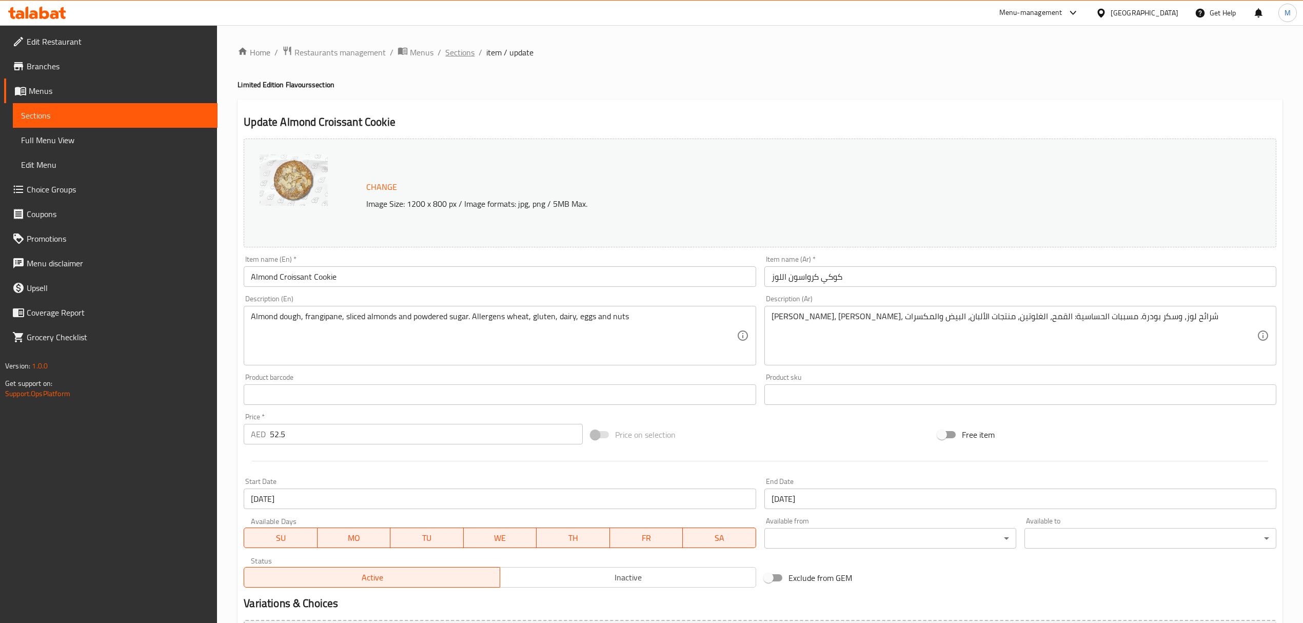
click at [460, 48] on span "Sections" at bounding box center [459, 52] width 29 height 12
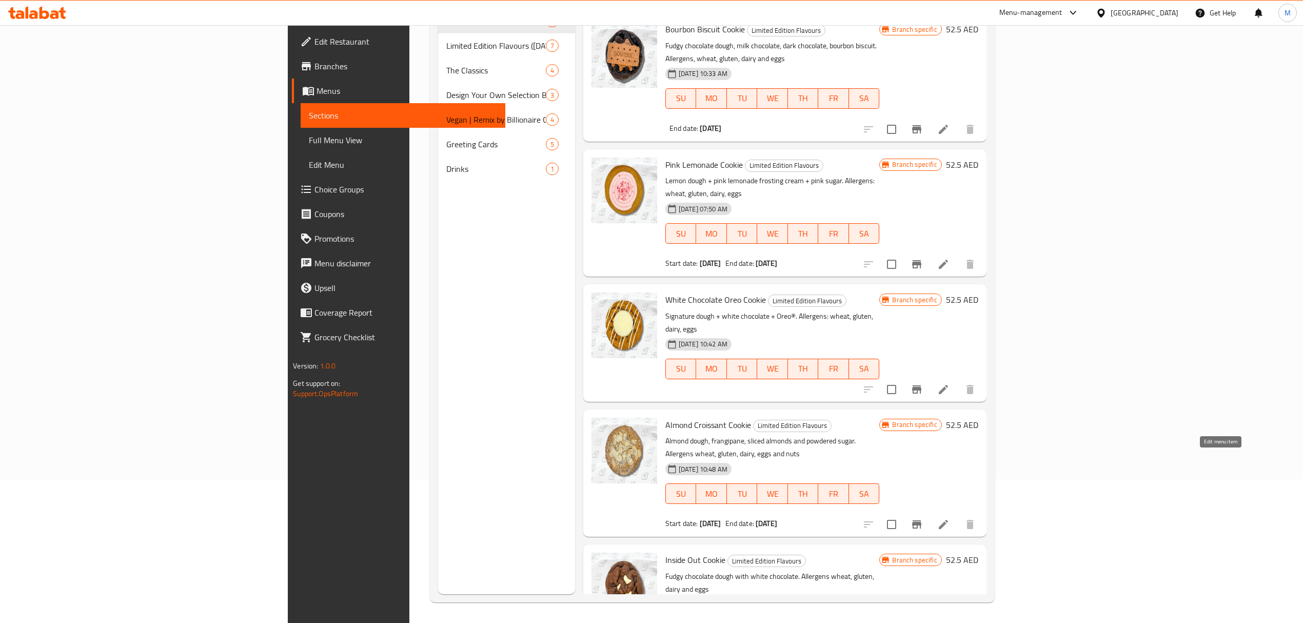
click at [949, 518] on icon at bounding box center [943, 524] width 12 height 12
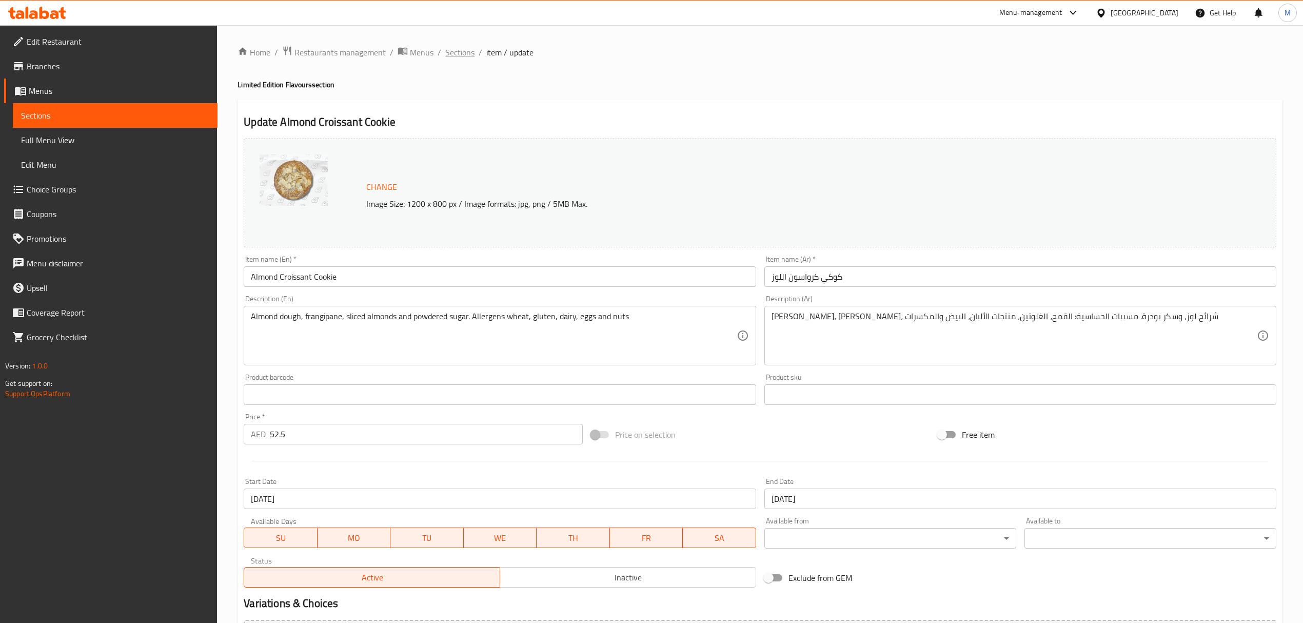
click at [458, 49] on span "Sections" at bounding box center [459, 52] width 29 height 12
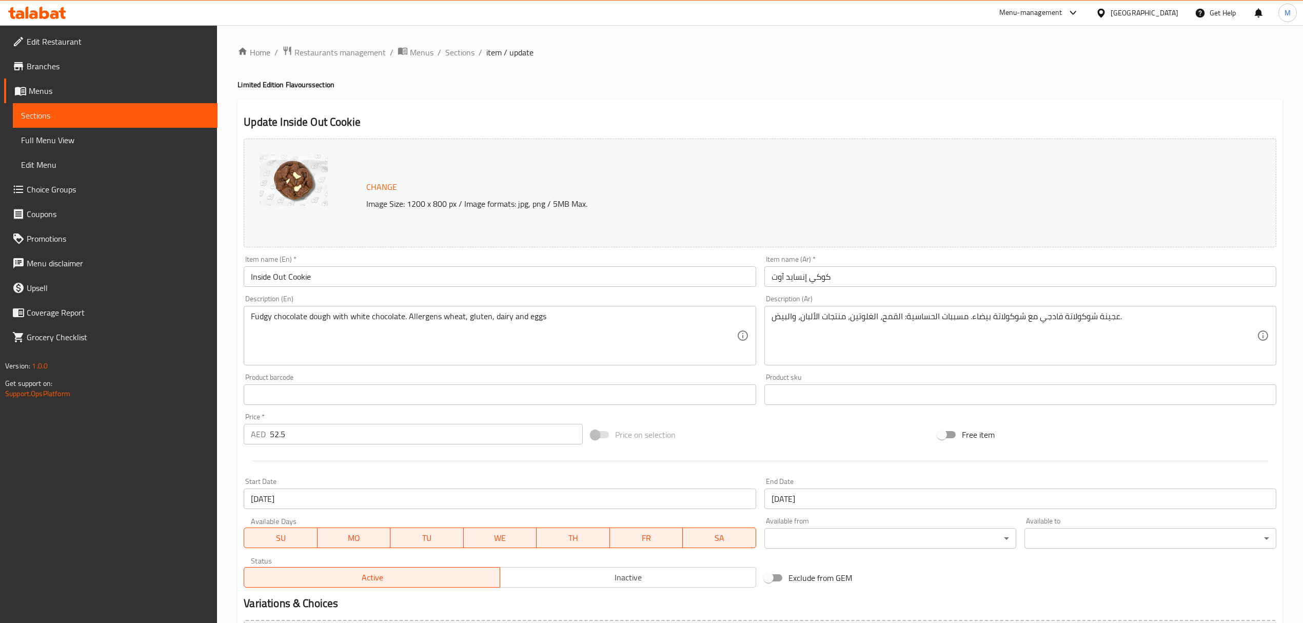
click at [816, 501] on input "[DATE]" at bounding box center [1020, 498] width 512 height 21
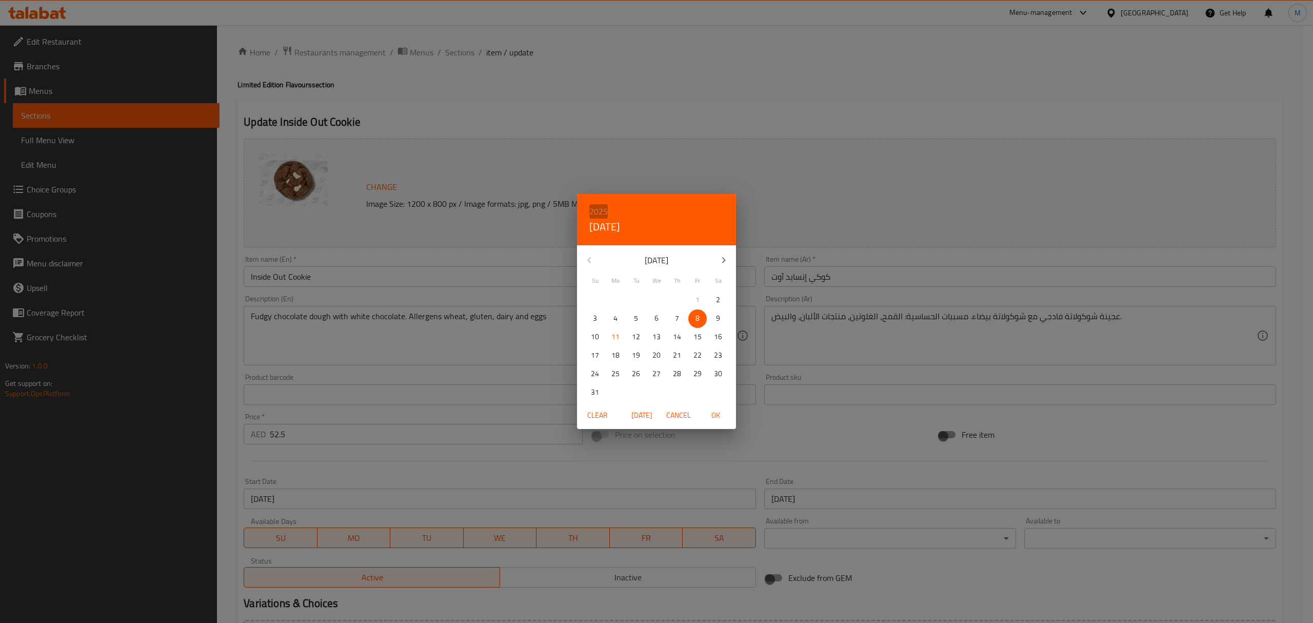
click at [606, 208] on h6 "2025" at bounding box center [598, 211] width 18 height 14
click at [653, 386] on div "2100" at bounding box center [656, 390] width 159 height 21
click at [723, 416] on span "OK" at bounding box center [715, 415] width 25 height 13
type input "[DATE]"
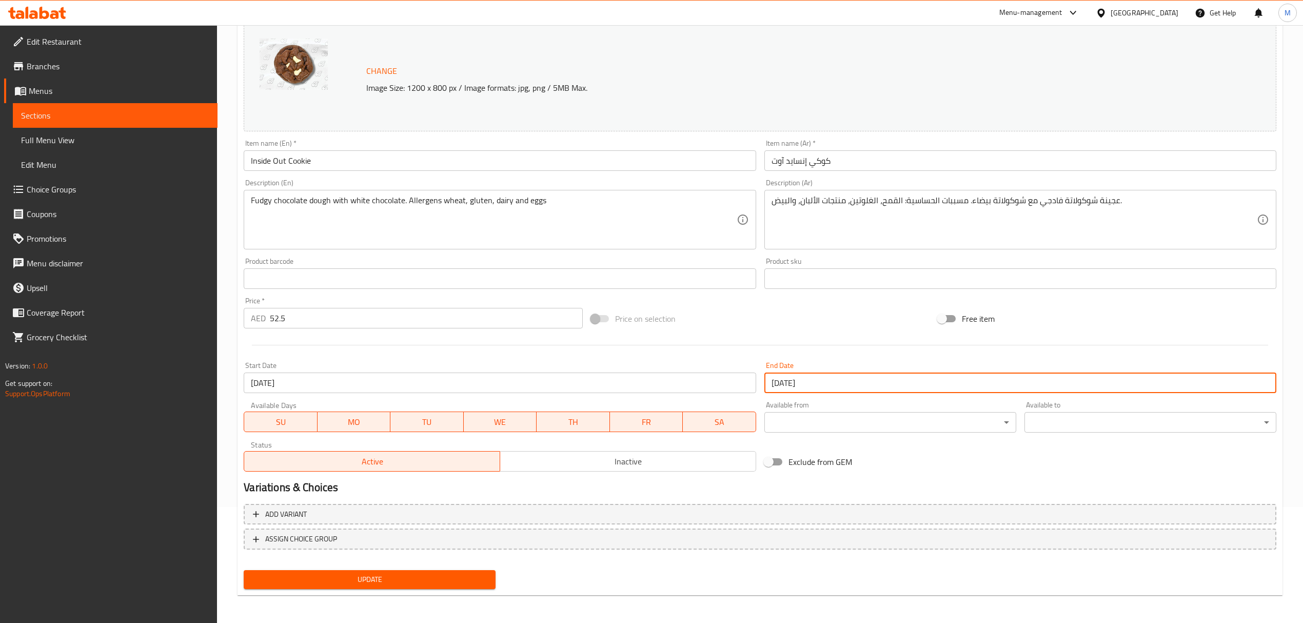
click at [479, 575] on span "Update" at bounding box center [369, 579] width 235 height 13
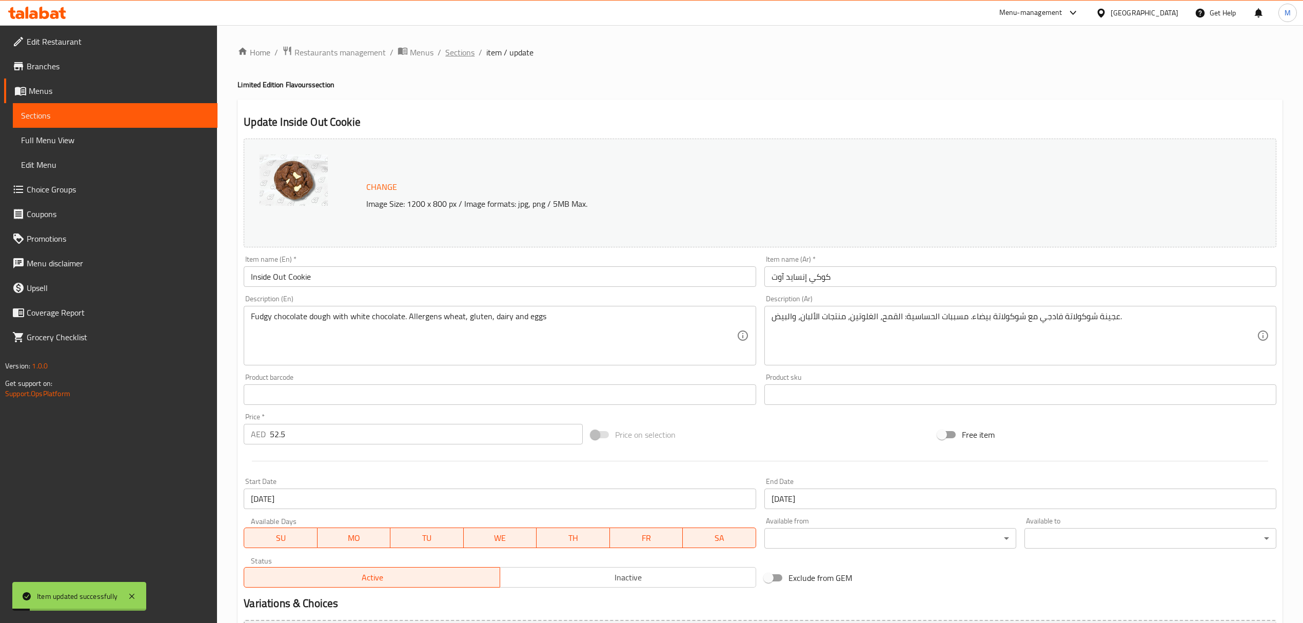
click at [460, 54] on span "Sections" at bounding box center [459, 52] width 29 height 12
